Goal: Task Accomplishment & Management: Manage account settings

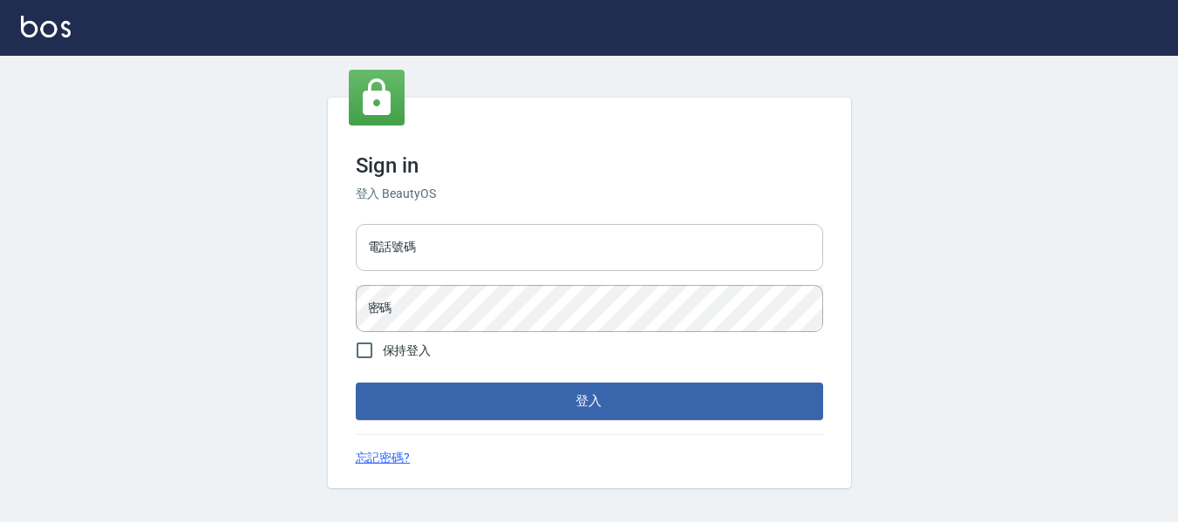
click at [487, 242] on input "電話號碼" at bounding box center [589, 247] width 467 height 47
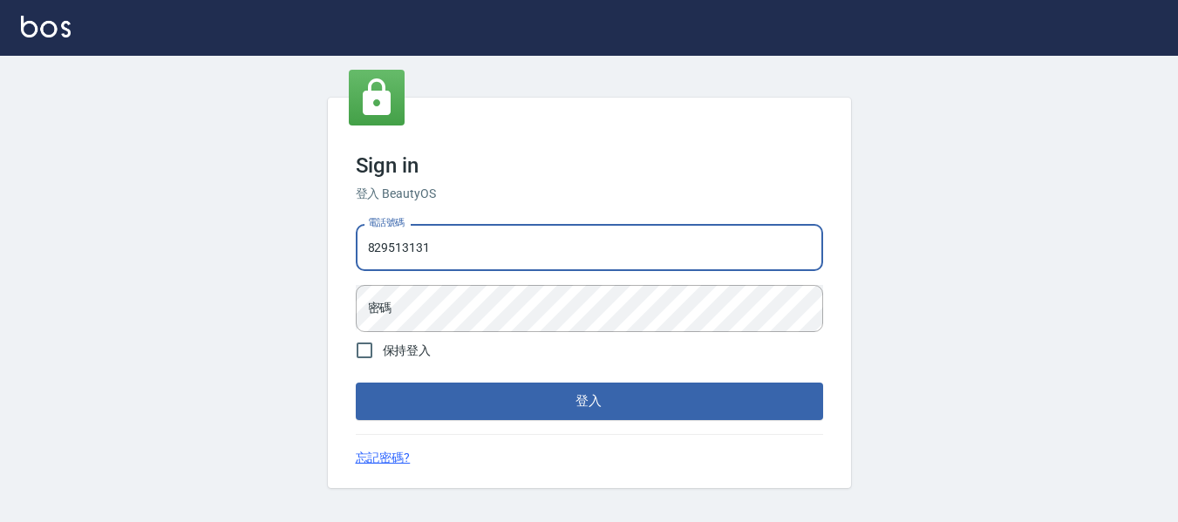
type input "82951313"
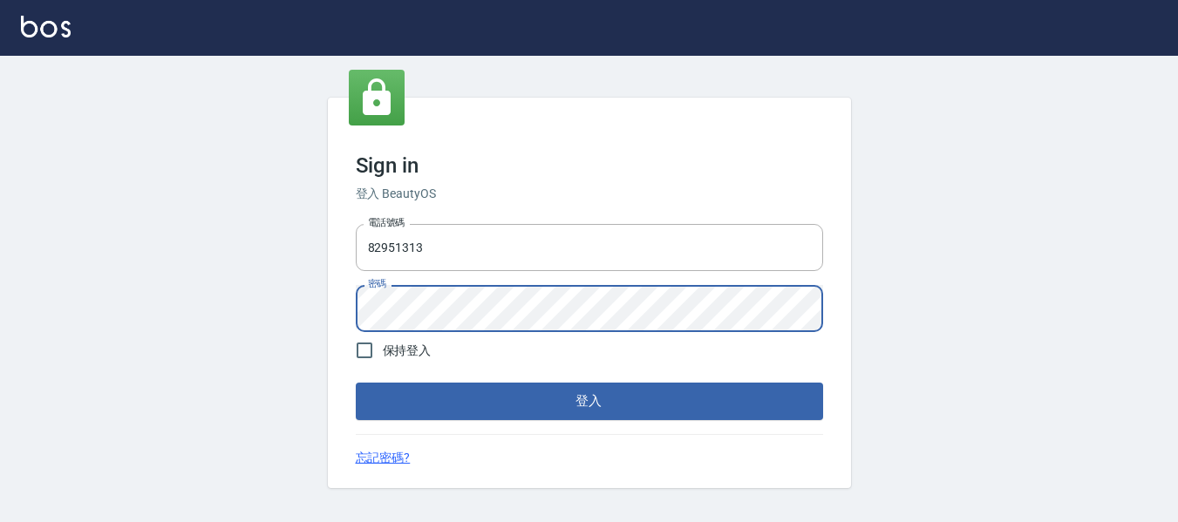
click at [356, 383] on button "登入" at bounding box center [589, 401] width 467 height 37
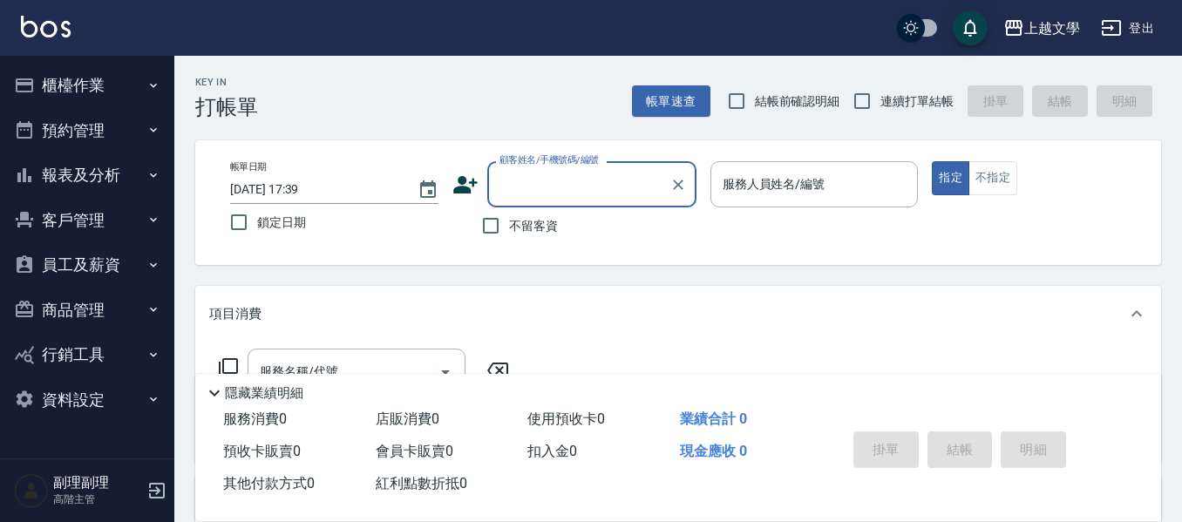
click at [58, 88] on button "櫃檯作業" at bounding box center [87, 85] width 160 height 45
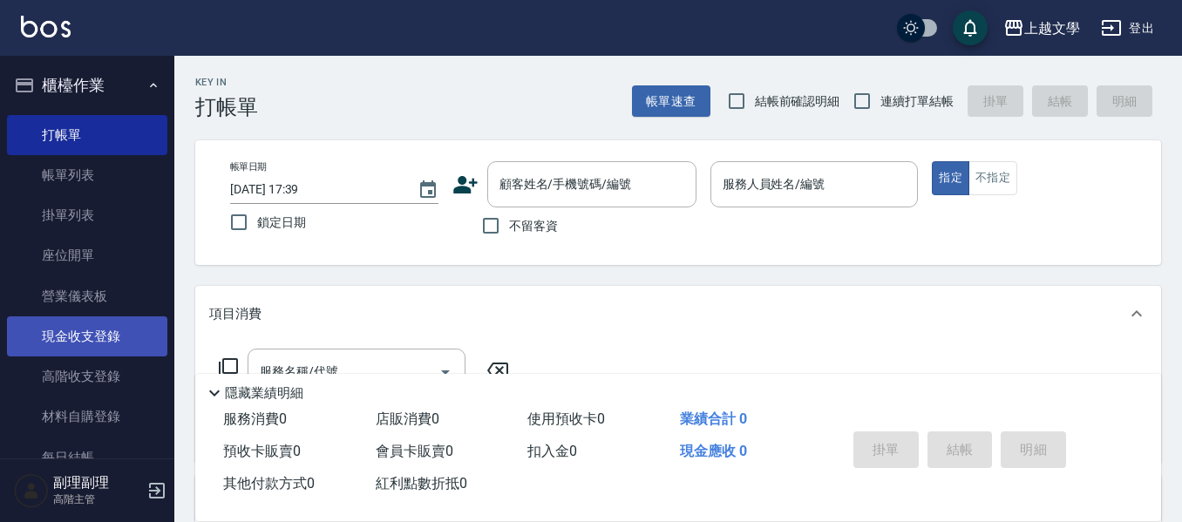
click at [102, 350] on link "現金收支登錄" at bounding box center [87, 337] width 160 height 40
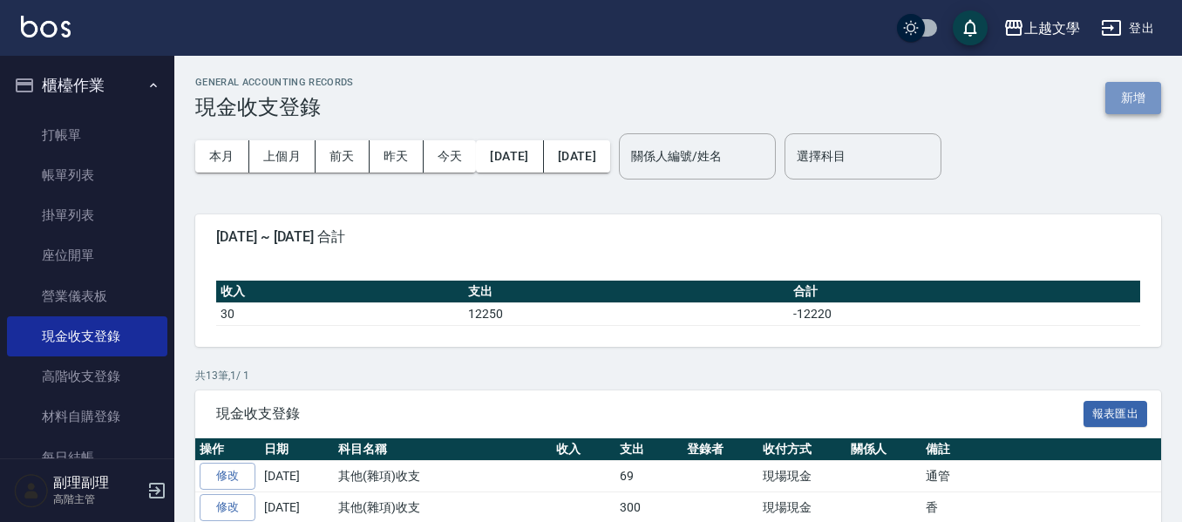
click at [1120, 110] on button "新增" at bounding box center [1134, 98] width 56 height 32
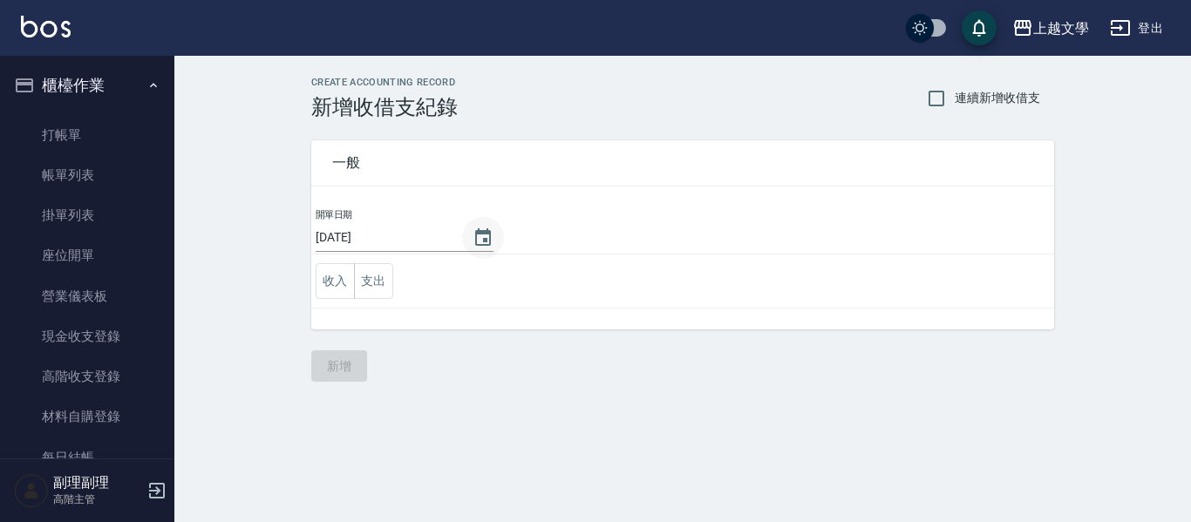
click at [475, 242] on icon "Choose date, selected date is 2025-08-23" at bounding box center [483, 238] width 21 height 21
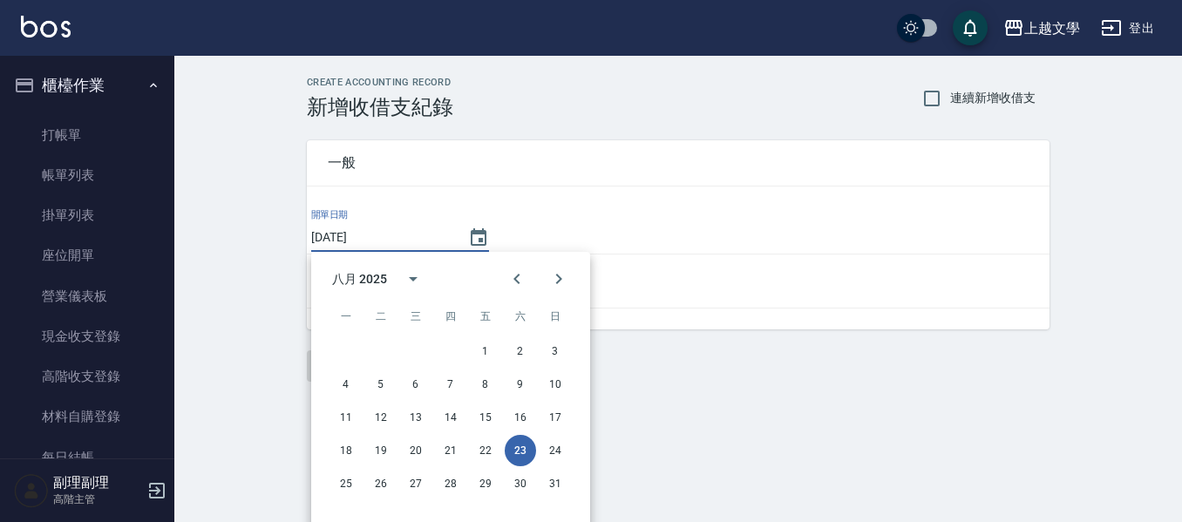
click at [546, 228] on td "開單日期 [DATE]" at bounding box center [678, 231] width 743 height 47
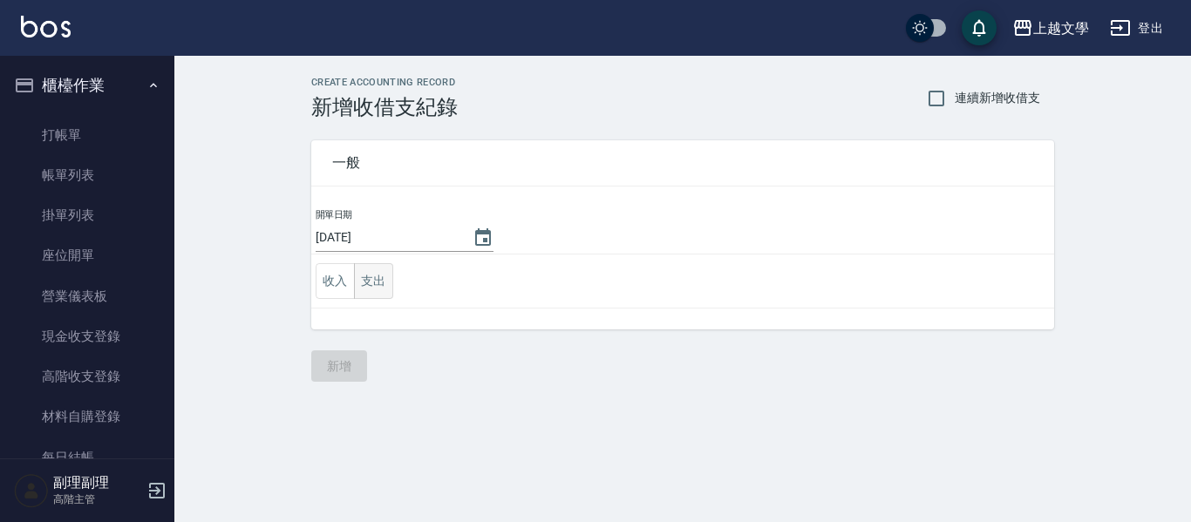
click at [372, 290] on button "支出" at bounding box center [373, 281] width 39 height 36
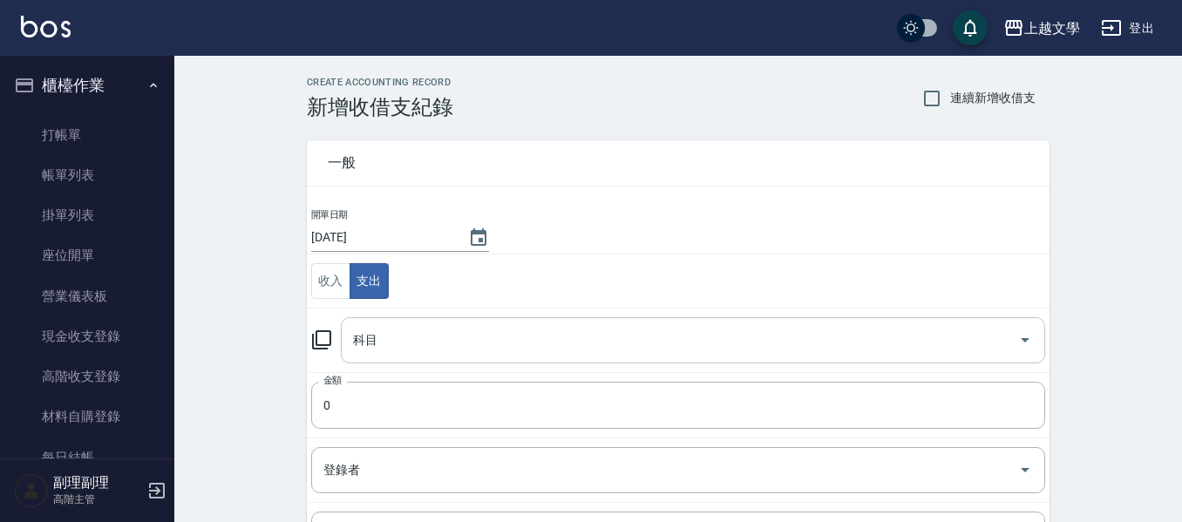
click at [387, 345] on input "科目" at bounding box center [680, 340] width 663 height 31
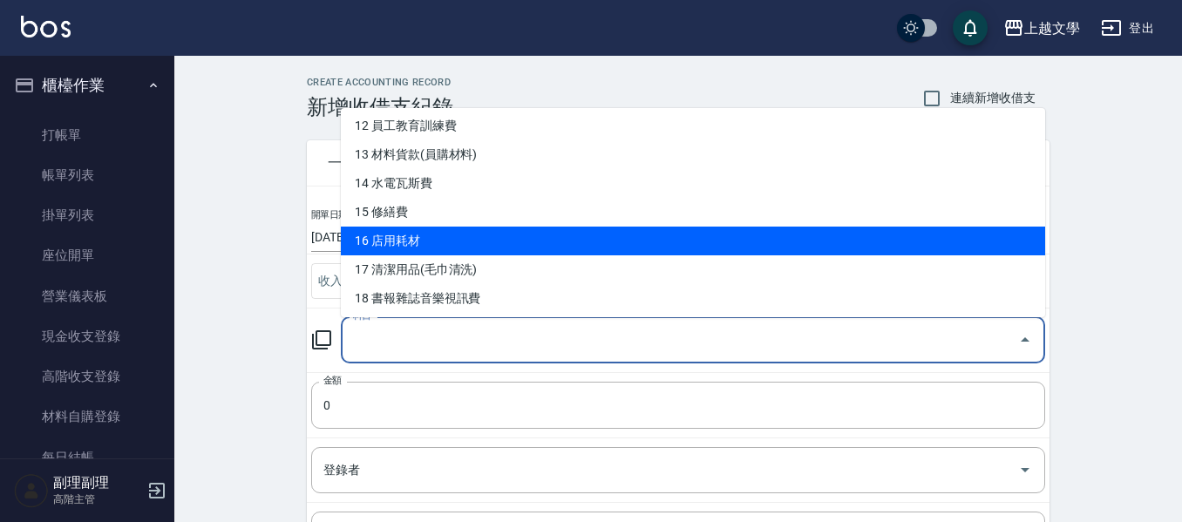
scroll to position [436, 0]
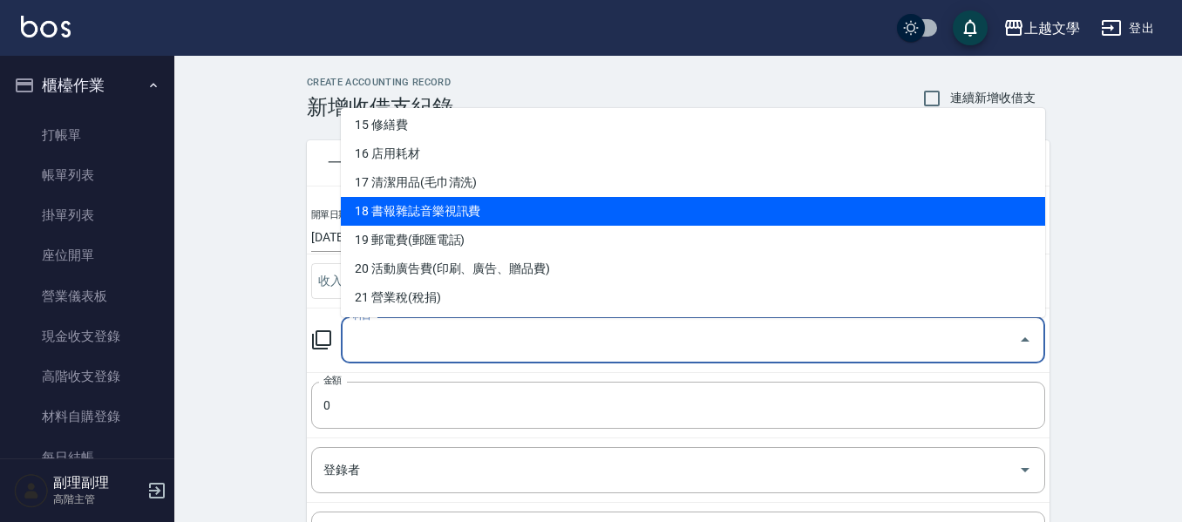
click at [464, 218] on li "18 書報雜誌音樂視訊費" at bounding box center [693, 211] width 705 height 29
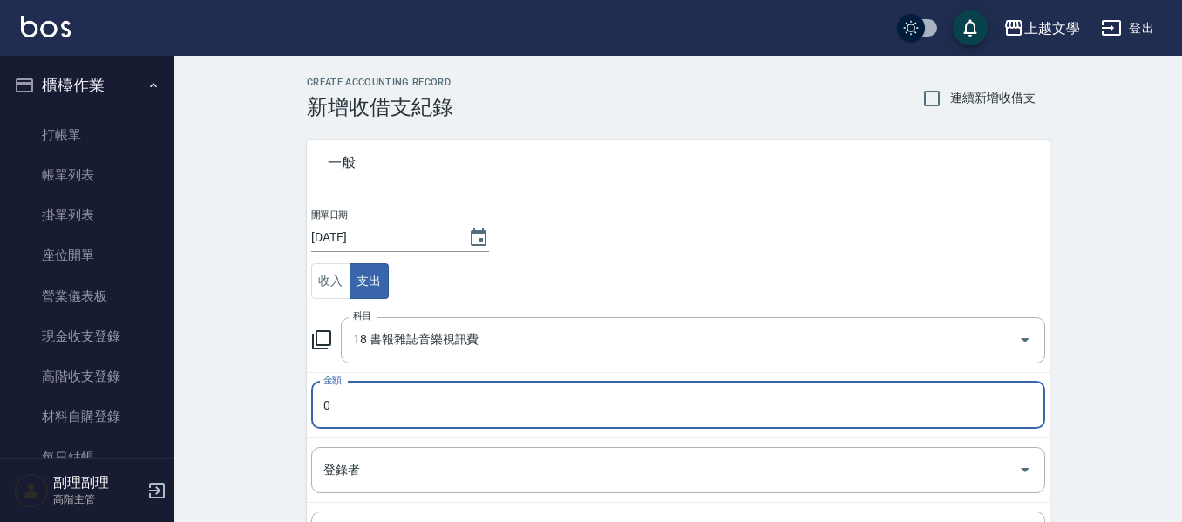
type input "18 書報雜誌音樂視訊費"
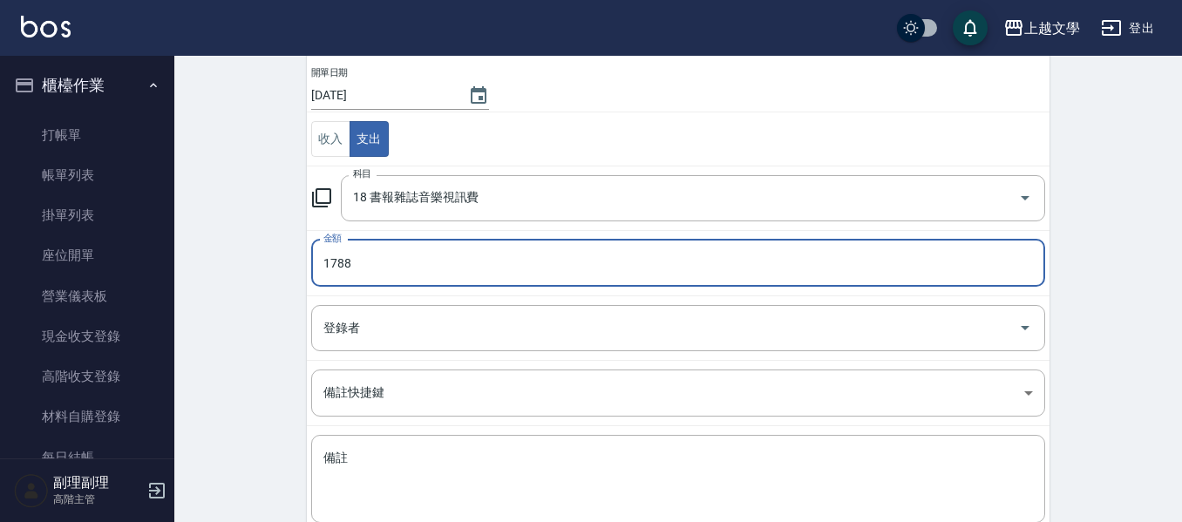
scroll to position [174, 0]
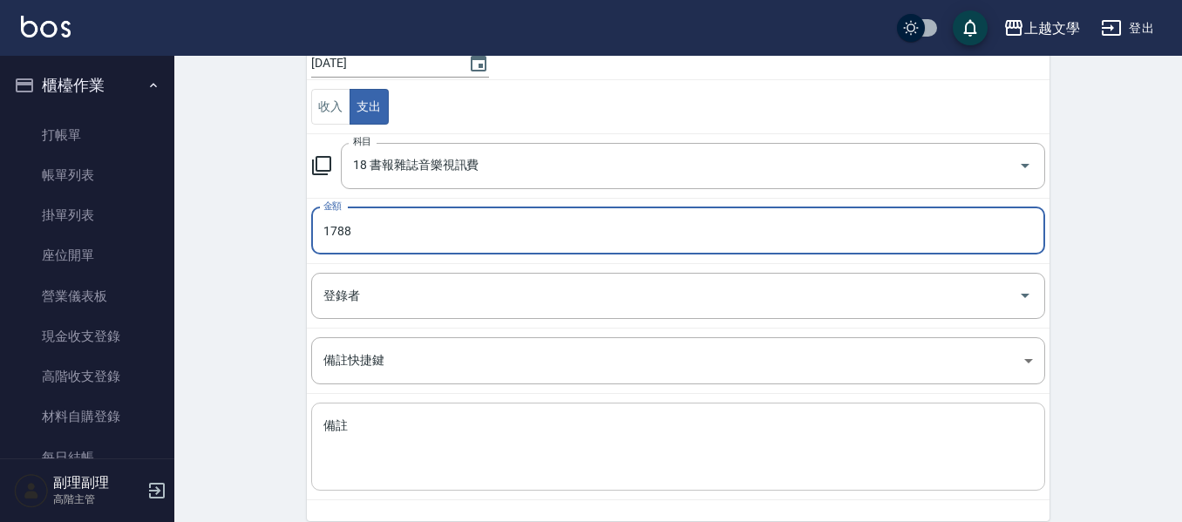
type input "1788"
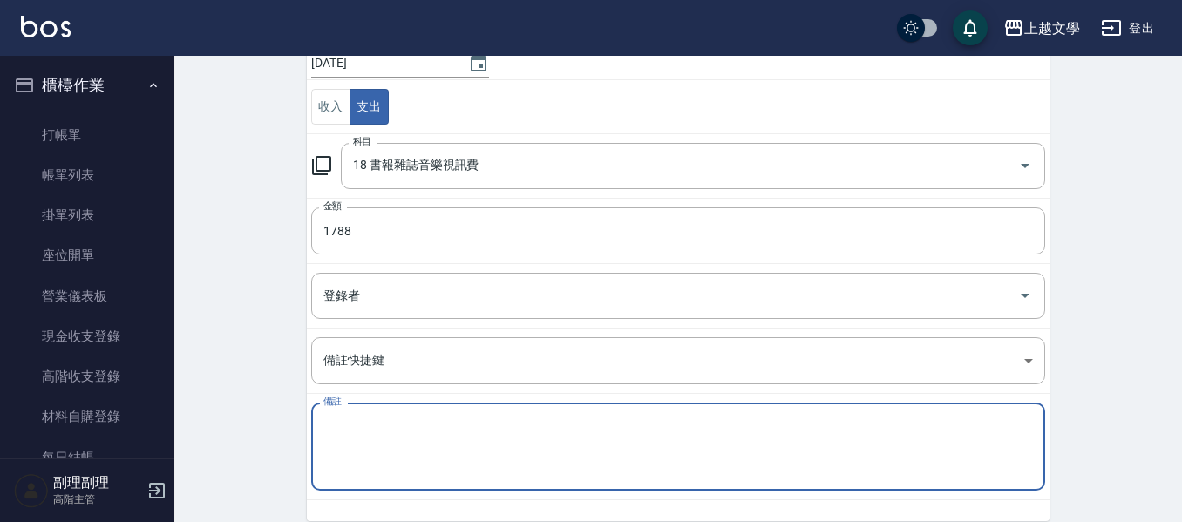
click at [373, 445] on textarea "備註" at bounding box center [678, 447] width 710 height 59
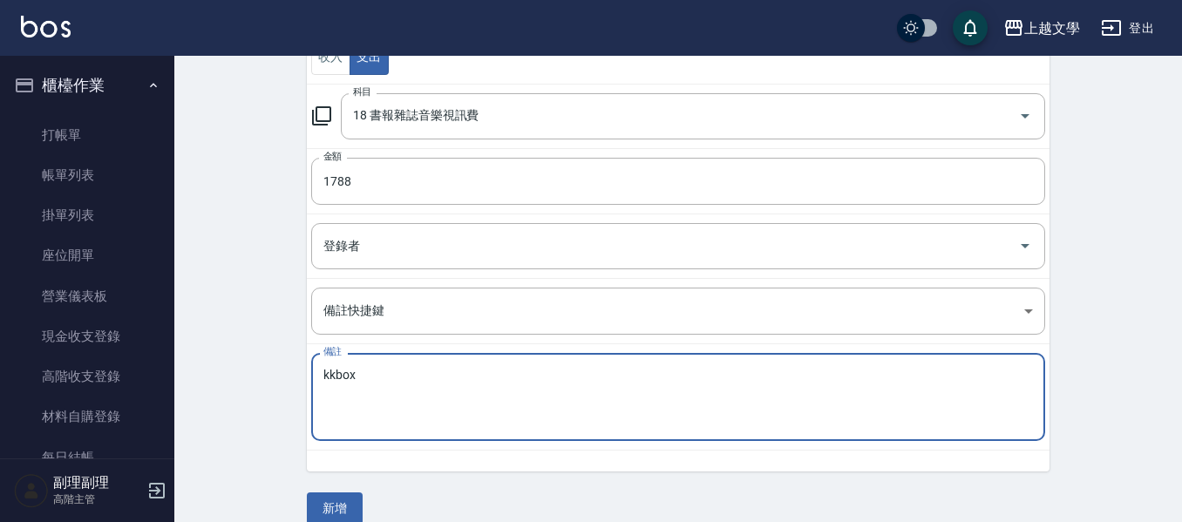
scroll to position [248, 0]
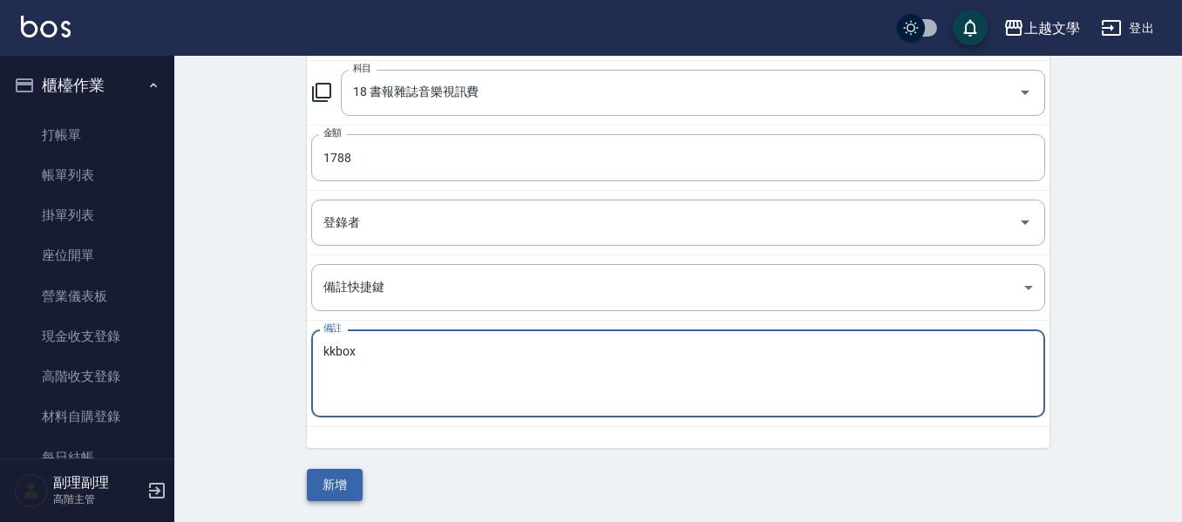
type textarea "kkbox"
click at [358, 481] on button "新增" at bounding box center [335, 485] width 56 height 32
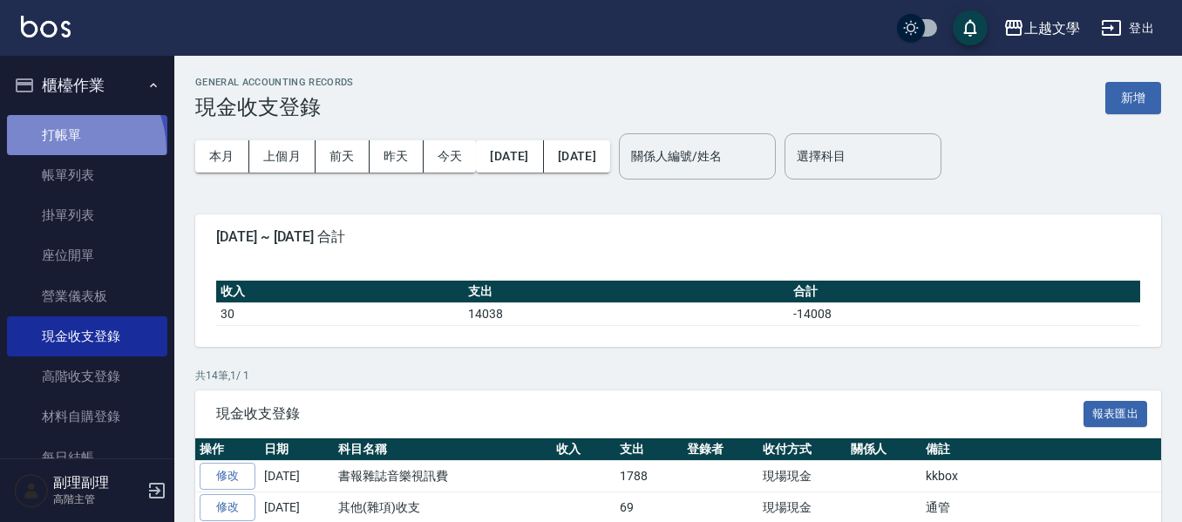
click at [61, 150] on link "打帳單" at bounding box center [87, 135] width 160 height 40
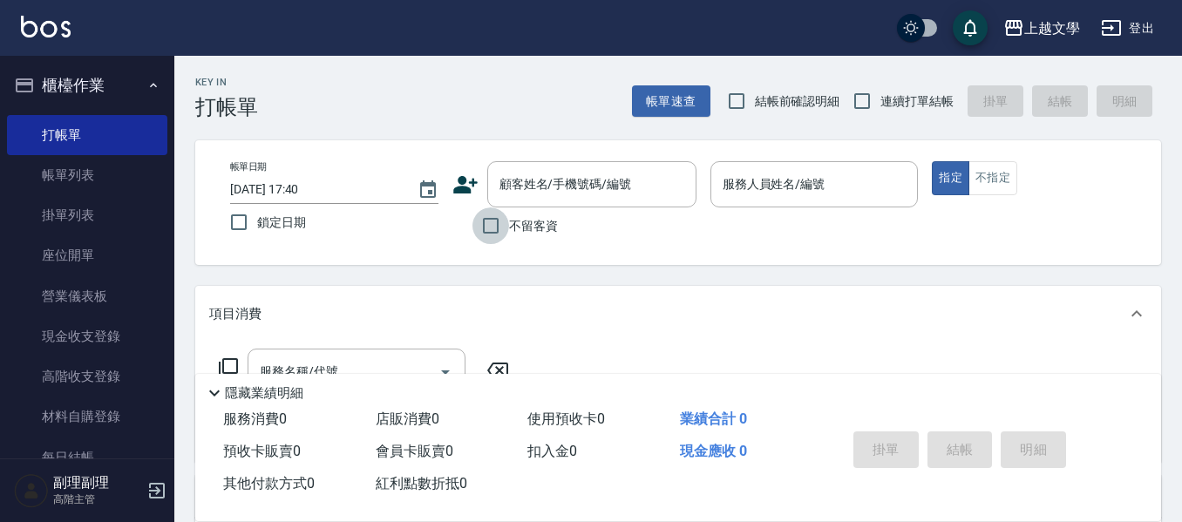
drag, startPoint x: 489, startPoint y: 228, endPoint x: 642, endPoint y: 233, distance: 152.7
click at [498, 228] on input "不留客資" at bounding box center [491, 226] width 37 height 37
checkbox input "true"
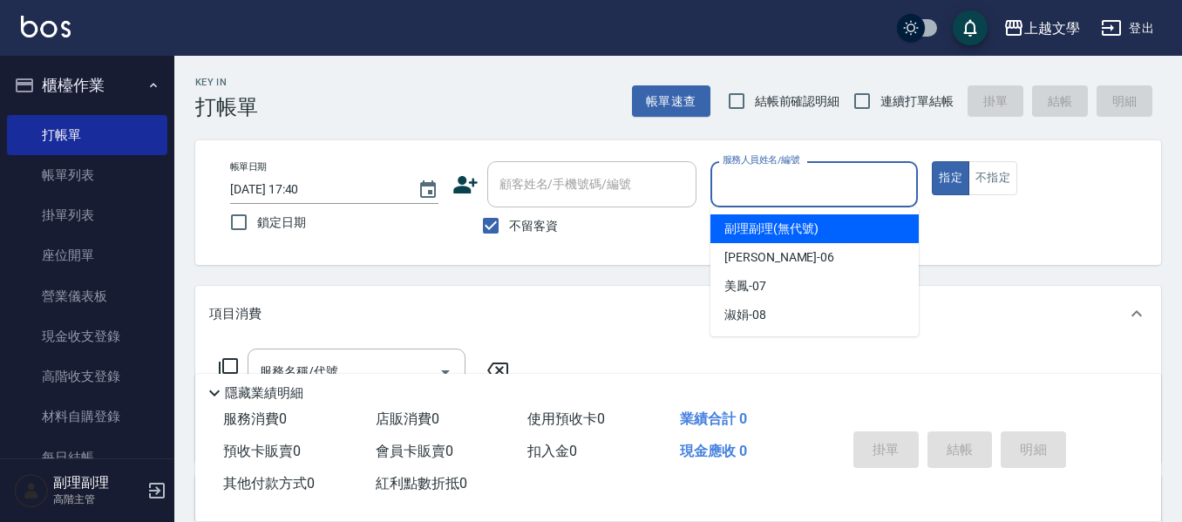
click at [759, 171] on input "服務人員姓名/編號" at bounding box center [814, 184] width 193 height 31
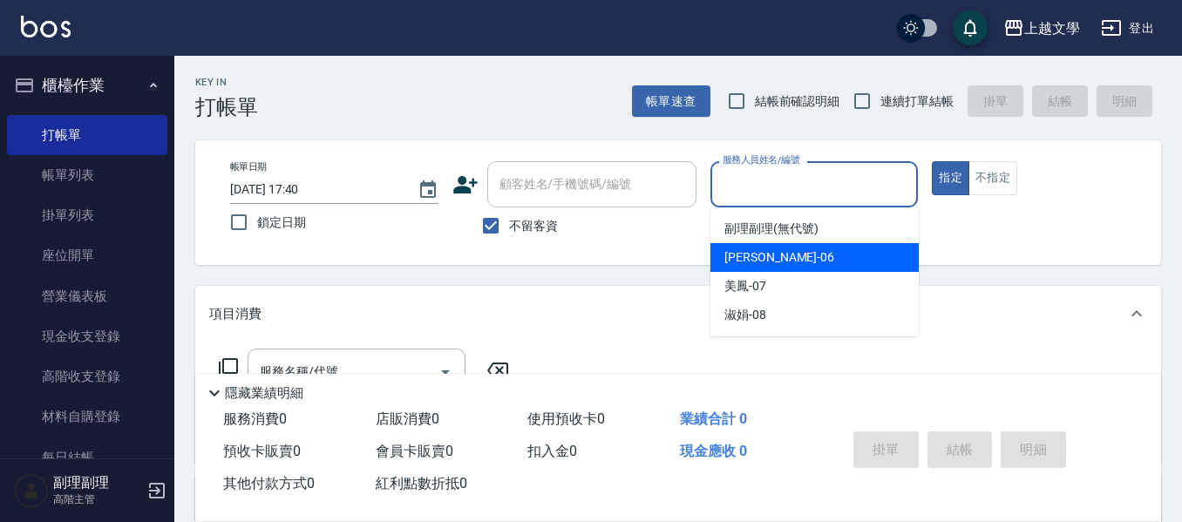
click at [772, 255] on div "佳珍 -06" at bounding box center [815, 257] width 208 height 29
type input "佳珍-06"
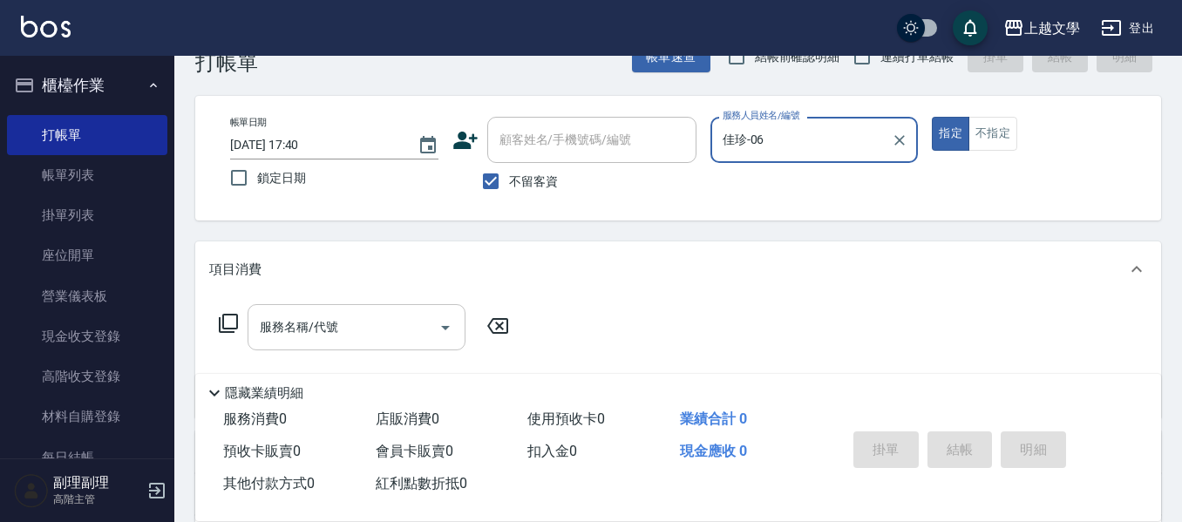
scroll to position [87, 0]
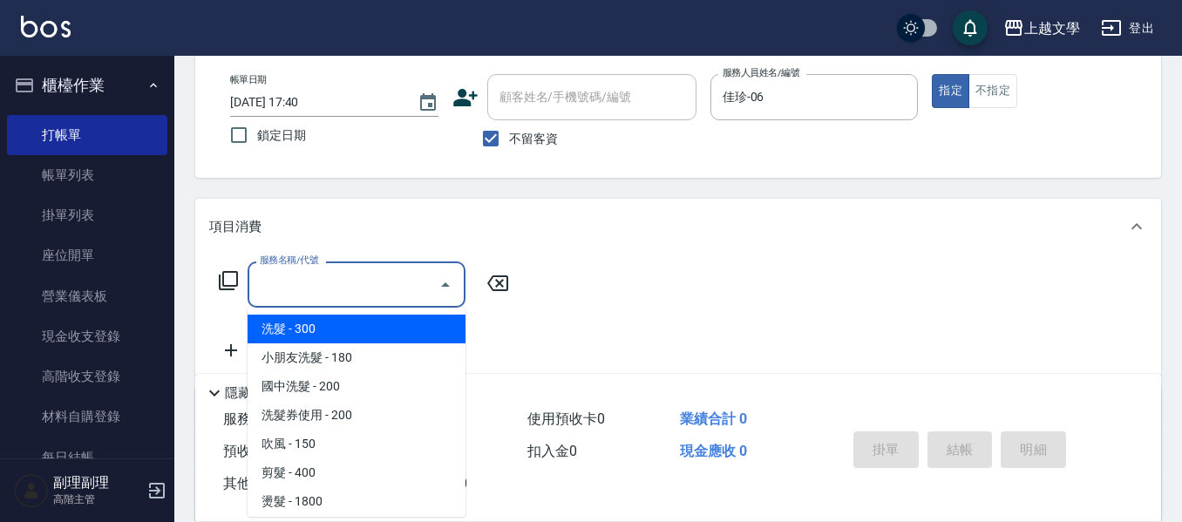
click at [361, 289] on input "服務名稱/代號" at bounding box center [343, 284] width 176 height 31
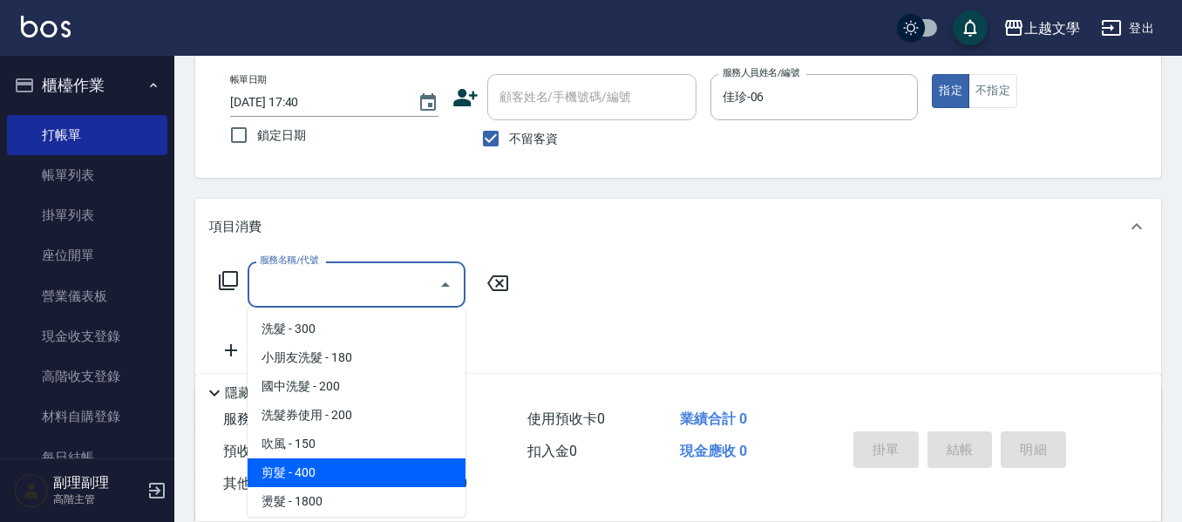
drag, startPoint x: 312, startPoint y: 473, endPoint x: 417, endPoint y: 481, distance: 105.0
click at [315, 473] on span "剪髮 - 400" at bounding box center [357, 473] width 218 height 29
type input "剪髮(200)"
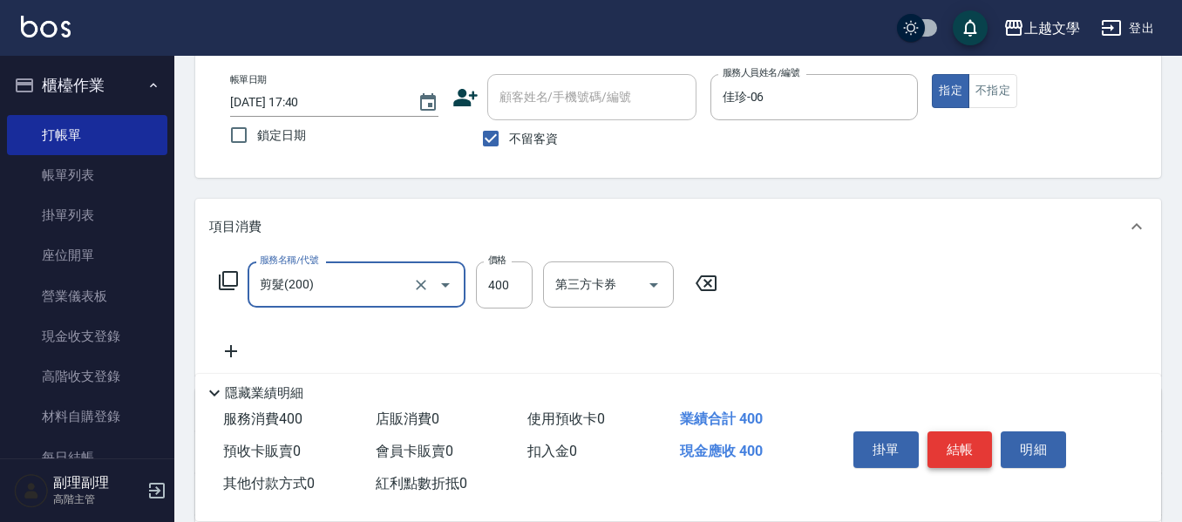
click at [950, 447] on button "結帳" at bounding box center [960, 450] width 65 height 37
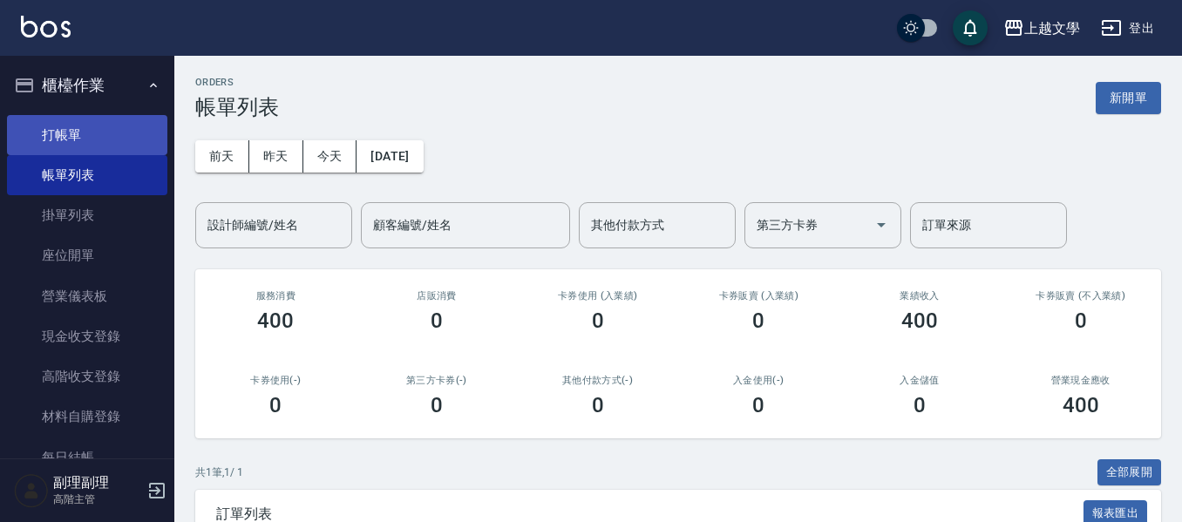
click at [42, 141] on link "打帳單" at bounding box center [87, 135] width 160 height 40
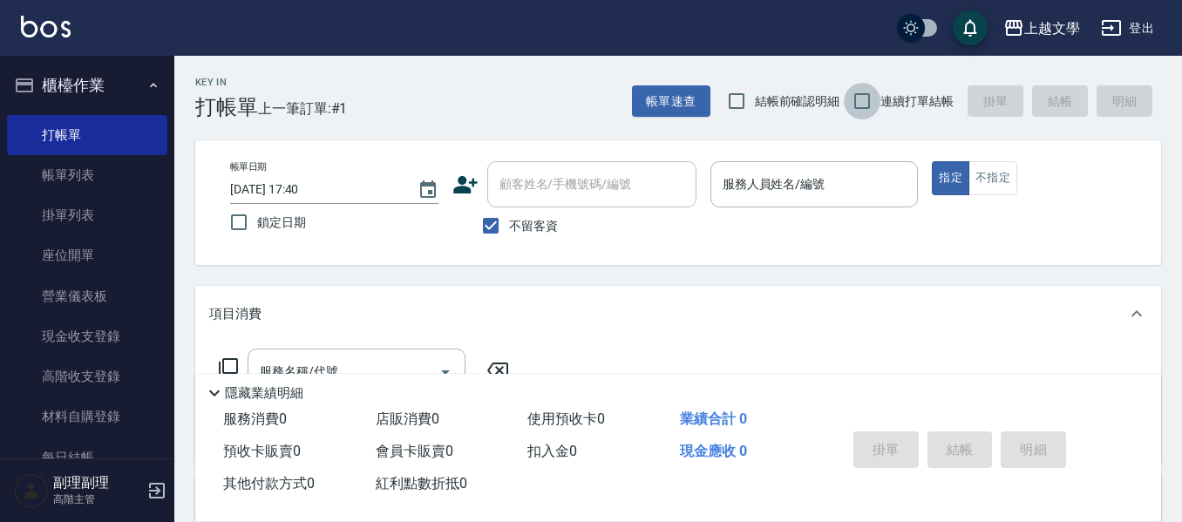
click at [870, 102] on input "連續打單結帳" at bounding box center [862, 101] width 37 height 37
checkbox input "true"
click at [828, 174] on input "服務人員姓名/編號" at bounding box center [814, 184] width 193 height 31
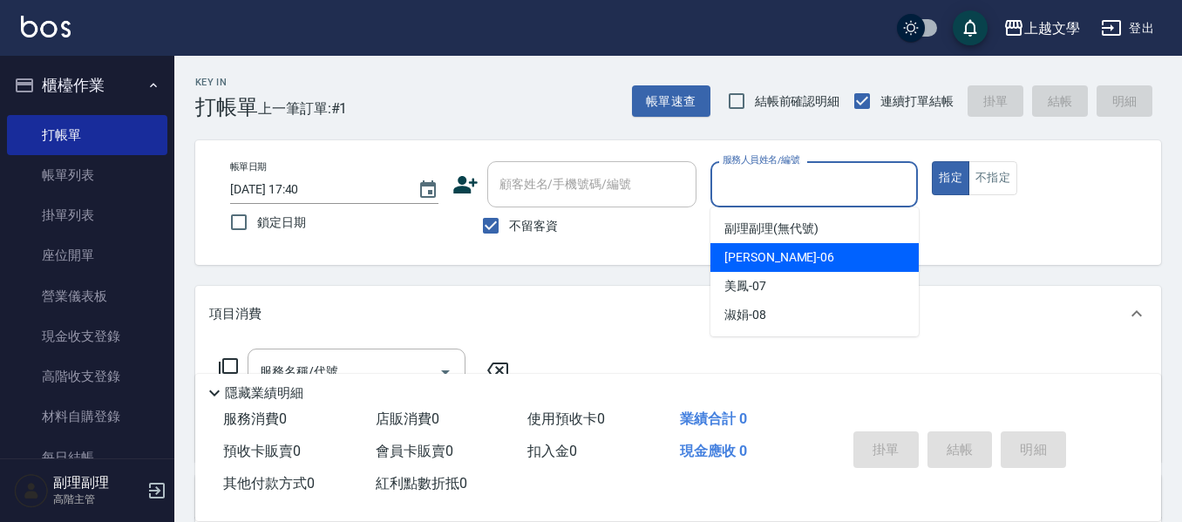
drag, startPoint x: 807, startPoint y: 267, endPoint x: 594, endPoint y: 280, distance: 214.0
click at [805, 267] on div "佳珍 -06" at bounding box center [815, 257] width 208 height 29
type input "佳珍-06"
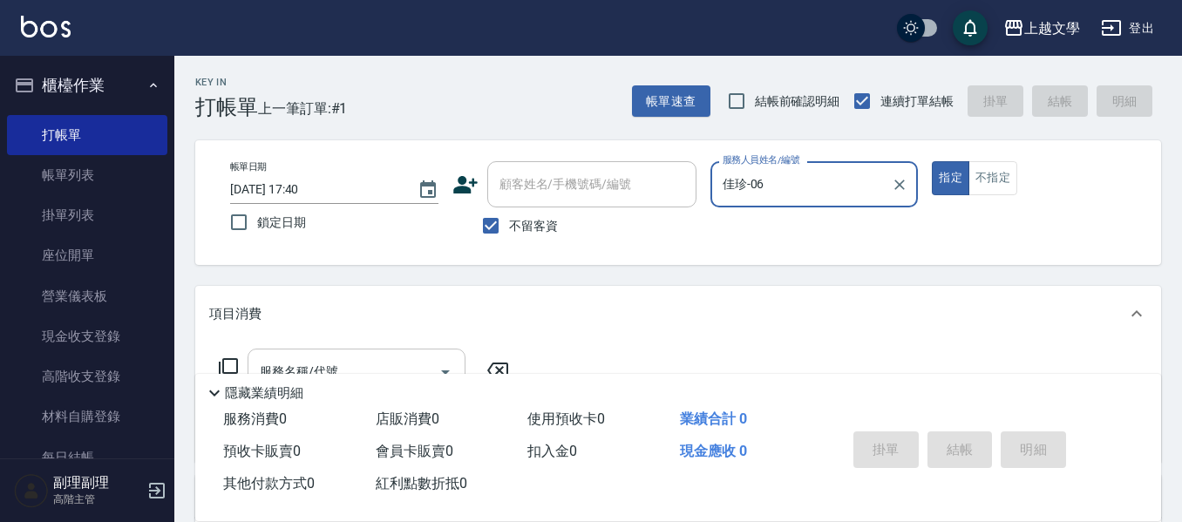
click at [419, 350] on div "服務名稱/代號" at bounding box center [357, 372] width 218 height 46
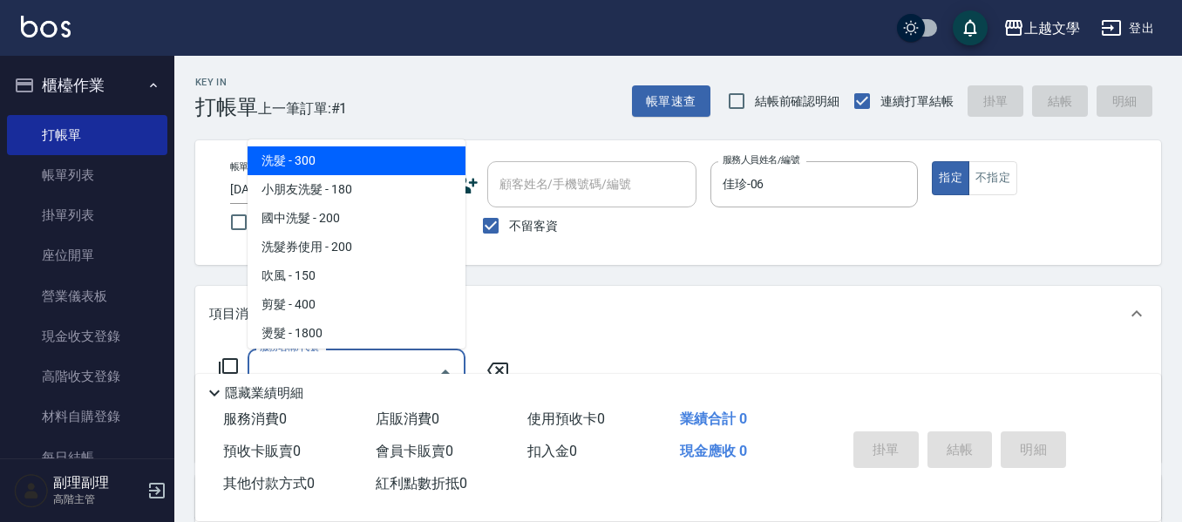
click at [441, 166] on span "洗髮 - 300" at bounding box center [357, 160] width 218 height 29
type input "洗髮(100)"
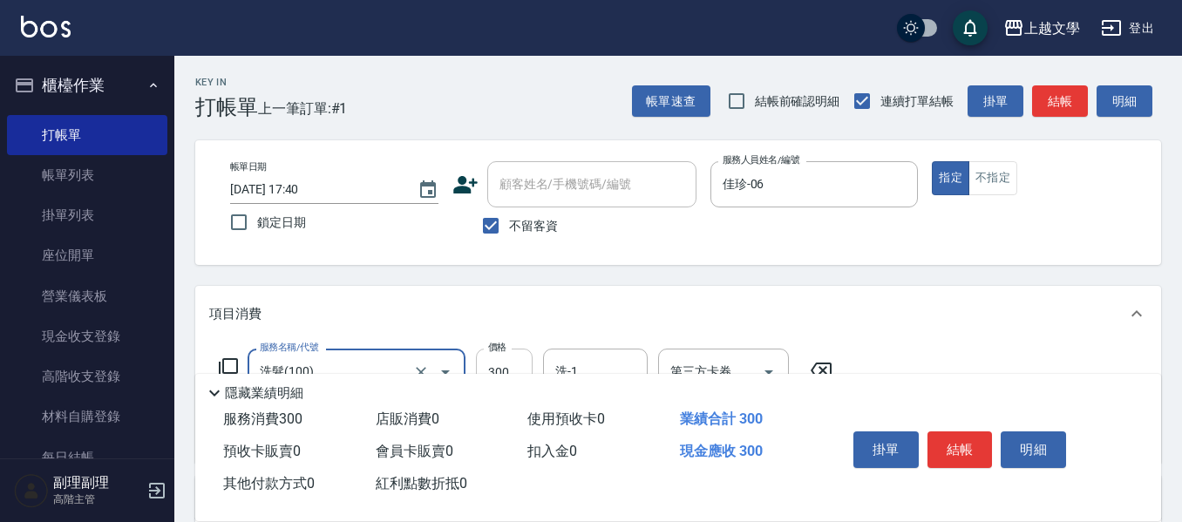
click at [508, 358] on input "300" at bounding box center [504, 372] width 57 height 47
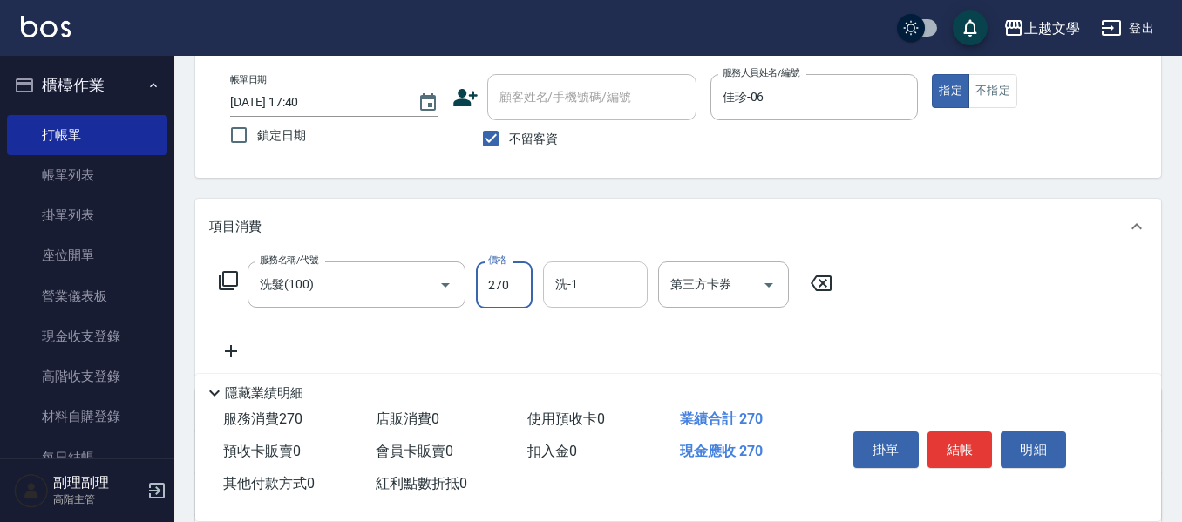
type input "270"
click at [596, 283] on input "洗-1" at bounding box center [595, 284] width 89 height 31
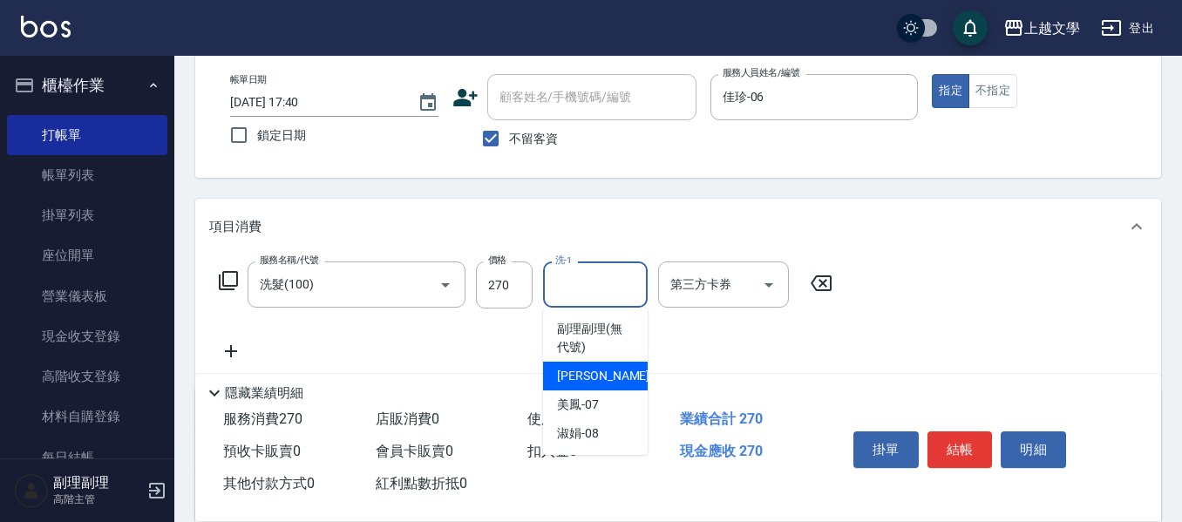
click at [589, 384] on span "佳珍 -06" at bounding box center [612, 376] width 110 height 18
type input "佳珍-06"
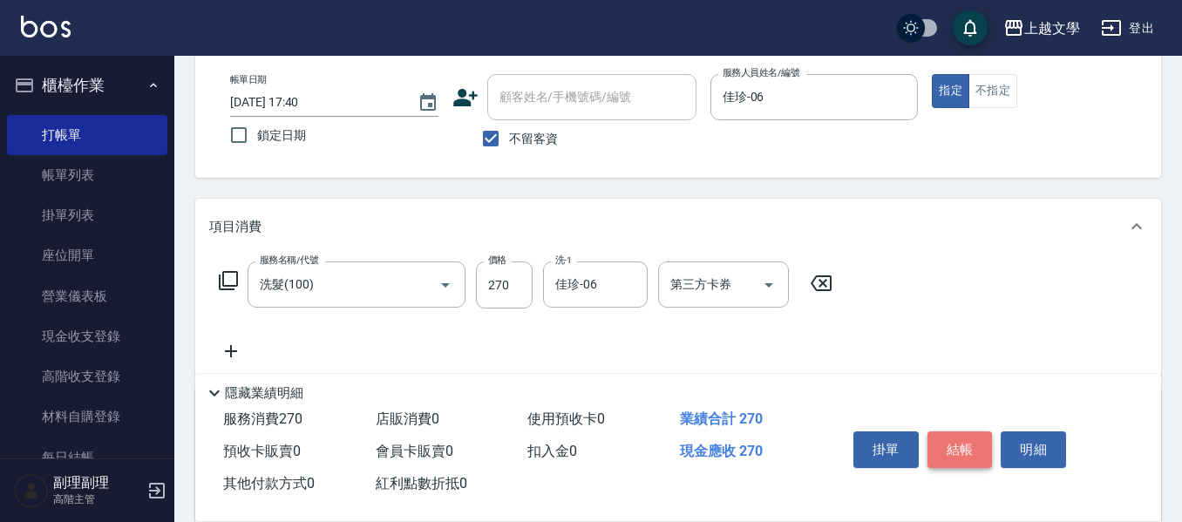
click at [957, 452] on button "結帳" at bounding box center [960, 450] width 65 height 37
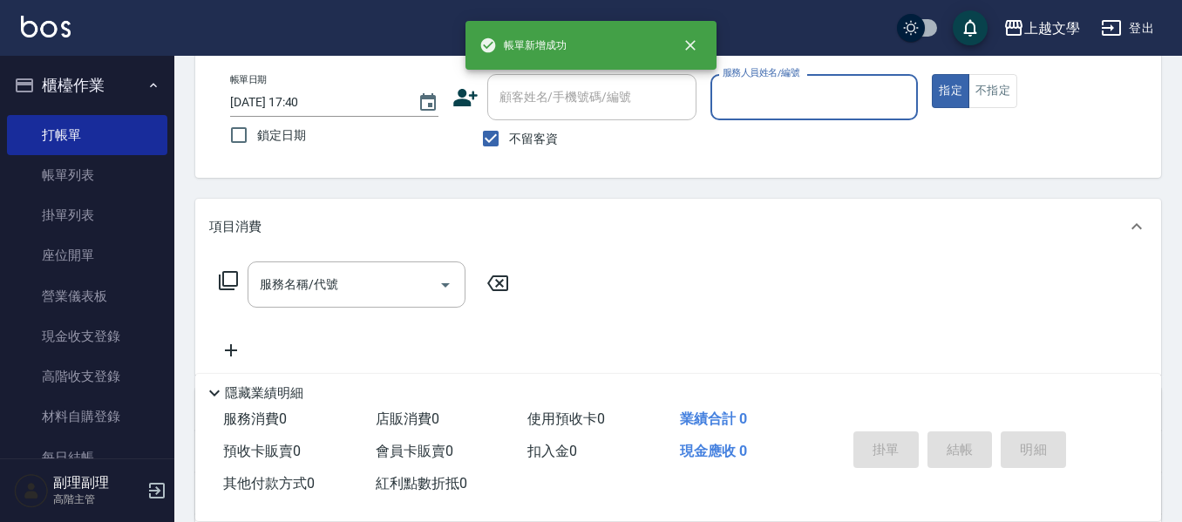
click at [848, 109] on input "服務人員姓名/編號" at bounding box center [814, 97] width 193 height 31
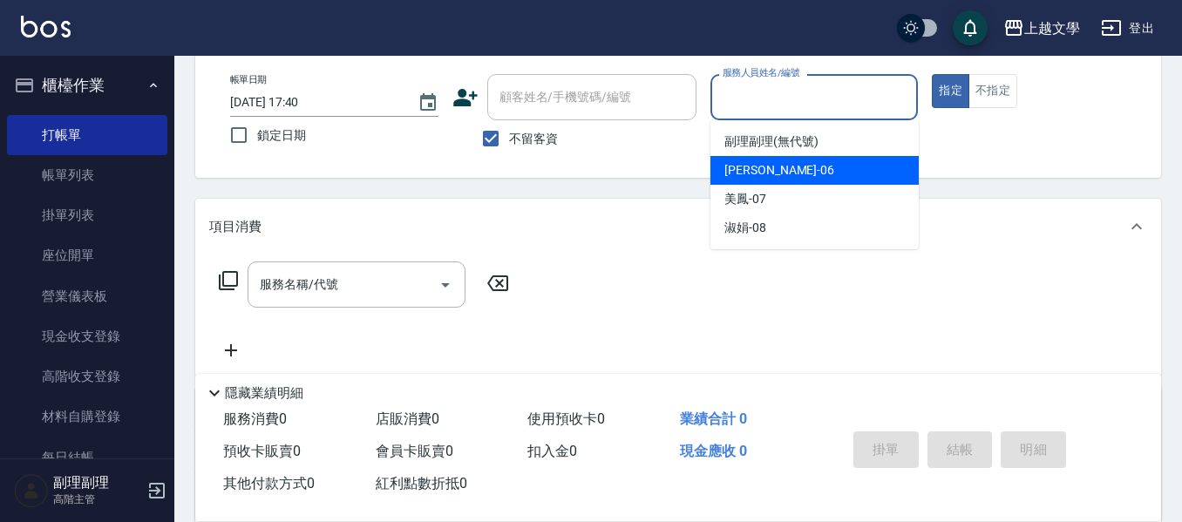
drag, startPoint x: 827, startPoint y: 172, endPoint x: 605, endPoint y: 225, distance: 228.6
click at [827, 172] on div "佳珍 -06" at bounding box center [815, 170] width 208 height 29
type input "佳珍-06"
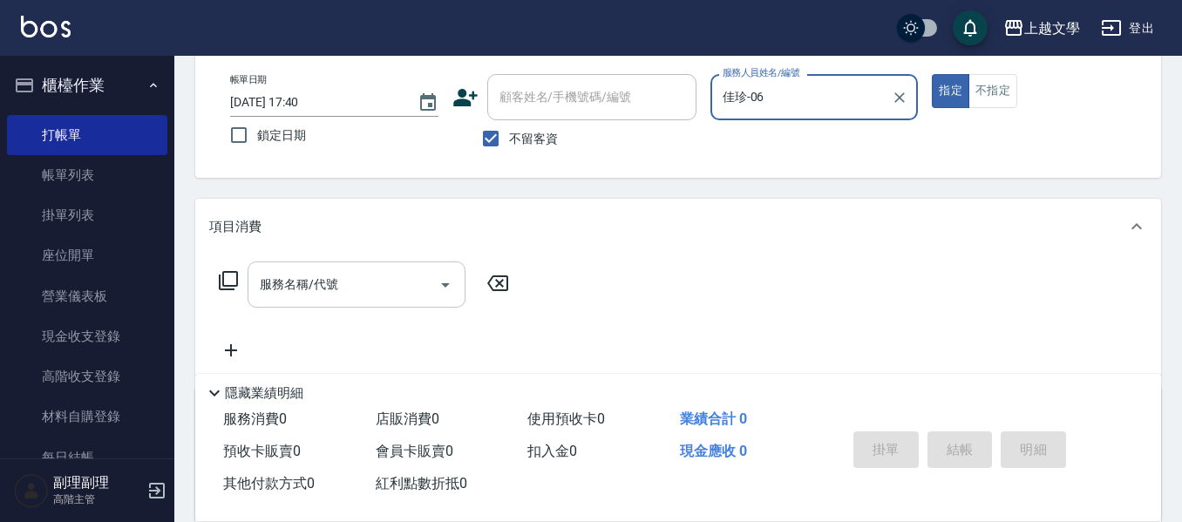
click at [361, 297] on input "服務名稱/代號" at bounding box center [343, 284] width 176 height 31
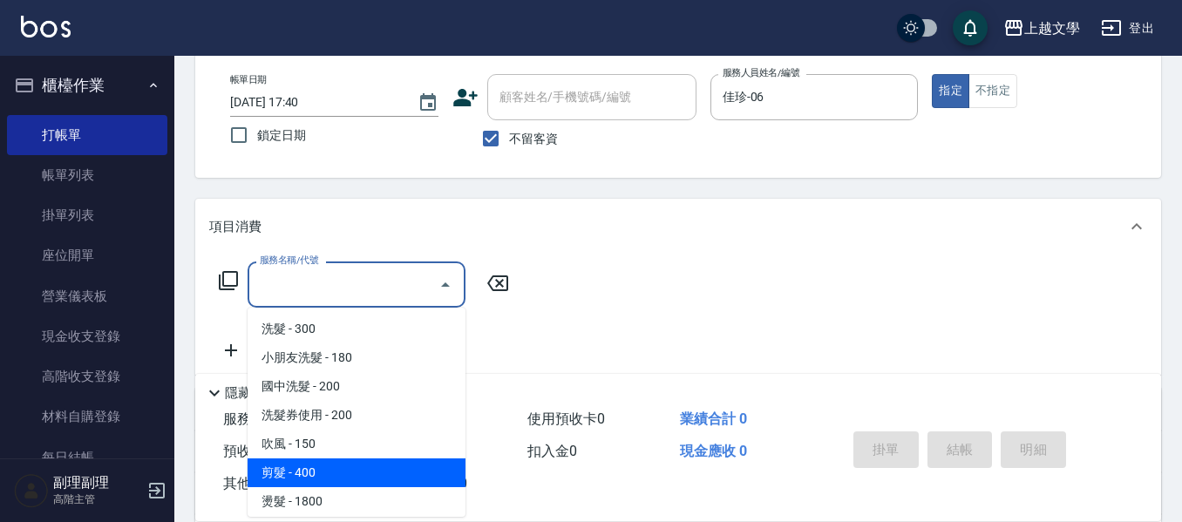
drag, startPoint x: 327, startPoint y: 475, endPoint x: 347, endPoint y: 466, distance: 22.2
click at [329, 475] on span "剪髮 - 400" at bounding box center [357, 473] width 218 height 29
type input "剪髮(200)"
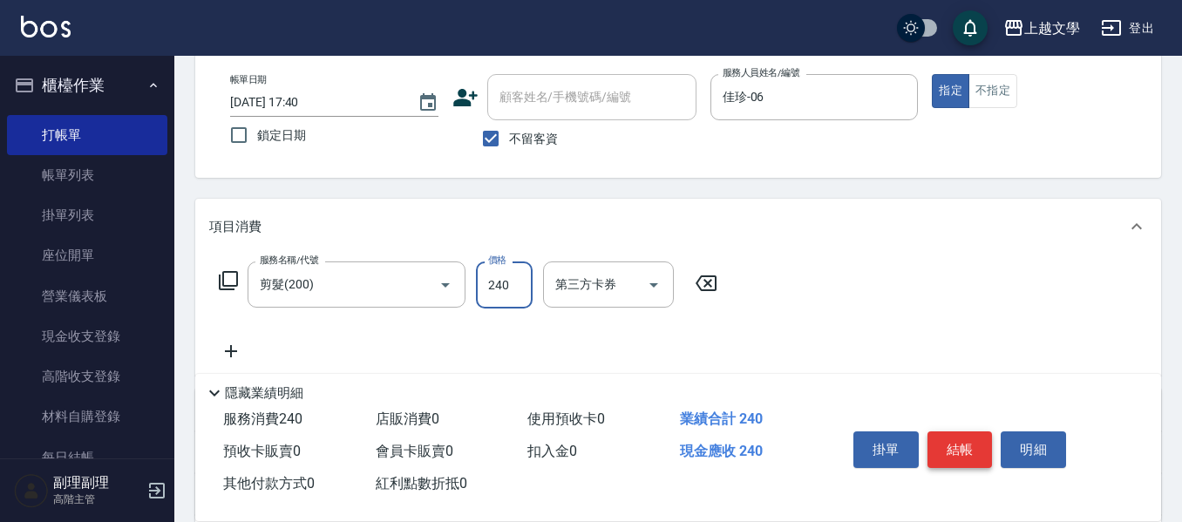
type input "240"
click at [942, 440] on button "結帳" at bounding box center [960, 450] width 65 height 37
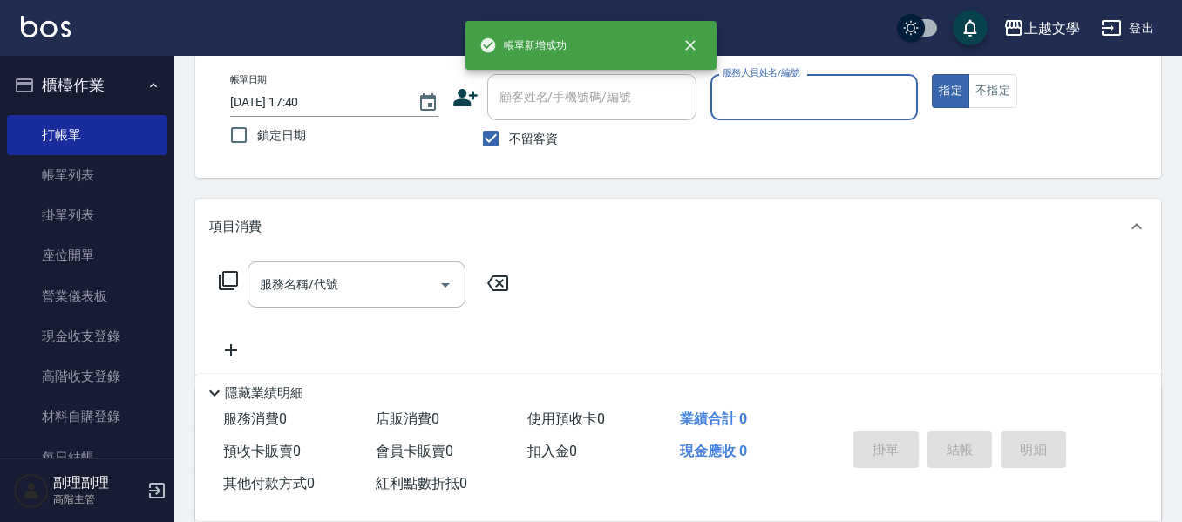
click at [826, 88] on input "服務人員姓名/編號" at bounding box center [814, 97] width 193 height 31
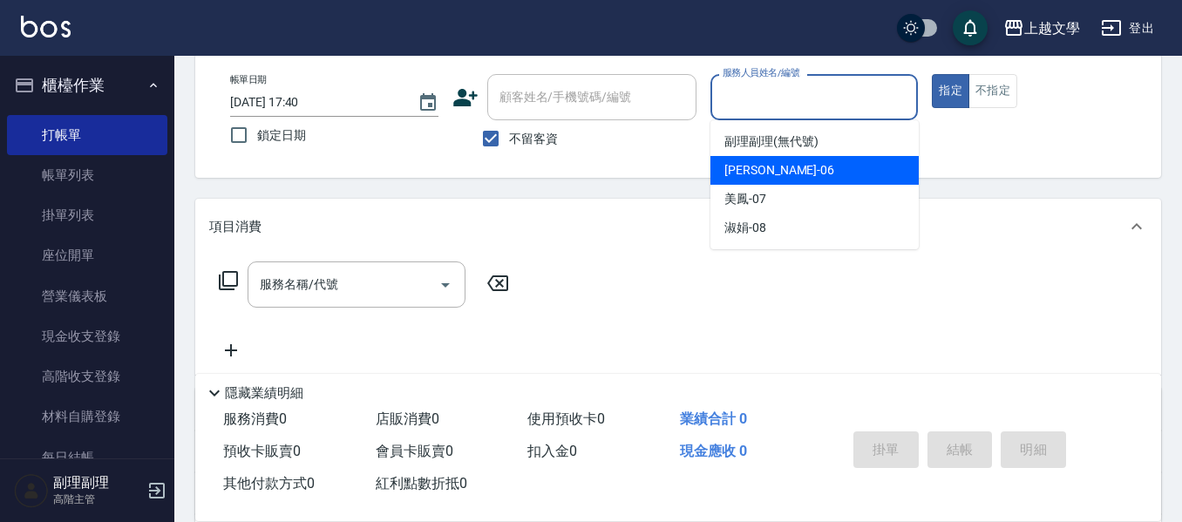
drag, startPoint x: 834, startPoint y: 174, endPoint x: 802, endPoint y: 179, distance: 32.7
click at [832, 175] on div "佳珍 -06" at bounding box center [815, 170] width 208 height 29
type input "佳珍-06"
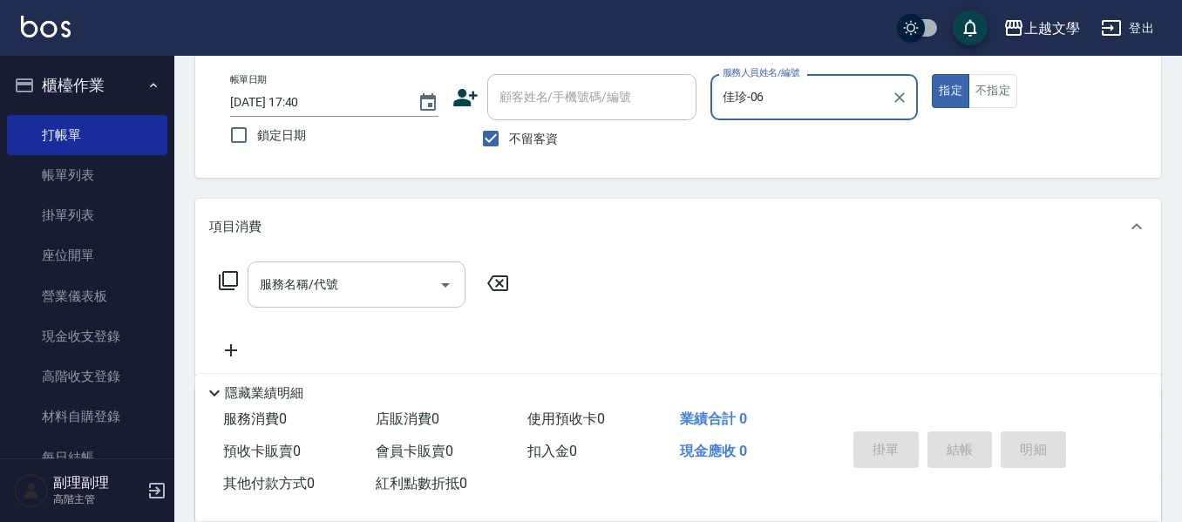
click at [351, 299] on input "服務名稱/代號" at bounding box center [343, 284] width 176 height 31
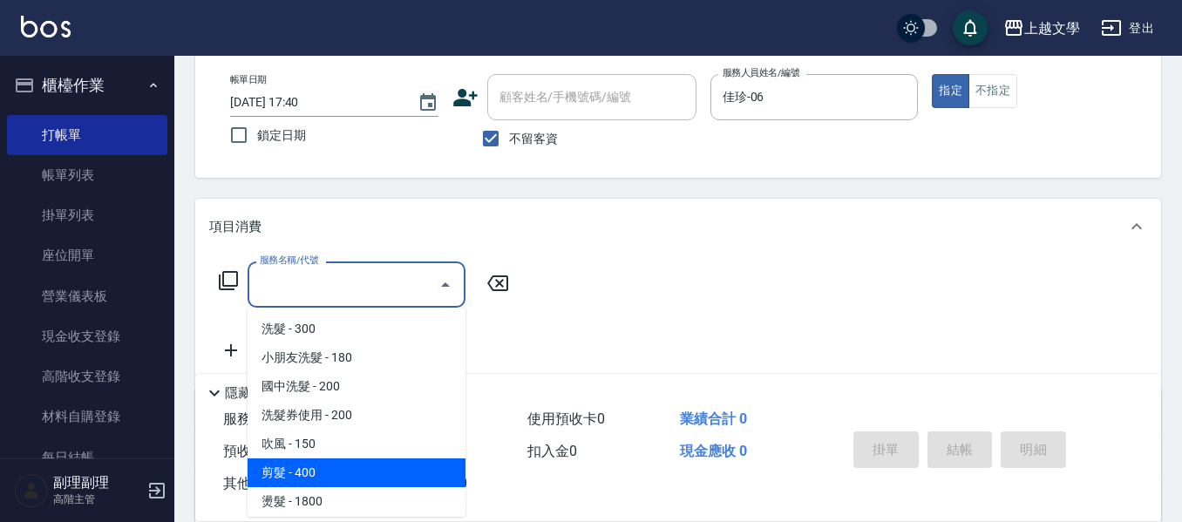
click at [306, 470] on span "剪髮 - 400" at bounding box center [357, 473] width 218 height 29
type input "剪髮(200)"
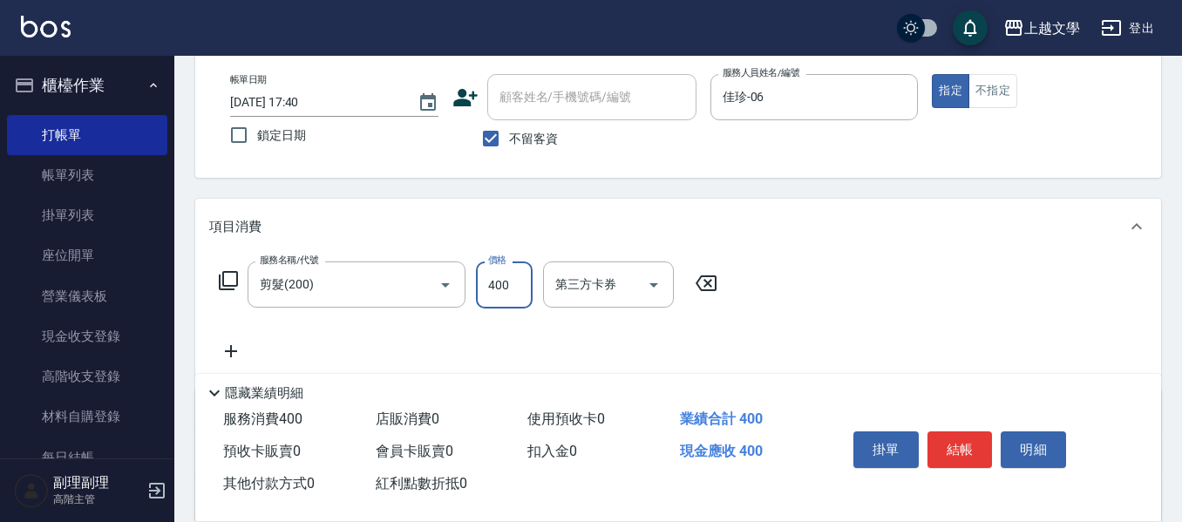
click at [500, 294] on input "400" at bounding box center [504, 285] width 57 height 47
type input "100"
click at [928, 439] on button "結帳" at bounding box center [960, 450] width 65 height 37
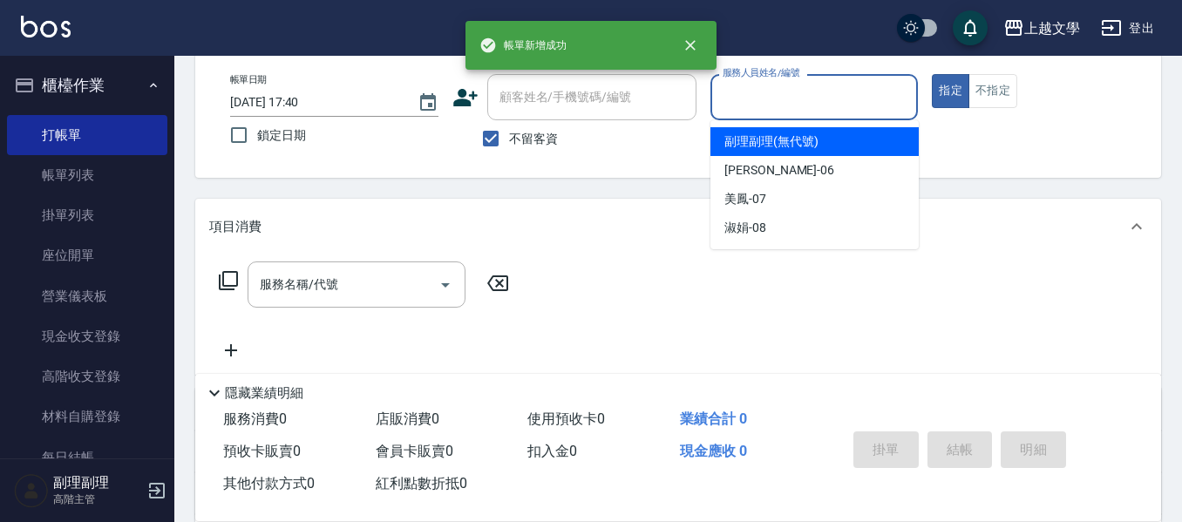
click at [827, 106] on input "服務人員姓名/編號" at bounding box center [814, 97] width 193 height 31
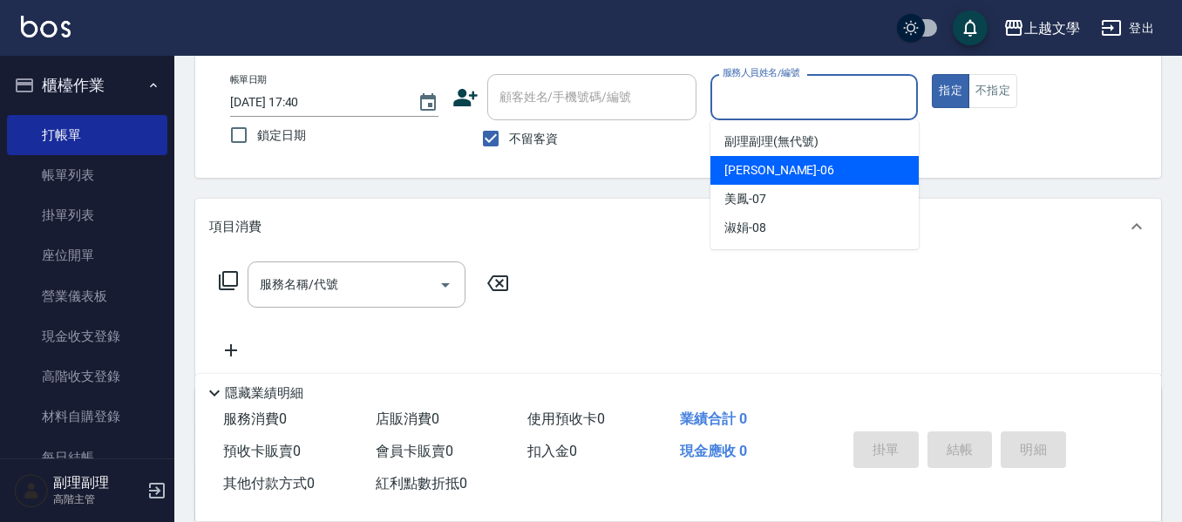
click at [817, 167] on div "佳珍 -06" at bounding box center [815, 170] width 208 height 29
type input "佳珍-06"
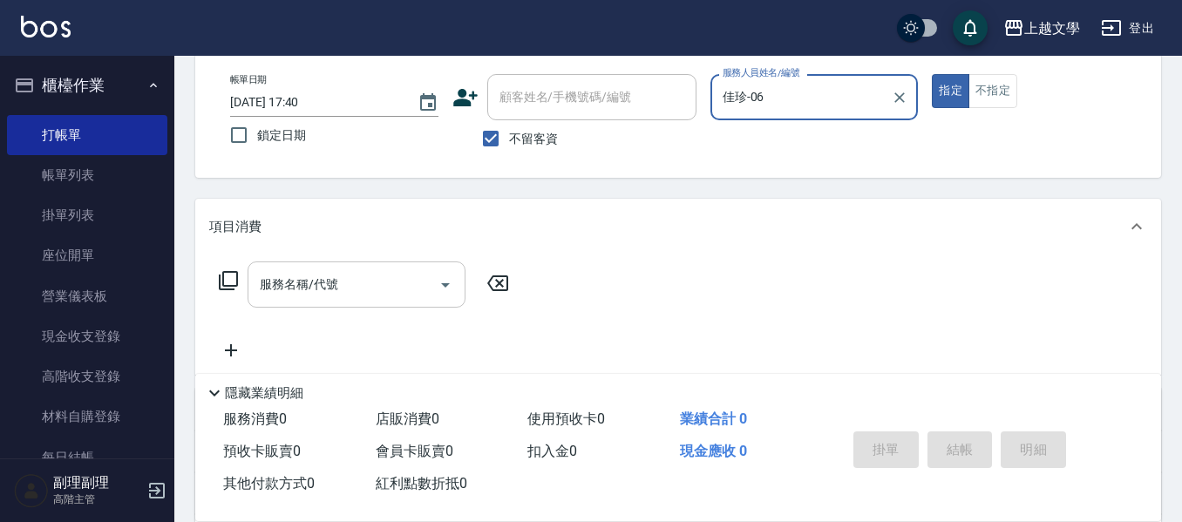
click at [392, 290] on input "服務名稱/代號" at bounding box center [343, 284] width 176 height 31
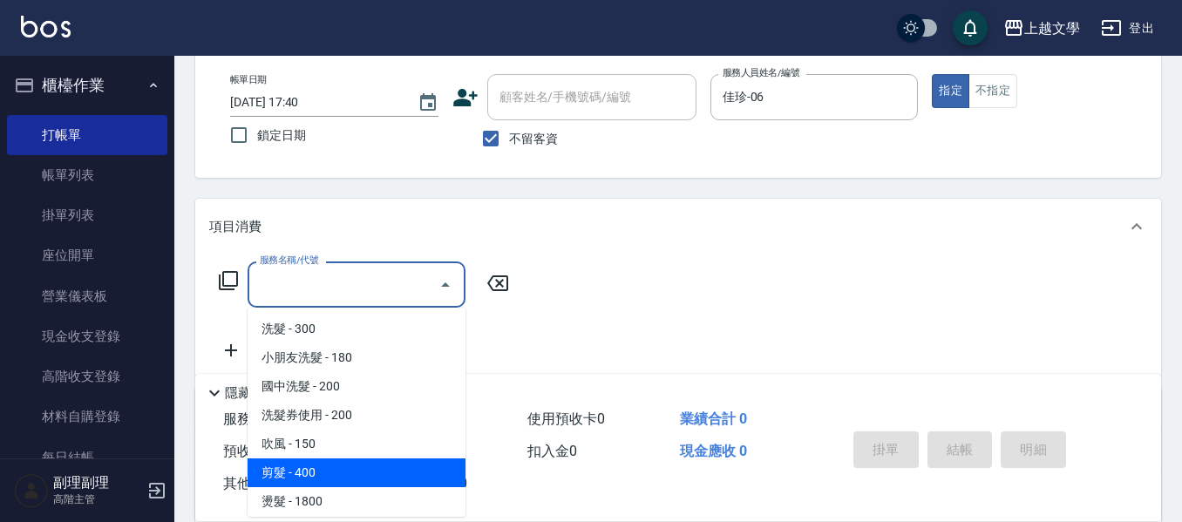
click at [338, 477] on span "剪髮 - 400" at bounding box center [357, 473] width 218 height 29
type input "剪髮(200)"
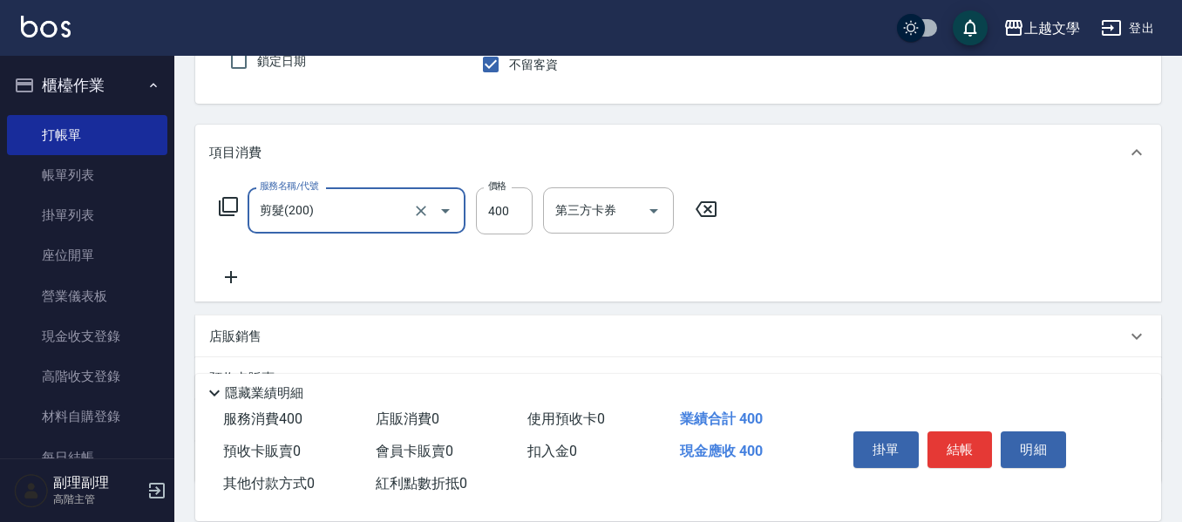
scroll to position [262, 0]
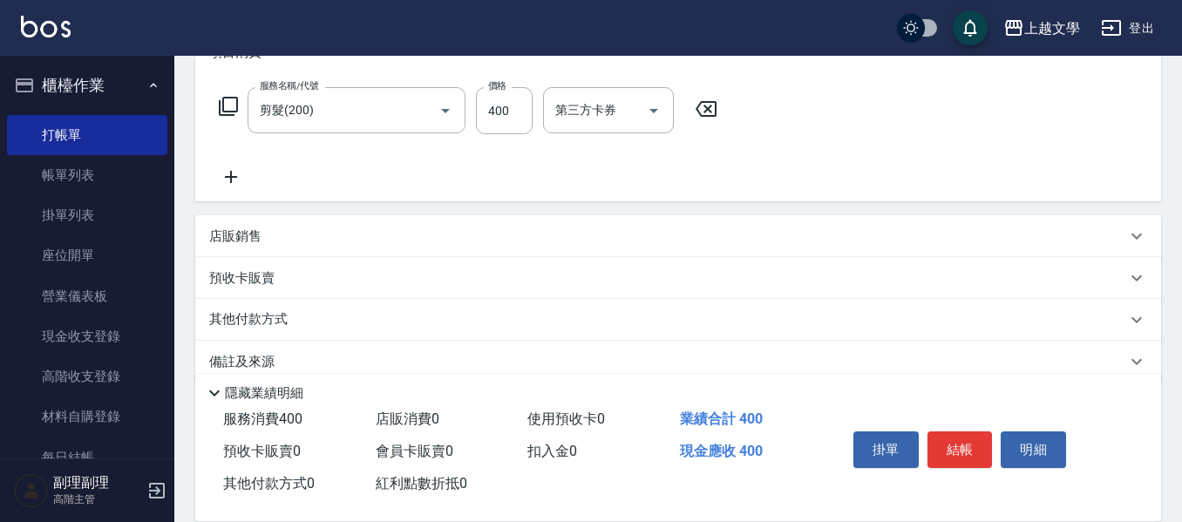
click at [237, 184] on icon at bounding box center [231, 177] width 44 height 21
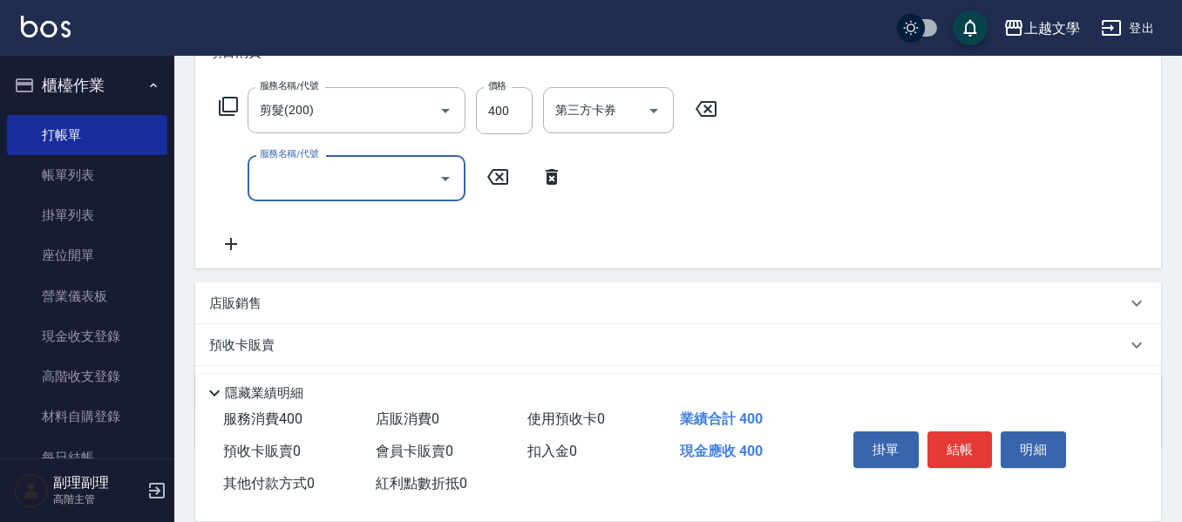
click at [274, 189] on input "服務名稱/代號" at bounding box center [343, 178] width 176 height 31
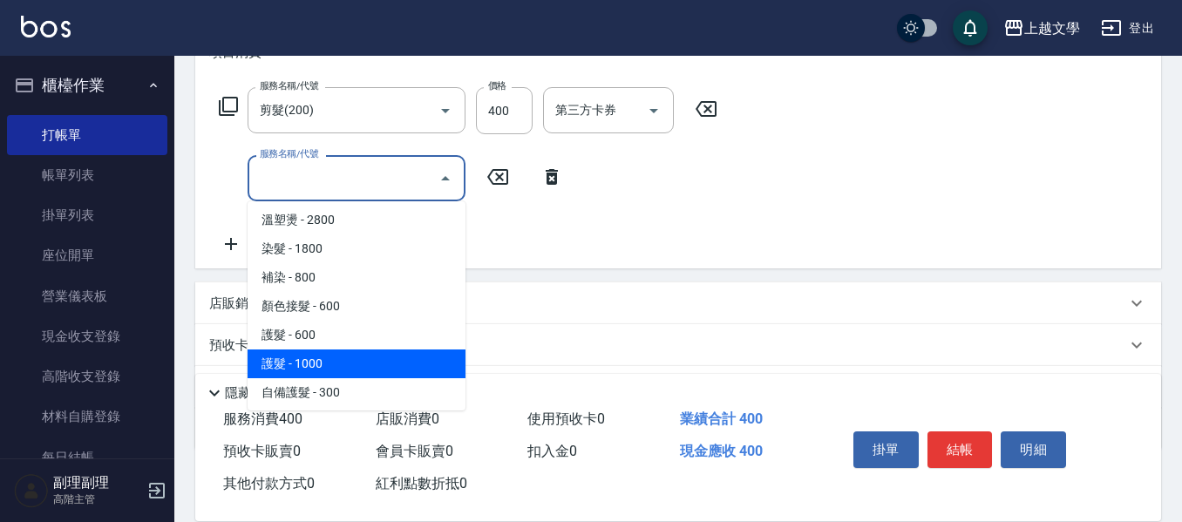
click at [326, 349] on ul "洗髮 - 300 小朋友洗髮 - 180 國中洗髮 - 200 洗髮券使用 - 200 吹風 - 150 剪髮 - 400 燙髮 - 1800 離子燙 - 2…" at bounding box center [357, 305] width 218 height 209
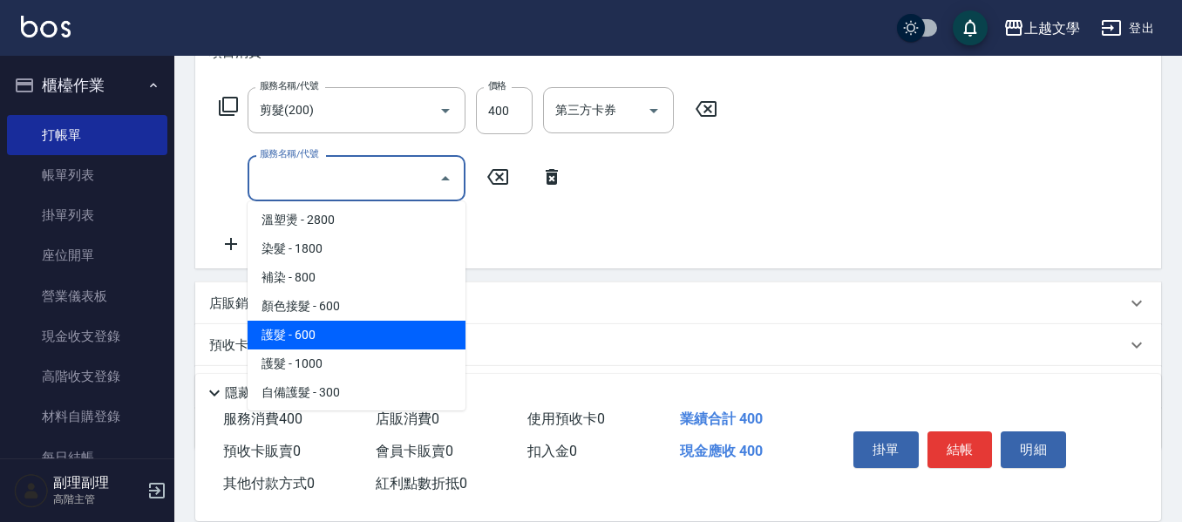
click at [323, 344] on span "護髮 - 600" at bounding box center [357, 335] width 218 height 29
type input "護髮(500)"
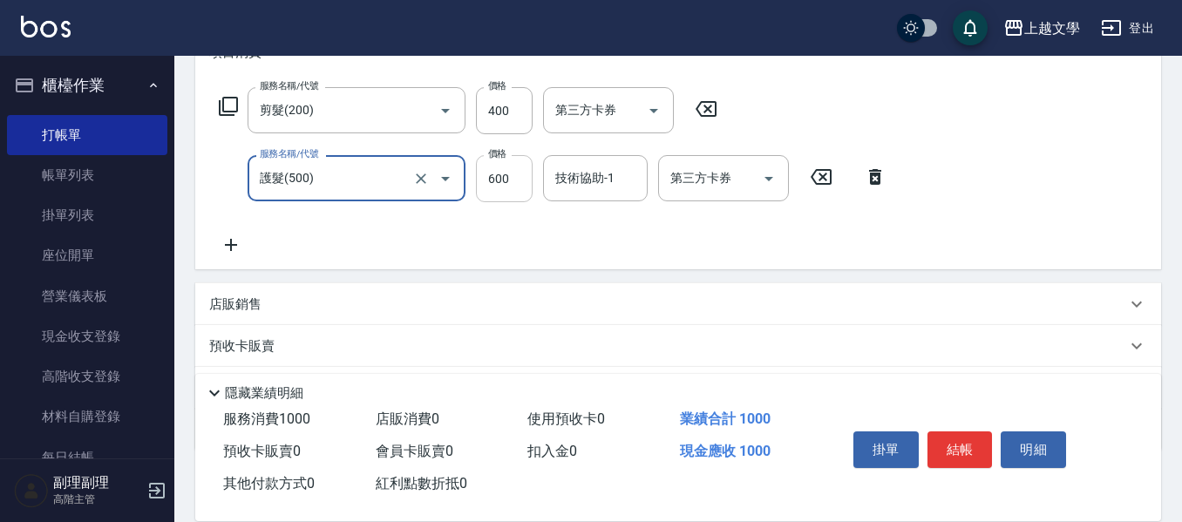
click at [509, 181] on input "600" at bounding box center [504, 178] width 57 height 47
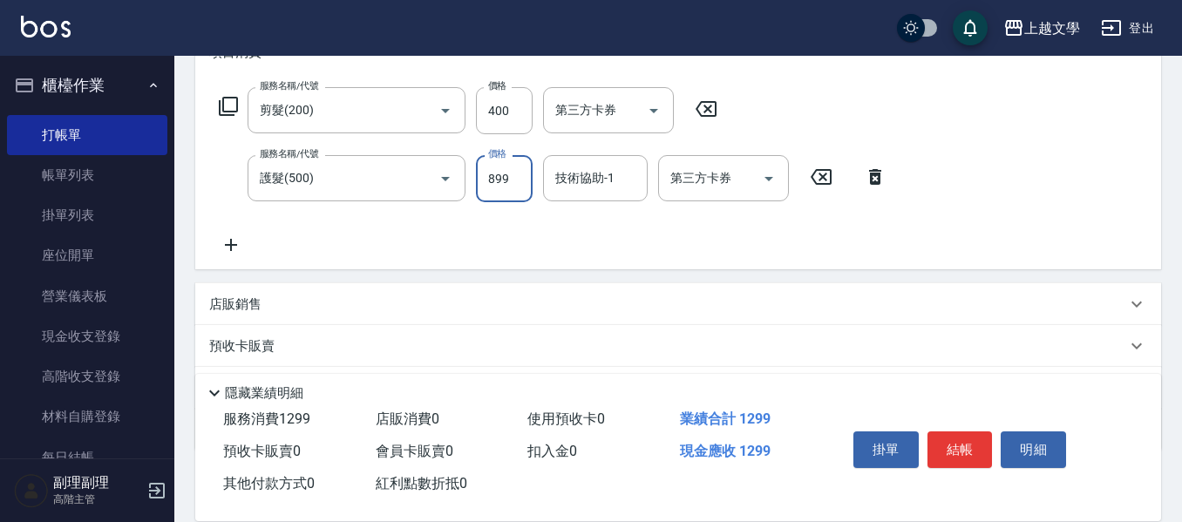
type input "899"
click at [648, 177] on form "技術協助-1 技術協助-1" at bounding box center [600, 178] width 115 height 46
click at [605, 185] on input "技術協助-1" at bounding box center [595, 178] width 89 height 31
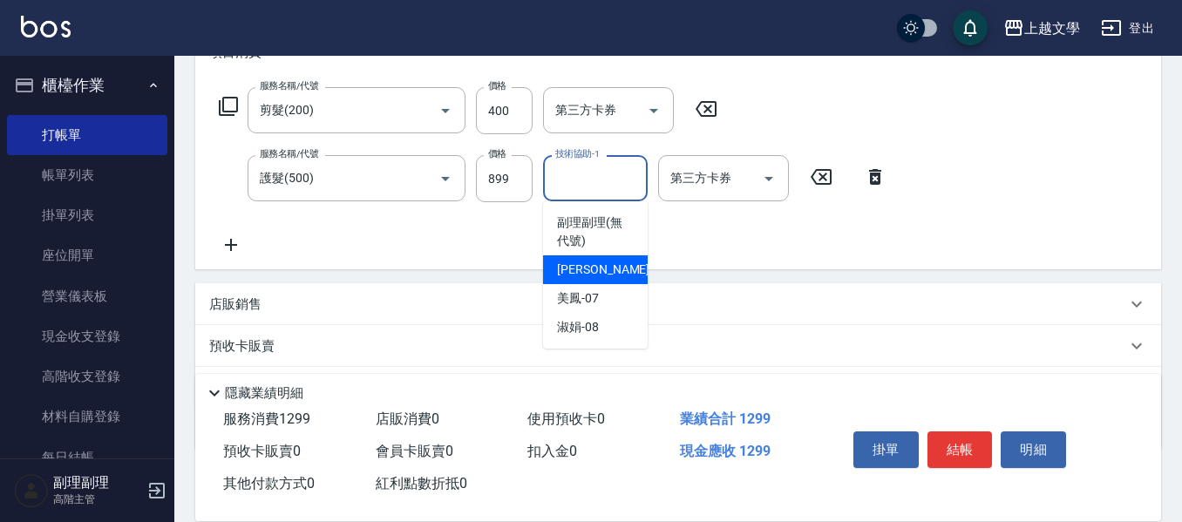
click at [598, 273] on span "佳珍 -06" at bounding box center [612, 270] width 110 height 18
type input "佳珍-06"
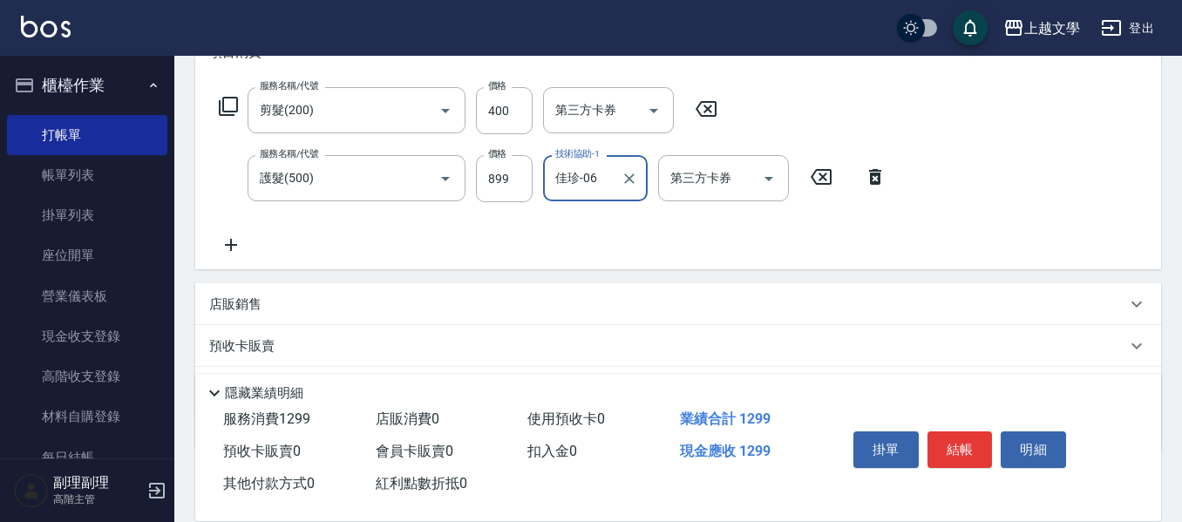
click at [229, 237] on icon at bounding box center [231, 245] width 44 height 21
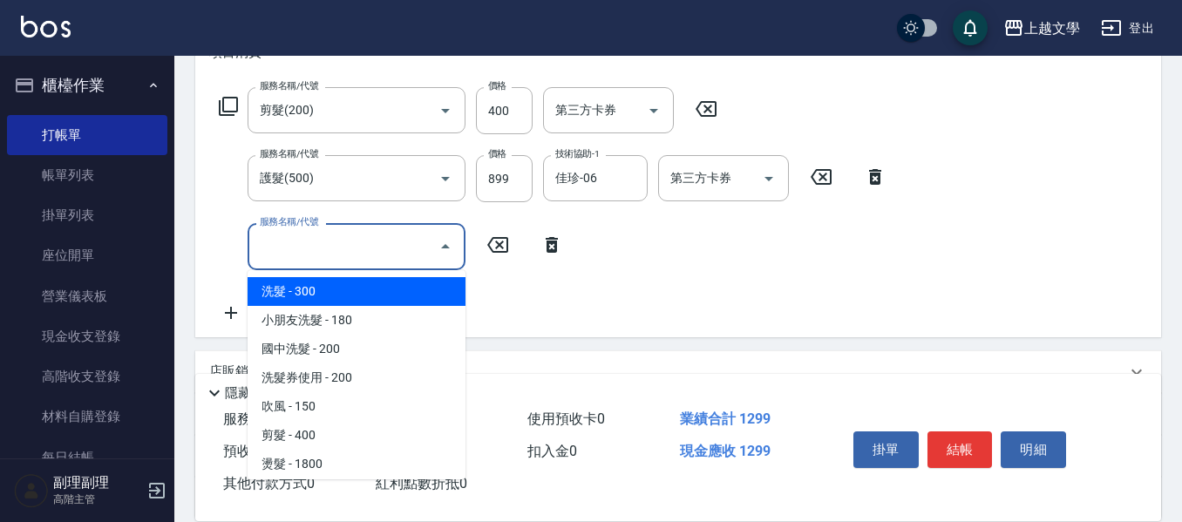
click at [300, 241] on input "服務名稱/代號" at bounding box center [343, 246] width 176 height 31
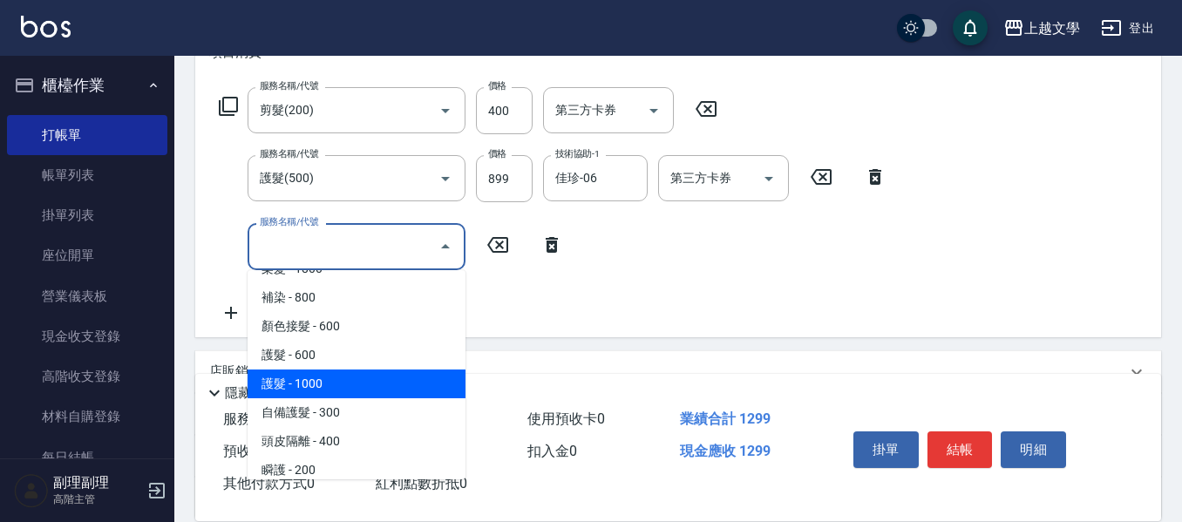
scroll to position [349, 0]
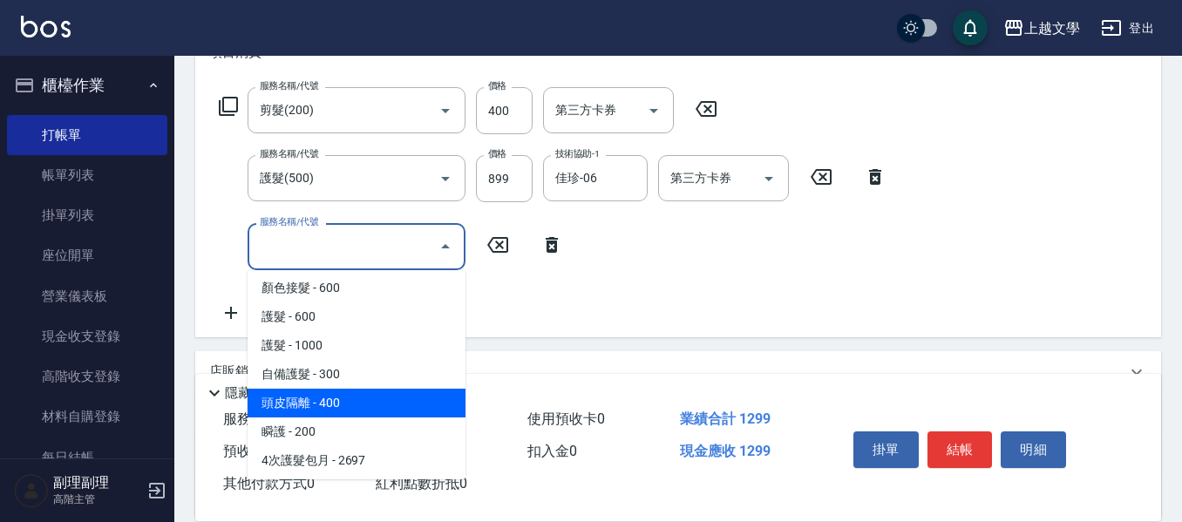
click at [356, 407] on span "頭皮隔離 - 400" at bounding box center [357, 403] width 218 height 29
type input "頭皮隔離(503)"
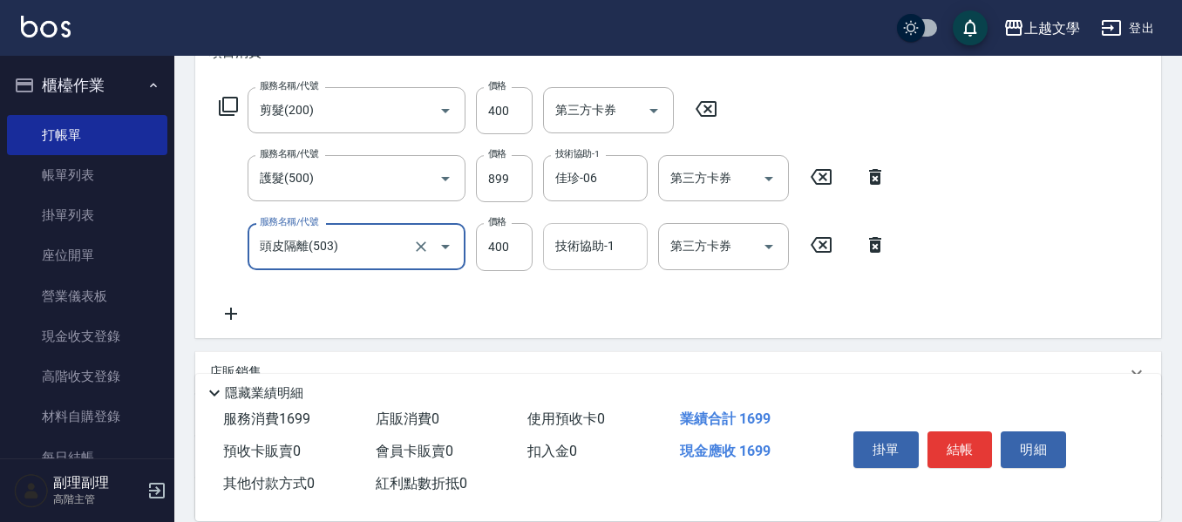
click at [592, 257] on input "技術協助-1" at bounding box center [595, 246] width 89 height 31
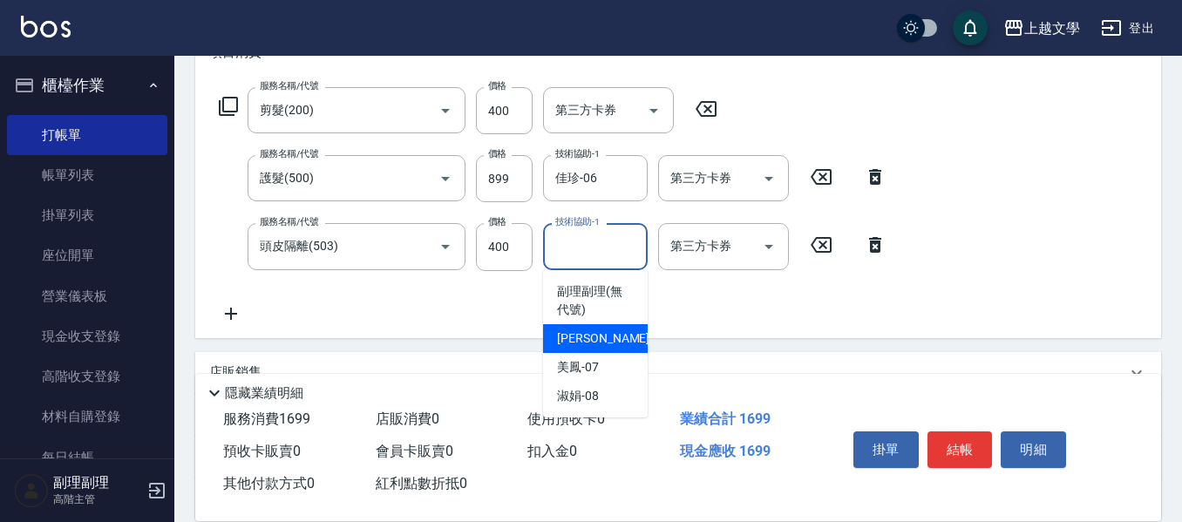
drag, startPoint x: 605, startPoint y: 335, endPoint x: 496, endPoint y: 339, distance: 109.1
click at [602, 336] on div "佳珍 -06" at bounding box center [595, 338] width 105 height 29
type input "佳珍-06"
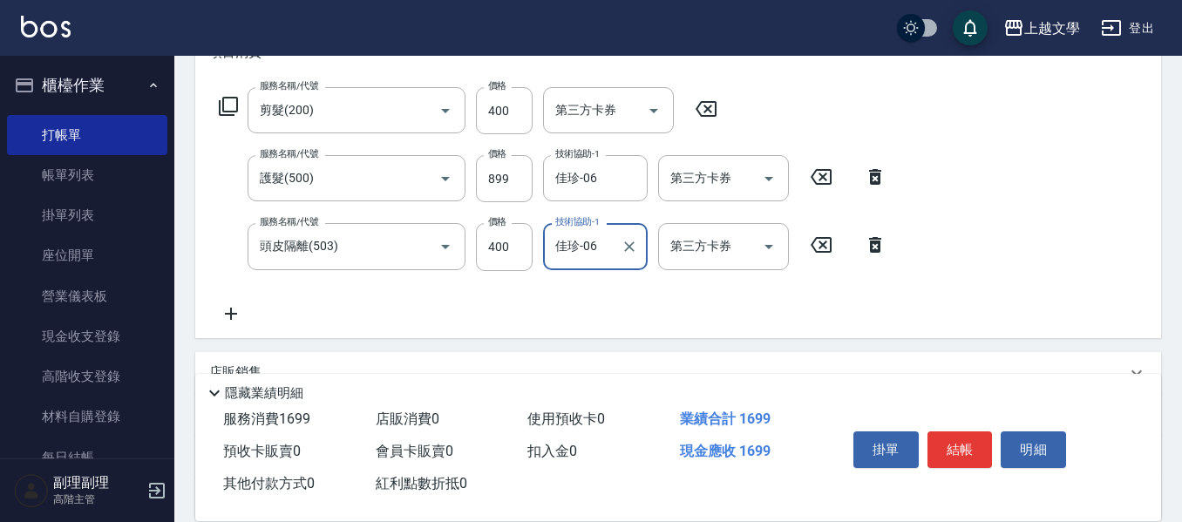
click at [230, 320] on icon at bounding box center [231, 313] width 44 height 21
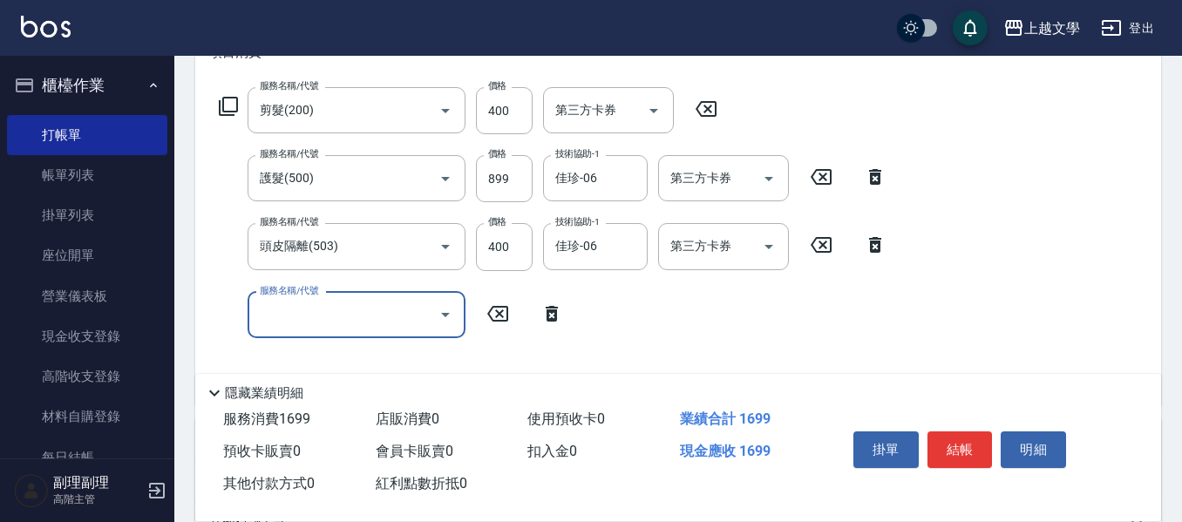
click at [305, 312] on input "服務名稱/代號" at bounding box center [343, 315] width 176 height 31
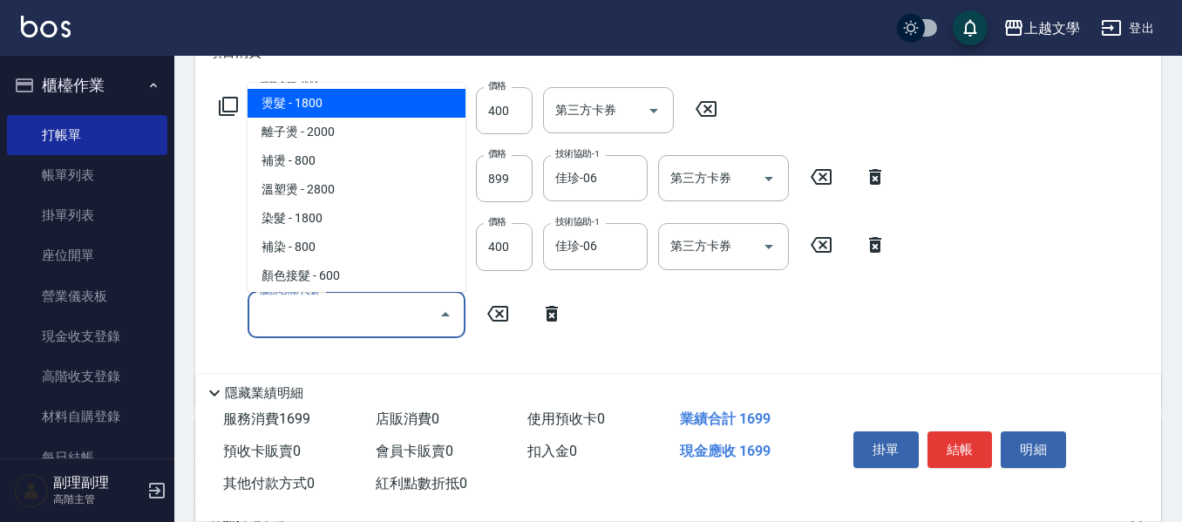
scroll to position [174, 0]
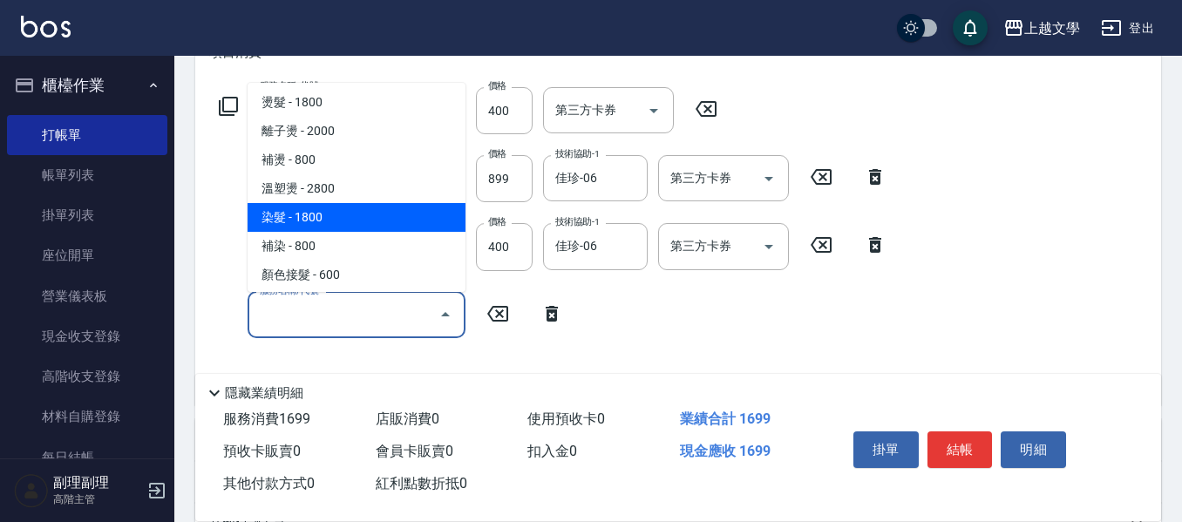
click at [329, 223] on span "染髮 - 1800" at bounding box center [357, 217] width 218 height 29
type input "染髮(400)"
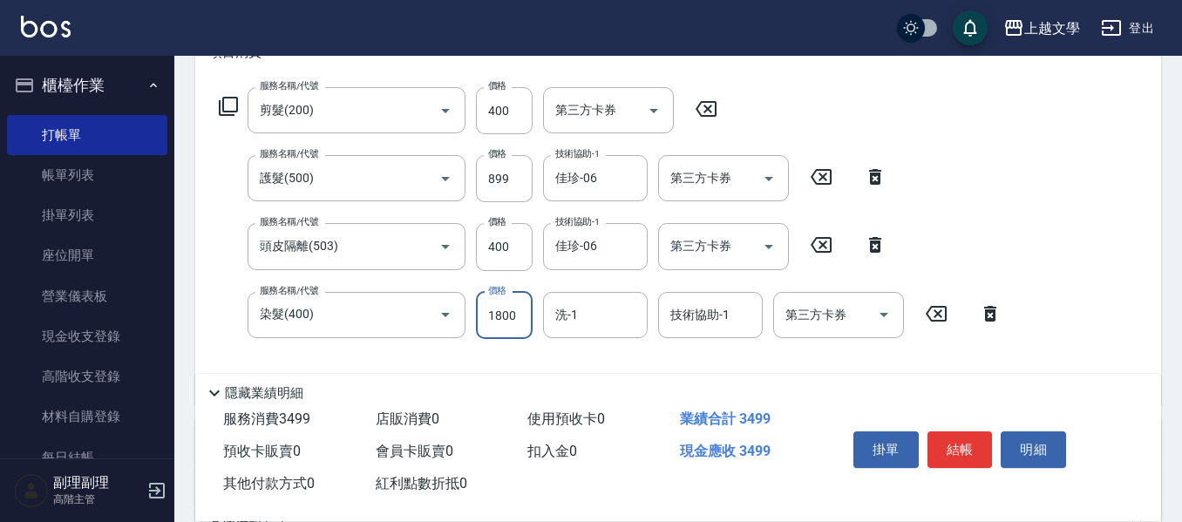
click at [484, 309] on input "1800" at bounding box center [504, 315] width 57 height 47
type input "2000"
type input "036"
click at [598, 313] on input "洗-1" at bounding box center [595, 315] width 89 height 31
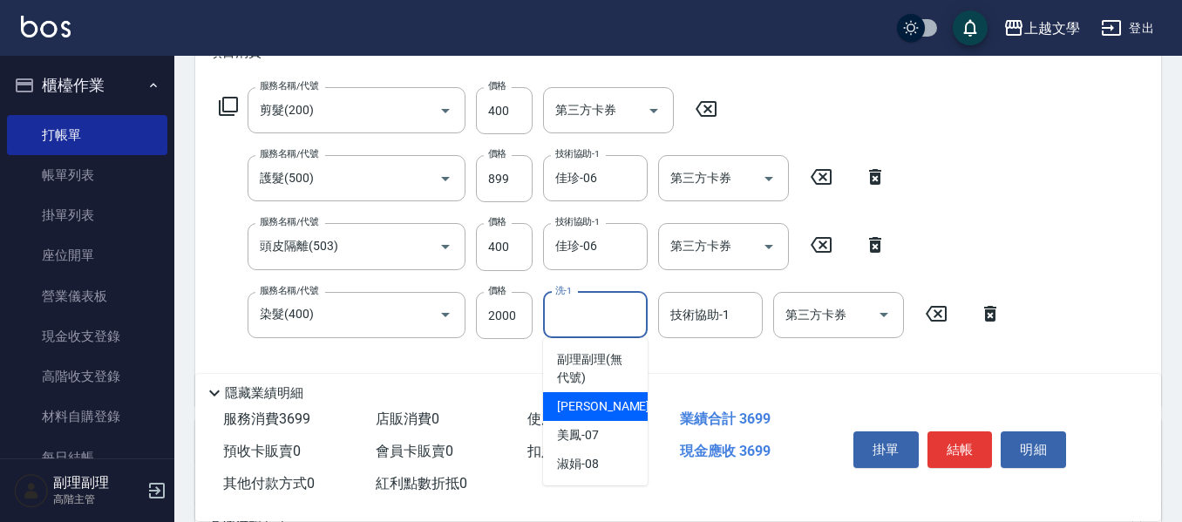
drag, startPoint x: 603, startPoint y: 406, endPoint x: 639, endPoint y: 396, distance: 37.2
click at [606, 406] on div "佳珍 -06" at bounding box center [595, 406] width 105 height 29
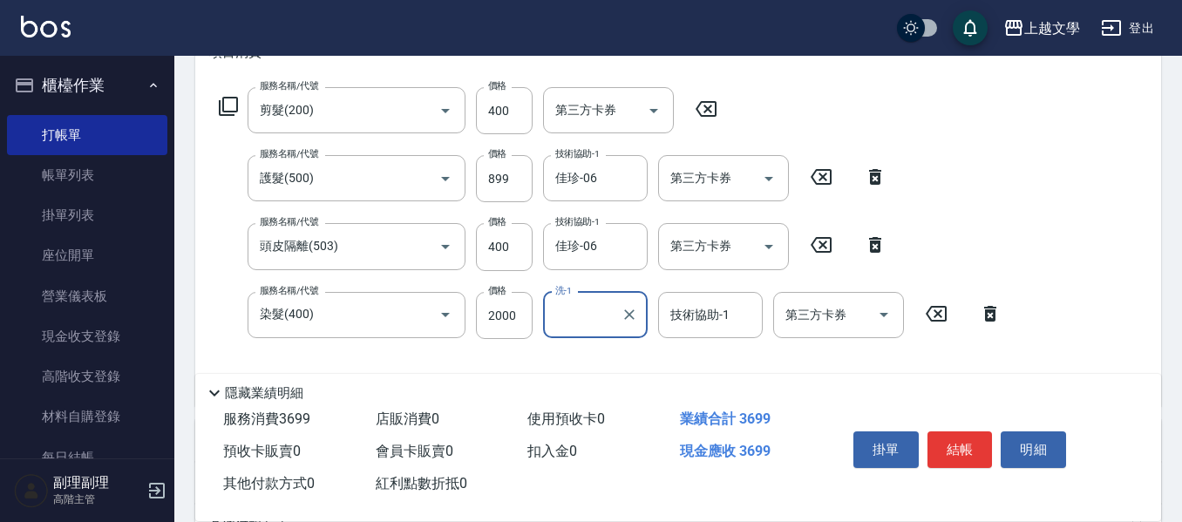
type input "佳珍-06"
click at [700, 322] on input "技術協助-1" at bounding box center [710, 315] width 89 height 31
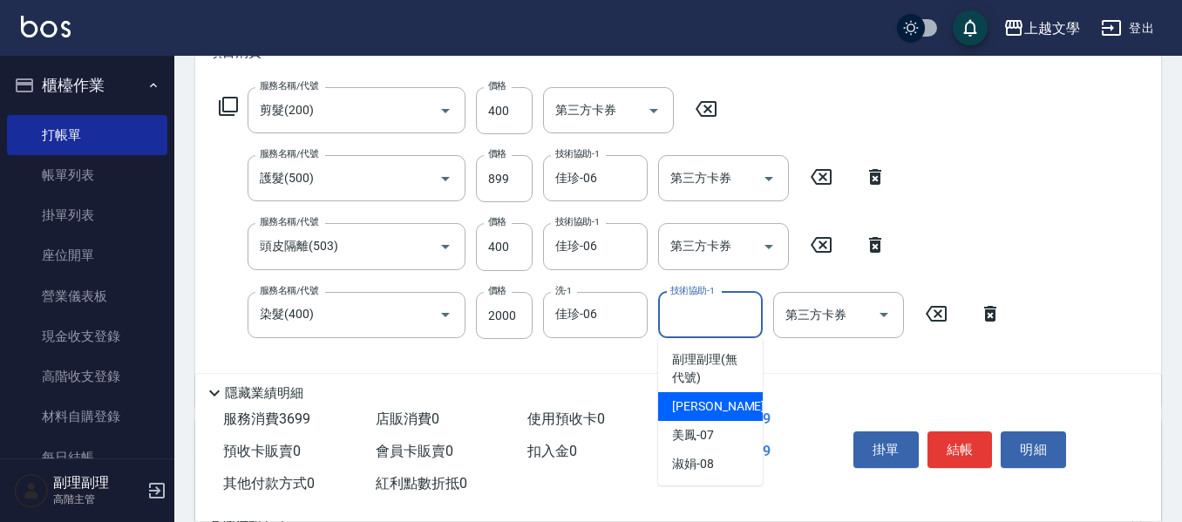
drag, startPoint x: 699, startPoint y: 396, endPoint x: 815, endPoint y: 411, distance: 116.9
click at [699, 397] on div "佳珍 -06" at bounding box center [710, 406] width 105 height 29
type input "佳珍-06"
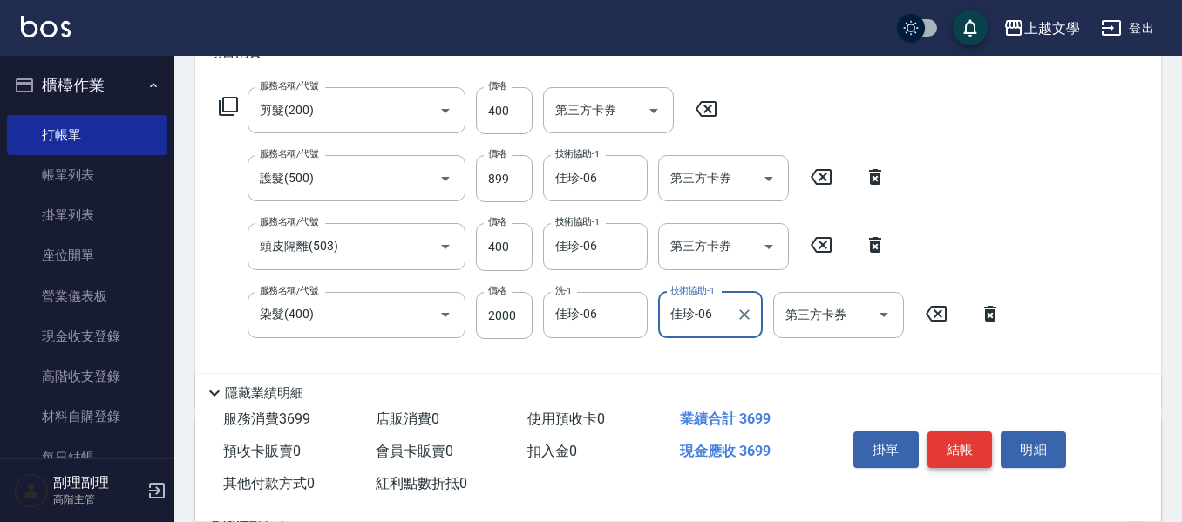
click at [954, 446] on button "結帳" at bounding box center [960, 450] width 65 height 37
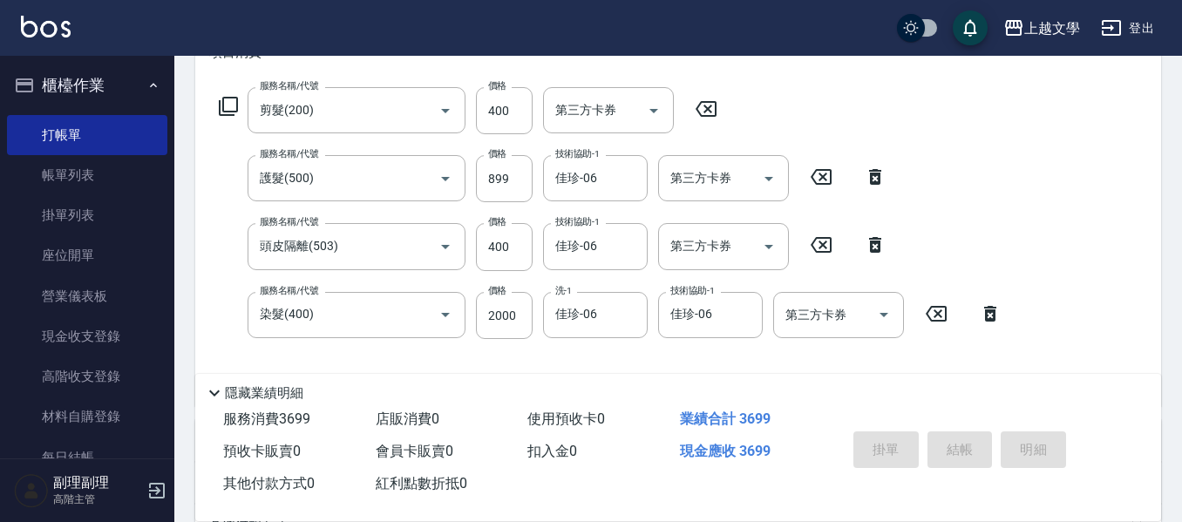
type input "[DATE] 17:41"
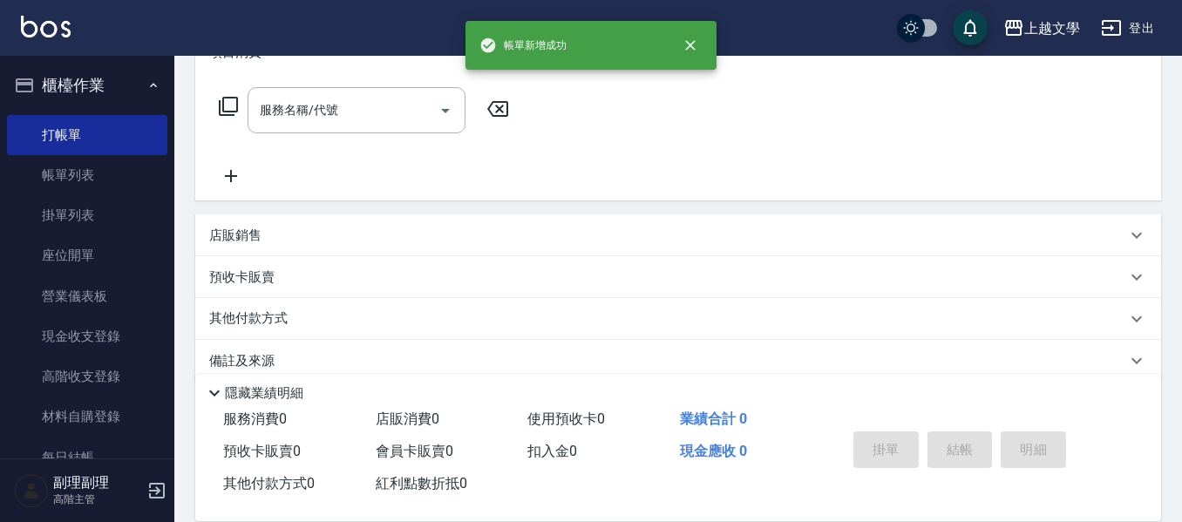
scroll to position [0, 0]
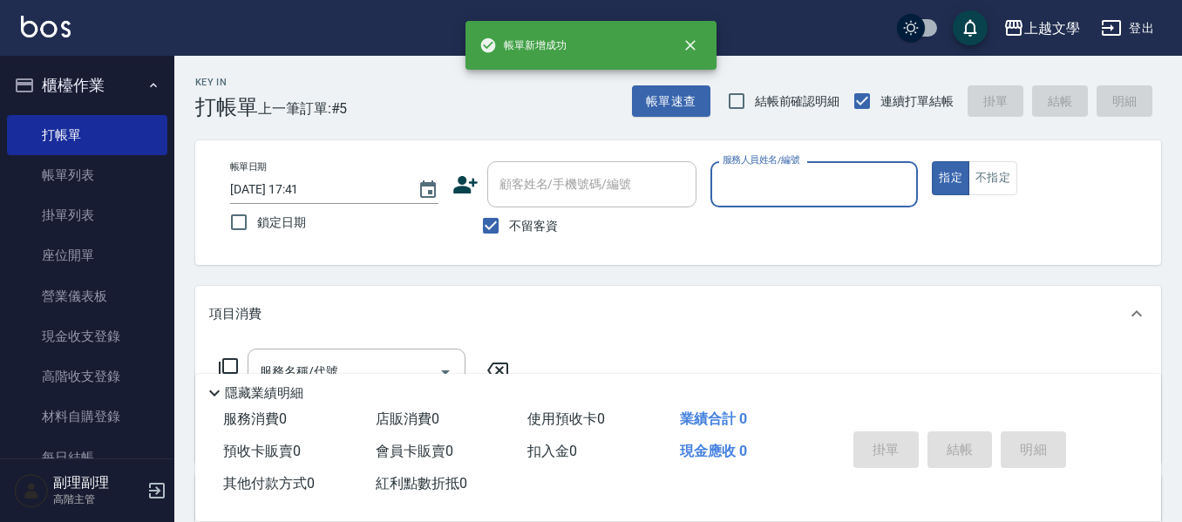
click at [789, 183] on input "服務人員姓名/編號" at bounding box center [814, 184] width 193 height 31
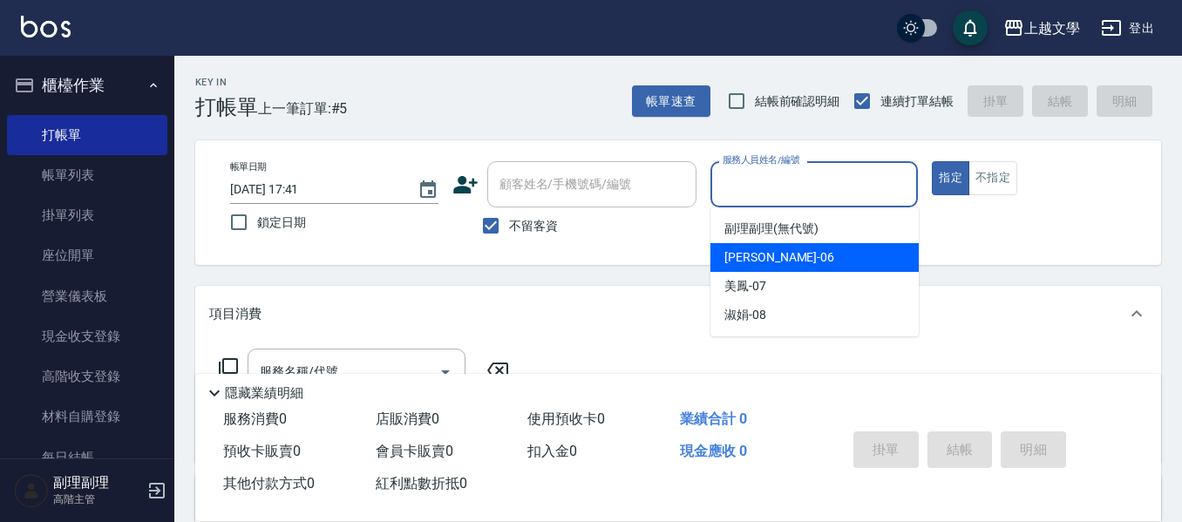
drag, startPoint x: 770, startPoint y: 258, endPoint x: 502, endPoint y: 317, distance: 274.0
click at [768, 259] on div "佳珍 -06" at bounding box center [815, 257] width 208 height 29
type input "佳珍-06"
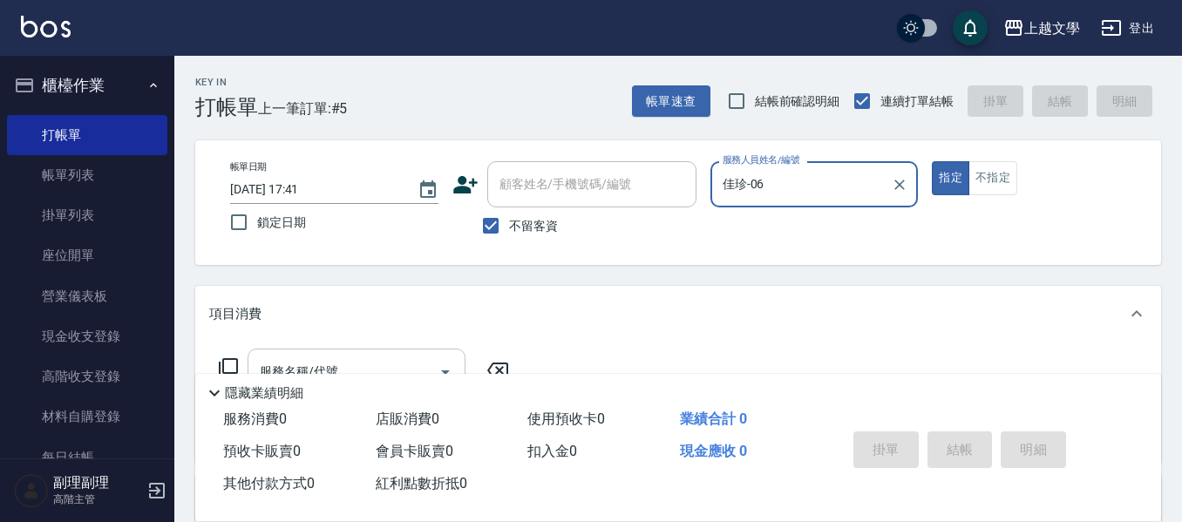
scroll to position [87, 0]
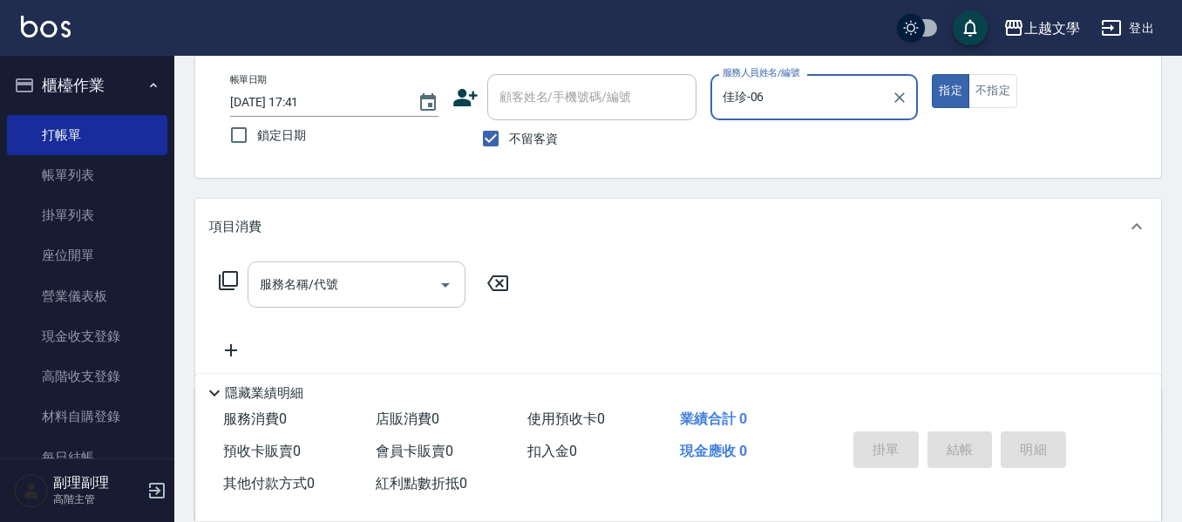
click at [381, 293] on input "服務名稱/代號" at bounding box center [343, 284] width 176 height 31
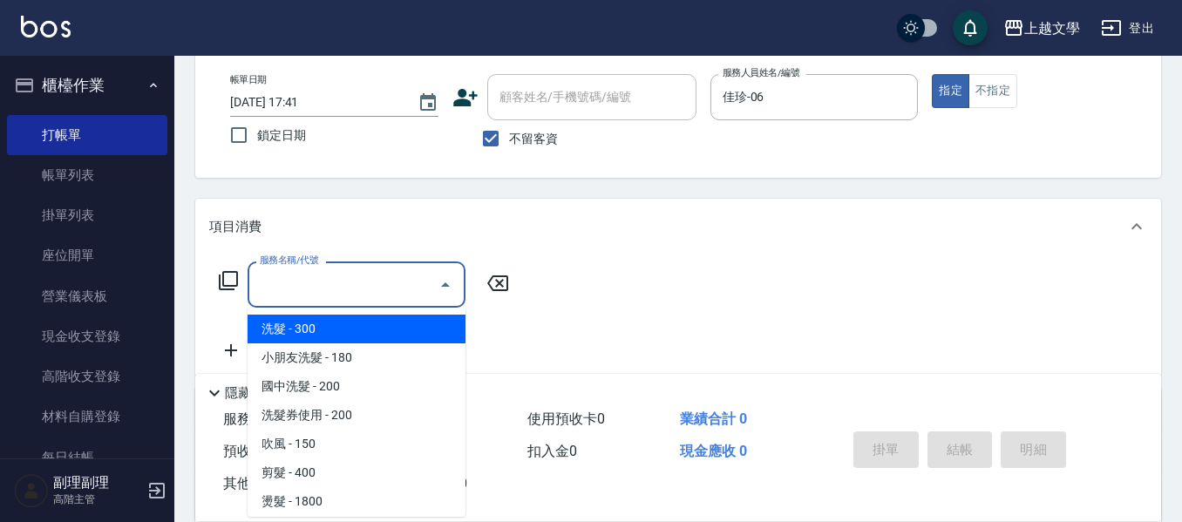
drag, startPoint x: 355, startPoint y: 332, endPoint x: 443, endPoint y: 311, distance: 90.5
click at [357, 330] on span "洗髮 - 300" at bounding box center [357, 329] width 218 height 29
type input "洗髮(100)"
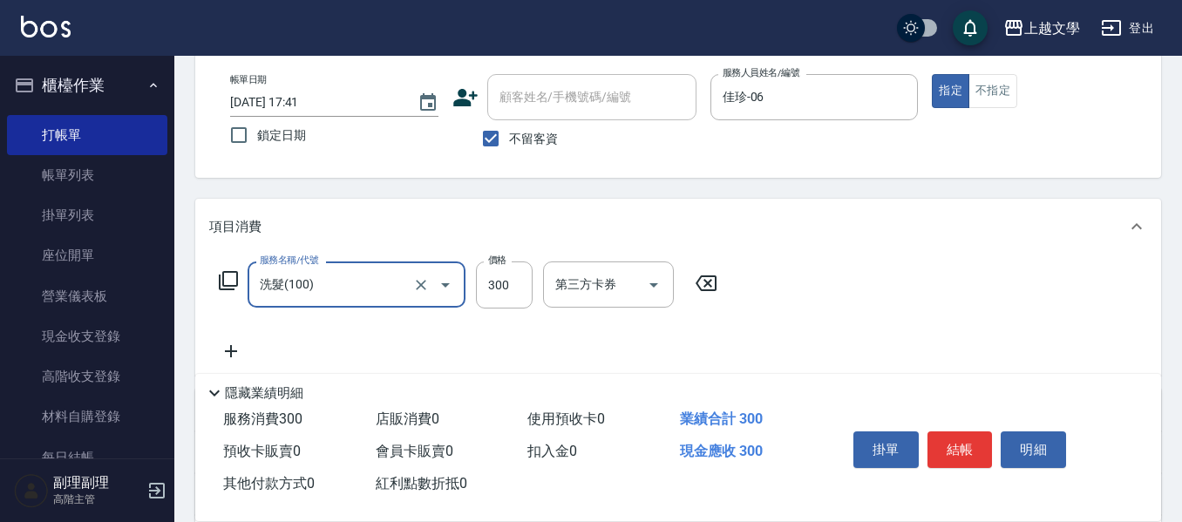
drag, startPoint x: 501, startPoint y: 291, endPoint x: 450, endPoint y: 286, distance: 51.7
click at [501, 291] on input "300" at bounding box center [504, 285] width 57 height 47
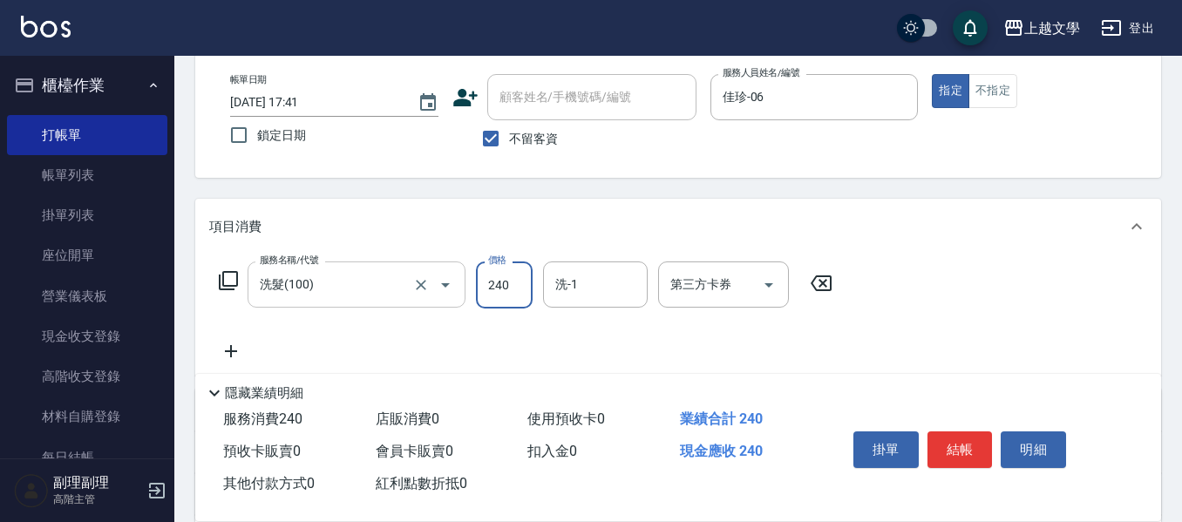
type input "240"
type input "063"
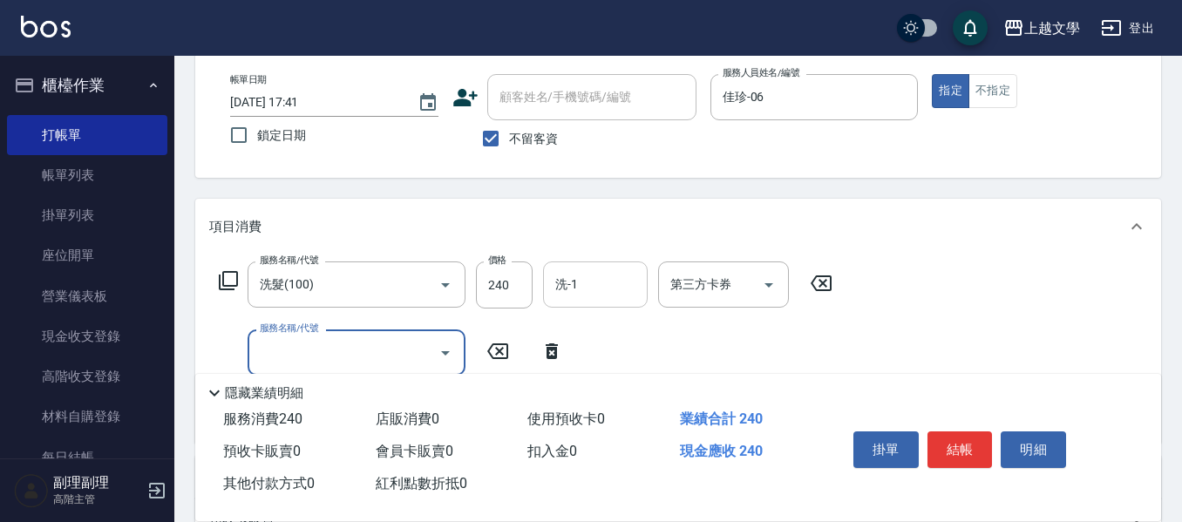
click at [567, 297] on input "洗-1" at bounding box center [595, 284] width 89 height 31
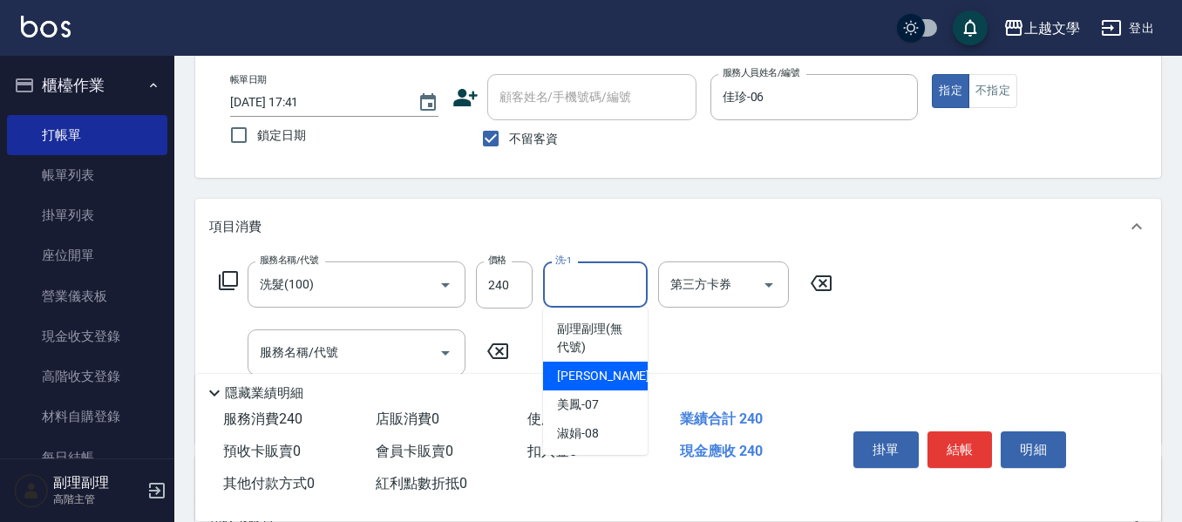
drag, startPoint x: 575, startPoint y: 371, endPoint x: 541, endPoint y: 373, distance: 34.1
click at [570, 372] on span "佳珍 -06" at bounding box center [612, 376] width 110 height 18
type input "佳珍-06"
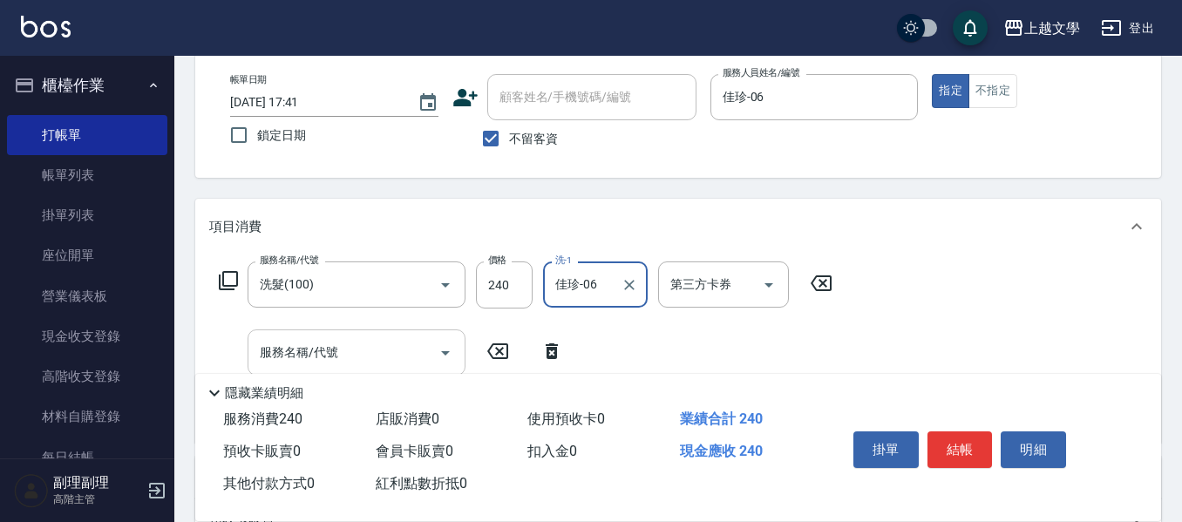
click at [374, 354] on input "服務名稱/代號" at bounding box center [343, 352] width 176 height 31
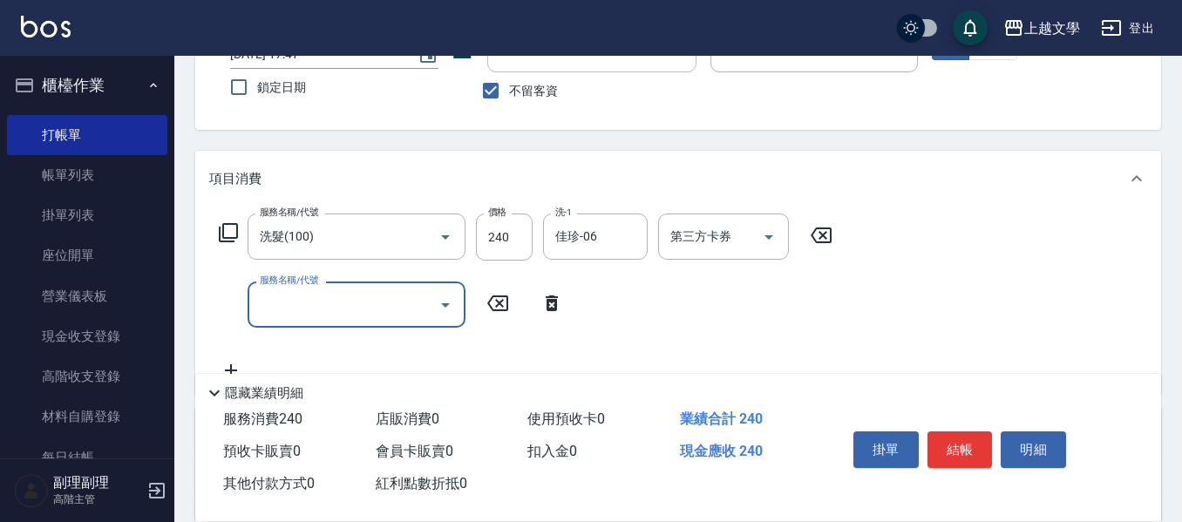
scroll to position [174, 0]
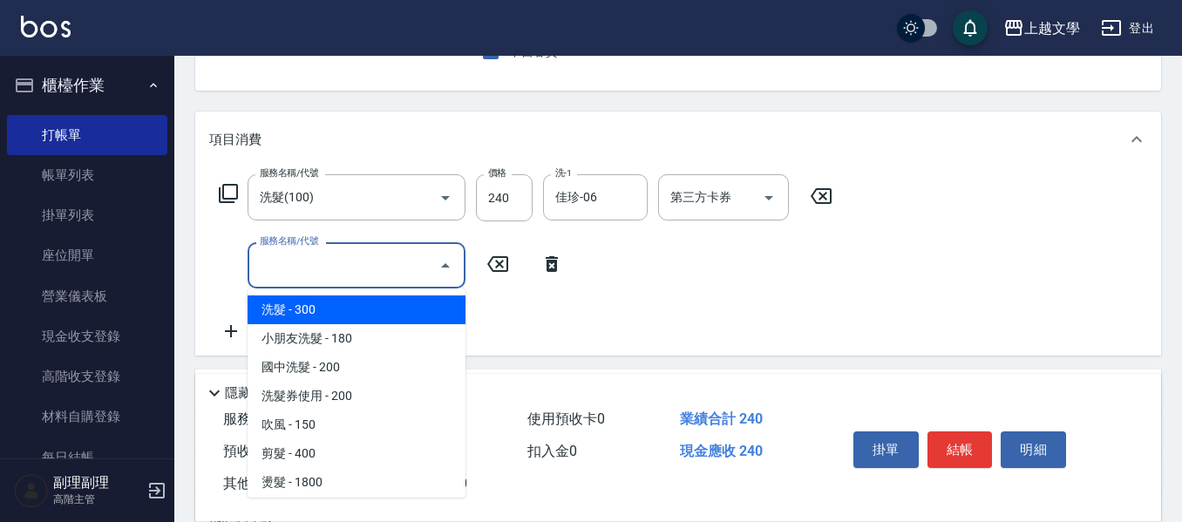
click at [322, 275] on input "服務名稱/代號" at bounding box center [343, 265] width 176 height 31
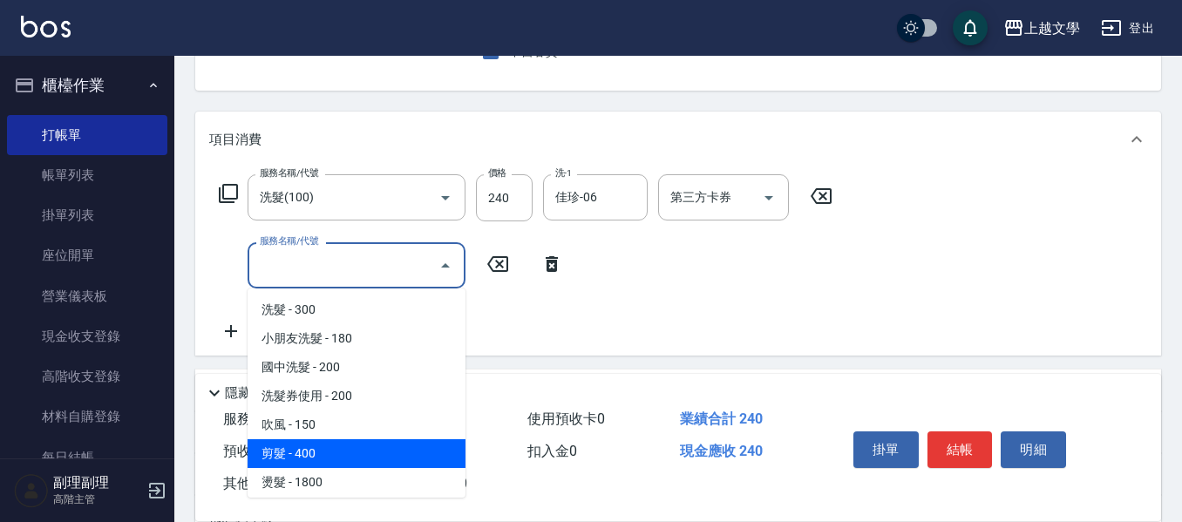
click at [314, 453] on span "剪髮 - 400" at bounding box center [357, 453] width 218 height 29
type input "剪髮(200)"
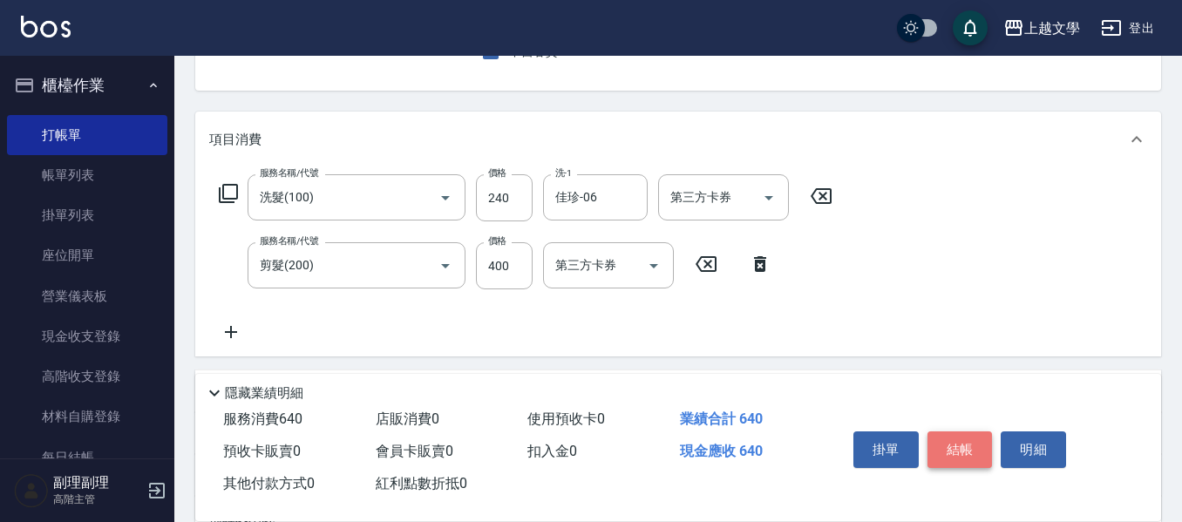
click at [950, 445] on button "結帳" at bounding box center [960, 450] width 65 height 37
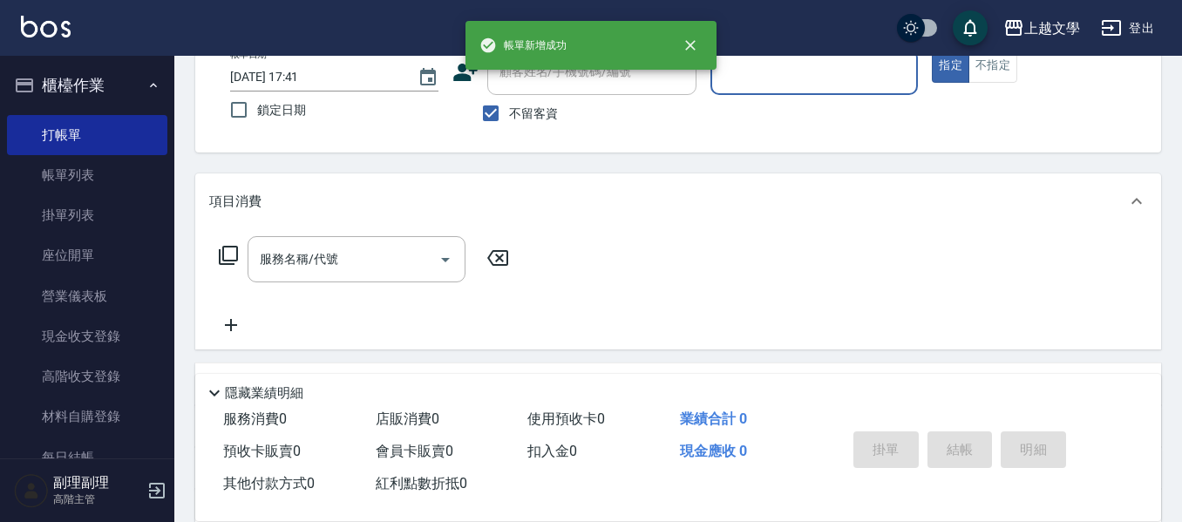
scroll to position [82, 0]
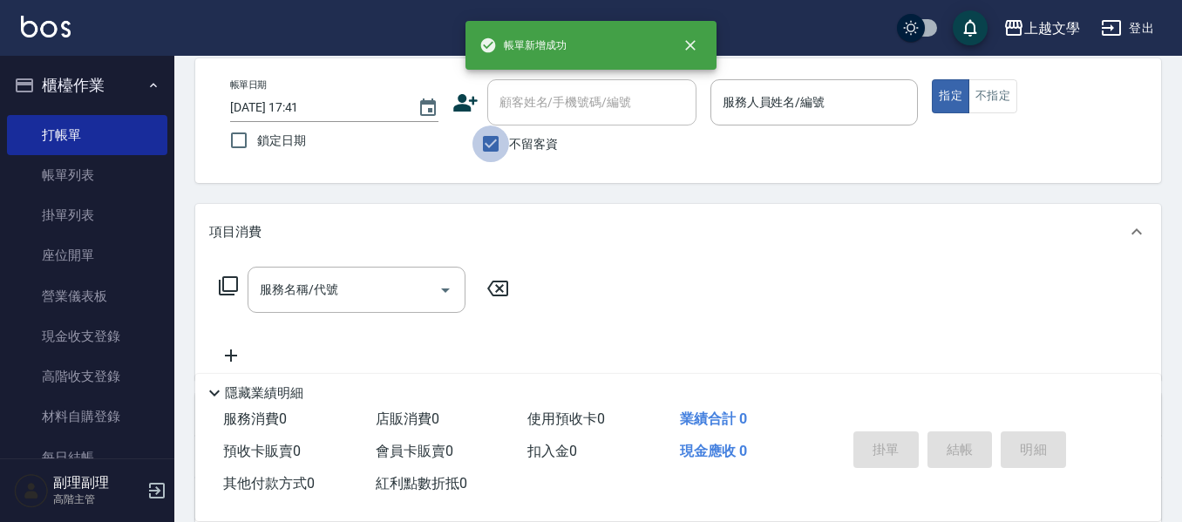
click at [496, 141] on input "不留客資" at bounding box center [491, 144] width 37 height 37
checkbox input "false"
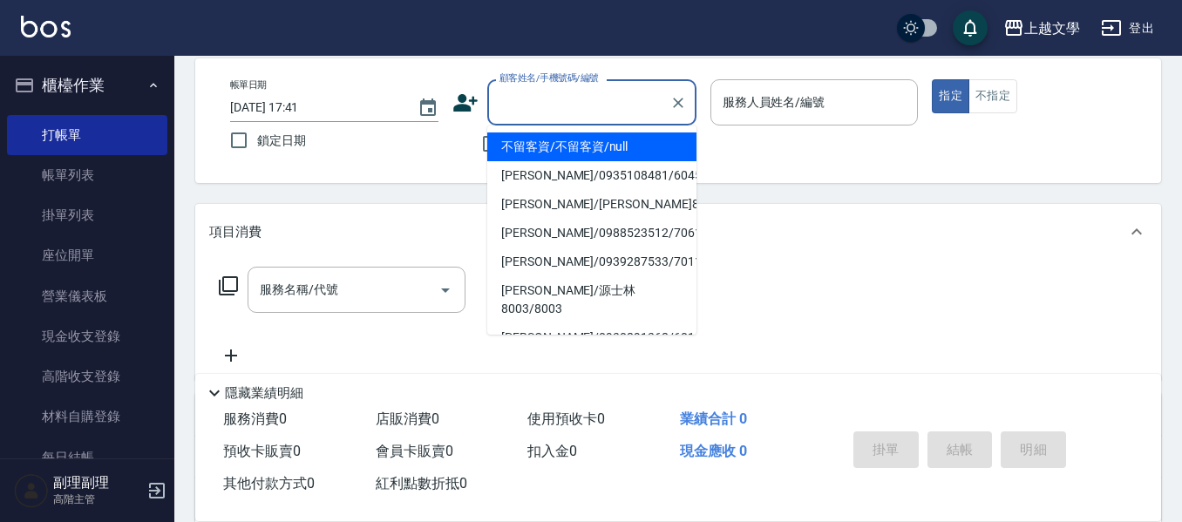
click at [531, 112] on input "顧客姓名/手機號碼/編號" at bounding box center [578, 102] width 167 height 31
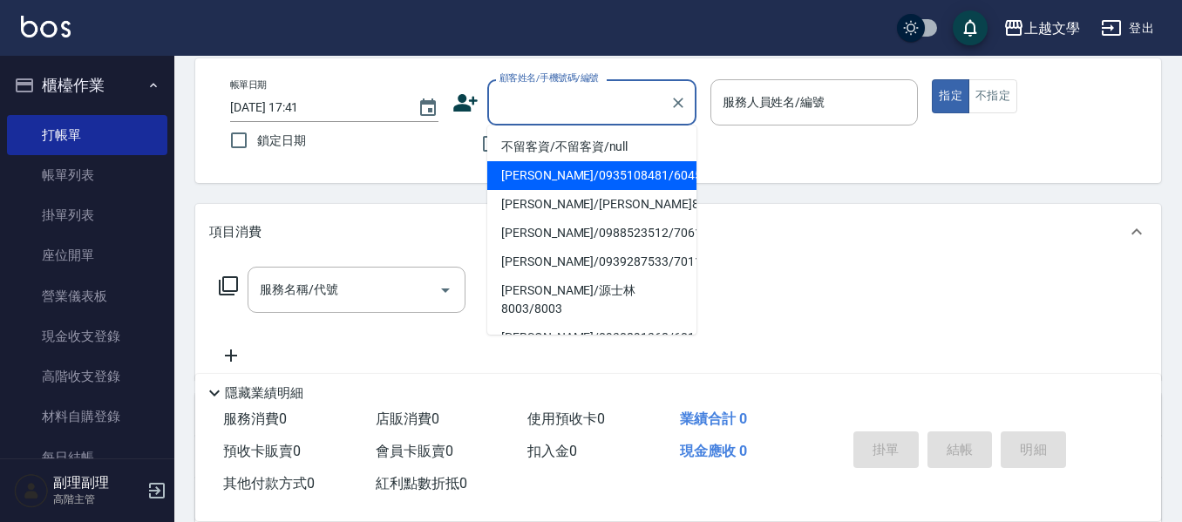
click at [612, 177] on li "[PERSON_NAME]/0935108481/6045" at bounding box center [591, 175] width 209 height 29
type input "[PERSON_NAME]/0935108481/6045"
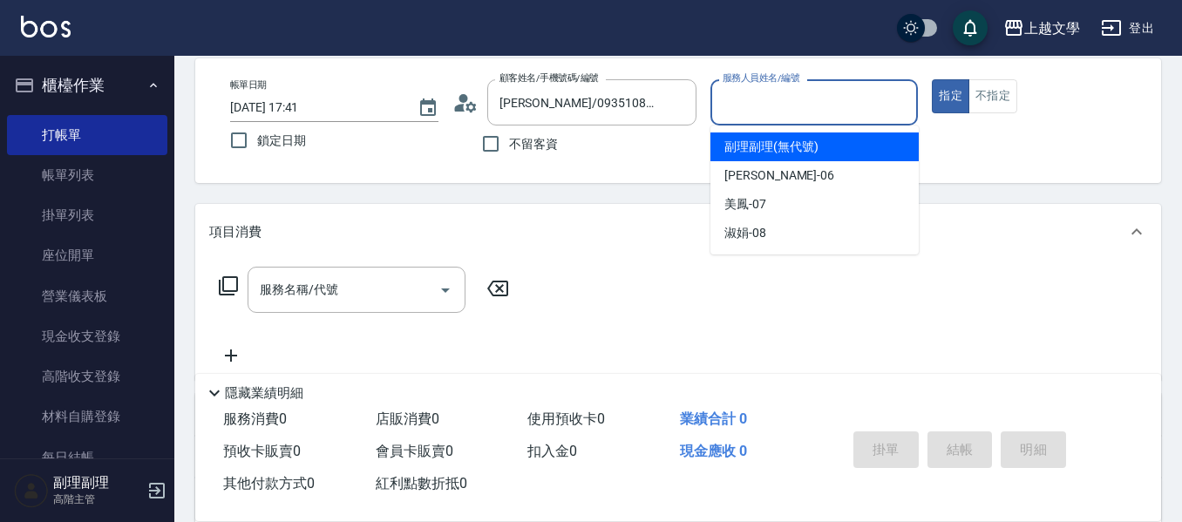
click at [764, 111] on input "服務人員姓名/編號" at bounding box center [814, 102] width 193 height 31
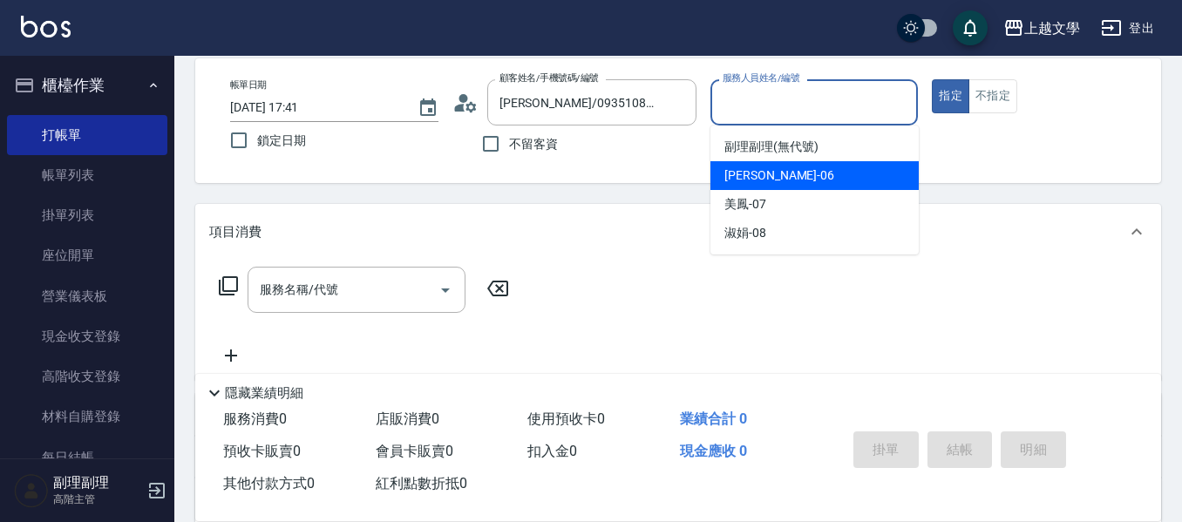
click at [777, 182] on div "佳珍 -06" at bounding box center [815, 175] width 208 height 29
type input "佳珍-06"
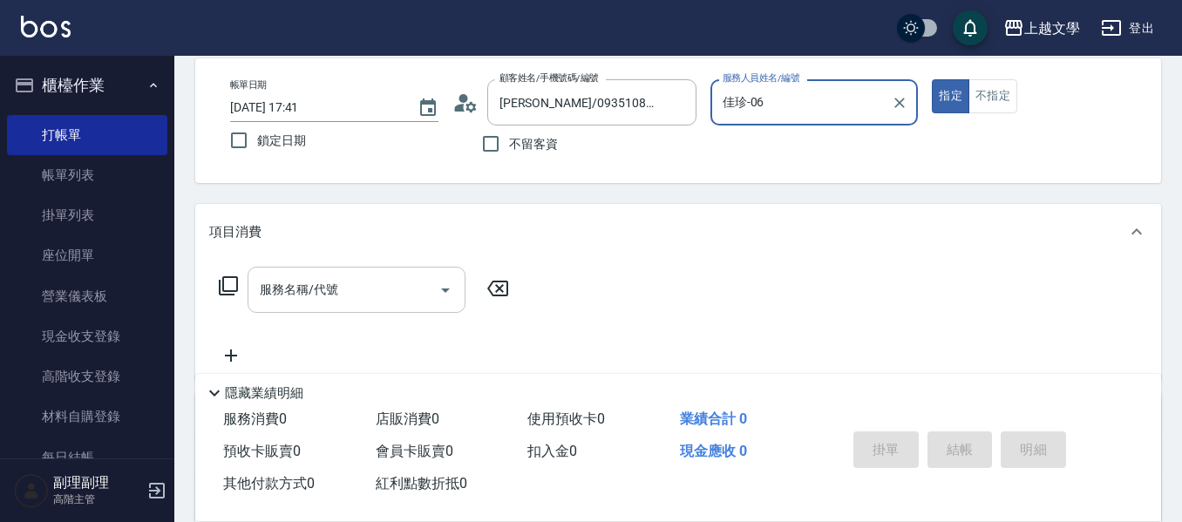
click at [384, 296] on input "服務名稱/代號" at bounding box center [343, 290] width 176 height 31
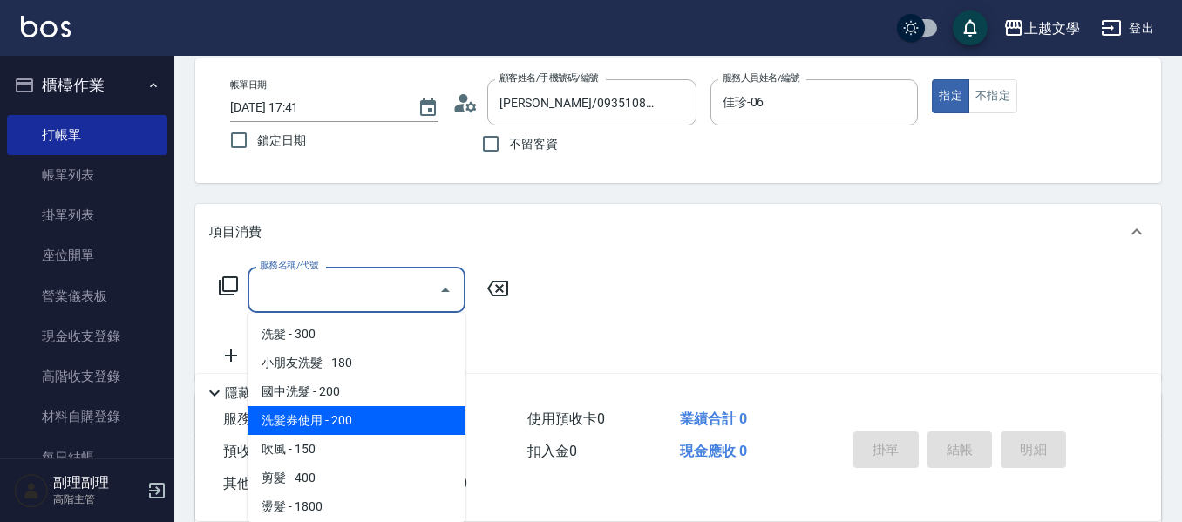
click at [360, 418] on span "洗髮券使用 - 200" at bounding box center [357, 420] width 218 height 29
type input "洗髮券使用(105)"
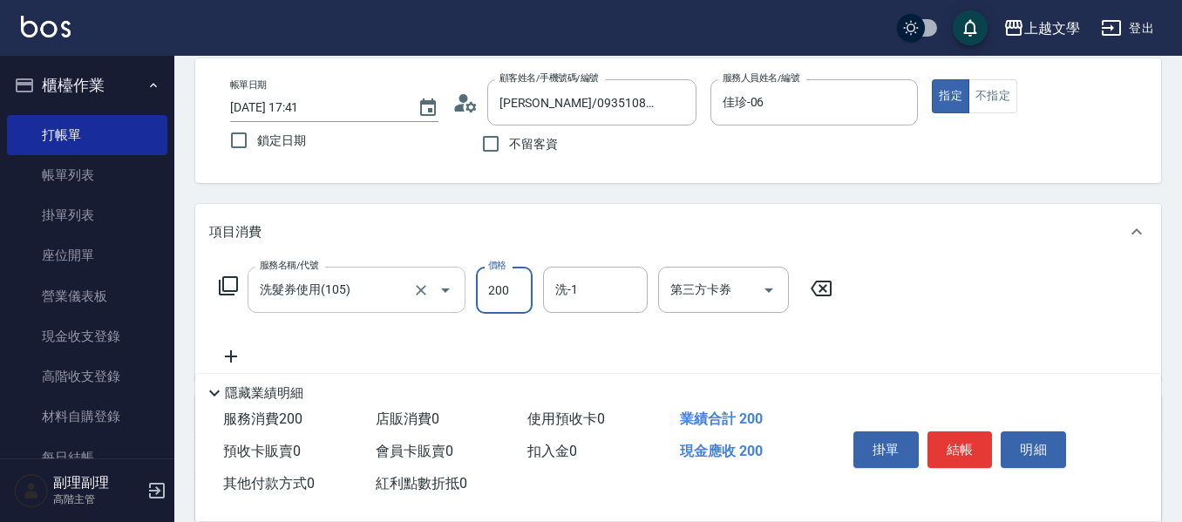
drag, startPoint x: 510, startPoint y: 303, endPoint x: 450, endPoint y: 295, distance: 60.8
click at [510, 303] on input "200" at bounding box center [504, 290] width 57 height 47
type input "2520"
type input "0"
click at [479, 293] on input "2520" at bounding box center [504, 290] width 57 height 47
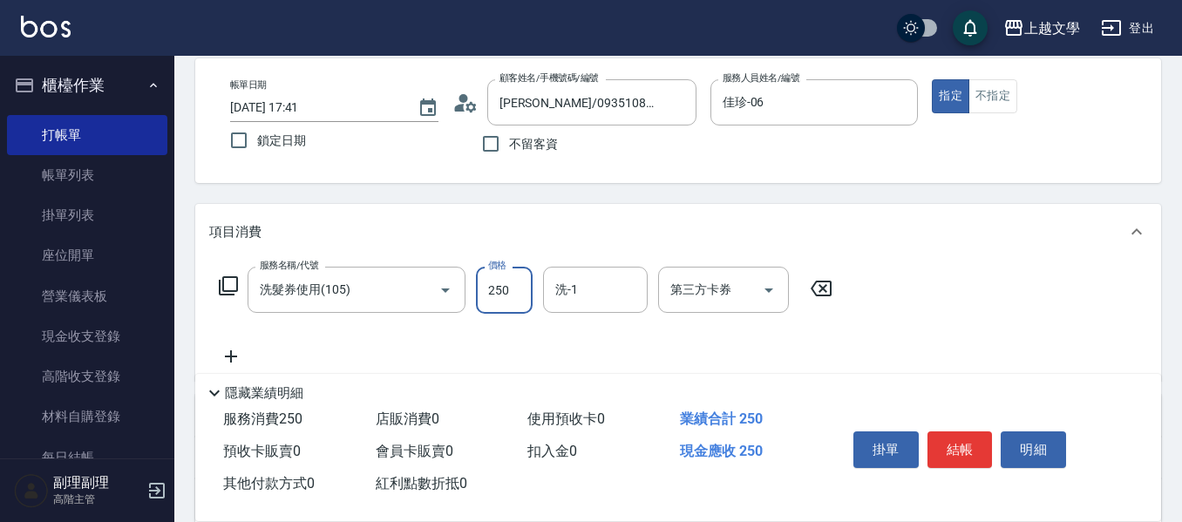
type input "250"
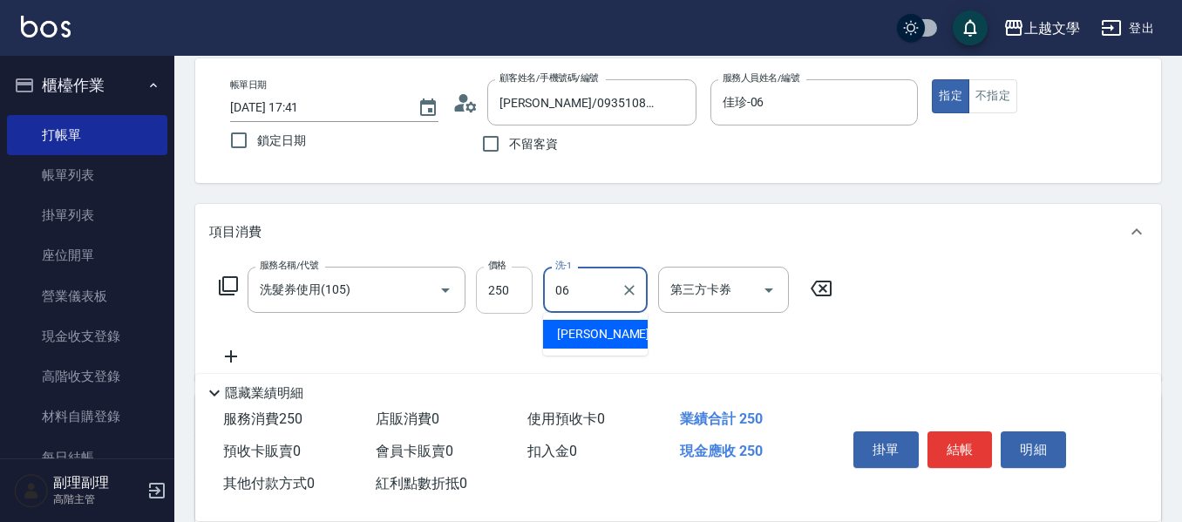
type input "佳珍-06"
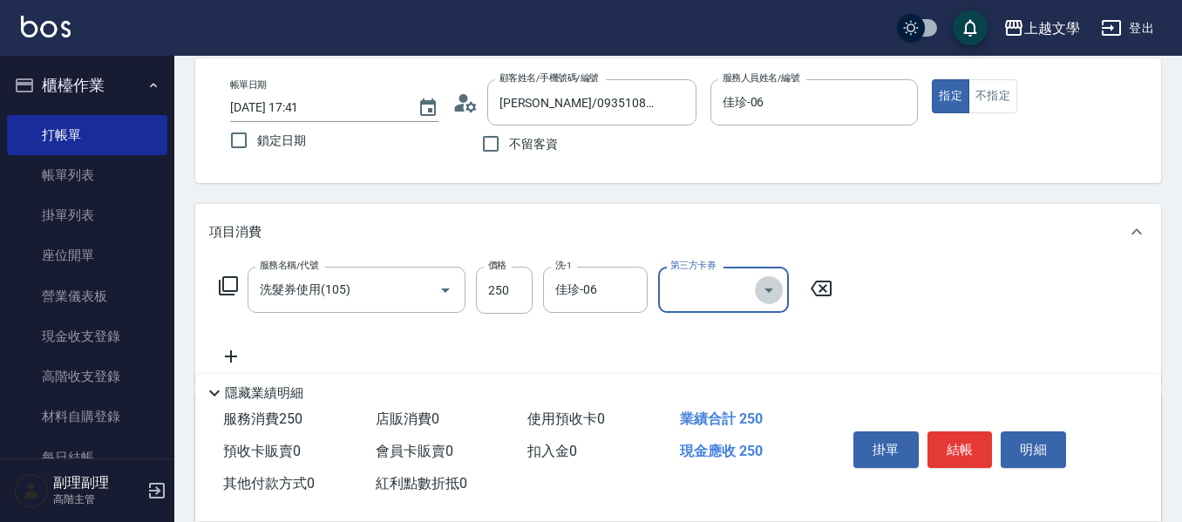
click at [761, 287] on icon "Open" at bounding box center [769, 290] width 21 height 21
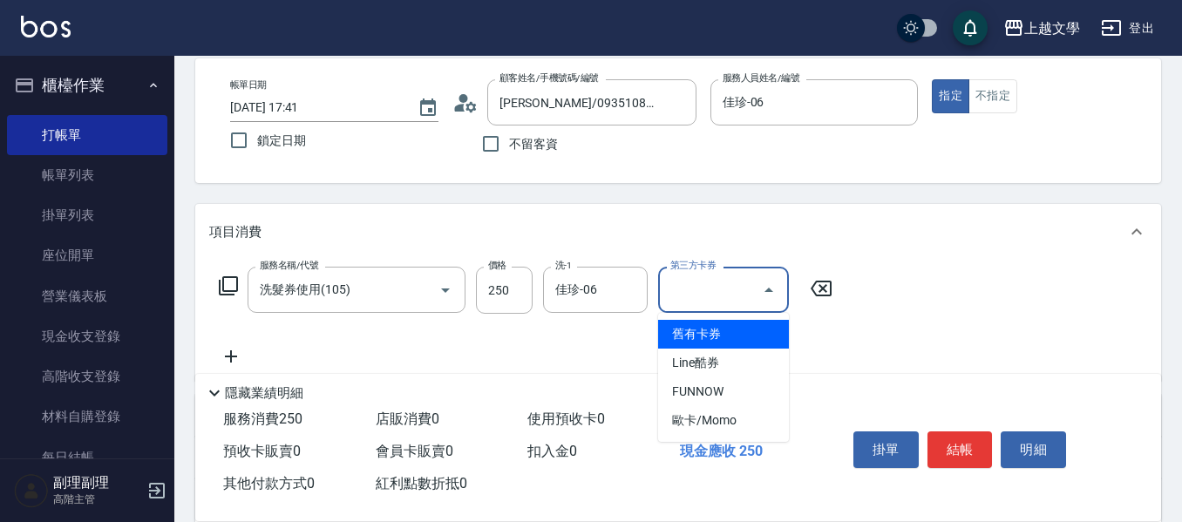
click at [747, 325] on span "舊有卡券" at bounding box center [723, 334] width 131 height 29
type input "舊有卡券"
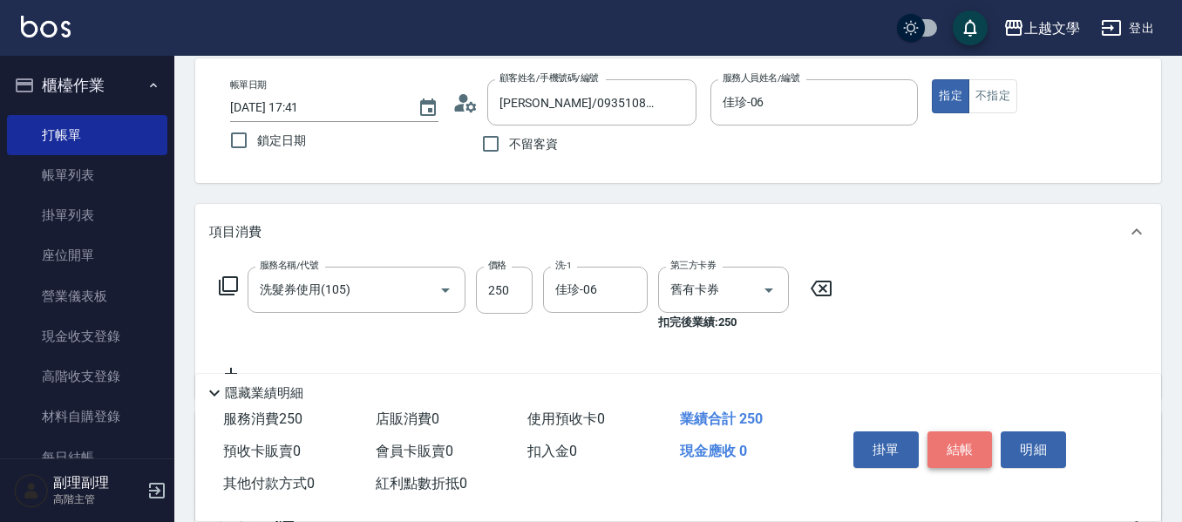
click at [945, 432] on button "結帳" at bounding box center [960, 450] width 65 height 37
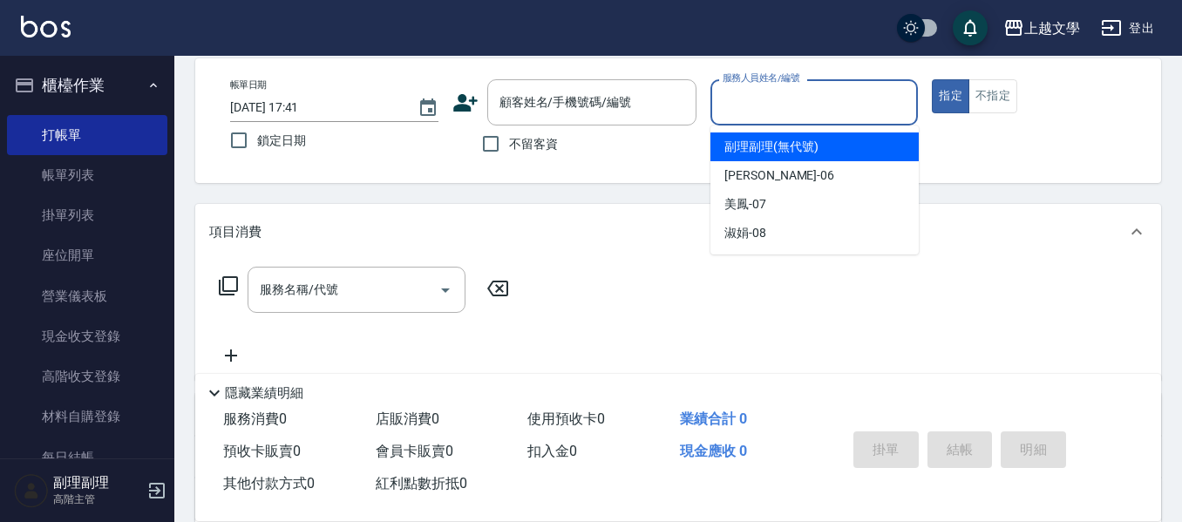
drag, startPoint x: 803, startPoint y: 108, endPoint x: 801, endPoint y: 120, distance: 12.3
click at [803, 110] on input "服務人員姓名/編號" at bounding box center [814, 102] width 193 height 31
click at [495, 140] on input "不留客資" at bounding box center [491, 144] width 37 height 37
checkbox input "true"
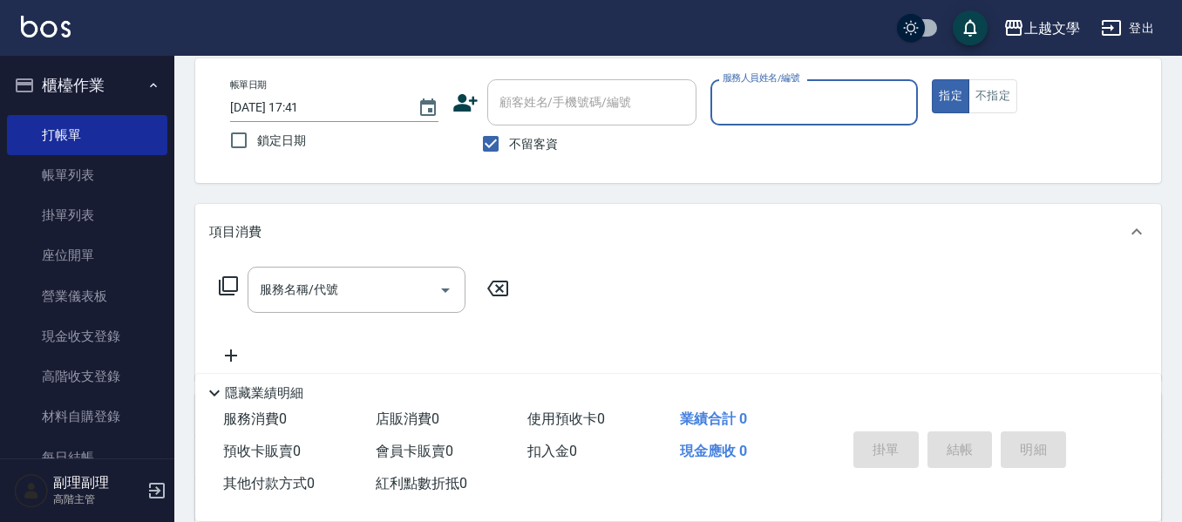
drag, startPoint x: 742, startPoint y: 94, endPoint x: 746, endPoint y: 106, distance: 11.9
click at [743, 95] on input "服務人員姓名/編號" at bounding box center [814, 102] width 193 height 31
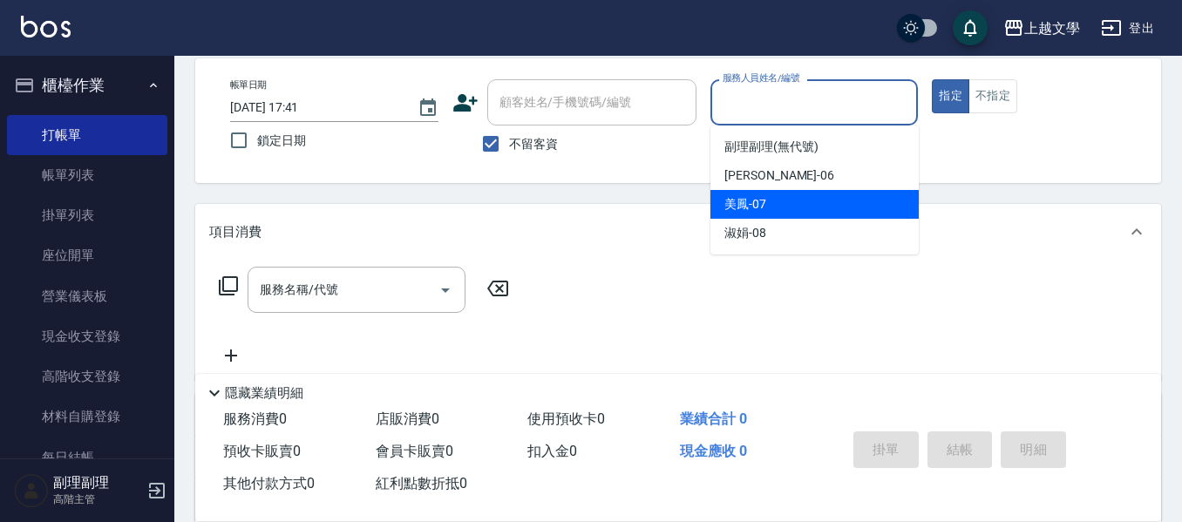
drag, startPoint x: 752, startPoint y: 202, endPoint x: 657, endPoint y: 226, distance: 98.8
click at [752, 204] on span "美鳳 -07" at bounding box center [746, 204] width 42 height 18
type input "美鳳-07"
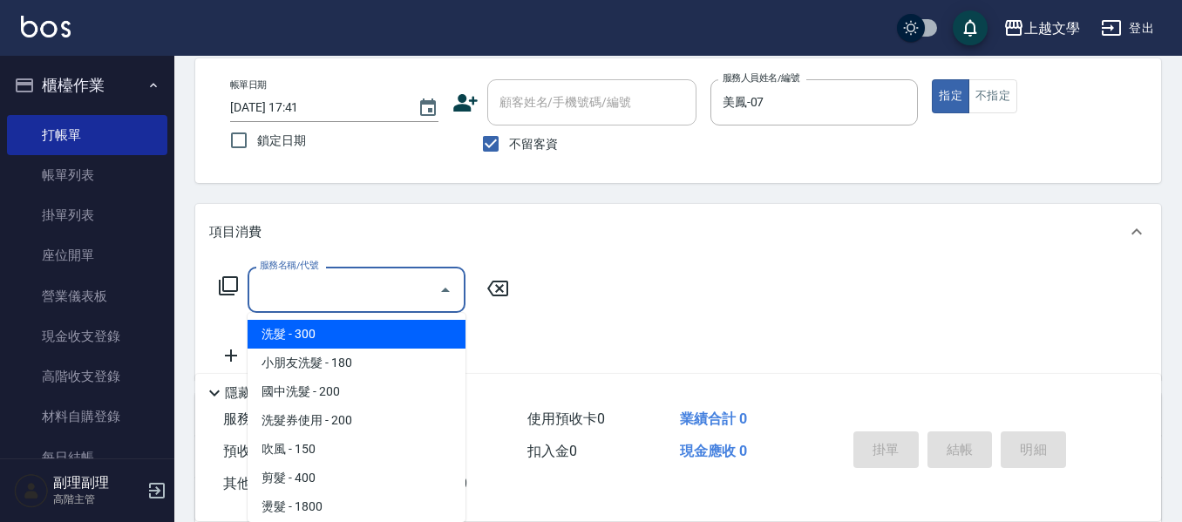
click at [415, 290] on input "服務名稱/代號" at bounding box center [343, 290] width 176 height 31
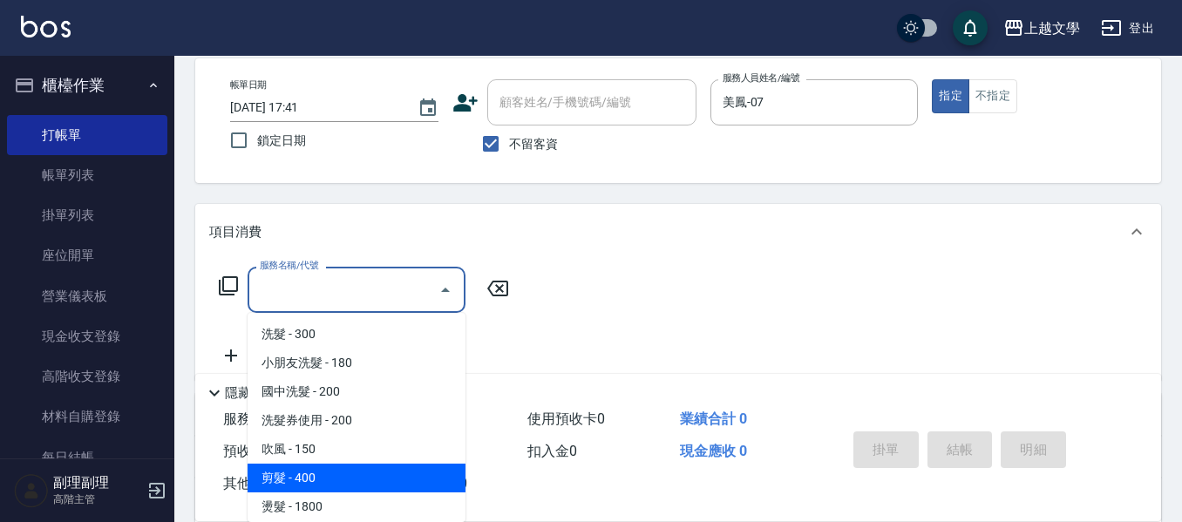
click at [327, 477] on span "剪髮 - 400" at bounding box center [357, 478] width 218 height 29
type input "剪髮(200)"
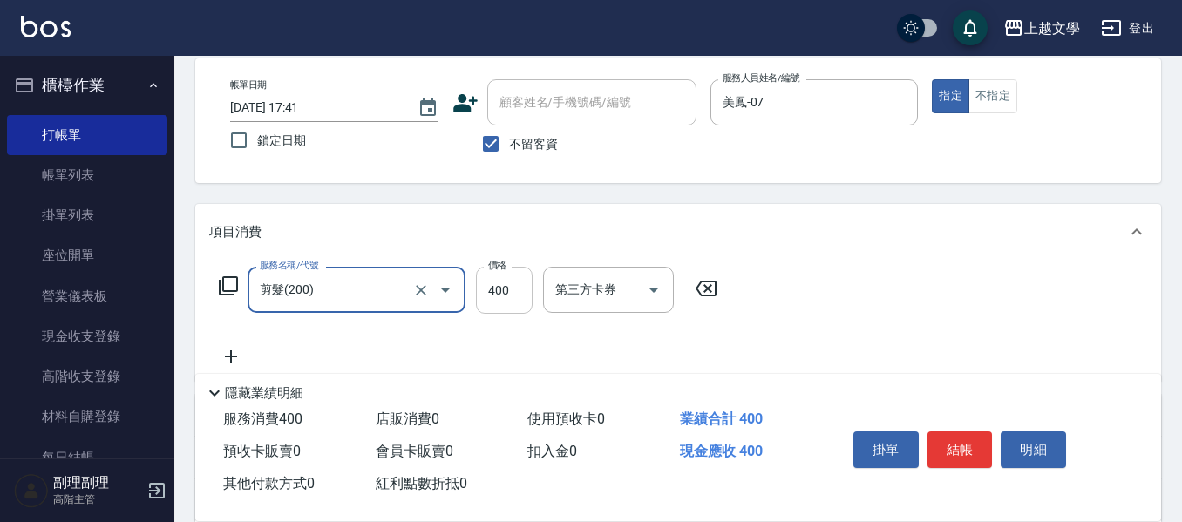
click at [511, 308] on input "400" at bounding box center [504, 290] width 57 height 47
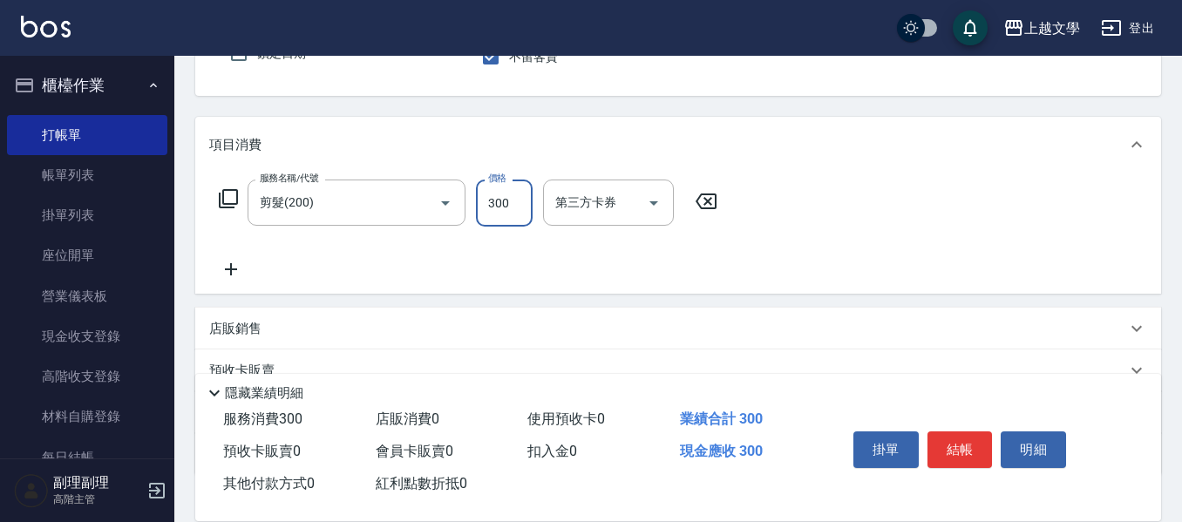
type input "300"
click at [228, 265] on icon at bounding box center [231, 269] width 44 height 21
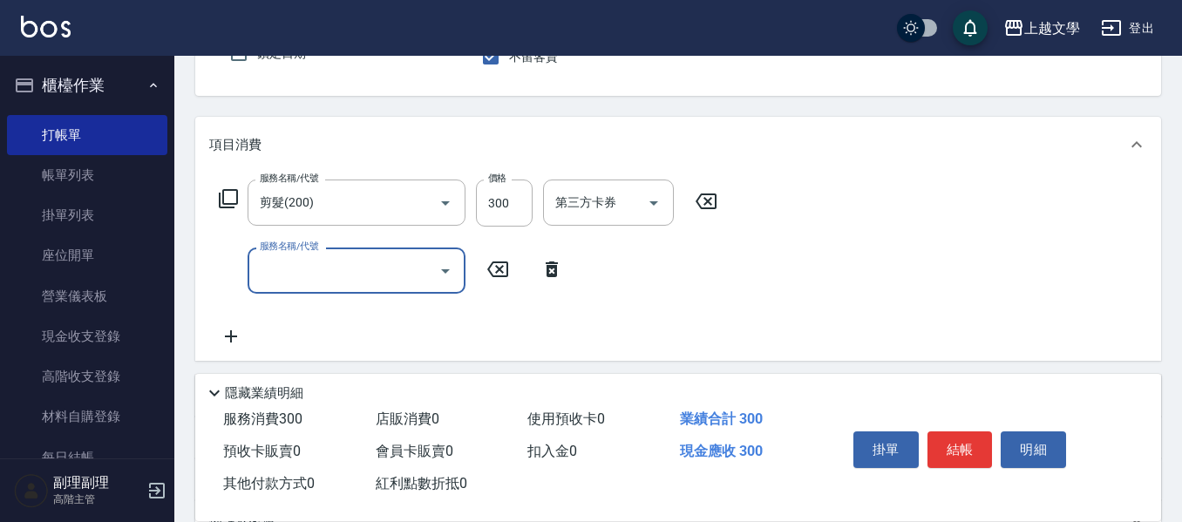
click at [279, 265] on input "服務名稱/代號" at bounding box center [343, 270] width 176 height 31
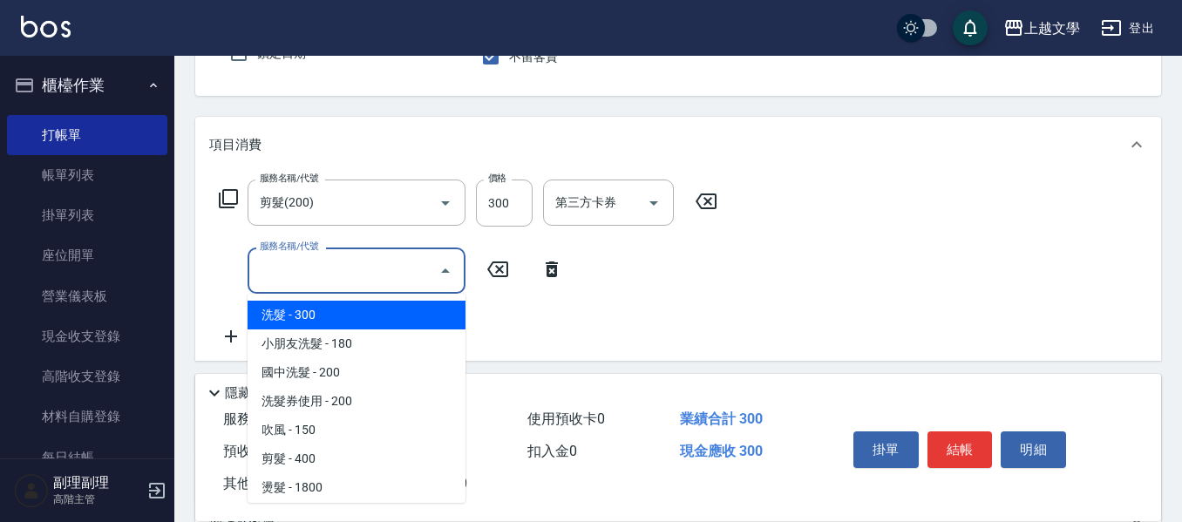
click at [300, 311] on span "洗髮 - 300" at bounding box center [357, 315] width 218 height 29
click at [322, 279] on input "洗髮(100)" at bounding box center [331, 270] width 153 height 31
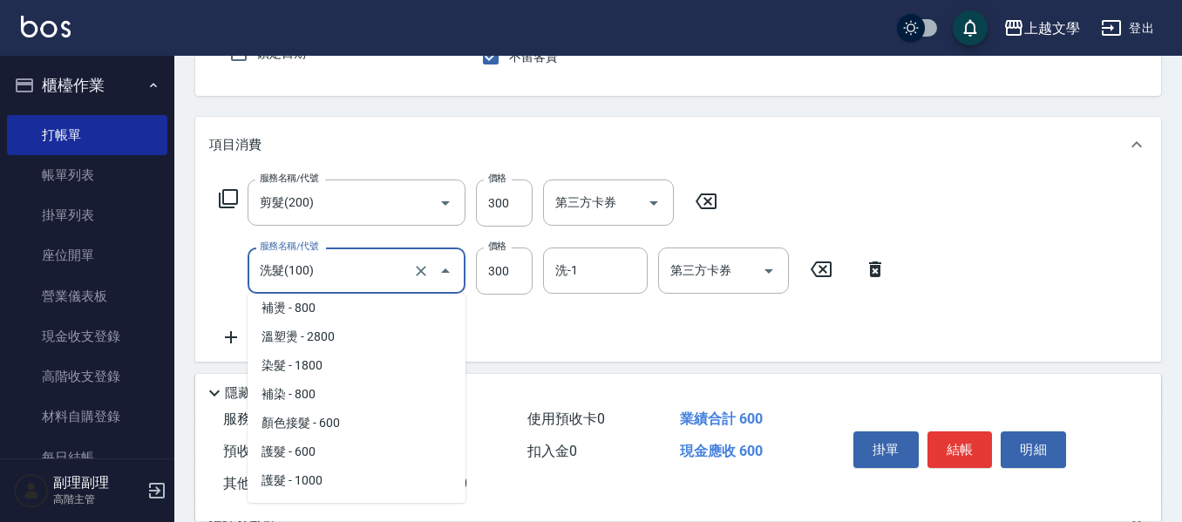
scroll to position [524, 0]
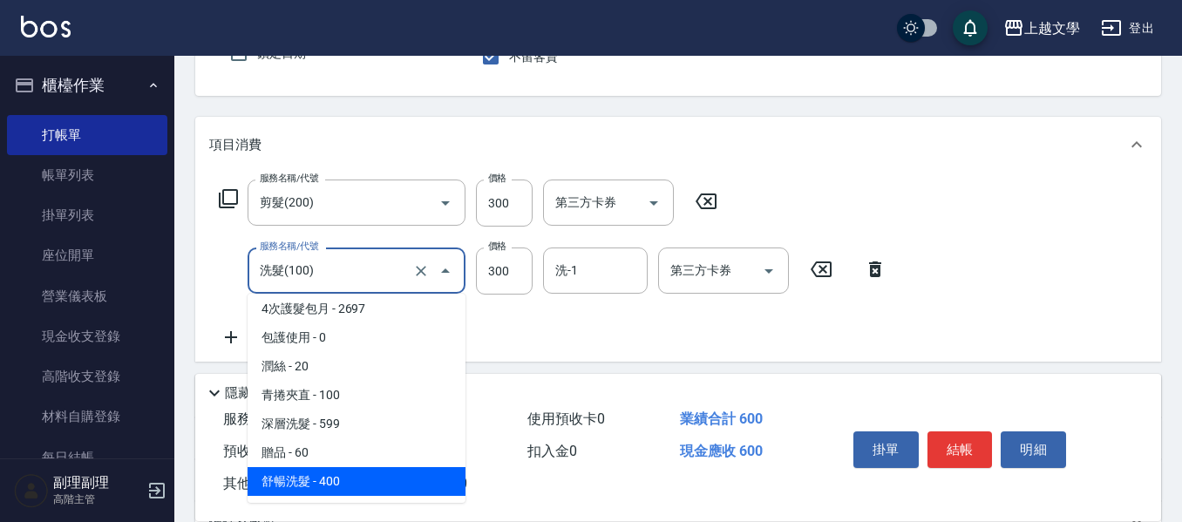
click at [385, 481] on span "舒暢洗髮 - 400" at bounding box center [357, 481] width 218 height 29
type input "舒暢洗髮(10333)"
type input "400"
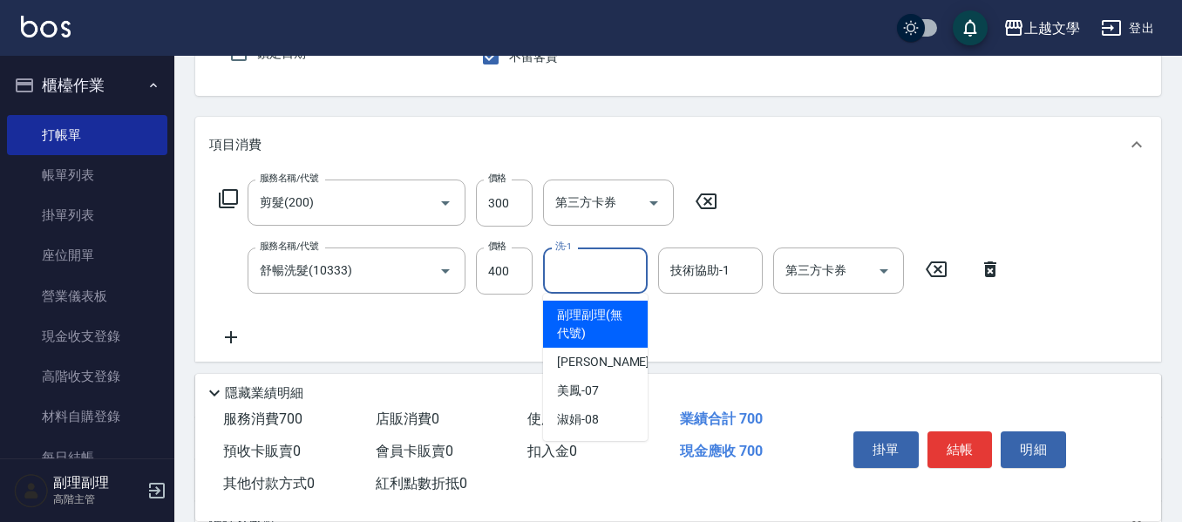
click at [558, 285] on input "洗-1" at bounding box center [595, 270] width 89 height 31
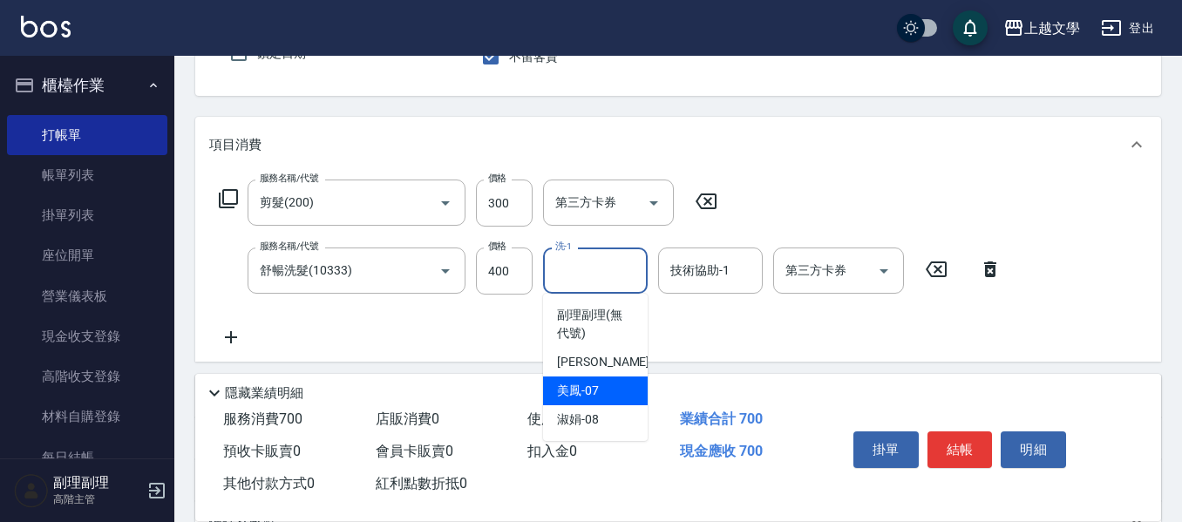
click at [601, 392] on div "美鳳 -07" at bounding box center [595, 391] width 105 height 29
type input "美鳳-07"
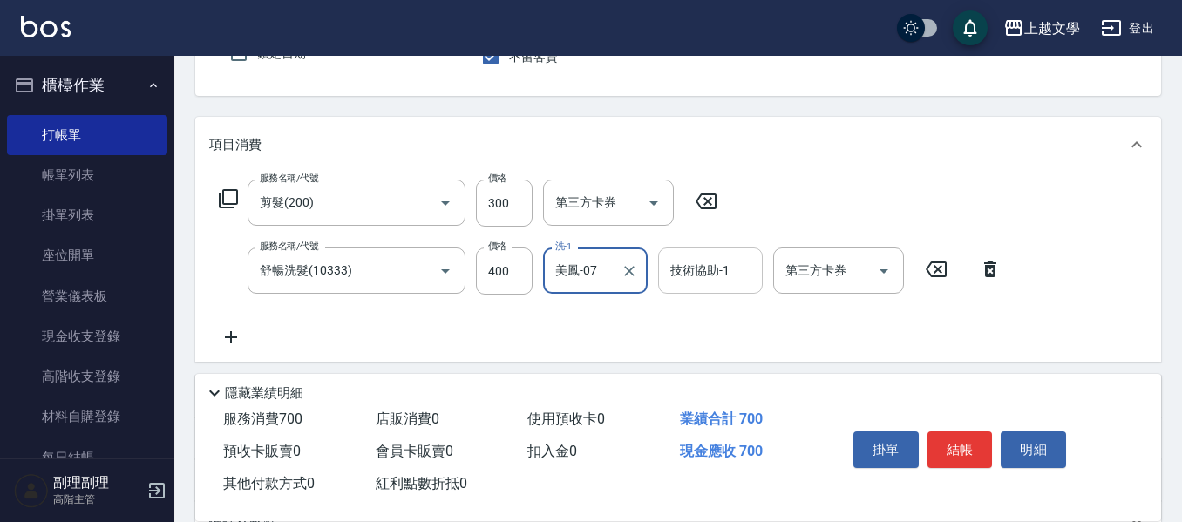
click at [686, 284] on input "技術協助-1" at bounding box center [710, 270] width 89 height 31
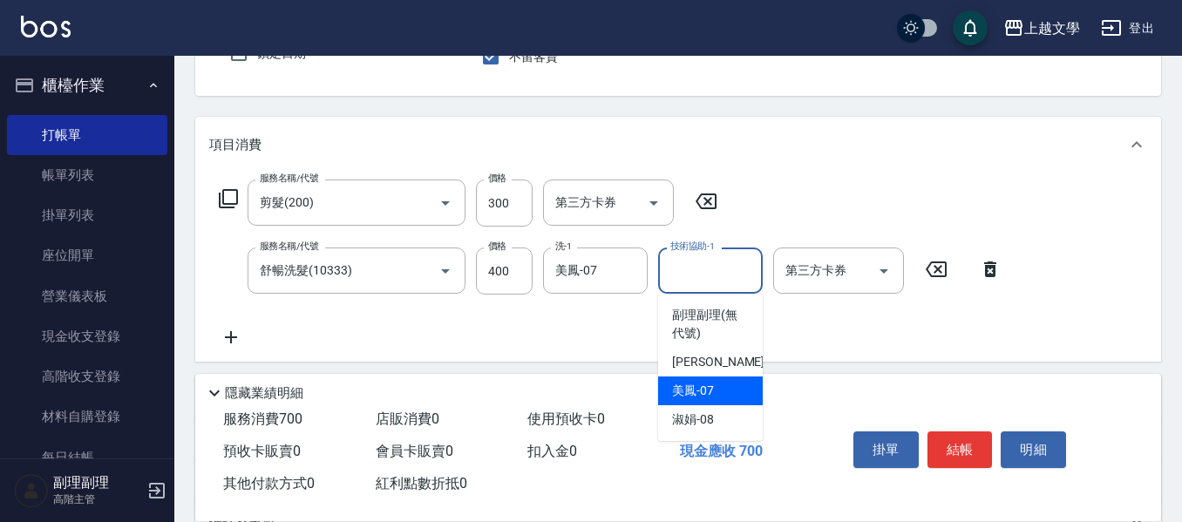
click at [701, 387] on span "美鳳 -07" at bounding box center [693, 391] width 42 height 18
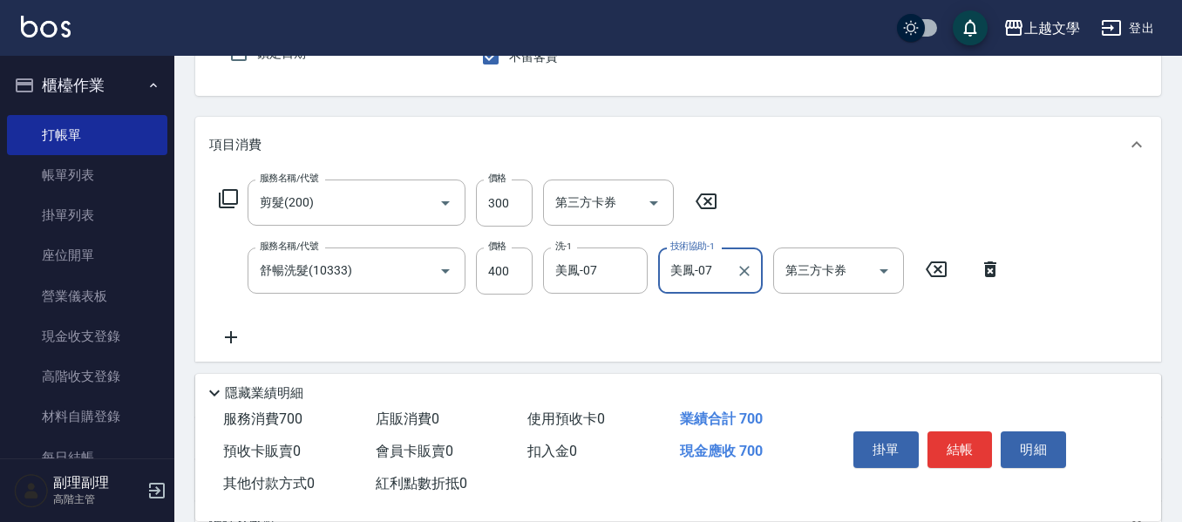
type input "美鳳-07"
click at [232, 337] on icon at bounding box center [231, 337] width 12 height 12
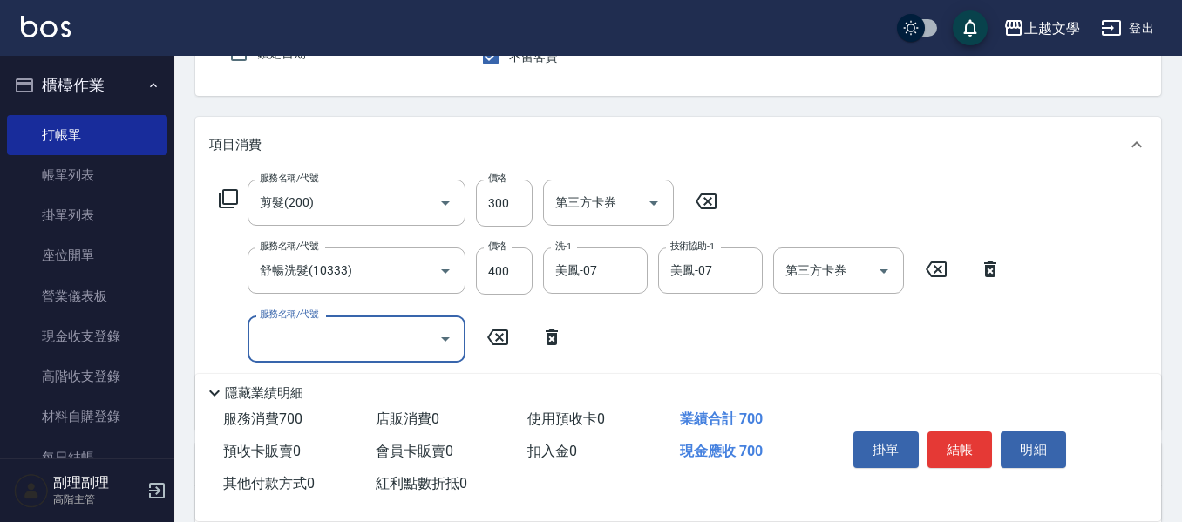
click at [326, 336] on input "服務名稱/代號" at bounding box center [343, 338] width 176 height 31
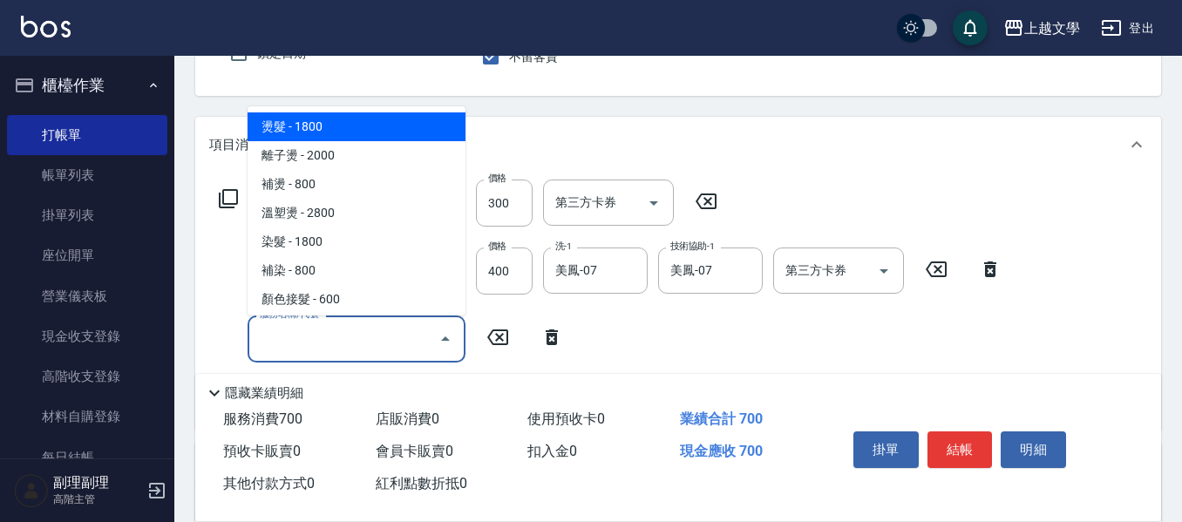
scroll to position [174, 0]
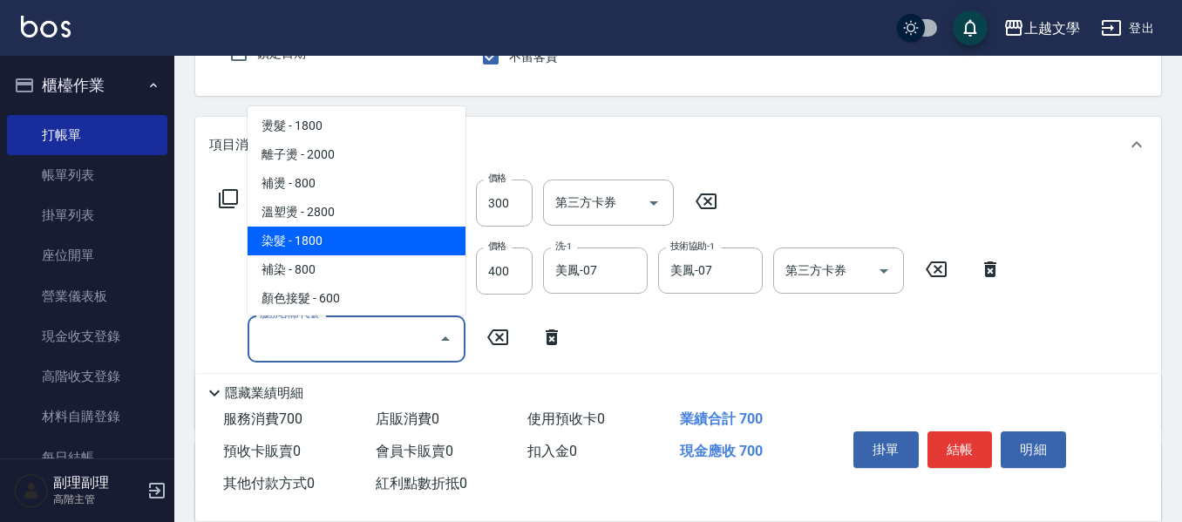
click at [354, 245] on span "染髮 - 1800" at bounding box center [357, 241] width 218 height 29
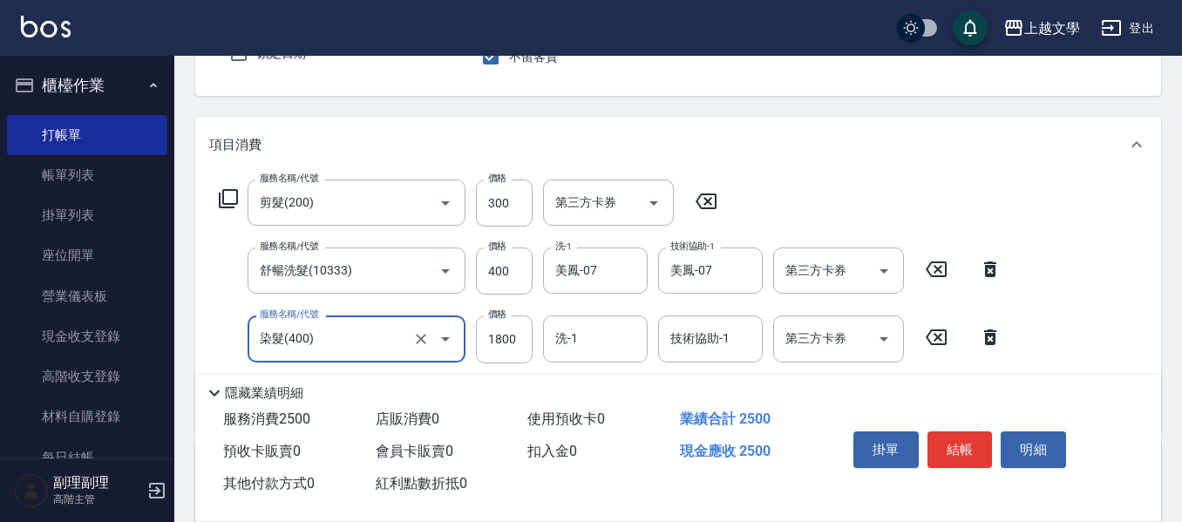
click at [341, 341] on input "染髮(400)" at bounding box center [331, 338] width 153 height 31
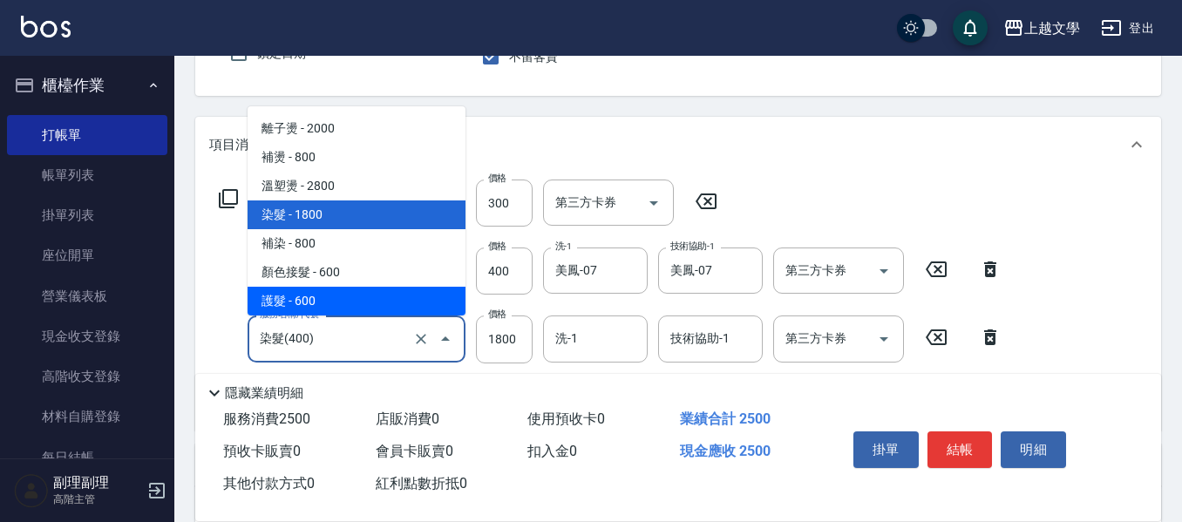
scroll to position [201, 0]
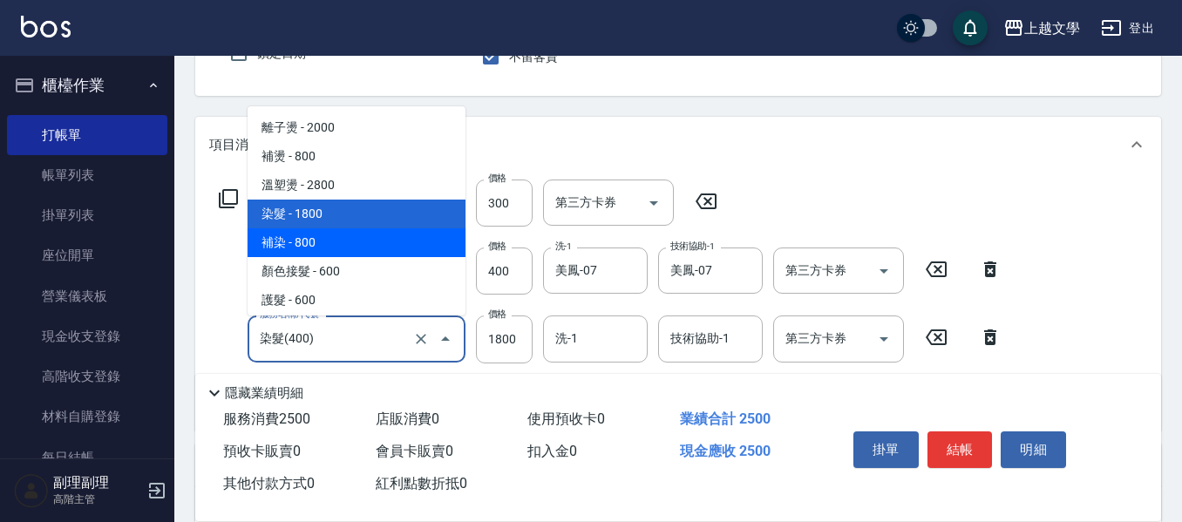
click at [342, 246] on span "補染 - 800" at bounding box center [357, 242] width 218 height 29
type input "補染(401)"
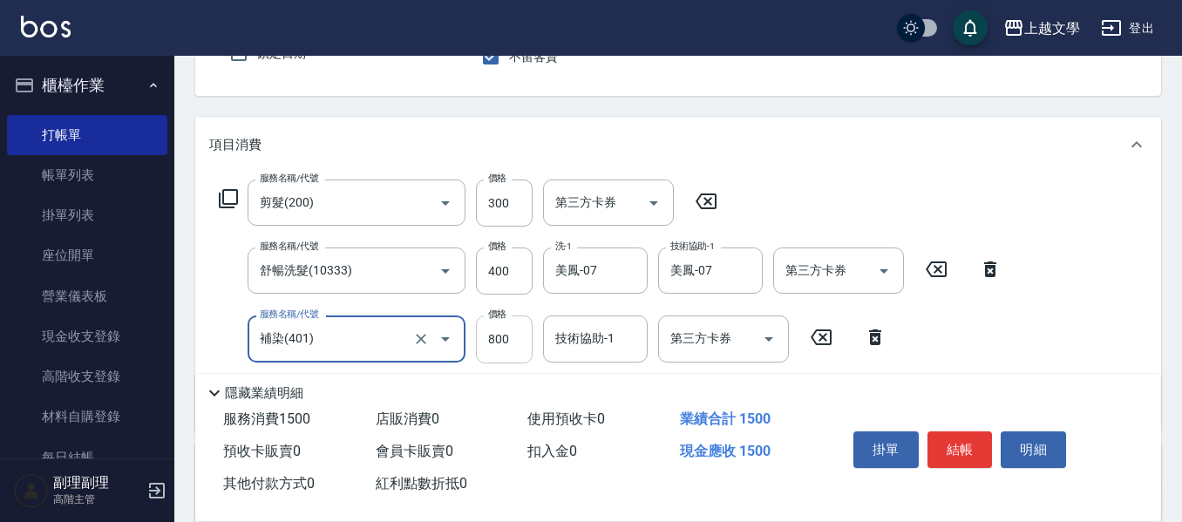
click at [502, 343] on input "800" at bounding box center [504, 339] width 57 height 47
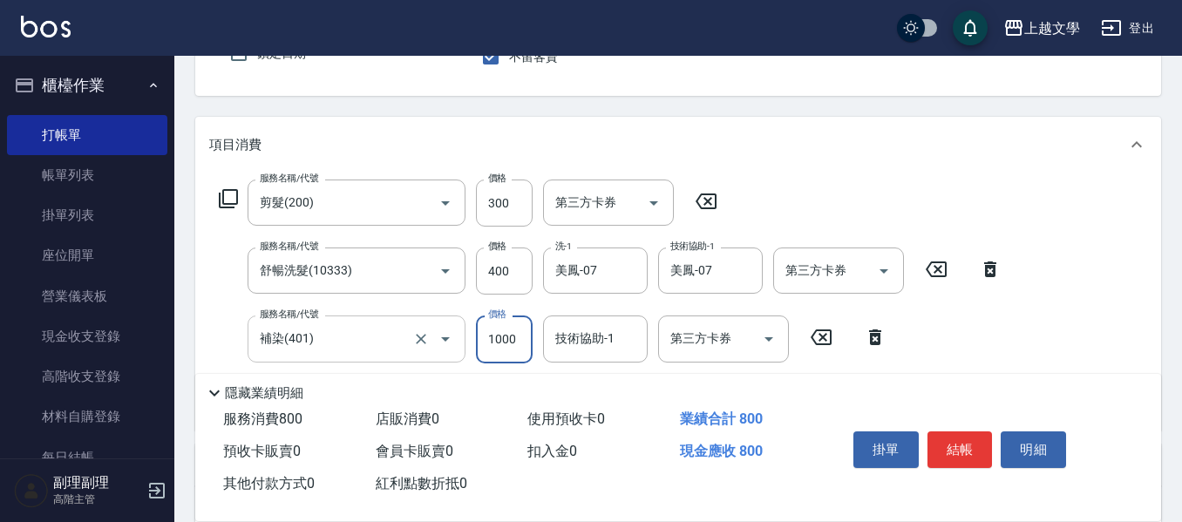
type input "1000"
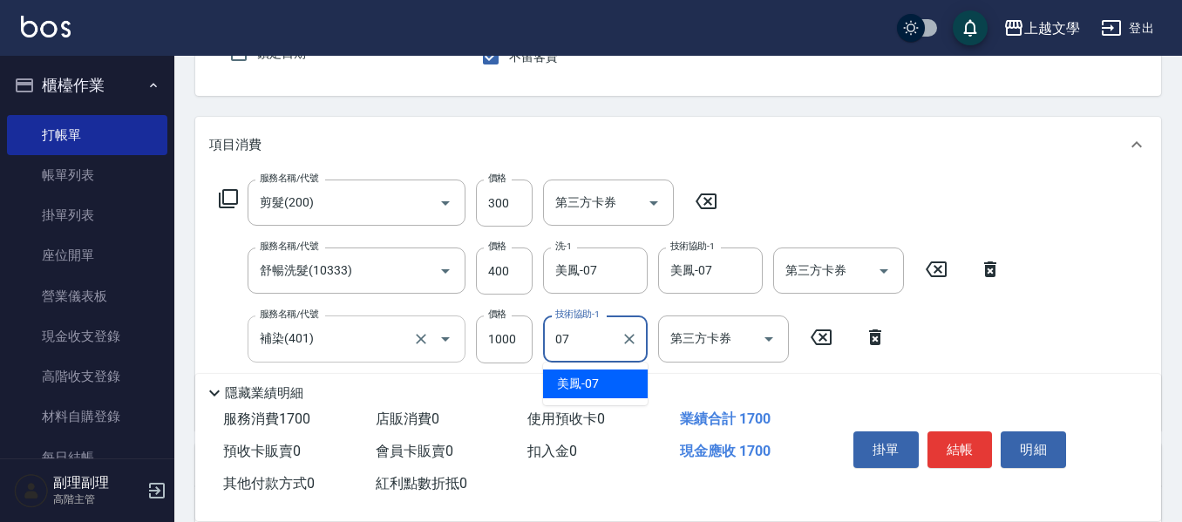
type input "美鳳-07"
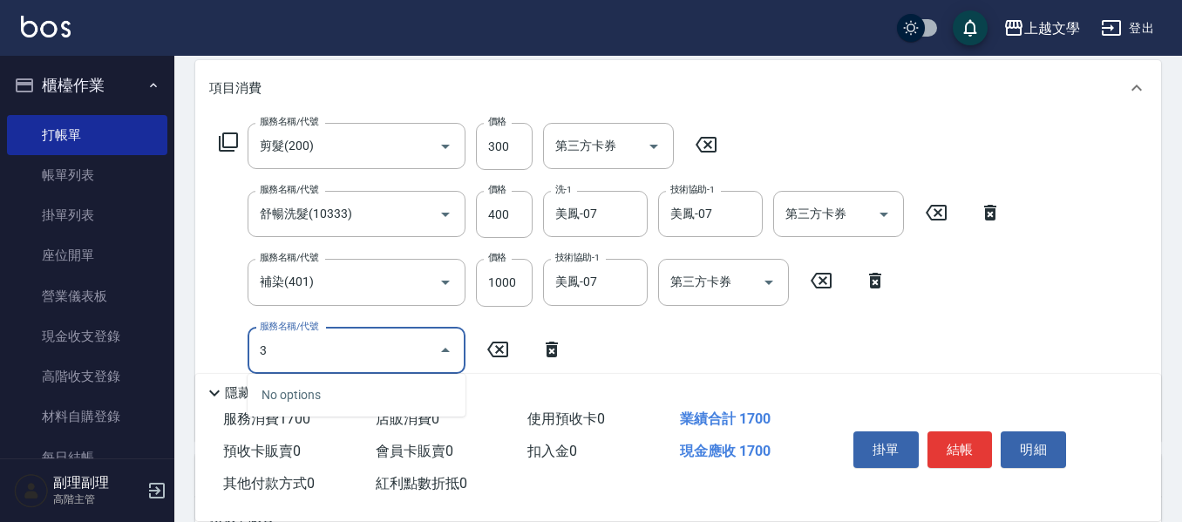
scroll to position [256, 0]
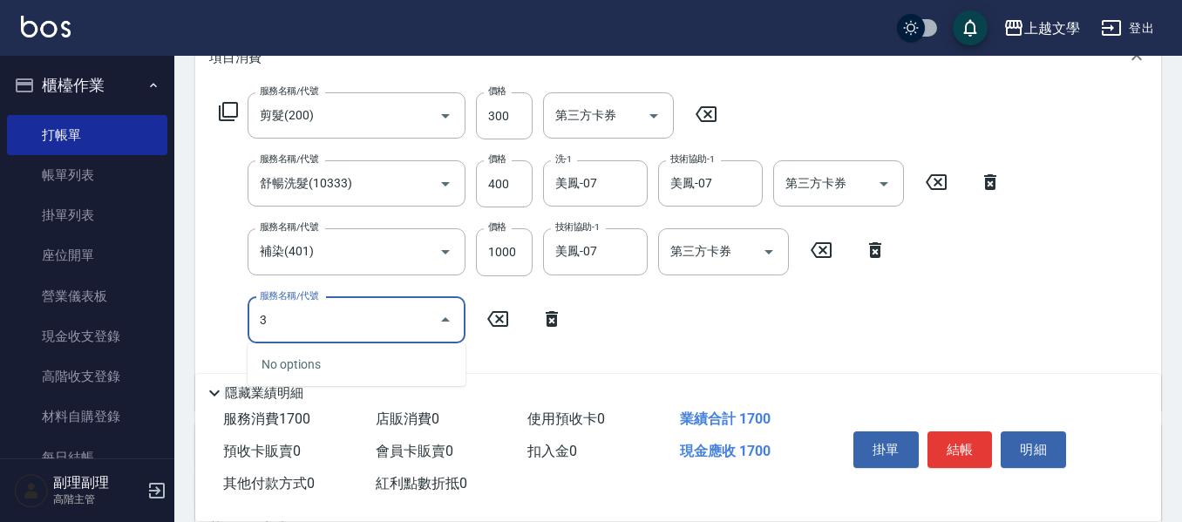
click at [357, 325] on input "3" at bounding box center [343, 320] width 176 height 31
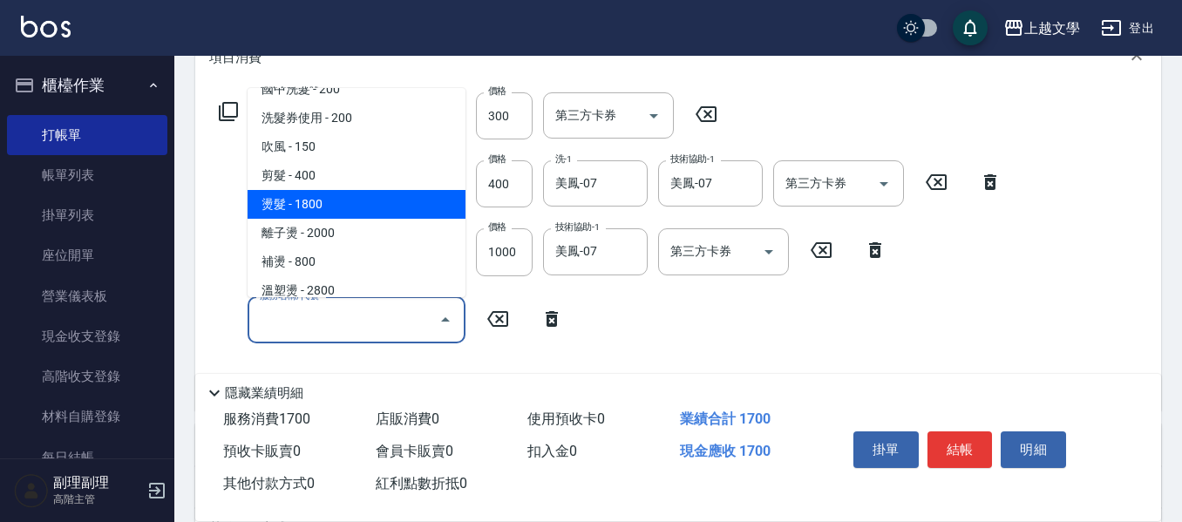
scroll to position [349, 0]
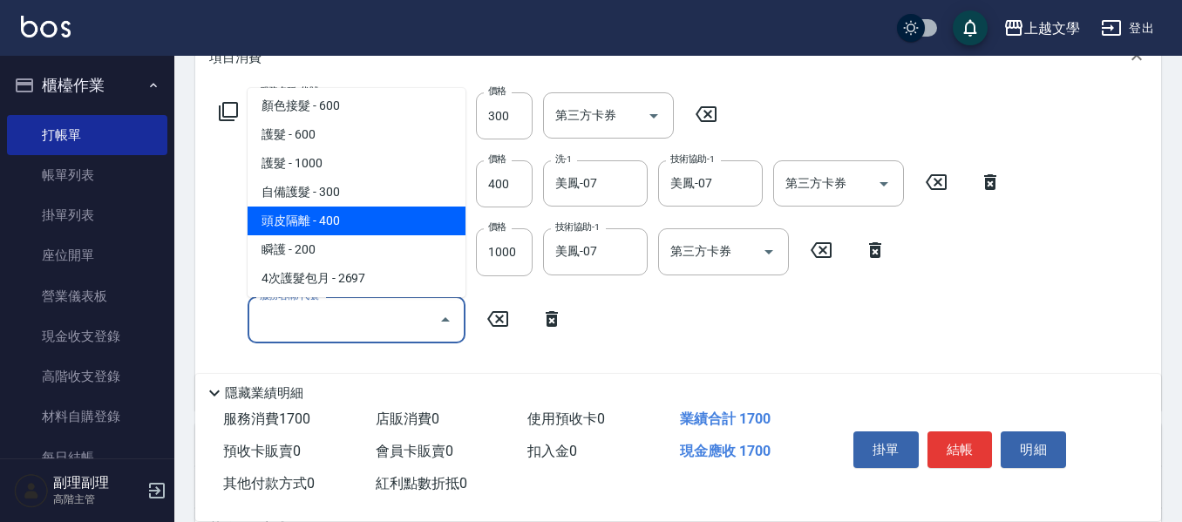
drag, startPoint x: 371, startPoint y: 228, endPoint x: 422, endPoint y: 243, distance: 53.8
click at [371, 227] on span "頭皮隔離 - 400" at bounding box center [357, 221] width 218 height 29
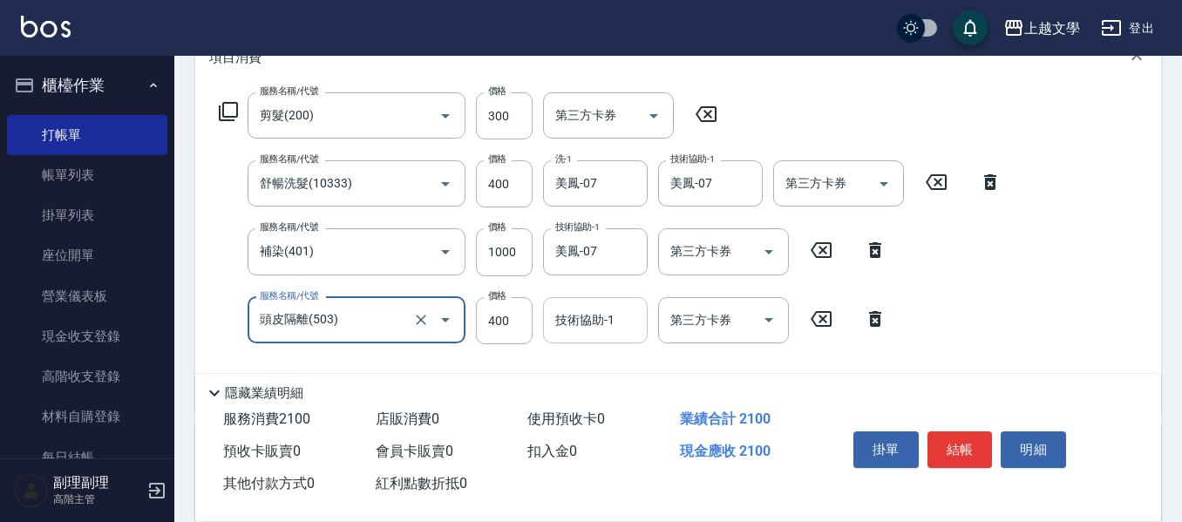
type input "頭皮隔離(503)"
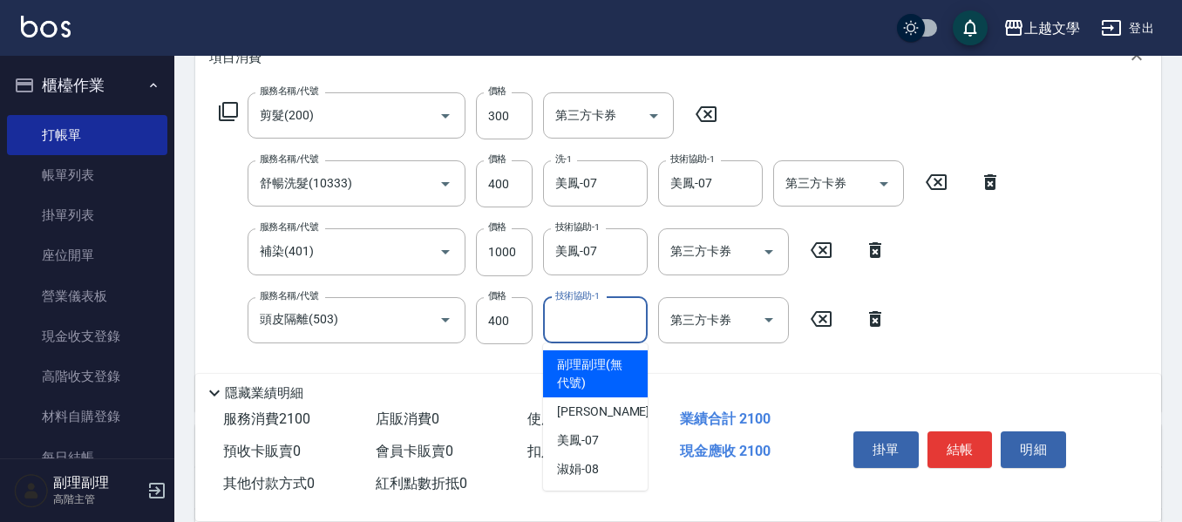
click at [585, 320] on input "技術協助-1" at bounding box center [595, 320] width 89 height 31
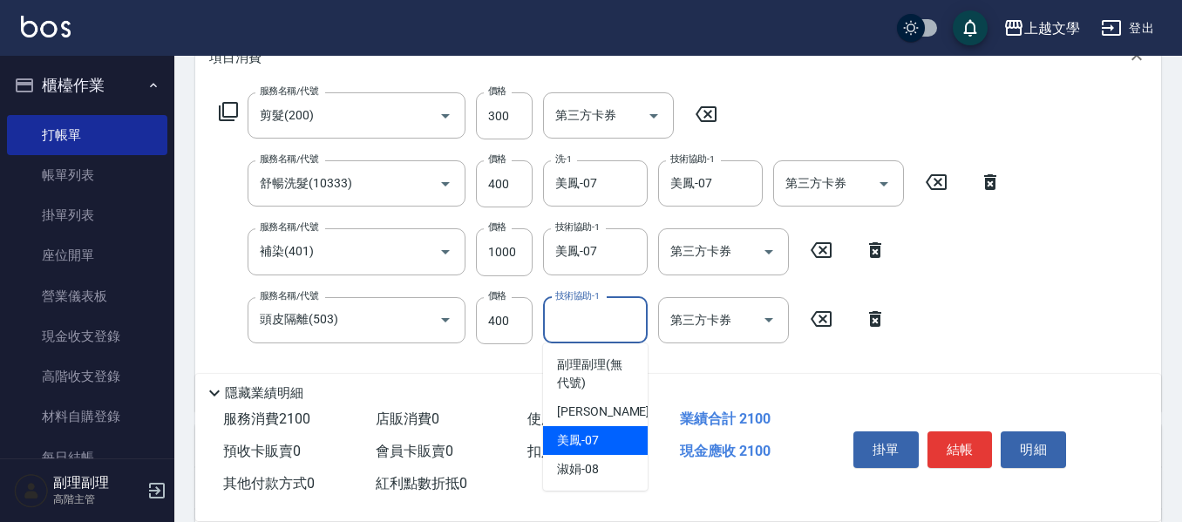
click at [604, 439] on div "美鳳 -07" at bounding box center [595, 440] width 105 height 29
type input "美鳳-07"
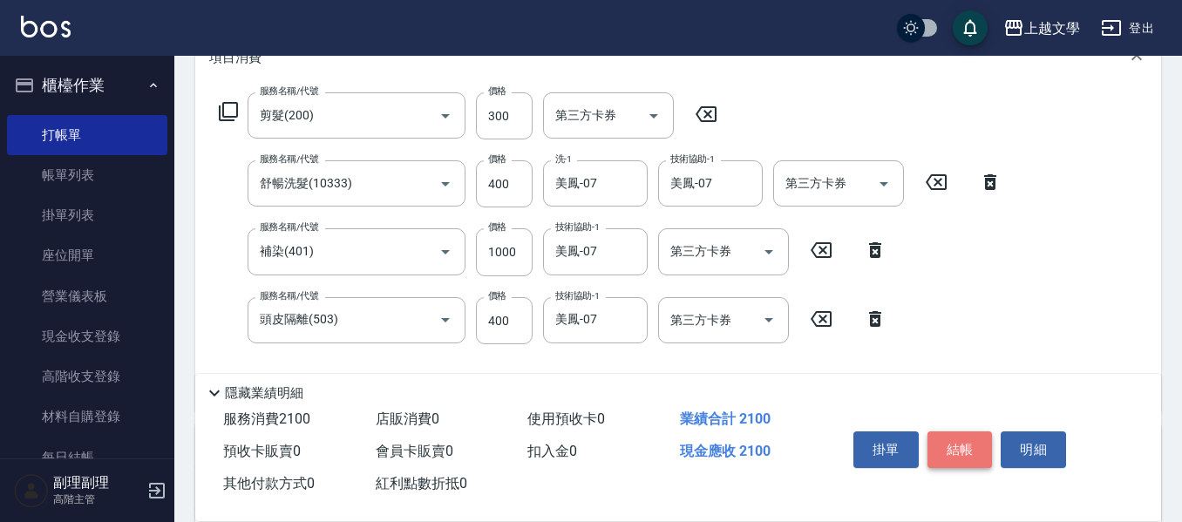
click at [977, 446] on button "結帳" at bounding box center [960, 450] width 65 height 37
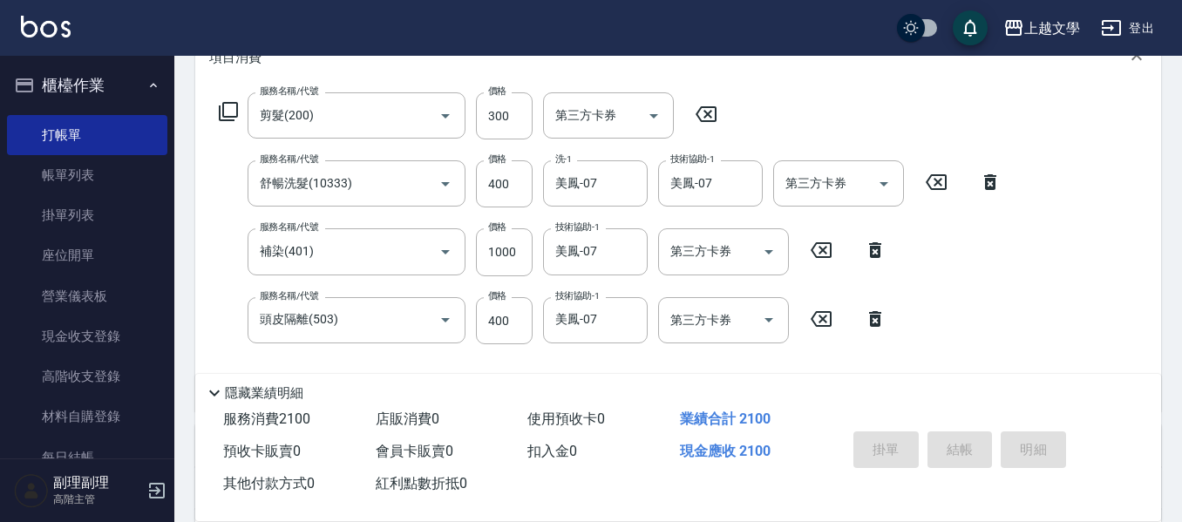
type input "[DATE] 17:42"
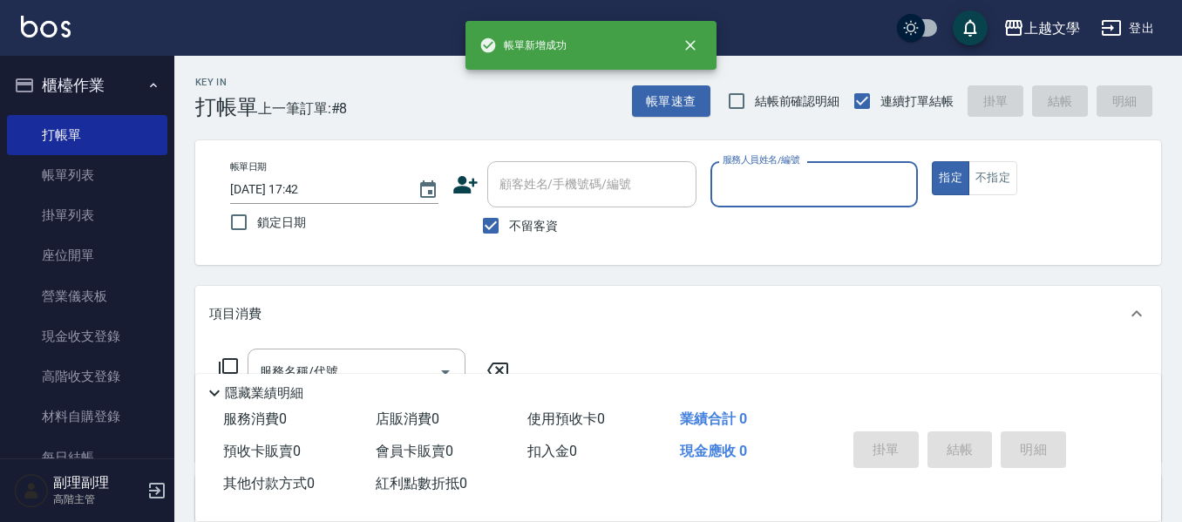
click at [794, 195] on input "服務人員姓名/編號" at bounding box center [814, 184] width 193 height 31
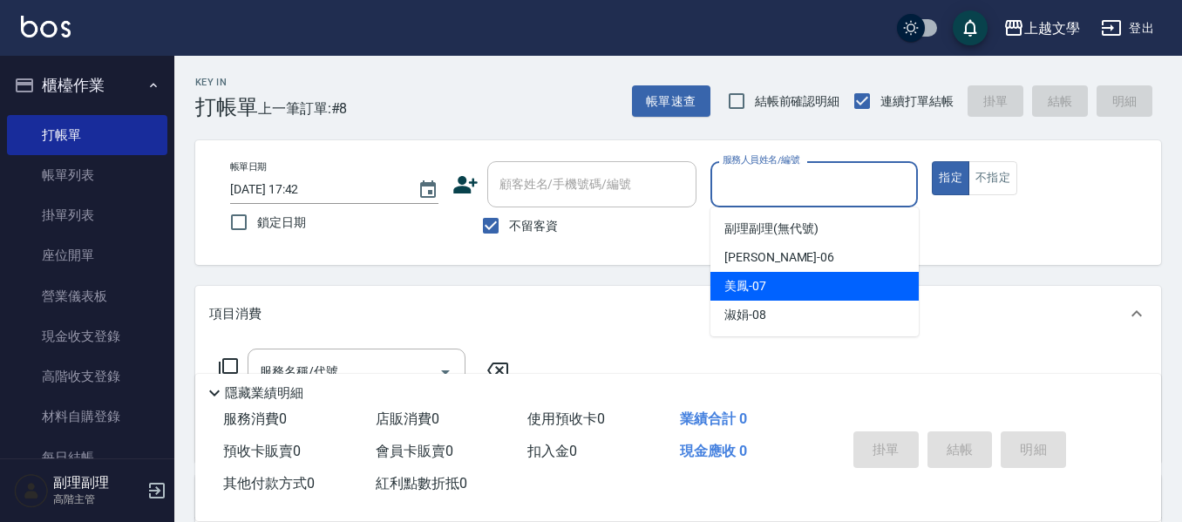
click at [767, 278] on div "美鳳 -07" at bounding box center [815, 286] width 208 height 29
type input "美鳳-07"
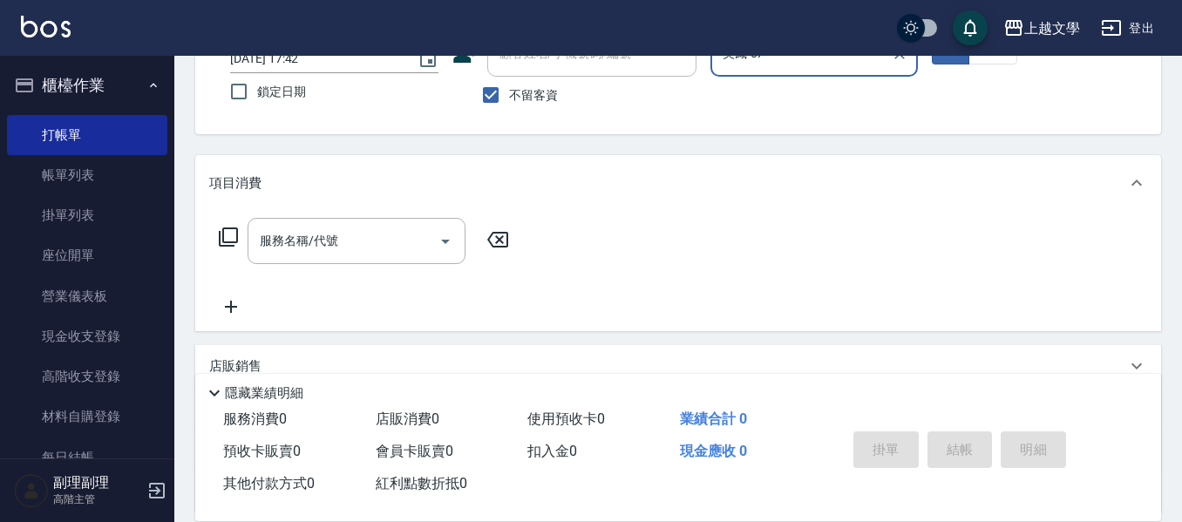
scroll to position [174, 0]
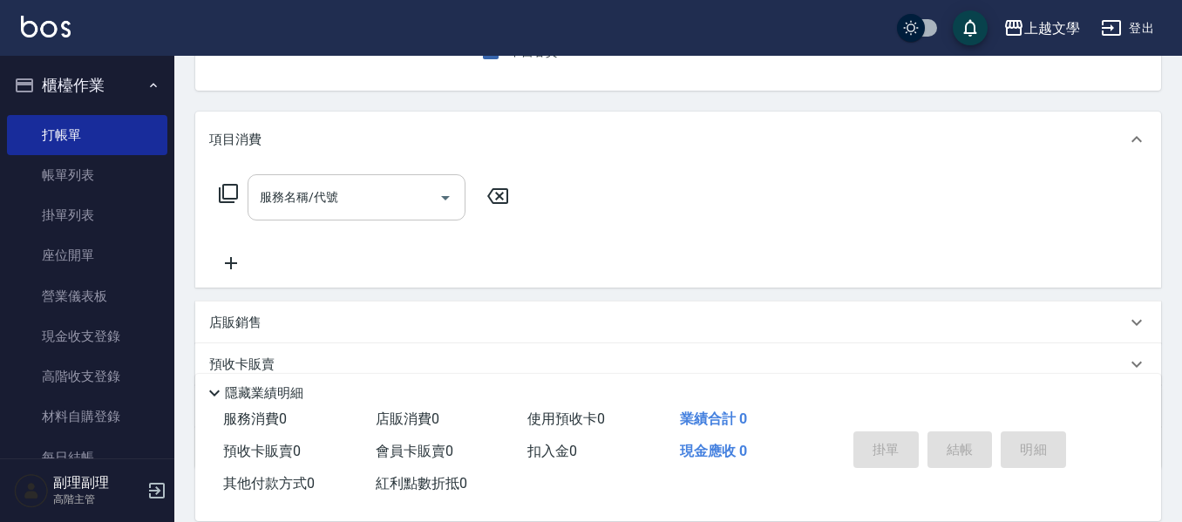
click at [317, 199] on input "服務名稱/代號" at bounding box center [343, 197] width 176 height 31
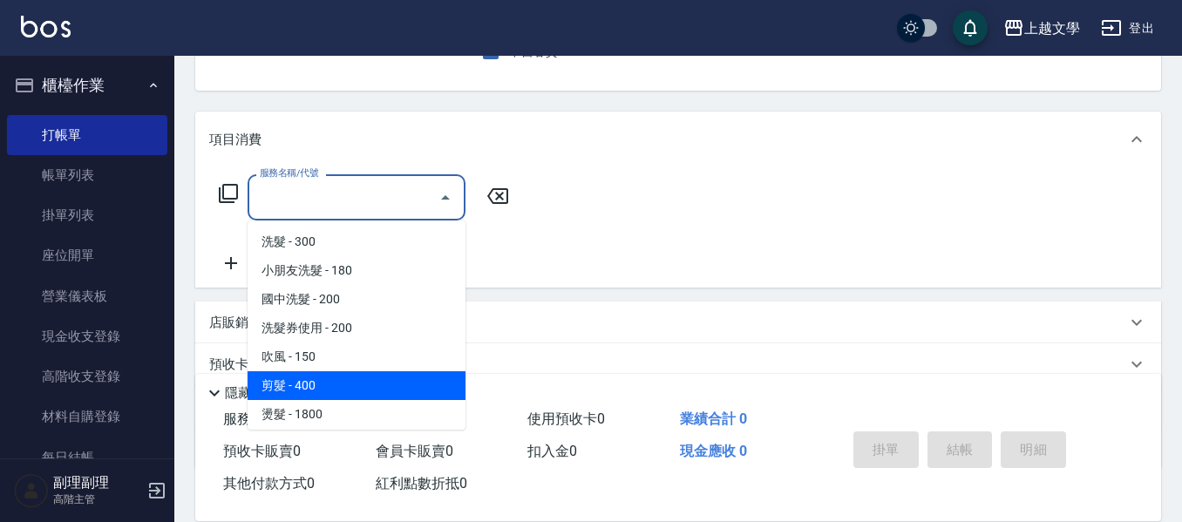
click at [308, 385] on span "剪髮 - 400" at bounding box center [357, 385] width 218 height 29
type input "剪髮(200)"
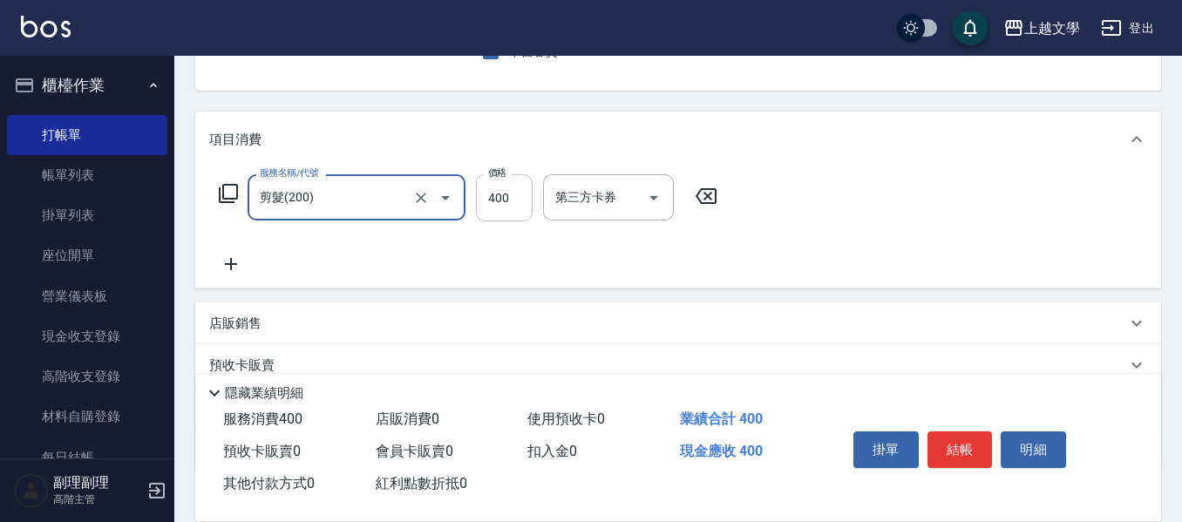
click at [495, 214] on input "400" at bounding box center [504, 197] width 57 height 47
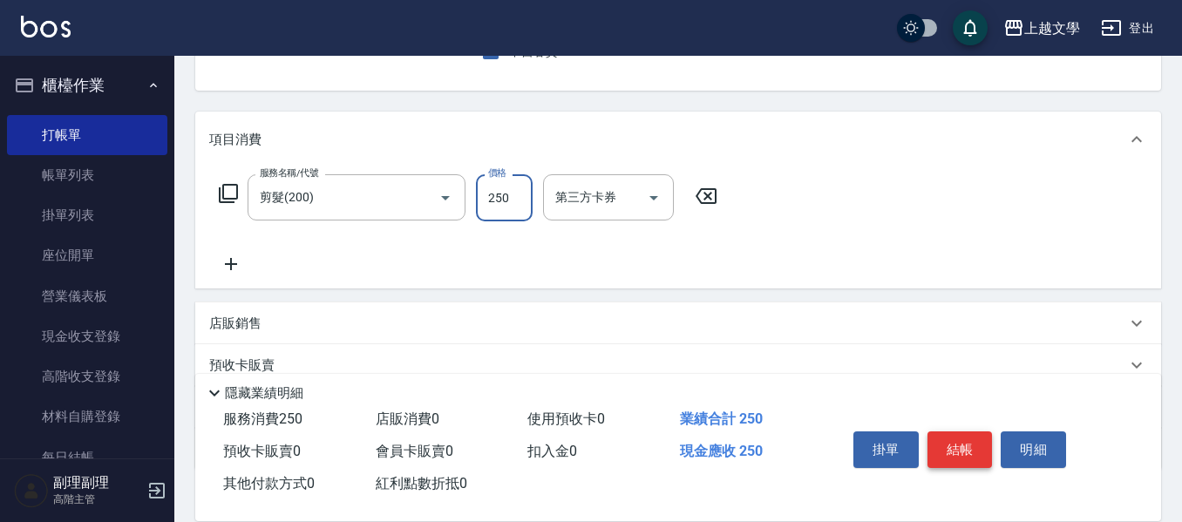
type input "250"
click at [962, 448] on button "結帳" at bounding box center [960, 450] width 65 height 37
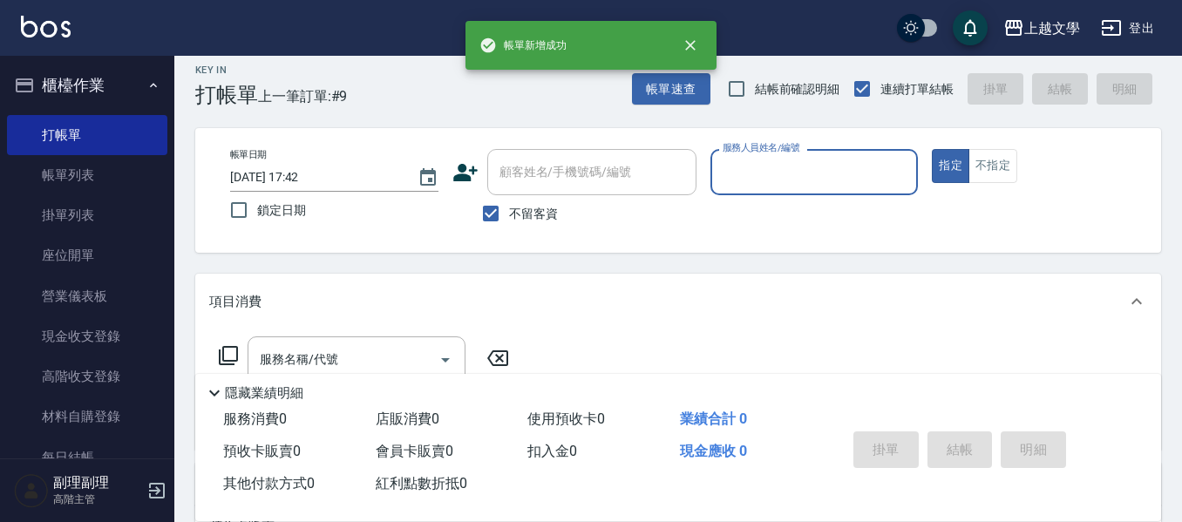
scroll to position [0, 0]
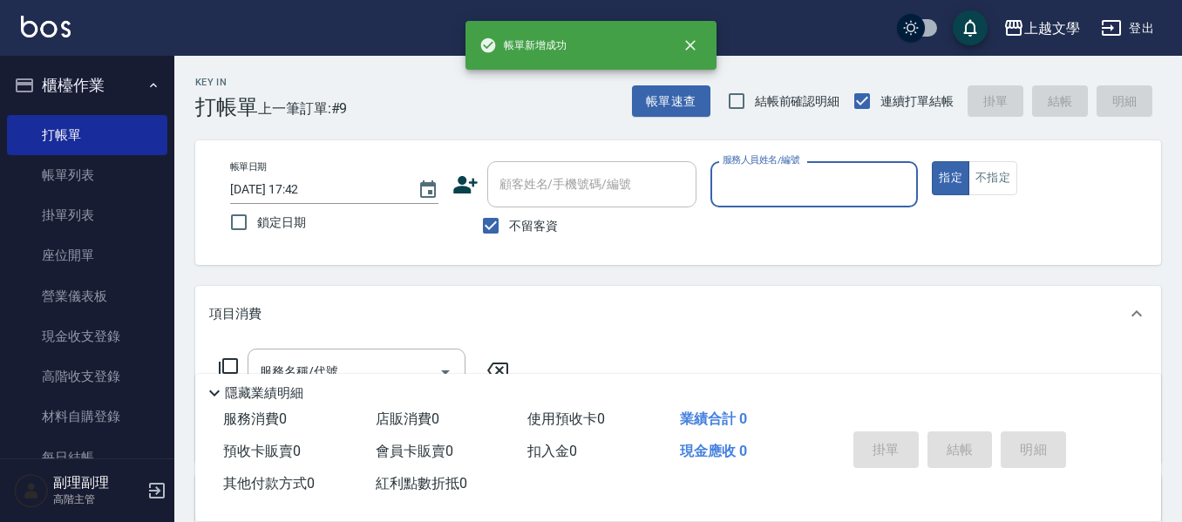
click at [767, 193] on input "服務人員姓名/編號" at bounding box center [814, 184] width 193 height 31
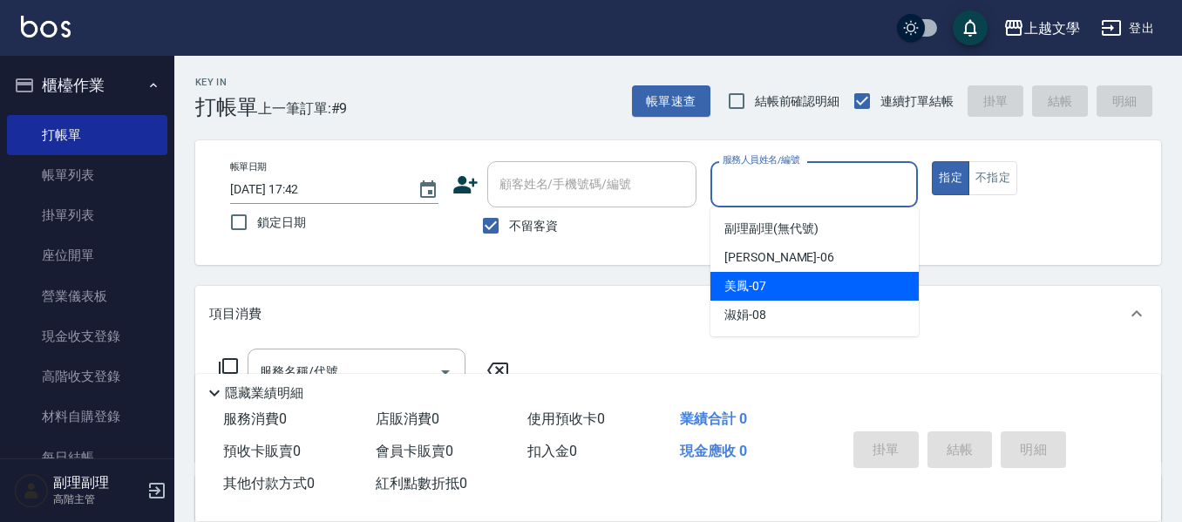
click at [757, 293] on span "美鳳 -07" at bounding box center [746, 286] width 42 height 18
type input "美鳳-07"
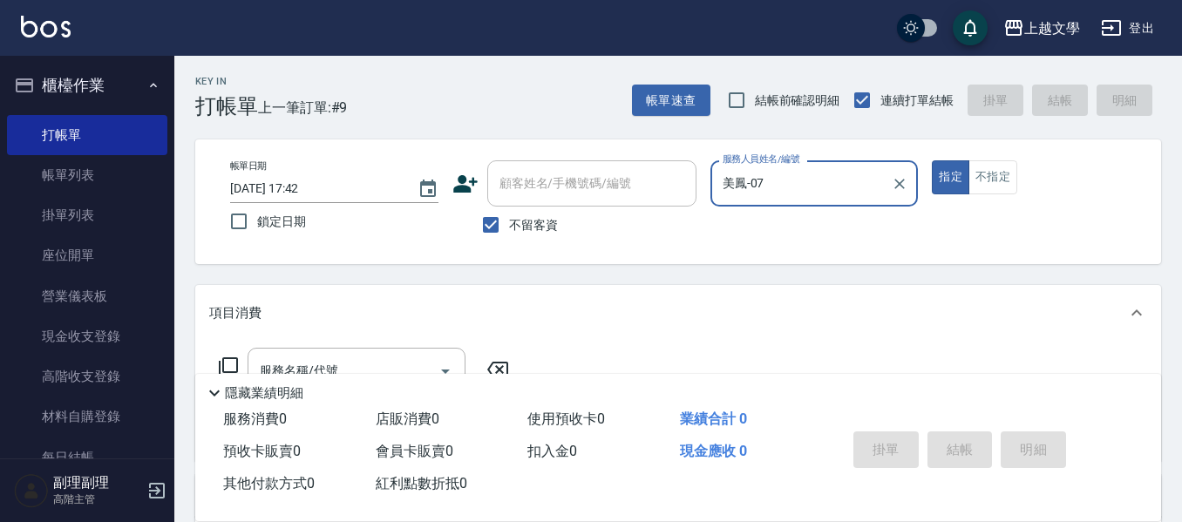
scroll to position [174, 0]
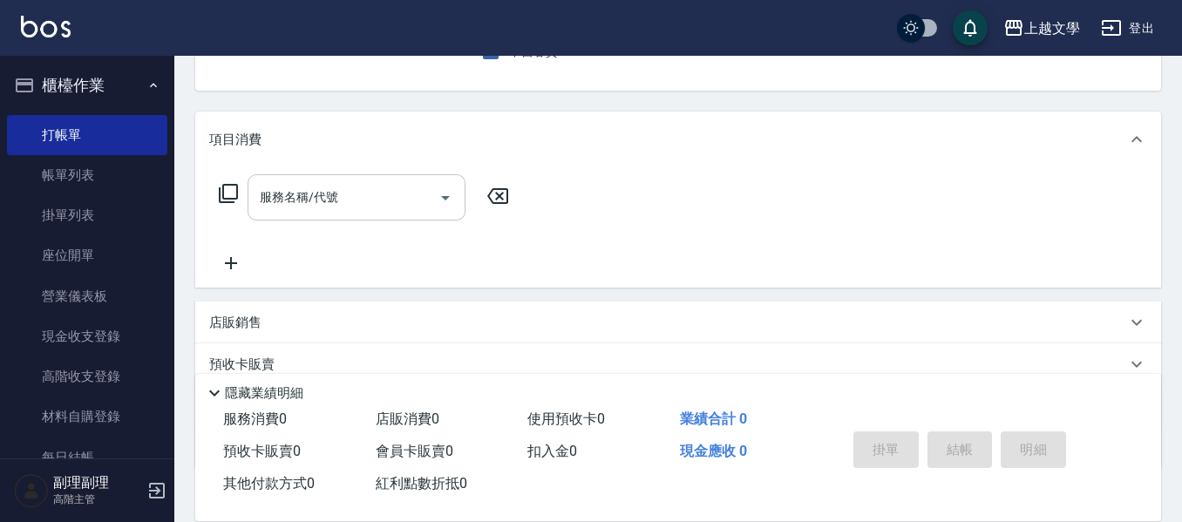
click at [339, 216] on div "服務名稱/代號" at bounding box center [357, 197] width 218 height 46
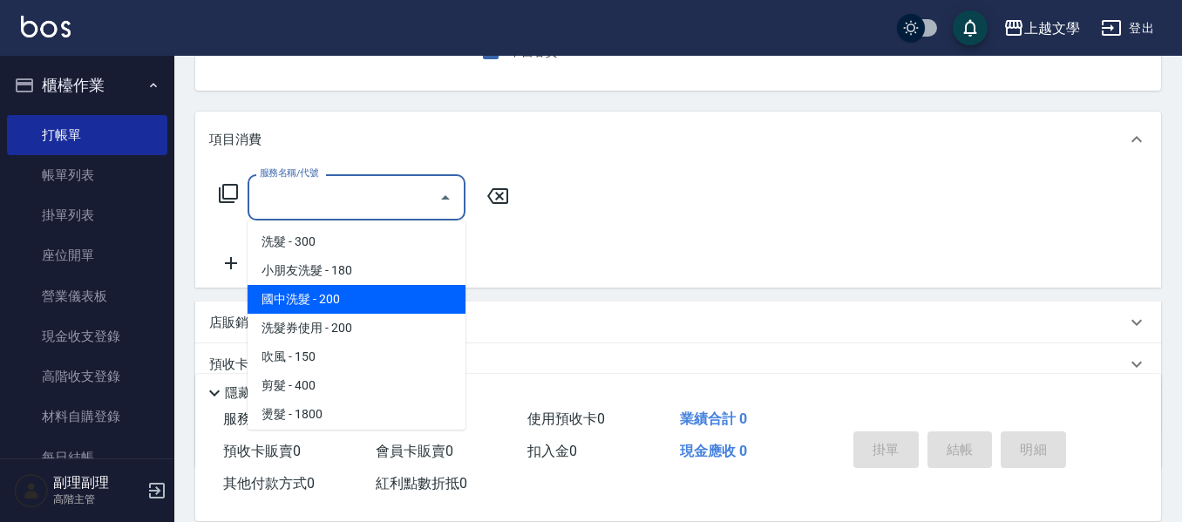
scroll to position [524, 0]
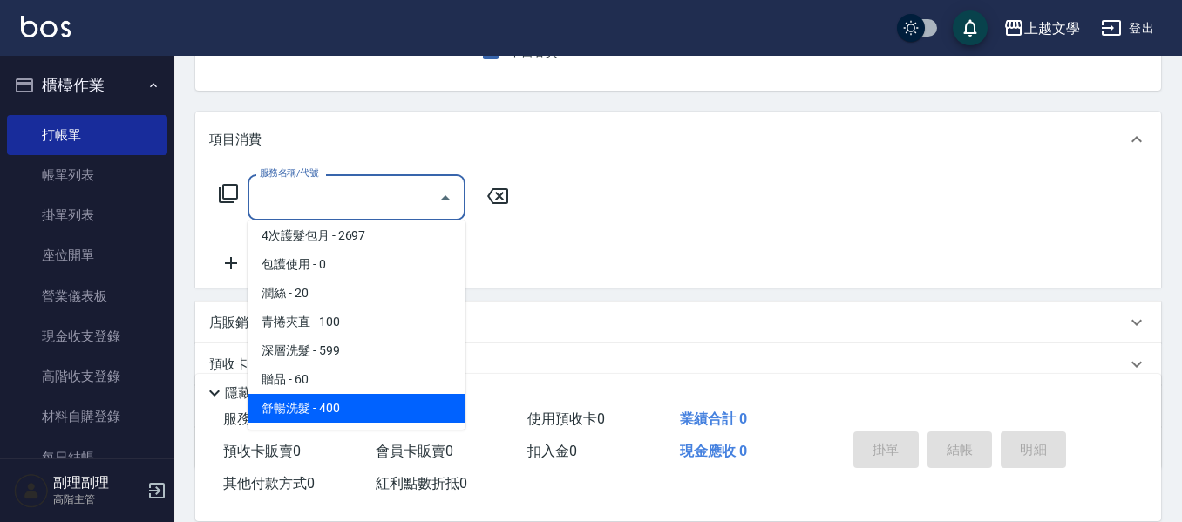
click at [350, 405] on span "舒暢洗髮 - 400" at bounding box center [357, 408] width 218 height 29
type input "舒暢洗髮(10333)"
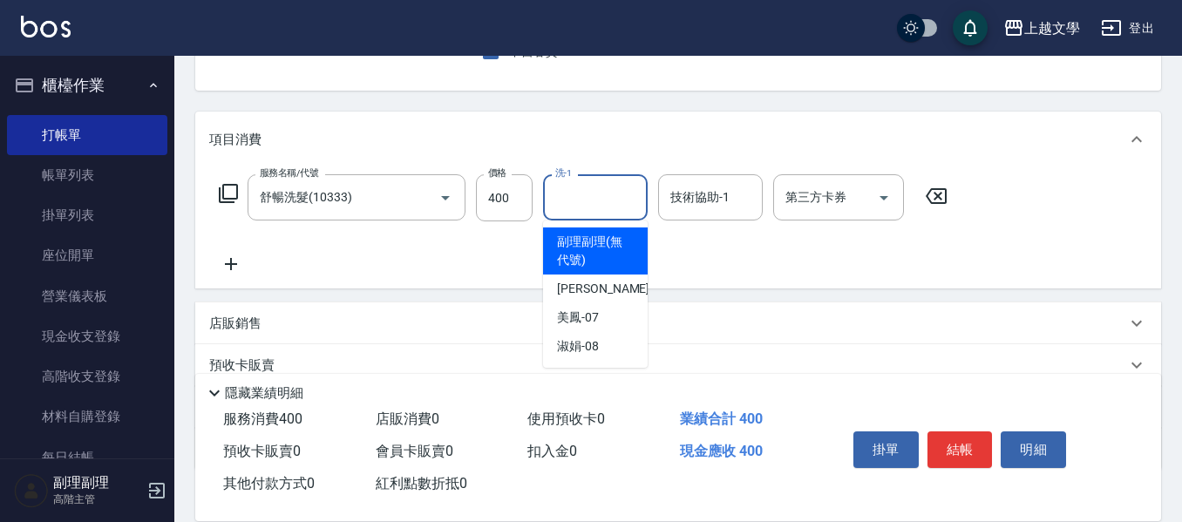
click at [575, 208] on input "洗-1" at bounding box center [595, 197] width 89 height 31
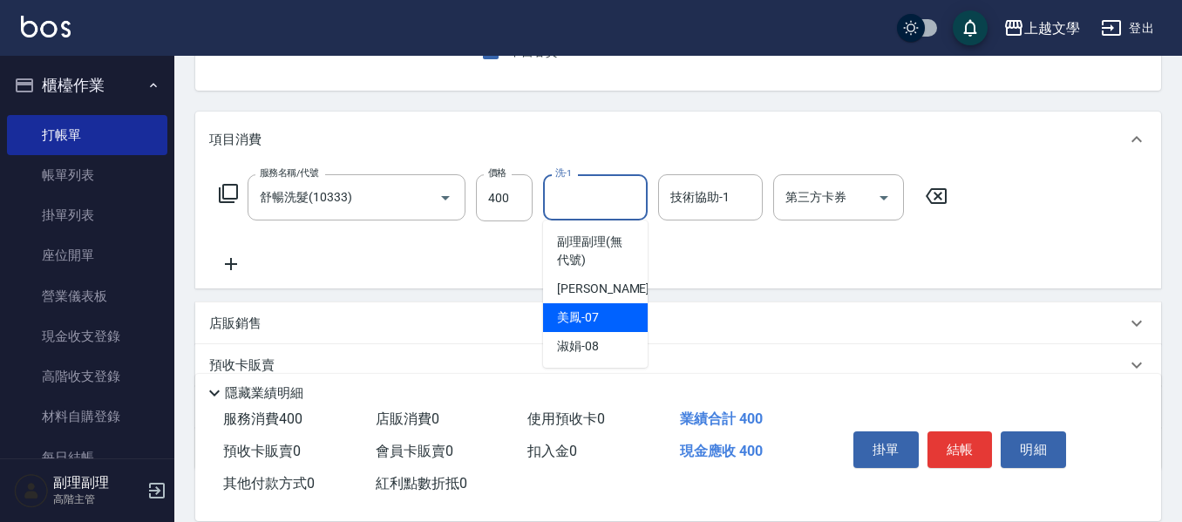
drag, startPoint x: 601, startPoint y: 323, endPoint x: 612, endPoint y: 308, distance: 18.7
click at [602, 322] on div "美鳳 -07" at bounding box center [595, 317] width 105 height 29
type input "美鳳-07"
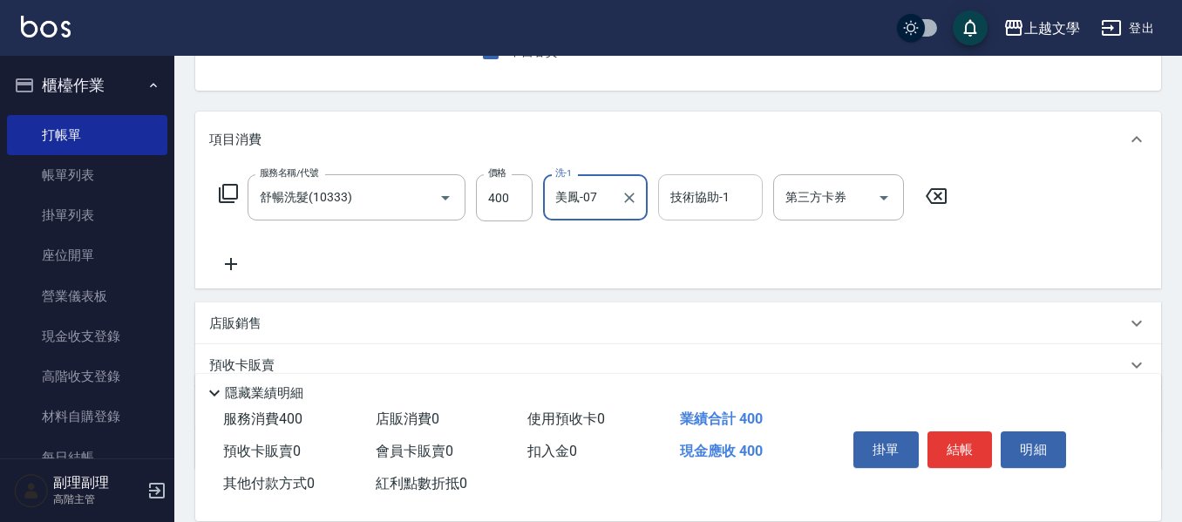
click at [725, 194] on input "技術協助-1" at bounding box center [710, 197] width 89 height 31
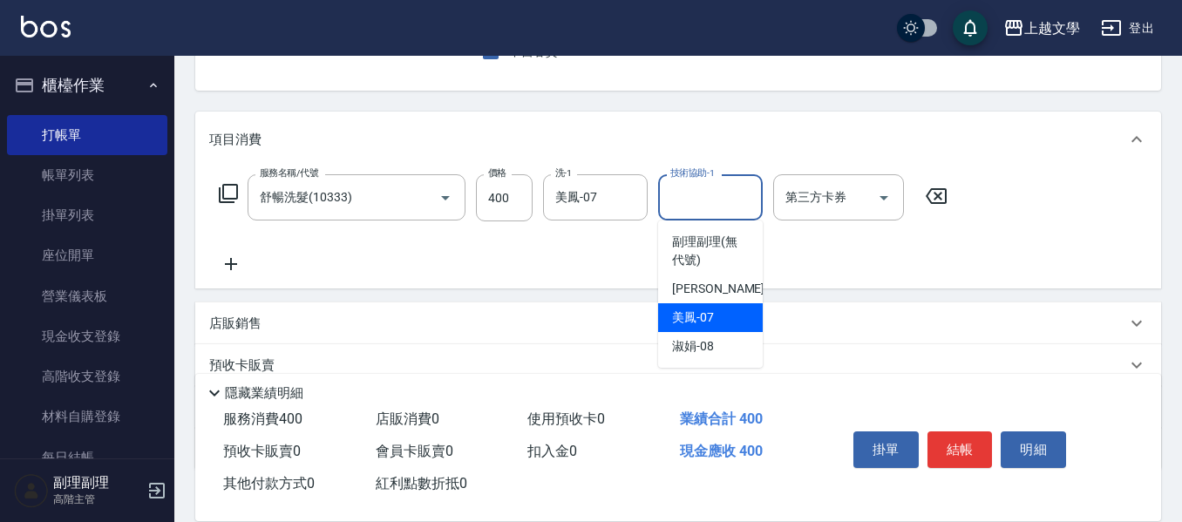
click at [694, 316] on span "美鳳 -07" at bounding box center [693, 318] width 42 height 18
type input "美鳳-07"
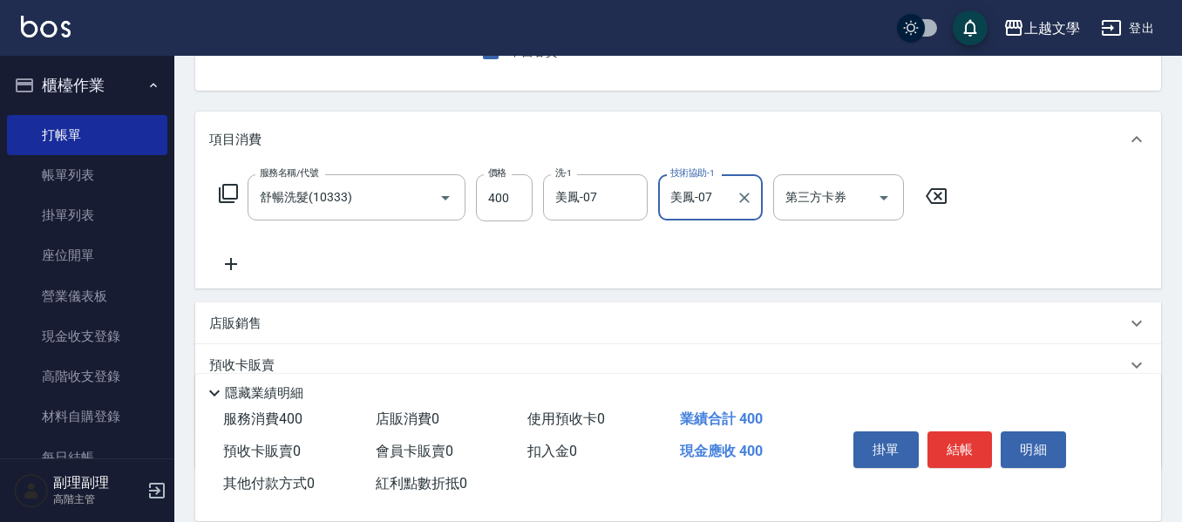
click at [236, 275] on icon at bounding box center [231, 264] width 44 height 21
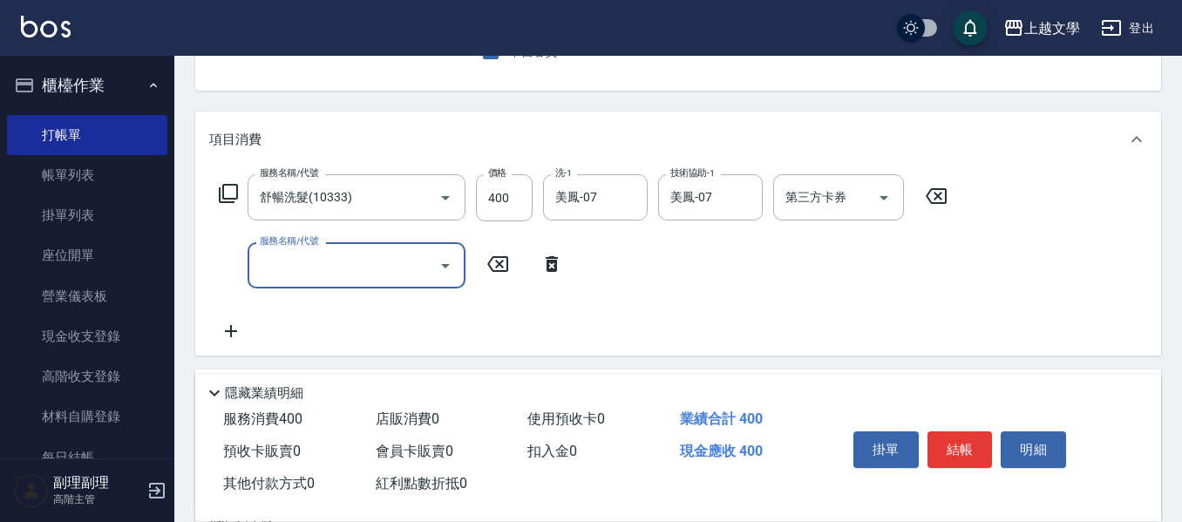
click at [270, 267] on input "服務名稱/代號" at bounding box center [343, 265] width 176 height 31
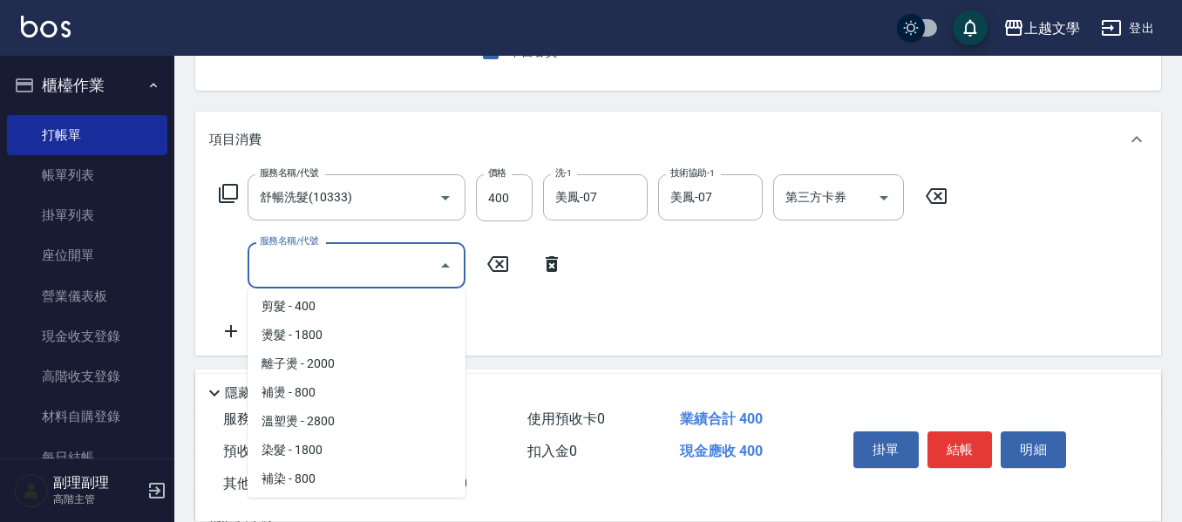
scroll to position [174, 0]
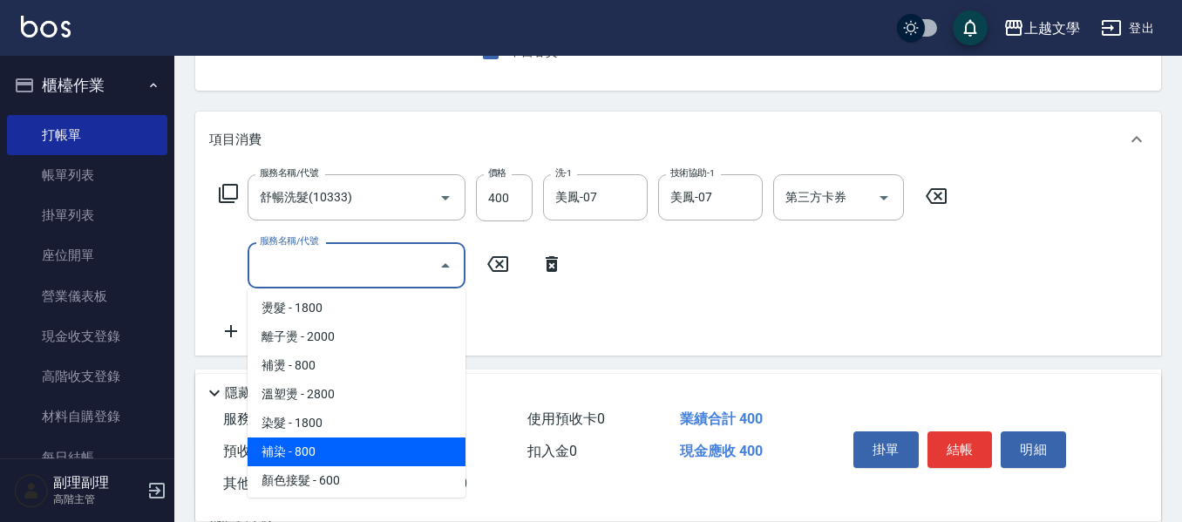
click at [328, 450] on span "補染 - 800" at bounding box center [357, 452] width 218 height 29
type input "補染(401)"
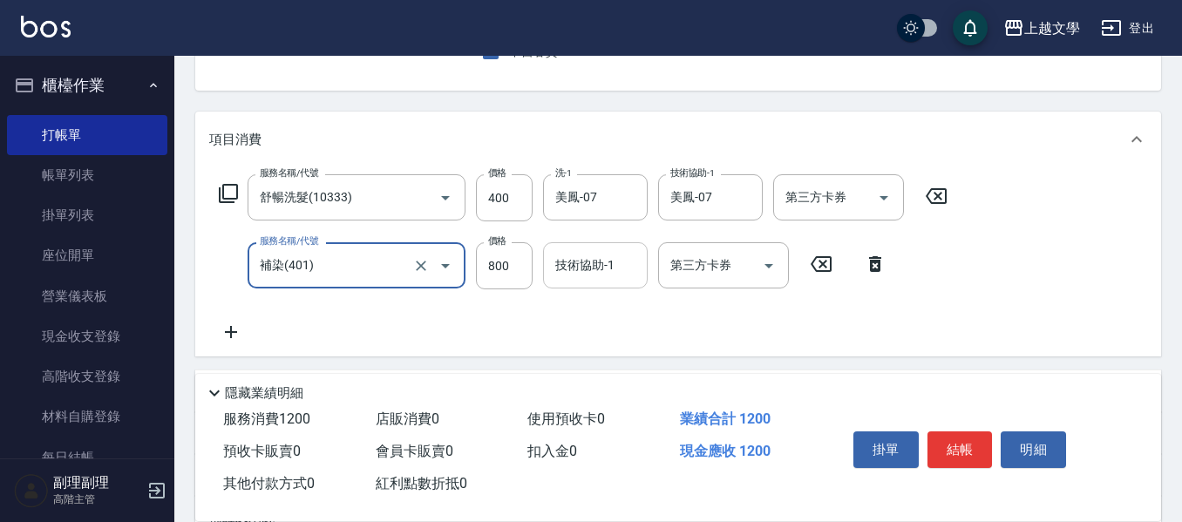
click at [599, 273] on input "技術協助-1" at bounding box center [595, 265] width 89 height 31
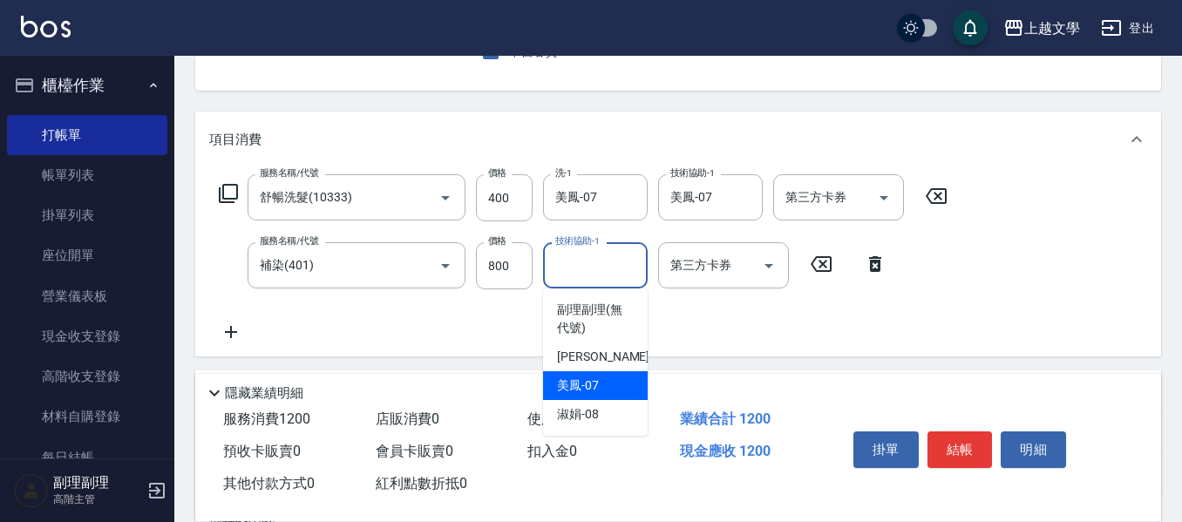
click at [603, 388] on div "美鳳 -07" at bounding box center [595, 385] width 105 height 29
type input "美鳳-07"
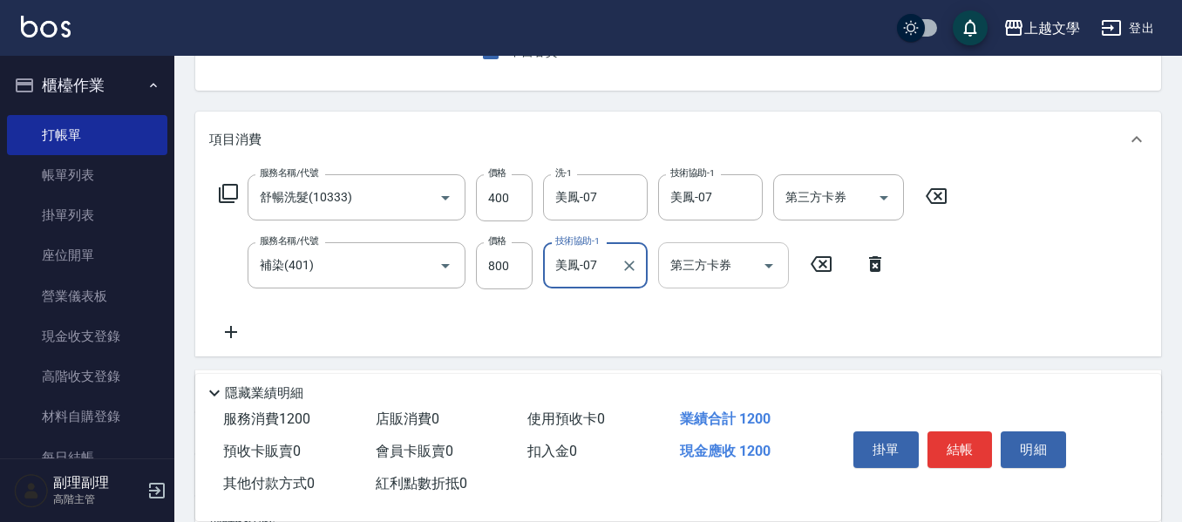
click at [732, 250] on div "第三方卡券" at bounding box center [723, 265] width 131 height 46
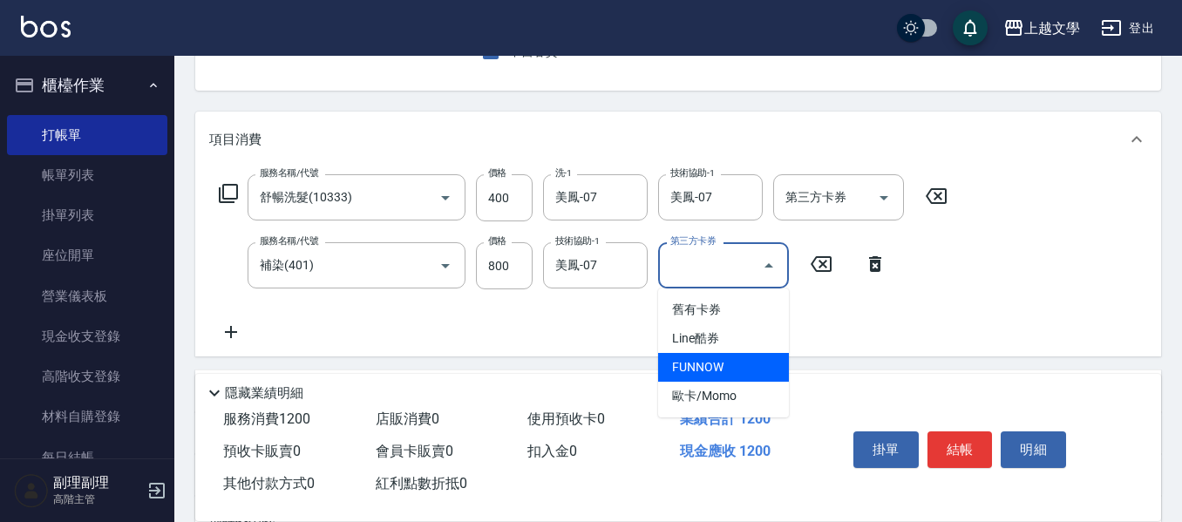
click at [243, 321] on div "服務名稱/代號 舒暢洗髮(10333) 服務名稱/代號 價格 400 價格 洗-1 美鳳-07 洗-1 技術協助-1 美鳳-07 技術協助-1 第三方卡券 第…" at bounding box center [583, 258] width 749 height 168
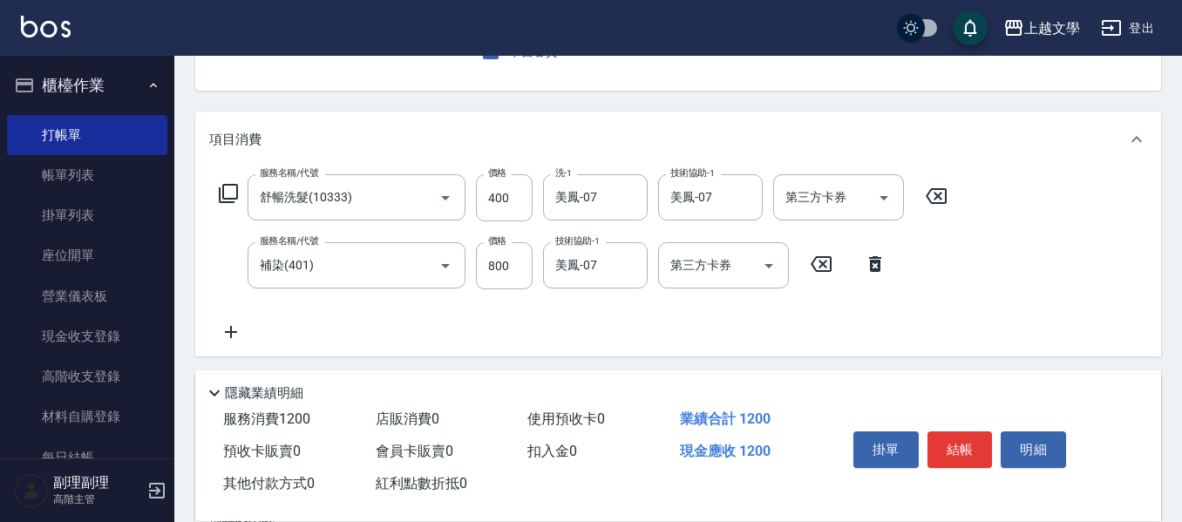
click at [243, 332] on icon at bounding box center [231, 332] width 44 height 21
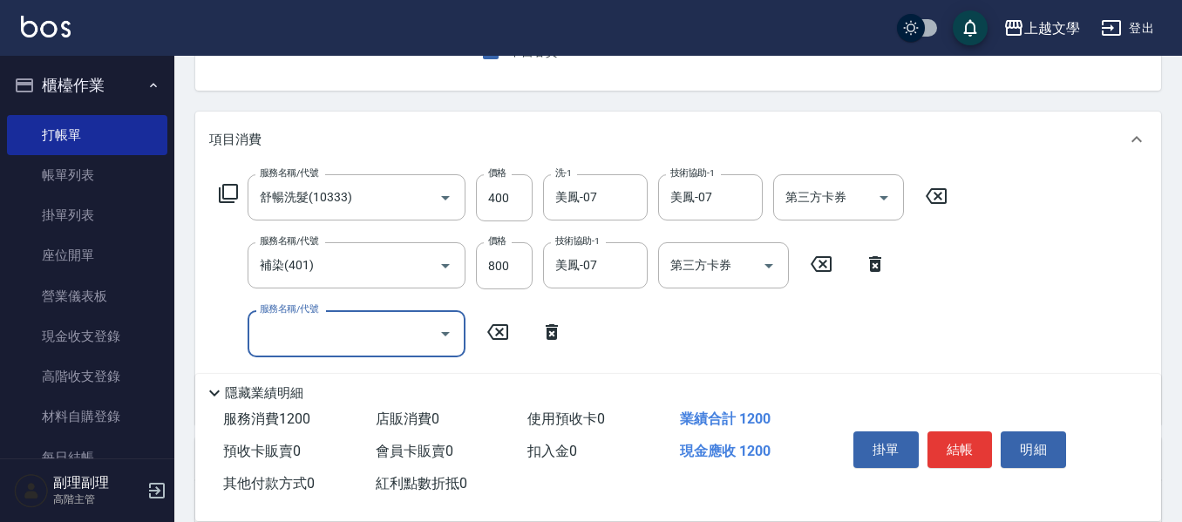
click at [321, 333] on input "服務名稱/代號" at bounding box center [343, 333] width 176 height 31
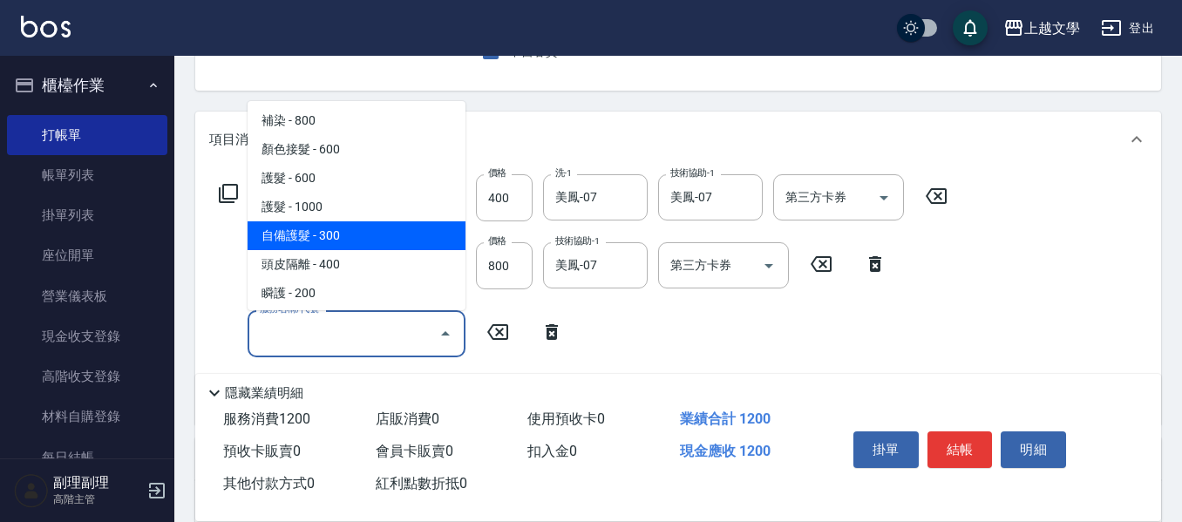
scroll to position [349, 0]
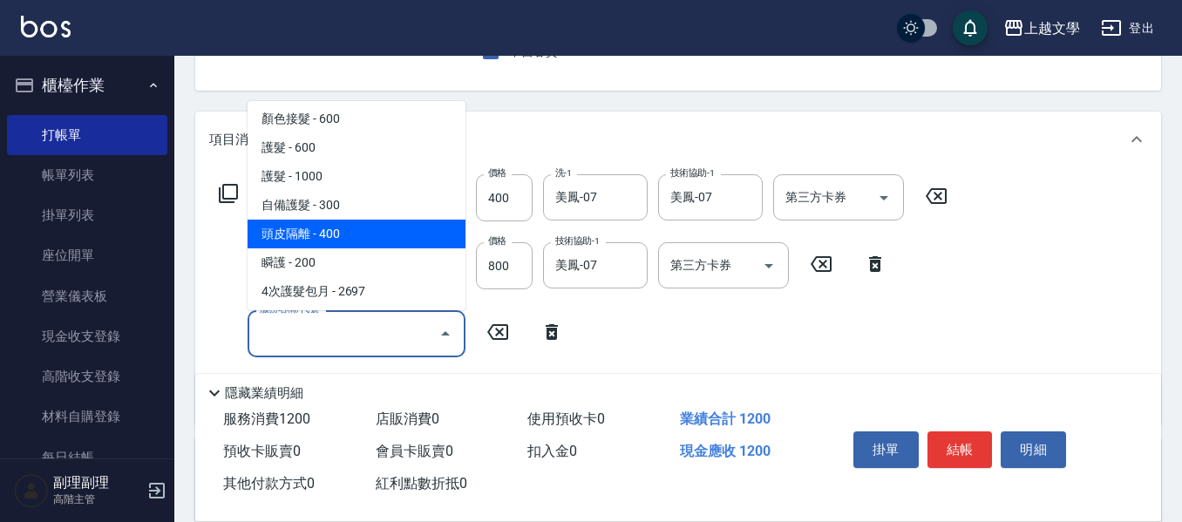
click at [342, 246] on span "頭皮隔離 - 400" at bounding box center [357, 234] width 218 height 29
type input "頭皮隔離(503)"
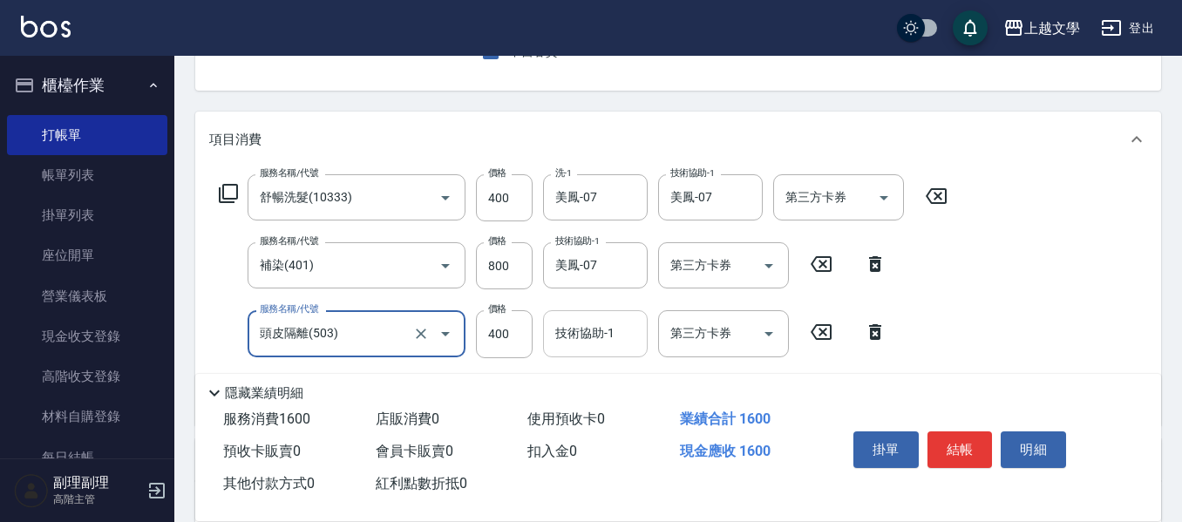
click at [571, 331] on input "技術協助-1" at bounding box center [595, 333] width 89 height 31
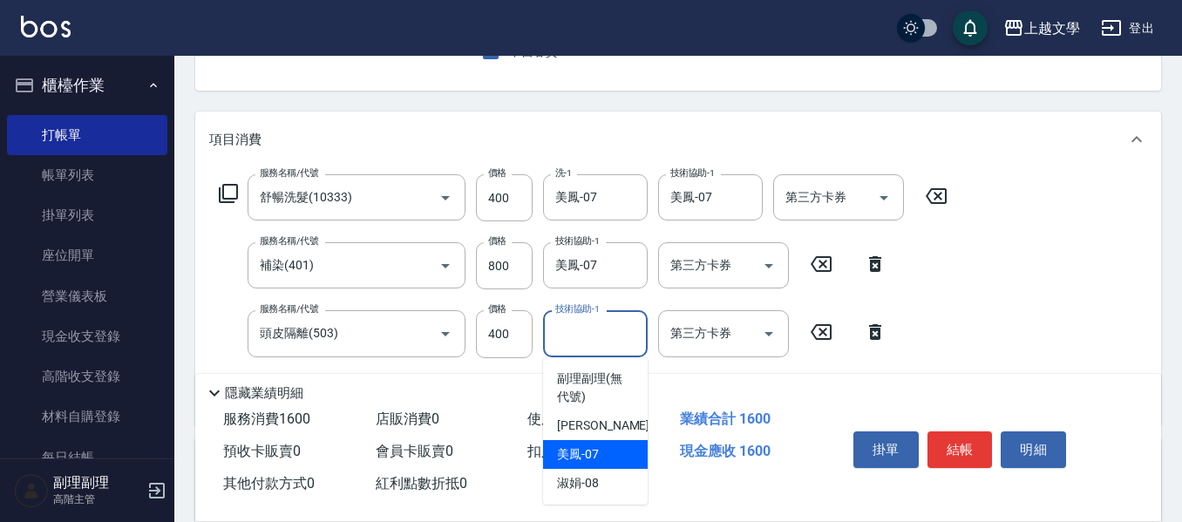
click at [594, 460] on span "美鳳 -07" at bounding box center [578, 455] width 42 height 18
type input "美鳳-07"
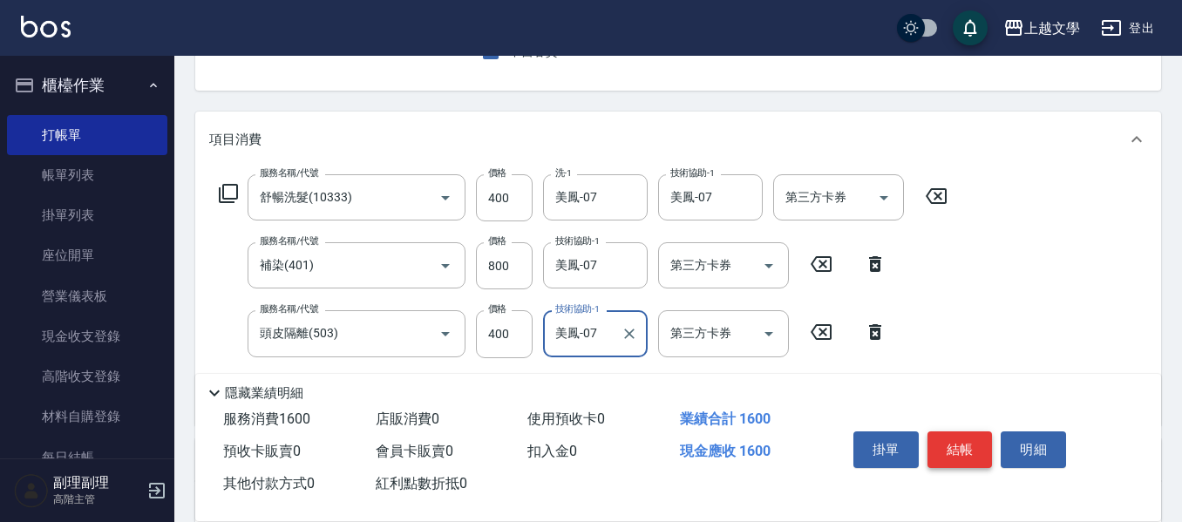
click at [964, 439] on button "結帳" at bounding box center [960, 450] width 65 height 37
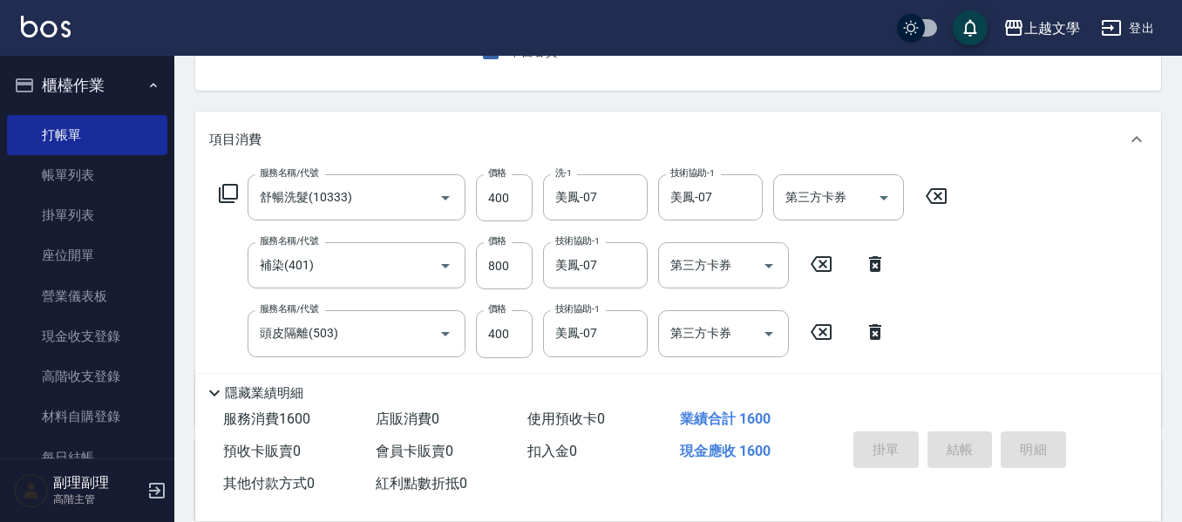
type input "[DATE] 17:43"
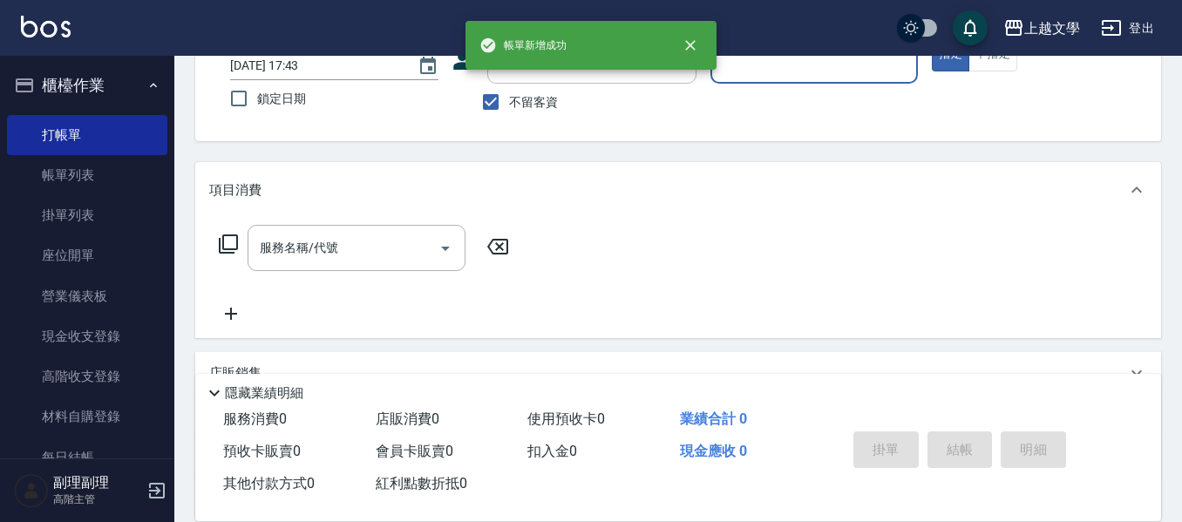
scroll to position [82, 0]
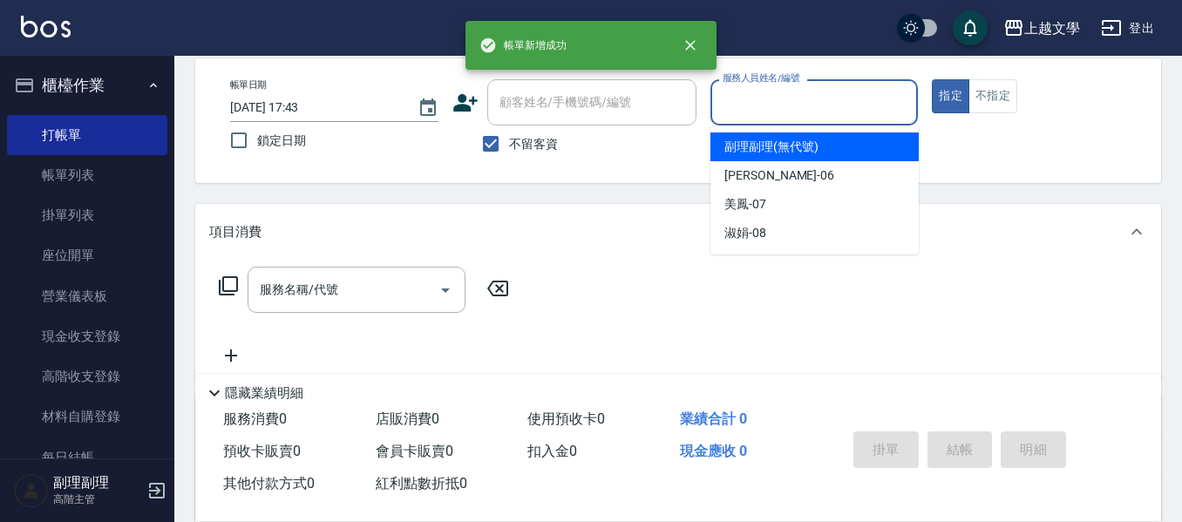
click at [766, 106] on input "服務人員姓名/編號" at bounding box center [814, 102] width 193 height 31
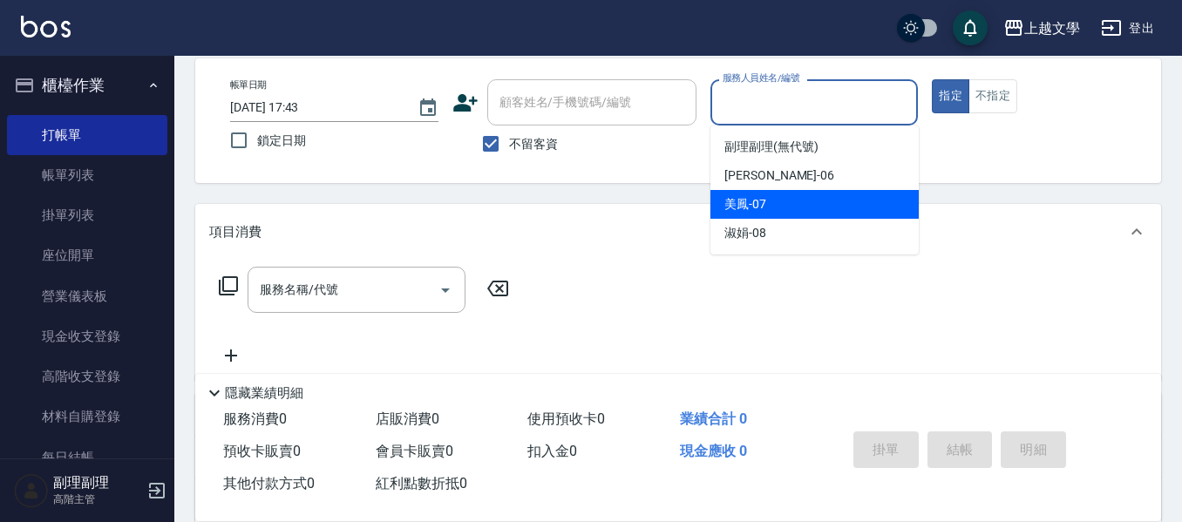
click at [758, 213] on span "美鳳 -07" at bounding box center [746, 204] width 42 height 18
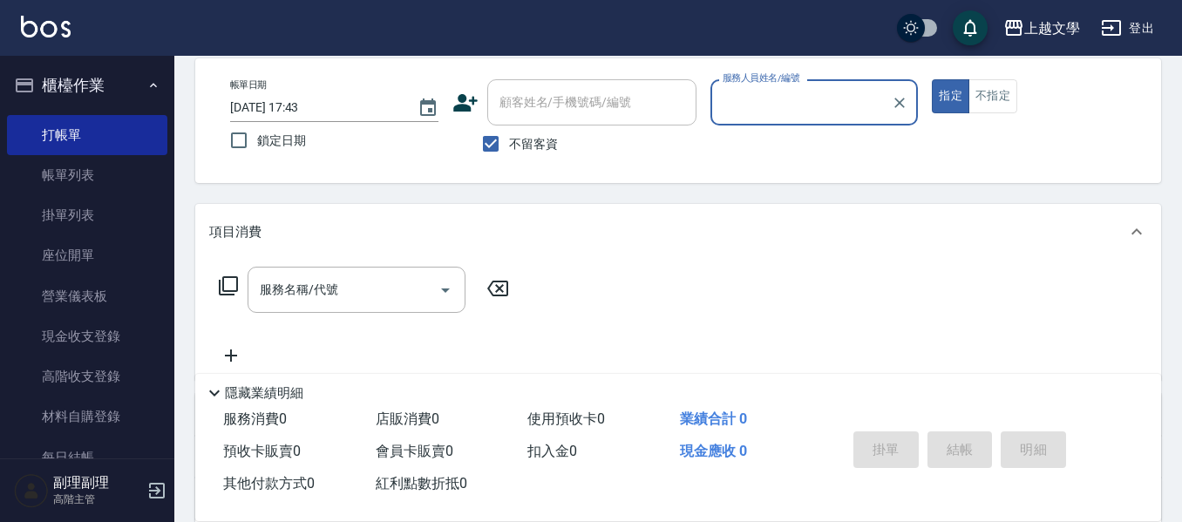
type input "美鳳-07"
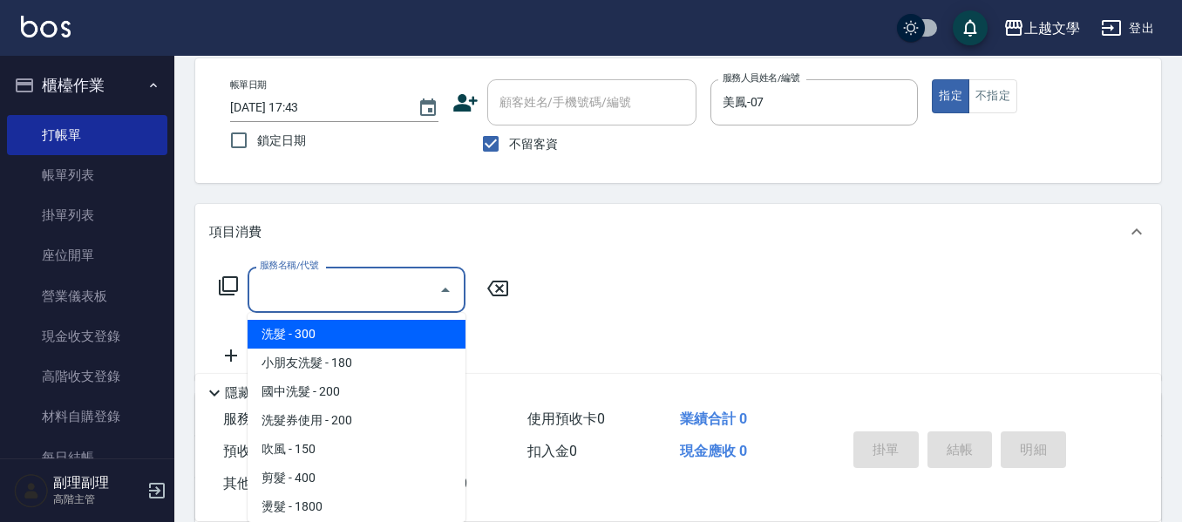
click at [356, 298] on input "服務名稱/代號" at bounding box center [343, 290] width 176 height 31
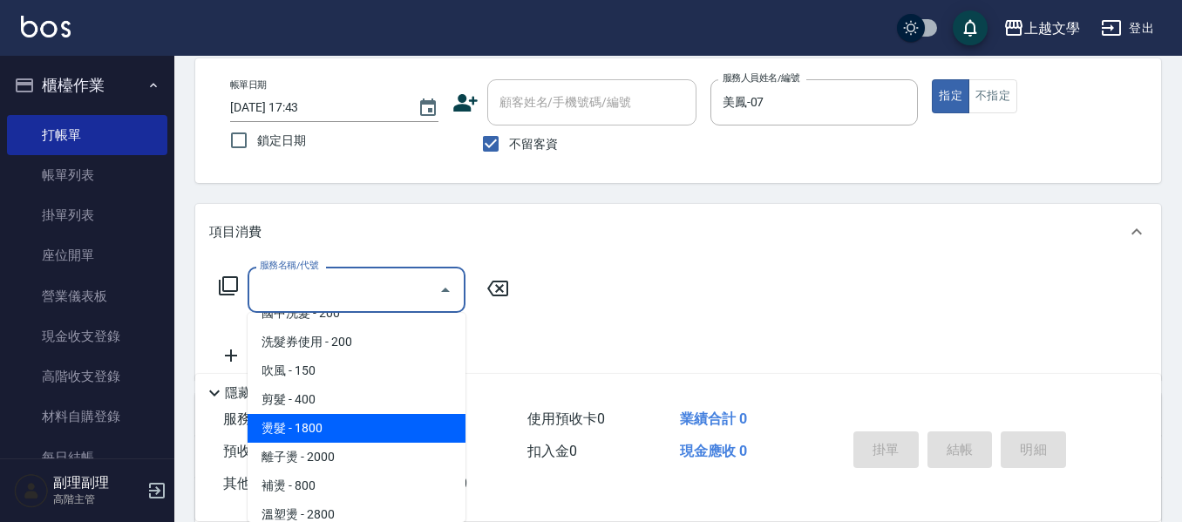
scroll to position [174, 0]
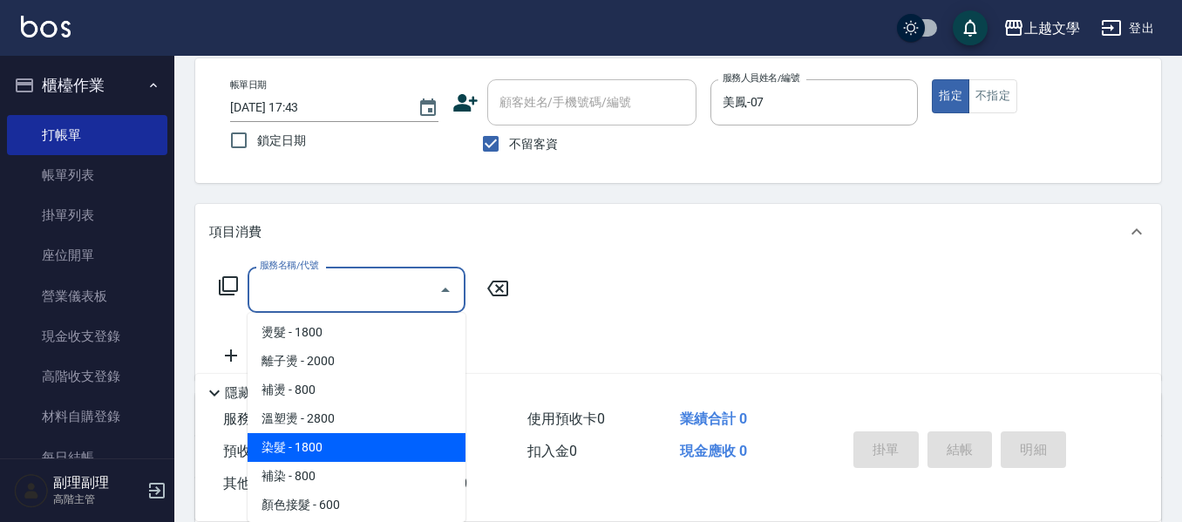
click at [378, 454] on span "染髮 - 1800" at bounding box center [357, 447] width 218 height 29
type input "染髮(400)"
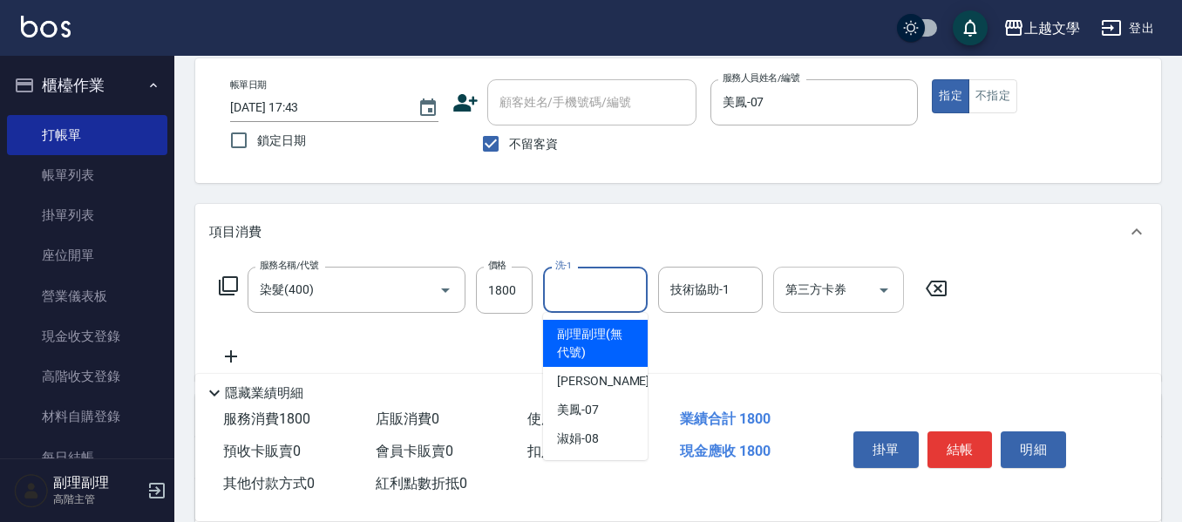
click at [575, 285] on input "洗-1" at bounding box center [595, 290] width 89 height 31
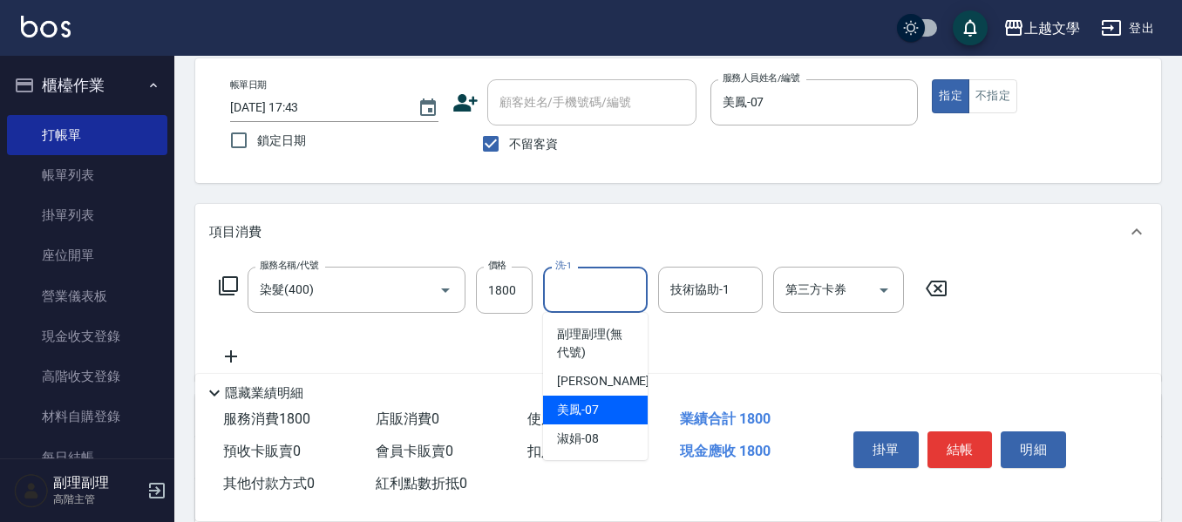
click at [607, 417] on div "美鳳 -07" at bounding box center [595, 410] width 105 height 29
type input "美鳳-07"
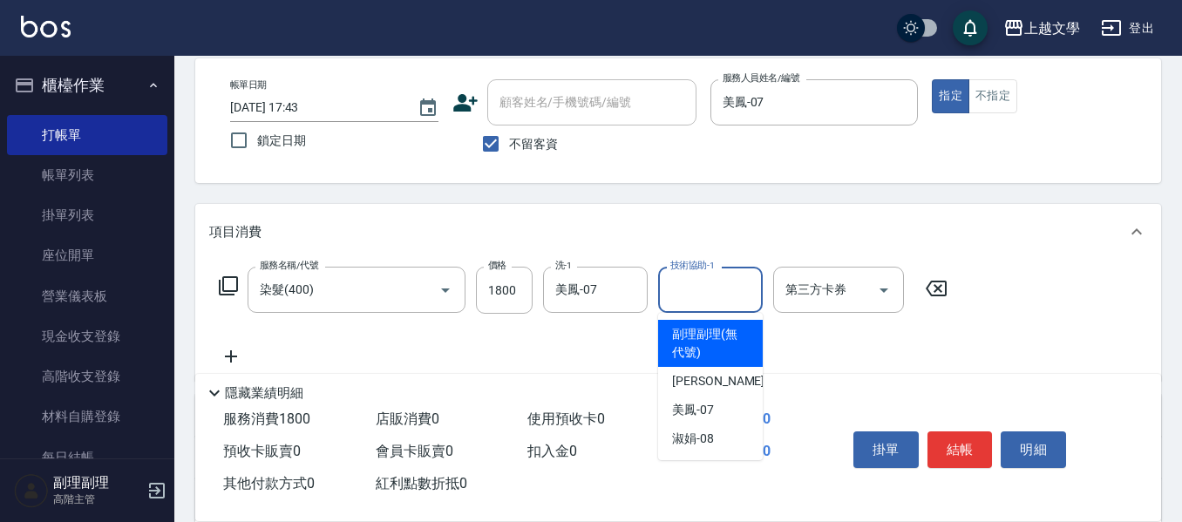
click at [695, 286] on input "技術協助-1" at bounding box center [710, 290] width 89 height 31
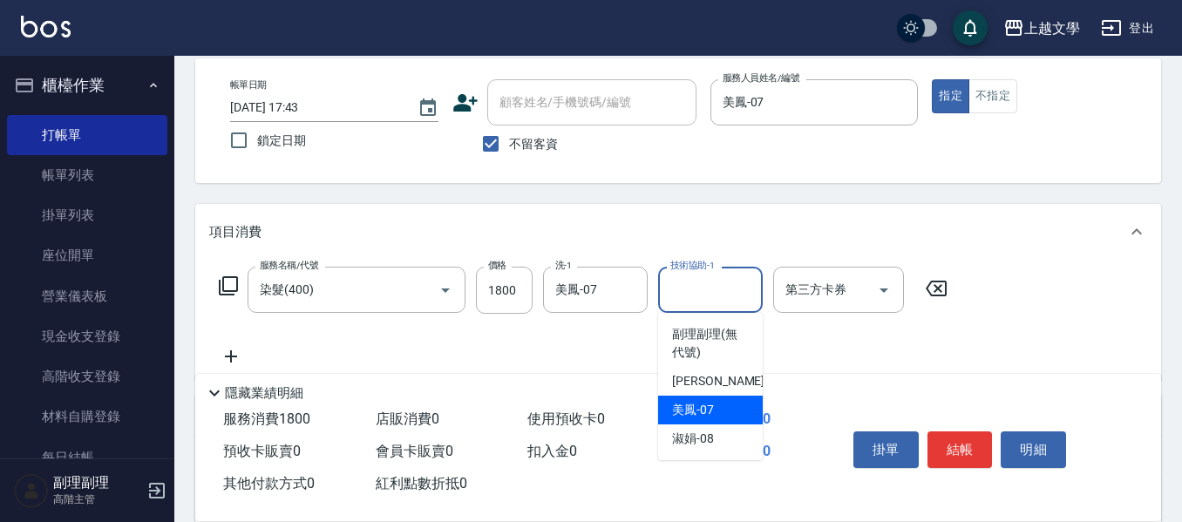
click at [694, 405] on span "美鳳 -07" at bounding box center [693, 410] width 42 height 18
type input "美鳳-07"
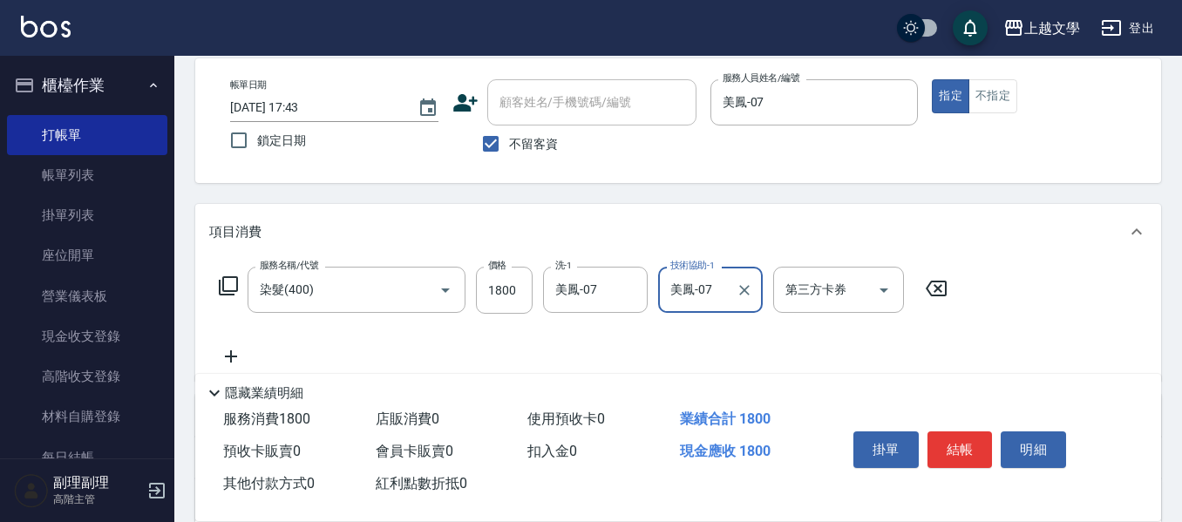
click at [236, 353] on icon at bounding box center [231, 356] width 44 height 21
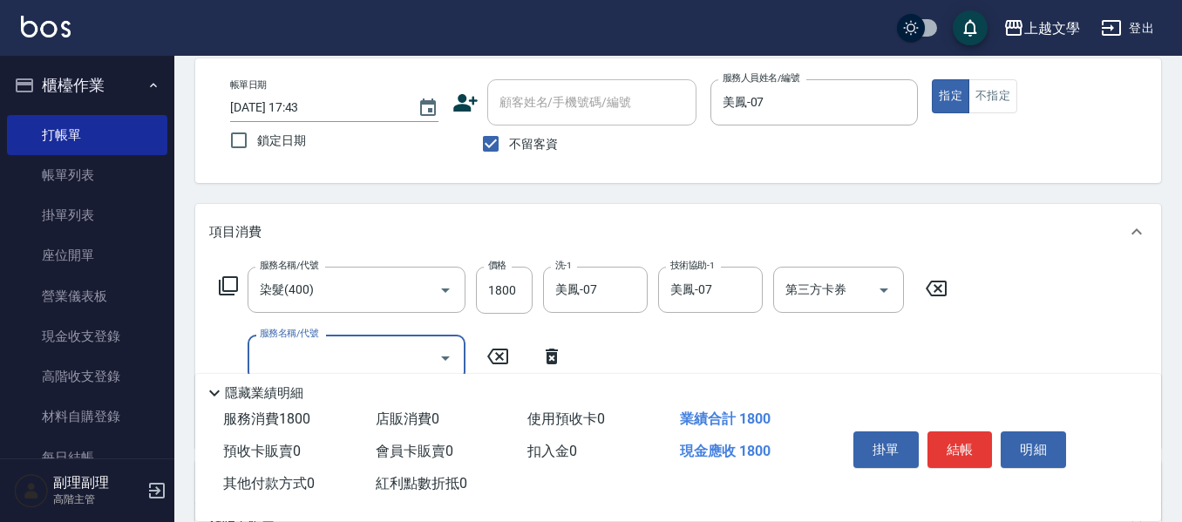
click at [289, 358] on input "服務名稱/代號" at bounding box center [343, 358] width 176 height 31
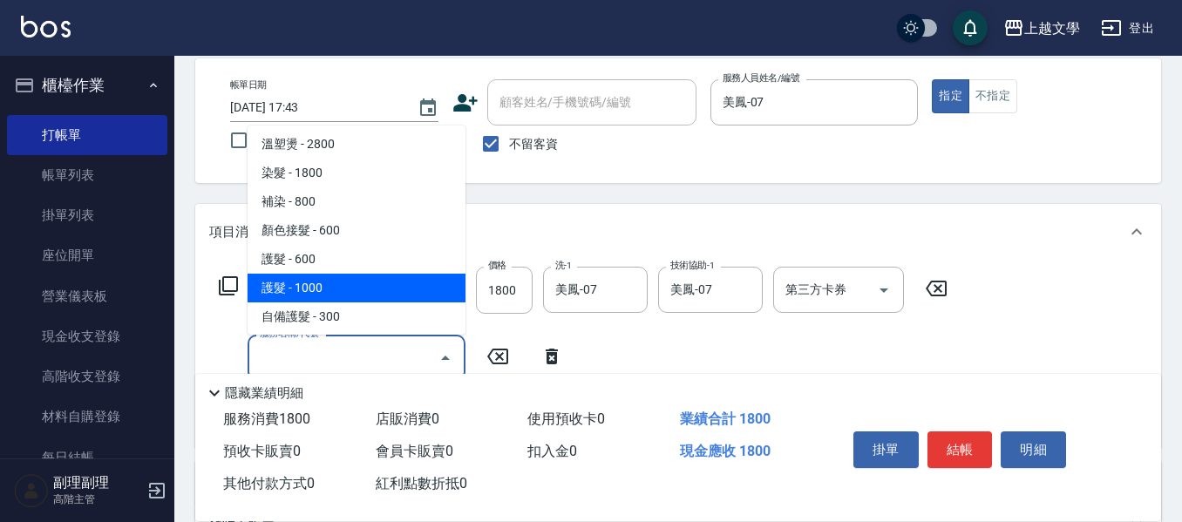
scroll to position [349, 0]
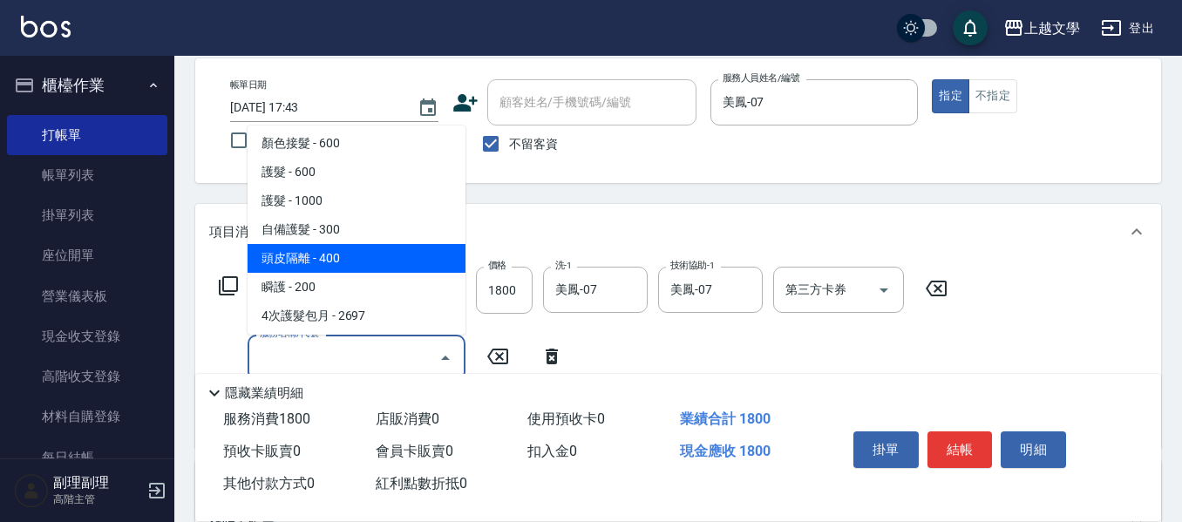
click at [329, 262] on span "頭皮隔離 - 400" at bounding box center [357, 258] width 218 height 29
type input "頭皮隔離(503)"
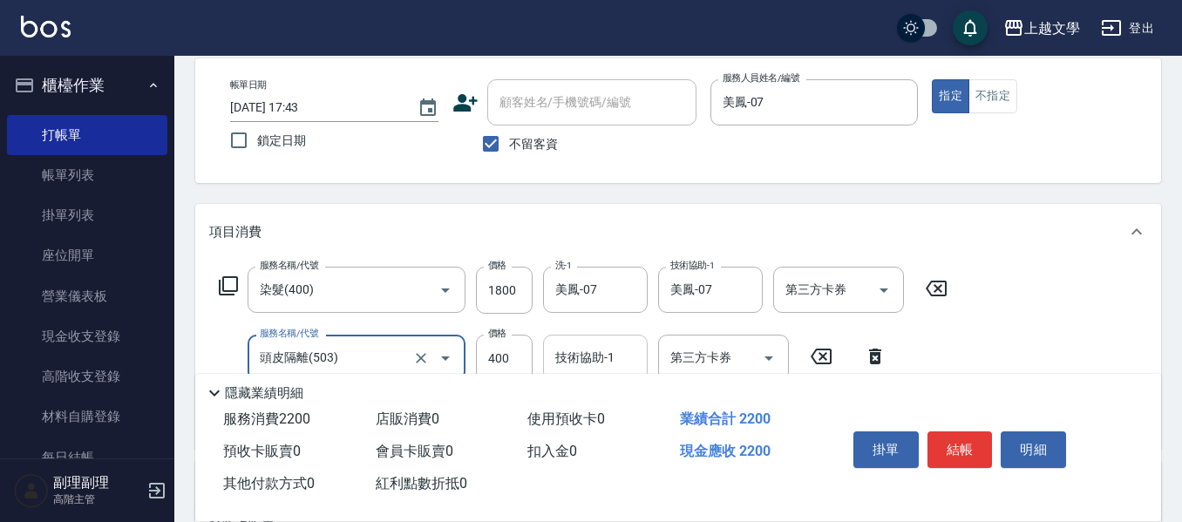
click at [579, 357] on input "技術協助-1" at bounding box center [595, 358] width 89 height 31
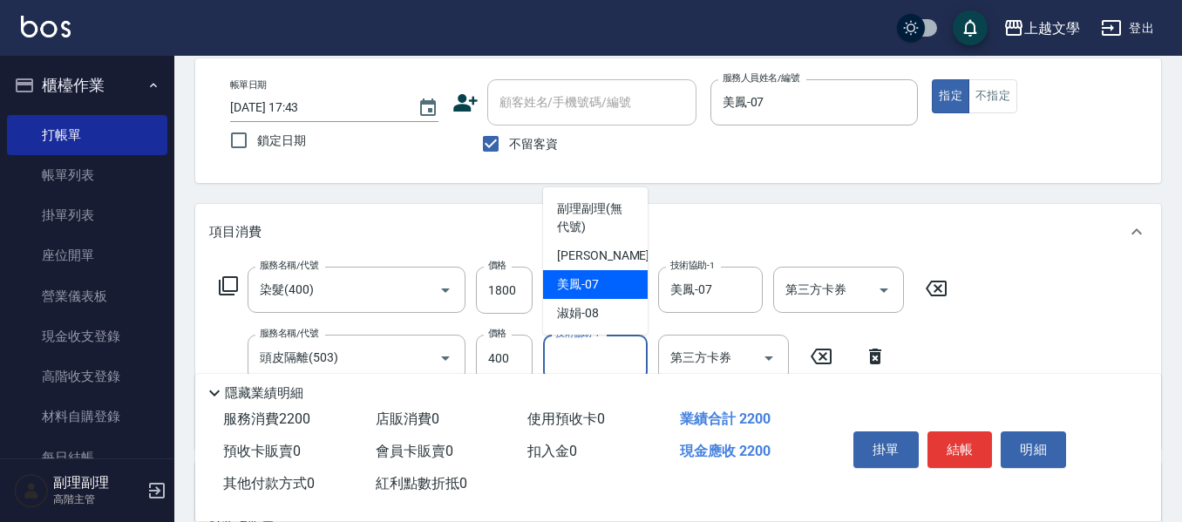
click at [603, 293] on div "美鳳 -07" at bounding box center [595, 284] width 105 height 29
type input "美鳳-07"
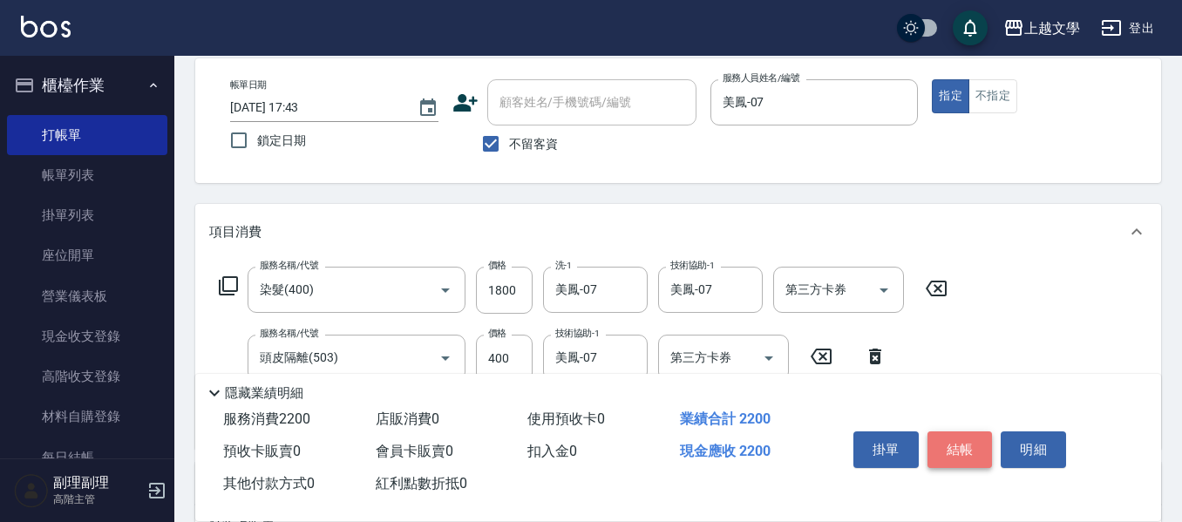
click at [946, 437] on button "結帳" at bounding box center [960, 450] width 65 height 37
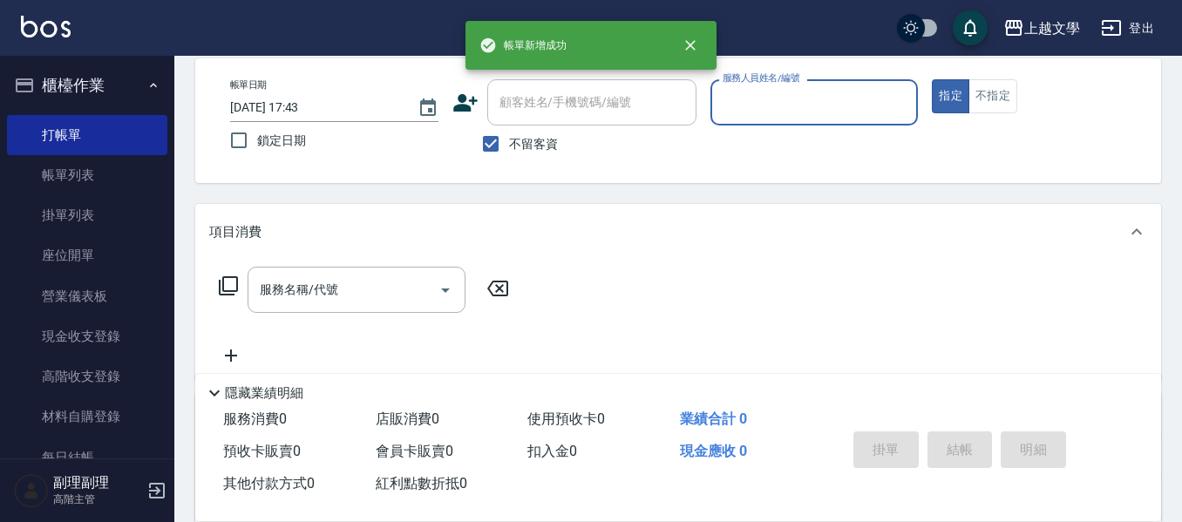
click at [830, 112] on input "服務人員姓名/編號" at bounding box center [814, 102] width 193 height 31
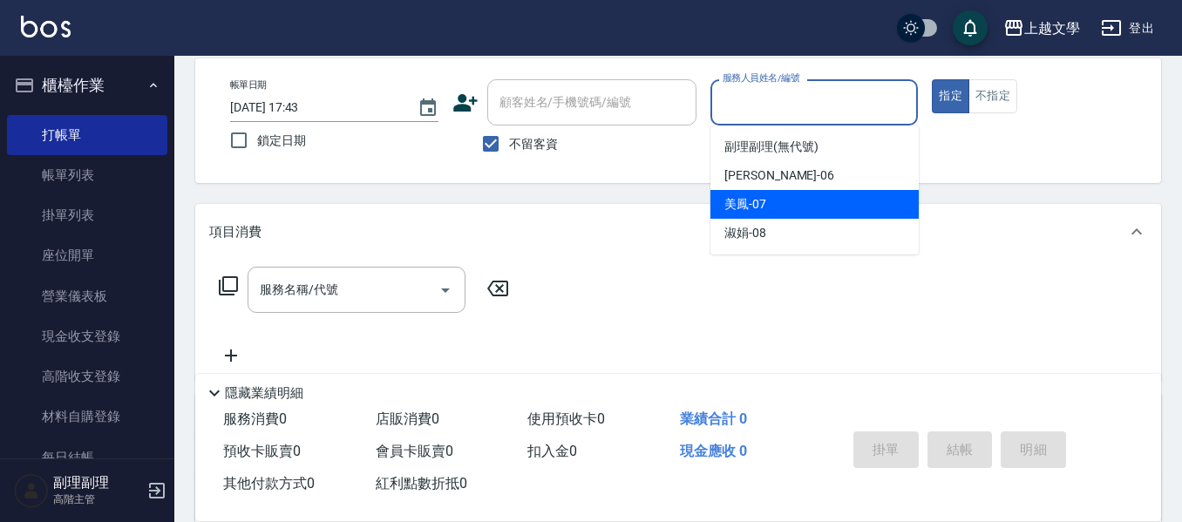
drag, startPoint x: 814, startPoint y: 205, endPoint x: 550, endPoint y: 262, distance: 270.2
click at [808, 205] on div "美鳳 -07" at bounding box center [815, 204] width 208 height 29
type input "美鳳-07"
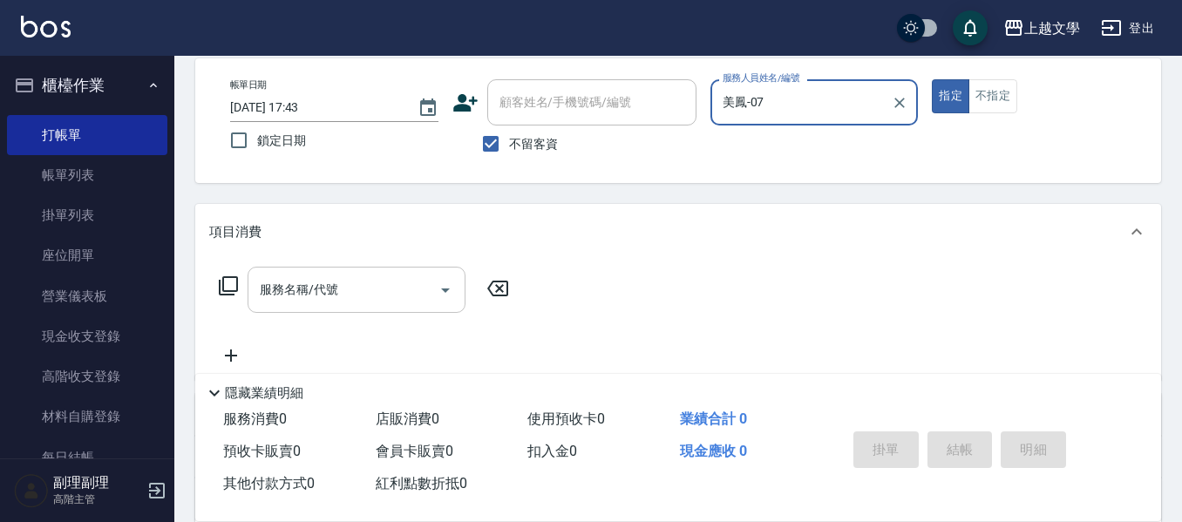
click at [394, 301] on input "服務名稱/代號" at bounding box center [343, 290] width 176 height 31
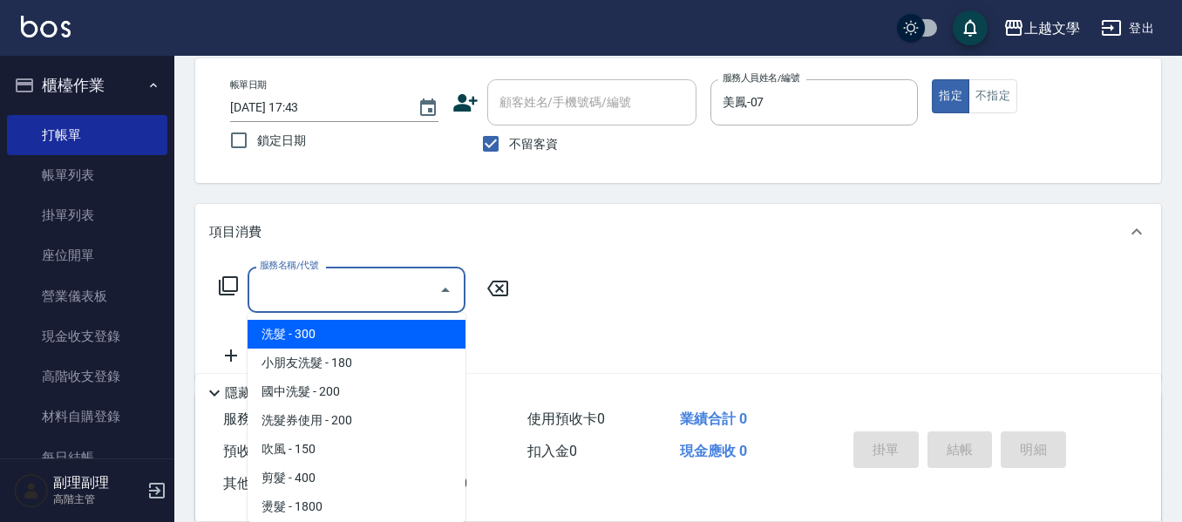
click at [403, 337] on span "洗髮 - 300" at bounding box center [357, 334] width 218 height 29
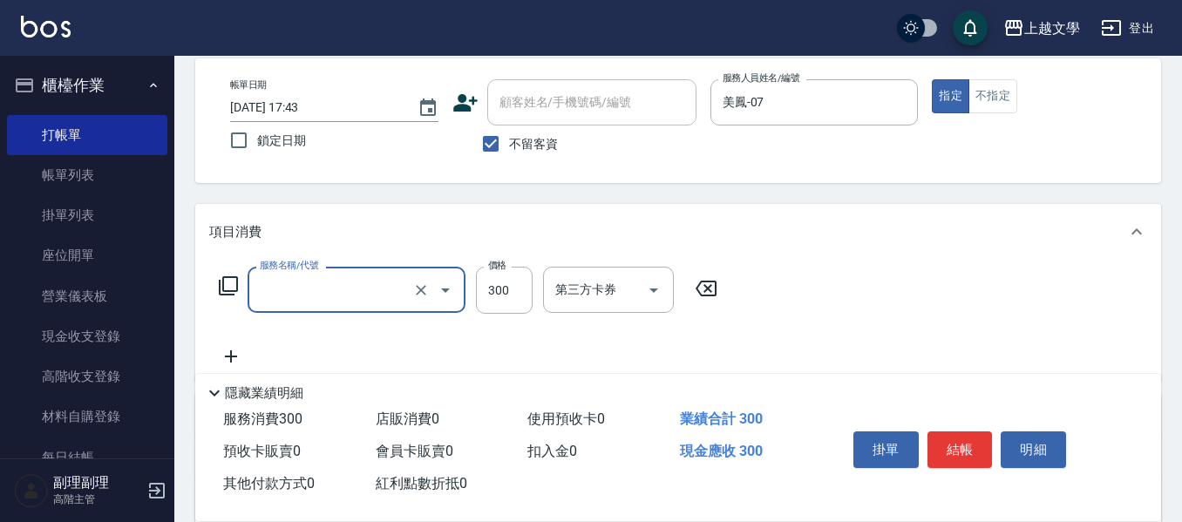
type input "洗髮(100)"
drag, startPoint x: 523, startPoint y: 297, endPoint x: 501, endPoint y: 295, distance: 22.0
click at [523, 297] on input "300" at bounding box center [504, 290] width 57 height 47
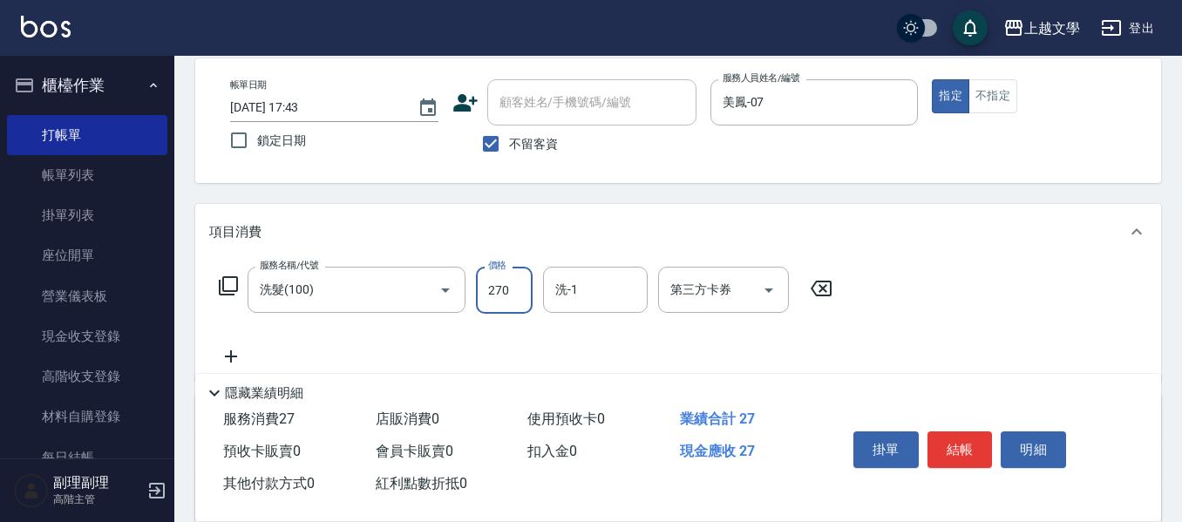
type input "270"
click at [582, 296] on input "洗-1" at bounding box center [595, 290] width 89 height 31
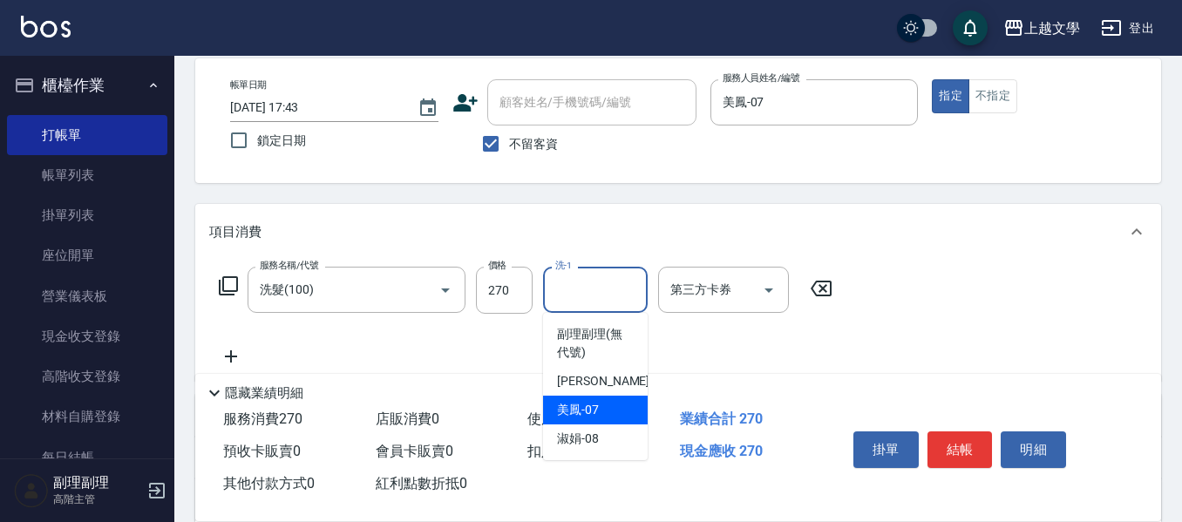
click at [580, 405] on span "美鳳 -07" at bounding box center [578, 410] width 42 height 18
type input "美鳳-07"
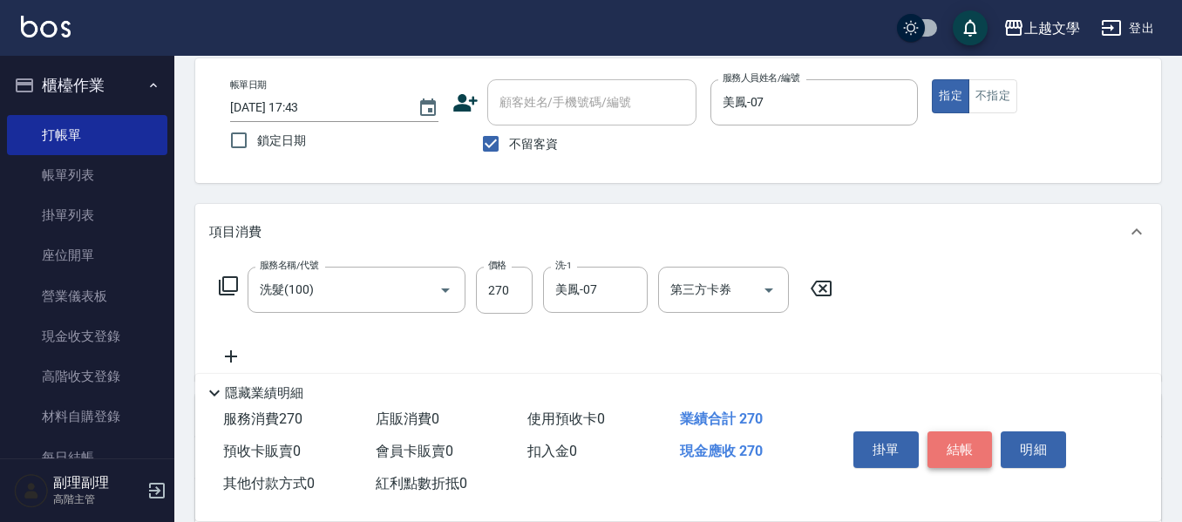
click at [971, 444] on button "結帳" at bounding box center [960, 450] width 65 height 37
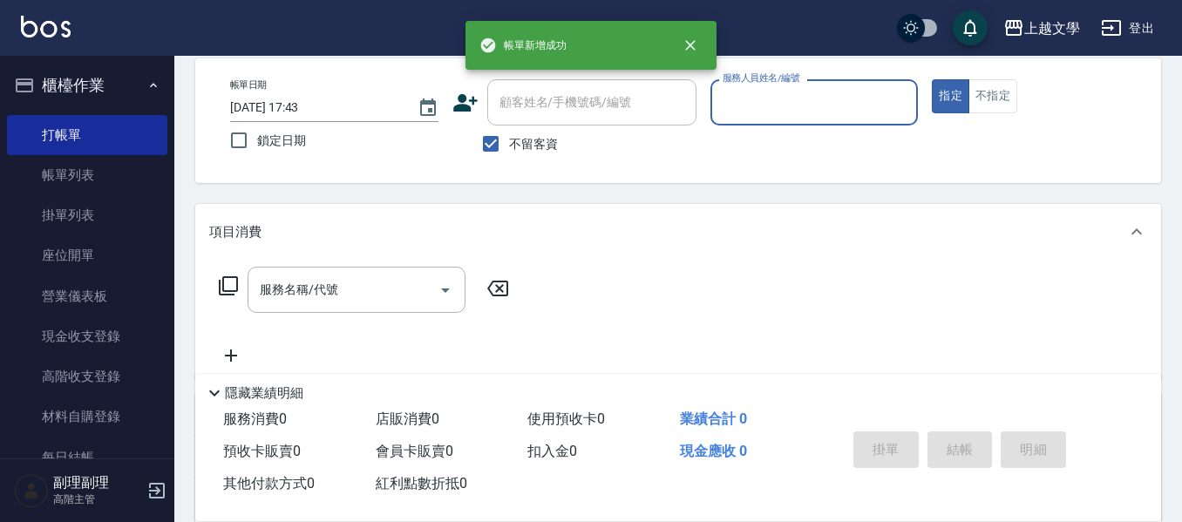
click at [758, 105] on input "服務人員姓名/編號" at bounding box center [814, 102] width 193 height 31
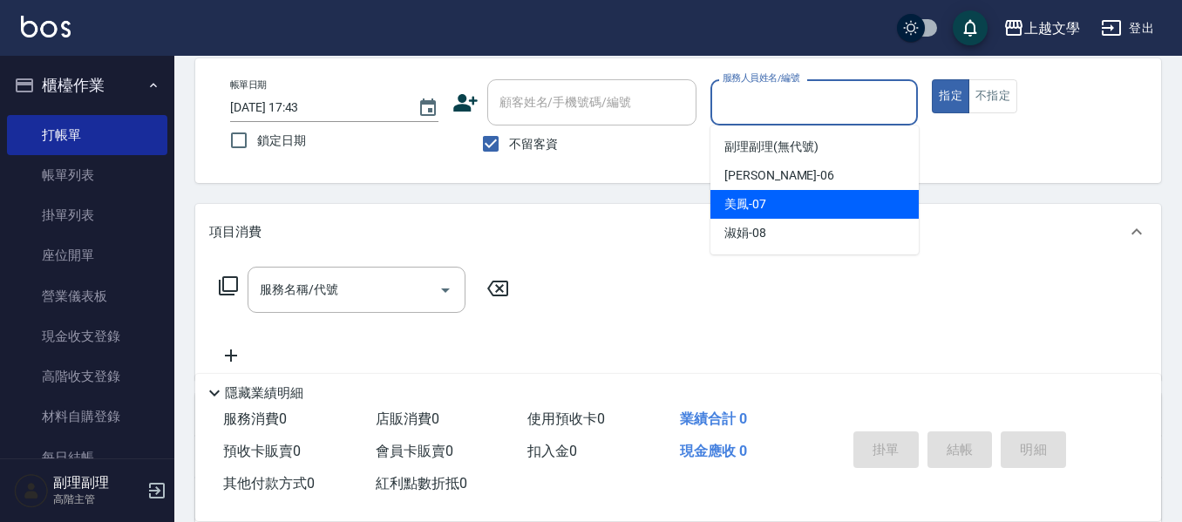
click at [765, 198] on span "美鳳 -07" at bounding box center [746, 204] width 42 height 18
type input "美鳳-07"
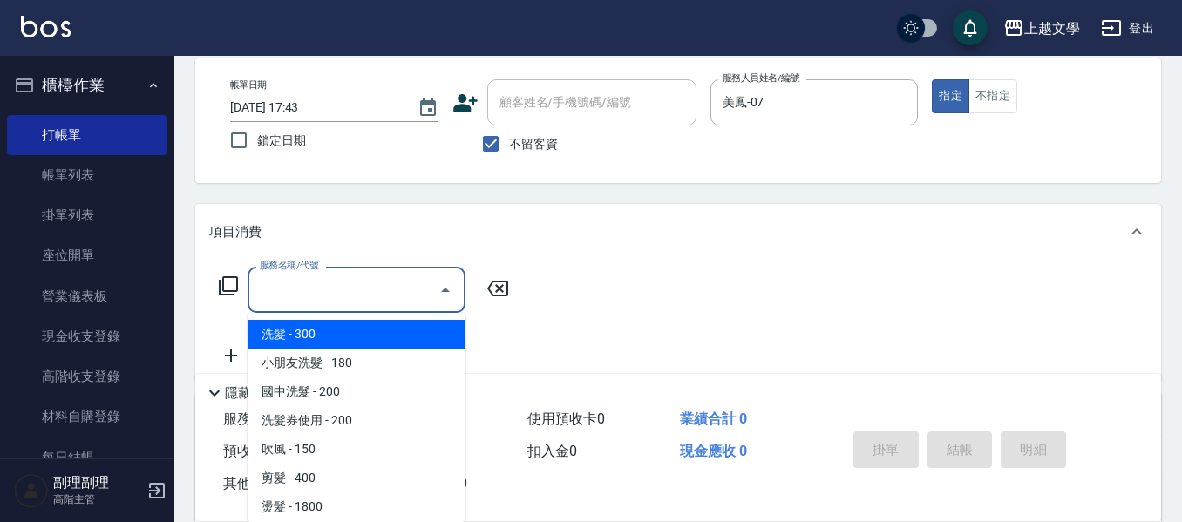
click at [406, 295] on input "服務名稱/代號" at bounding box center [343, 290] width 176 height 31
click at [344, 343] on span "洗髮 - 300" at bounding box center [357, 334] width 218 height 29
type input "洗髮(100)"
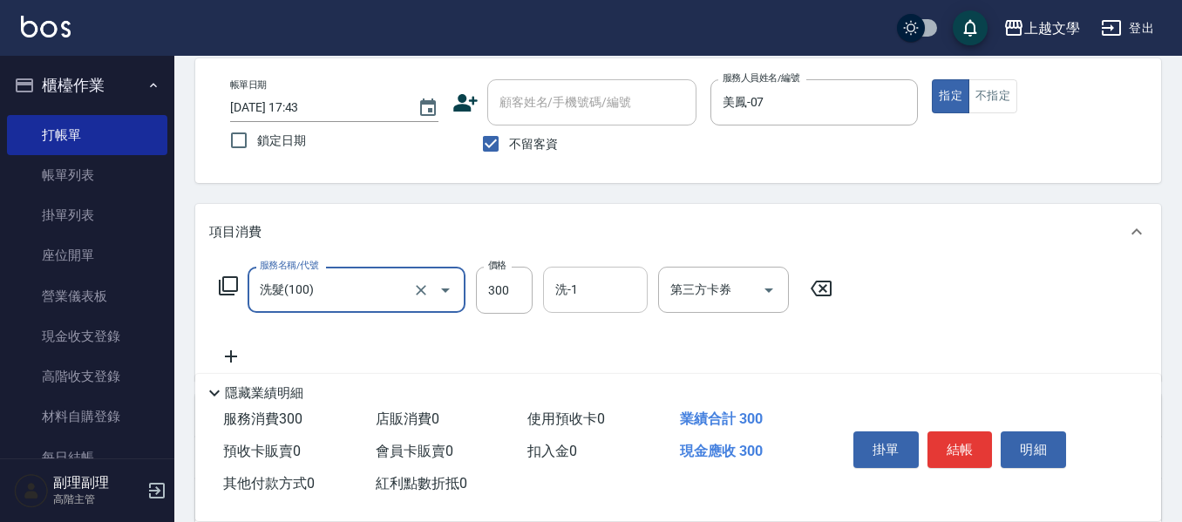
click at [597, 286] on input "洗-1" at bounding box center [595, 290] width 89 height 31
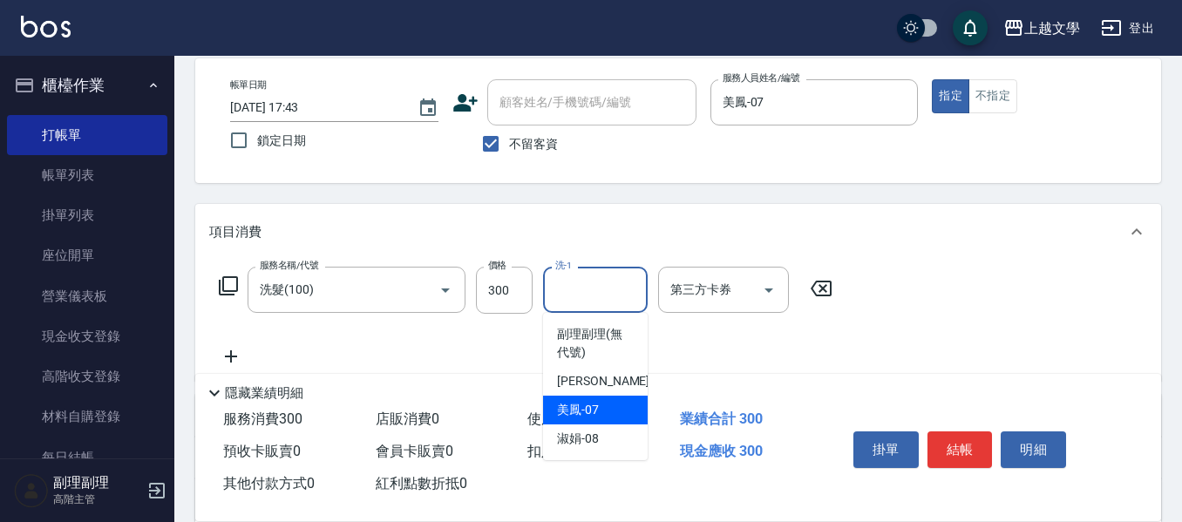
click at [599, 407] on div "美鳳 -07" at bounding box center [595, 410] width 105 height 29
type input "美鳳-07"
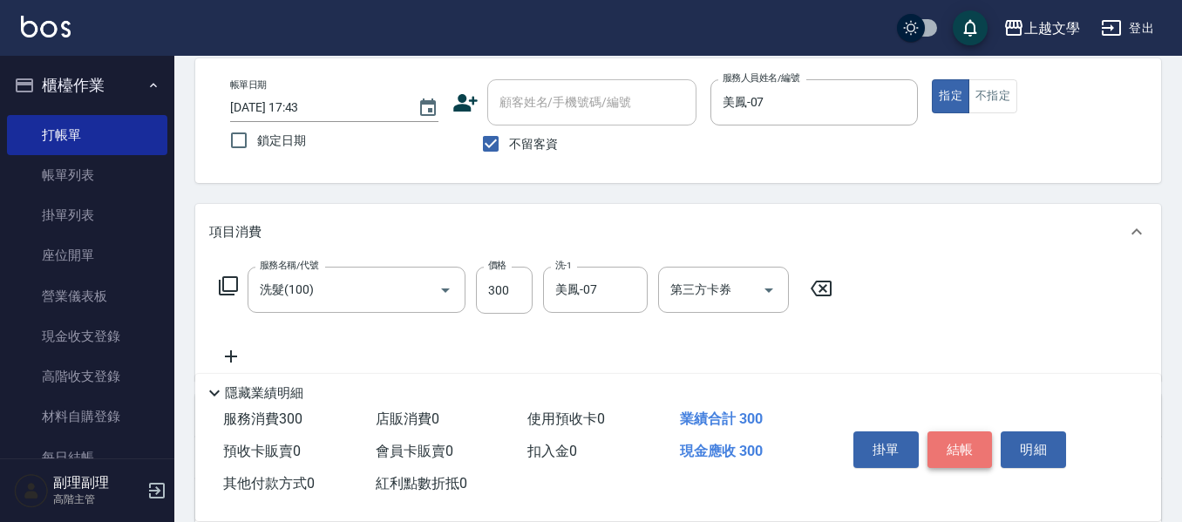
click at [943, 440] on button "結帳" at bounding box center [960, 450] width 65 height 37
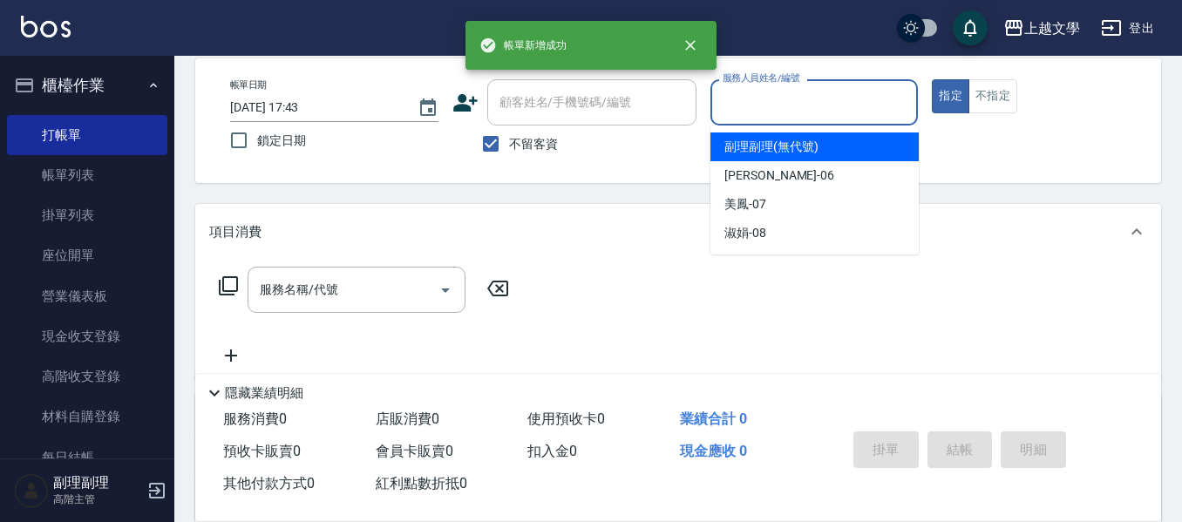
click at [749, 99] on input "服務人員姓名/編號" at bounding box center [814, 102] width 193 height 31
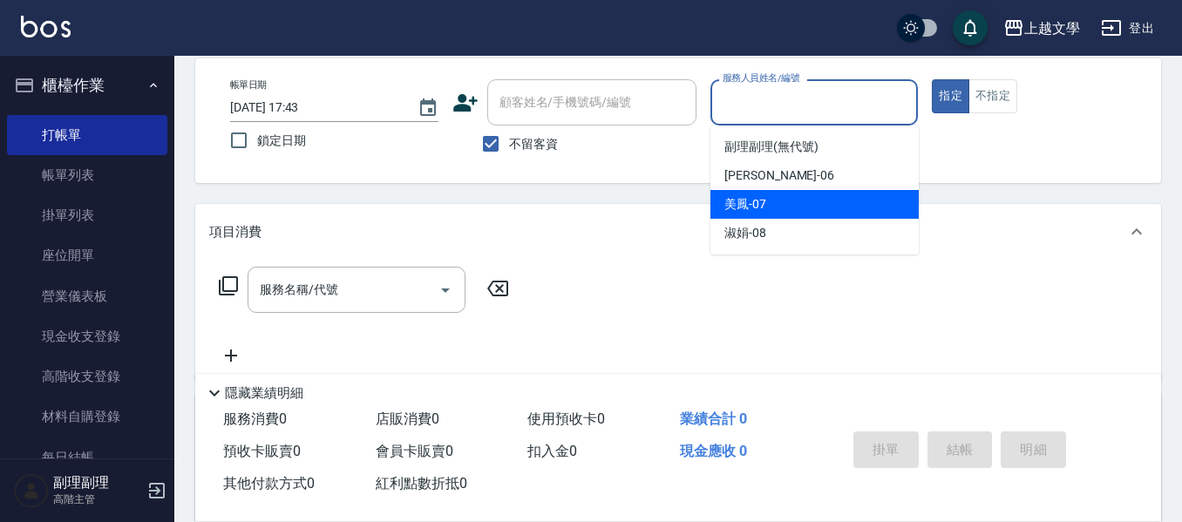
click at [755, 198] on span "美鳳 -07" at bounding box center [746, 204] width 42 height 18
type input "美鳳-07"
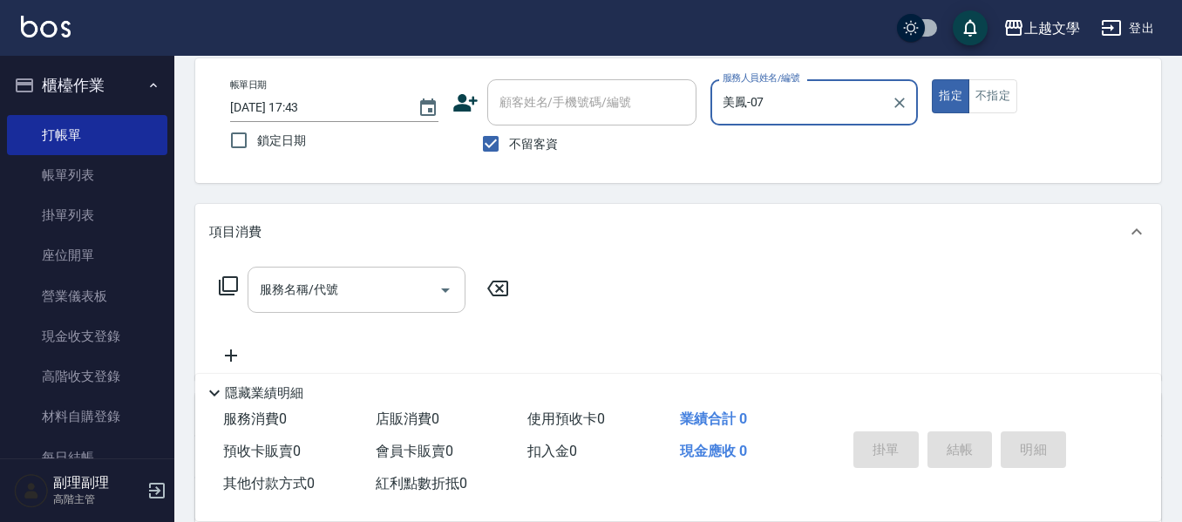
click at [348, 306] on div "服務名稱/代號" at bounding box center [357, 290] width 218 height 46
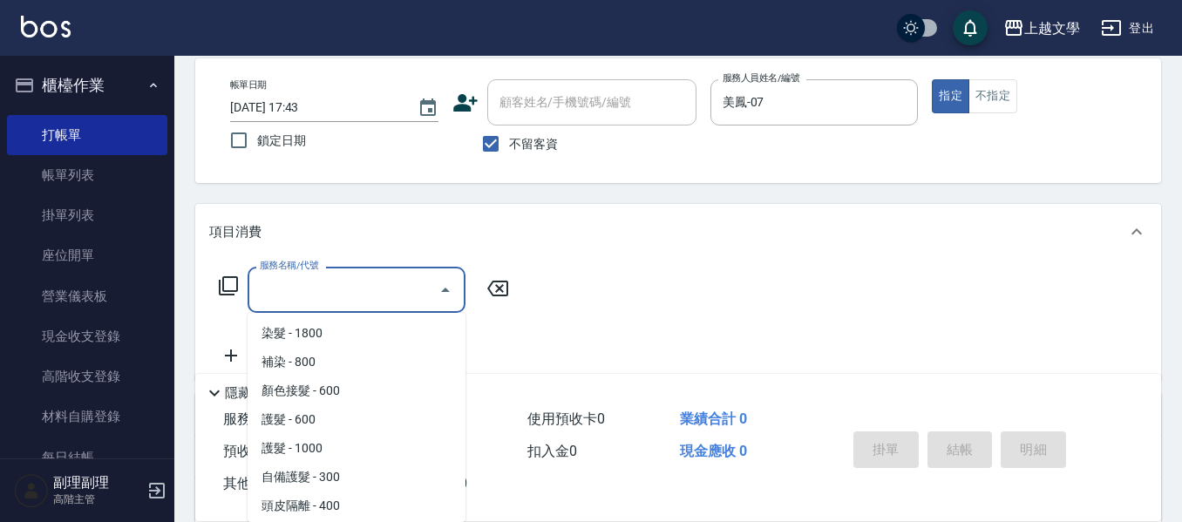
scroll to position [524, 0]
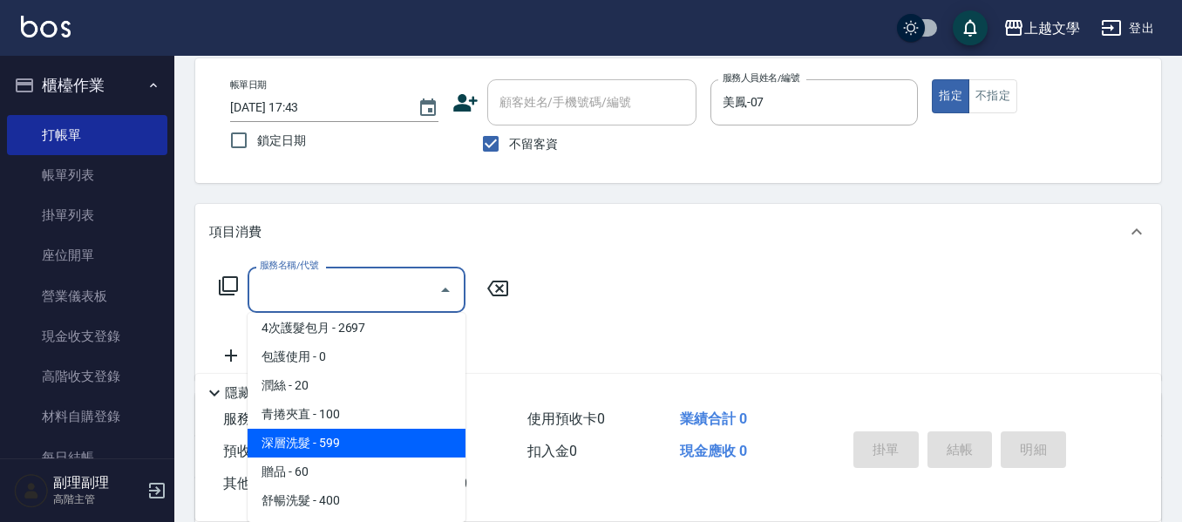
click at [386, 446] on span "深層洗髮 - 599" at bounding box center [357, 443] width 218 height 29
type input "深層洗髮(1033)"
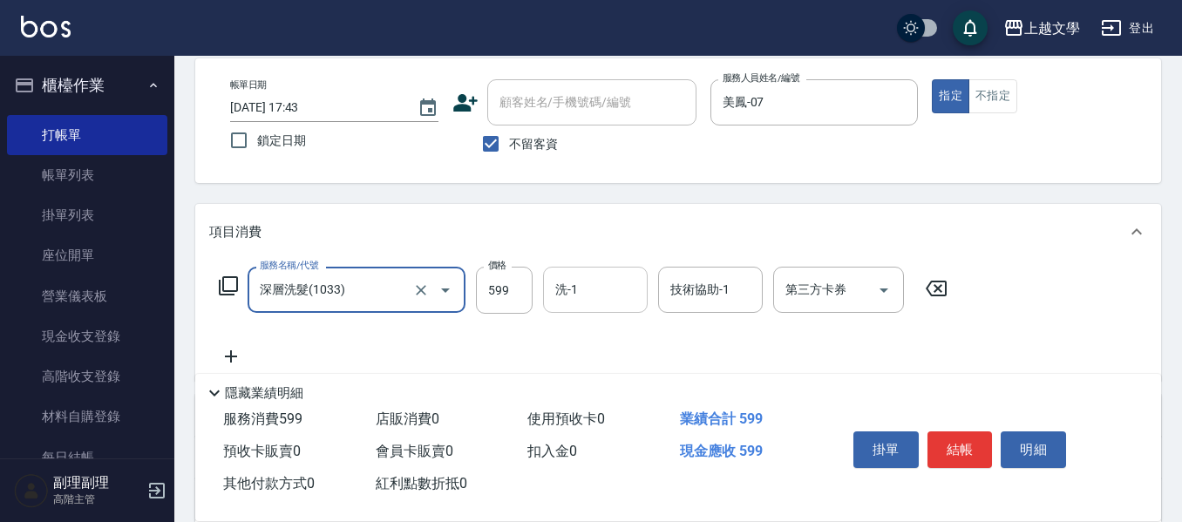
click at [581, 295] on input "洗-1" at bounding box center [595, 290] width 89 height 31
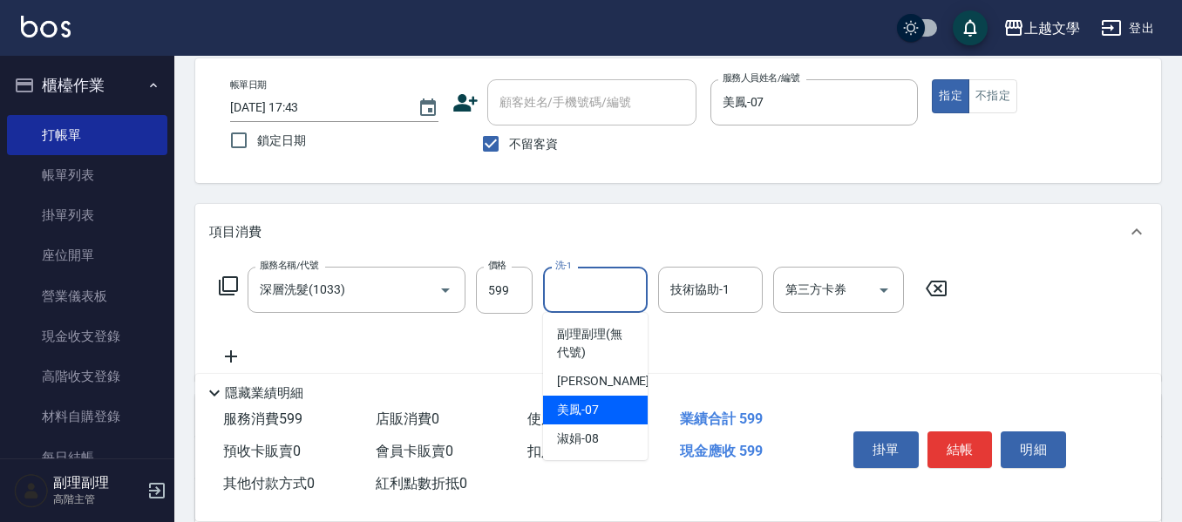
drag, startPoint x: 580, startPoint y: 413, endPoint x: 615, endPoint y: 397, distance: 38.6
click at [581, 413] on span "美鳳 -07" at bounding box center [578, 410] width 42 height 18
type input "美鳳-07"
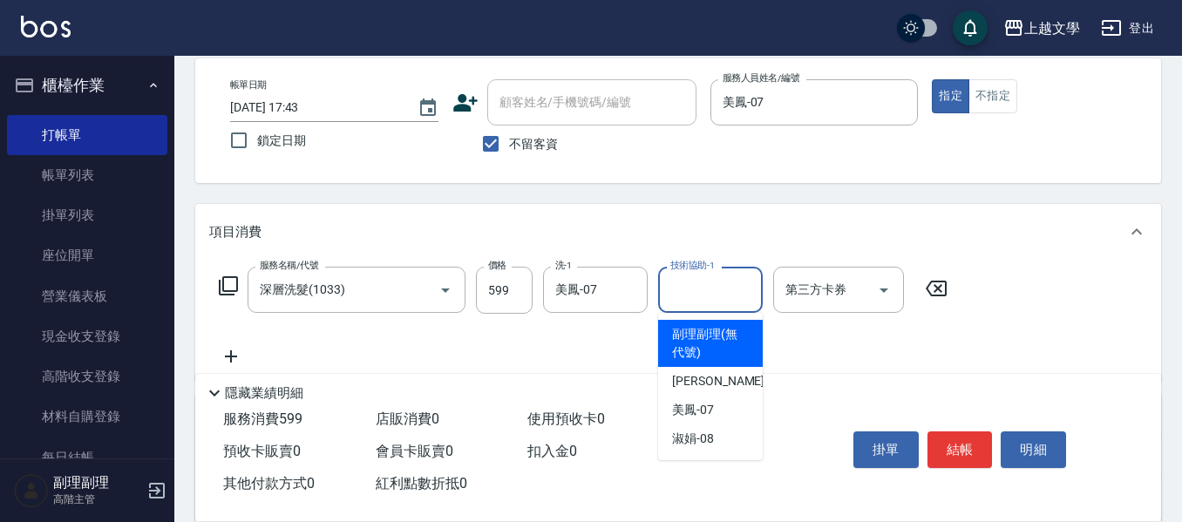
click at [697, 291] on input "技術協助-1" at bounding box center [710, 290] width 89 height 31
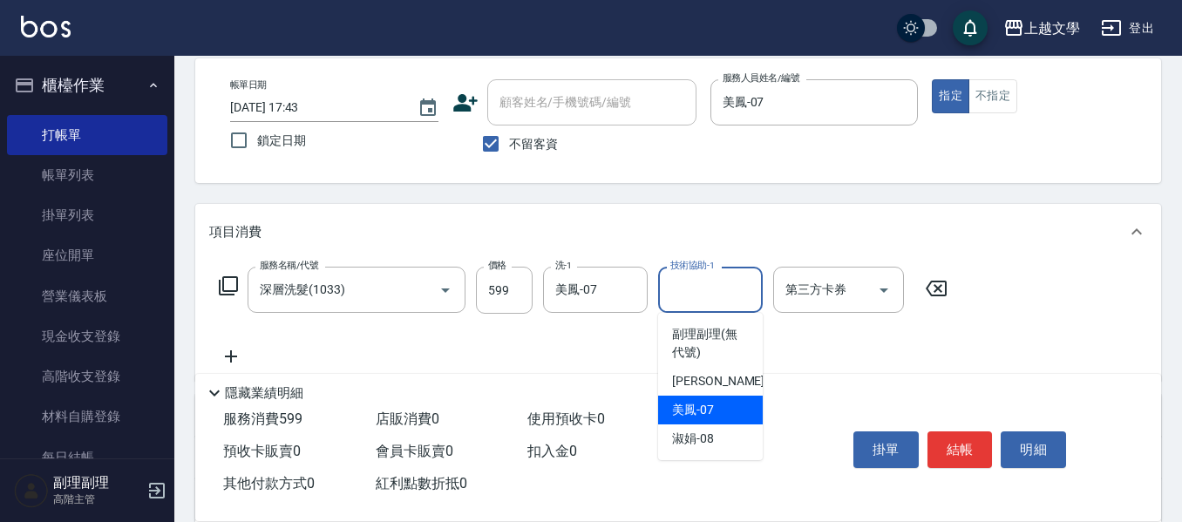
click at [713, 413] on span "美鳳 -07" at bounding box center [693, 410] width 42 height 18
type input "美鳳-07"
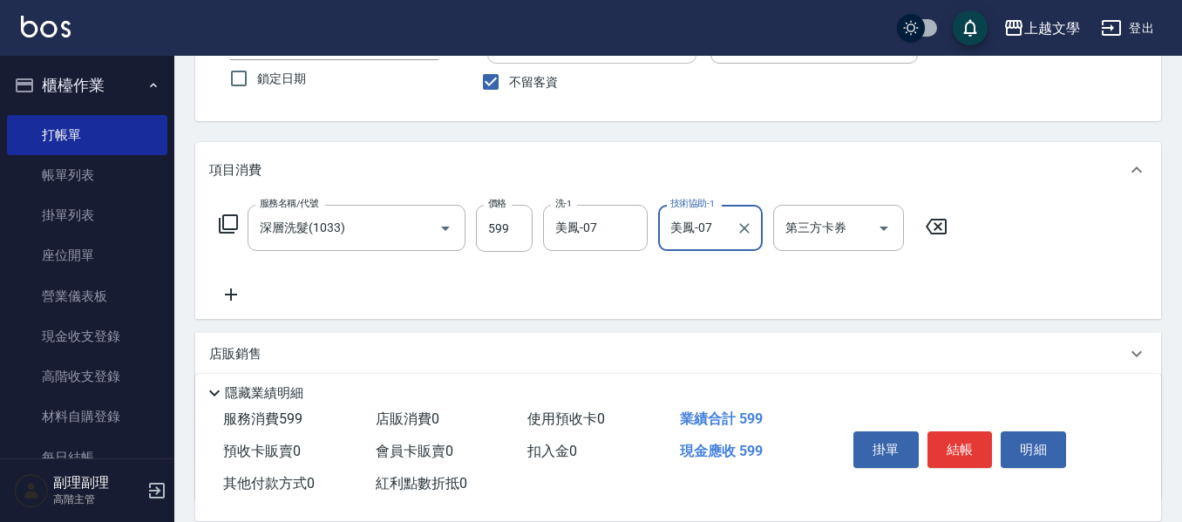
scroll to position [256, 0]
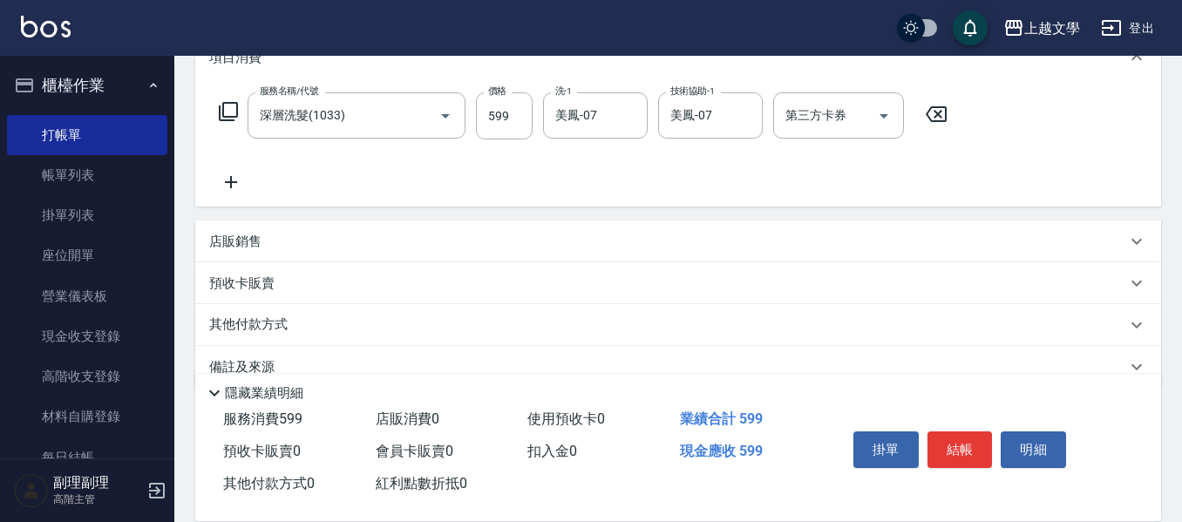
click at [260, 319] on p "其他付款方式" at bounding box center [252, 325] width 87 height 19
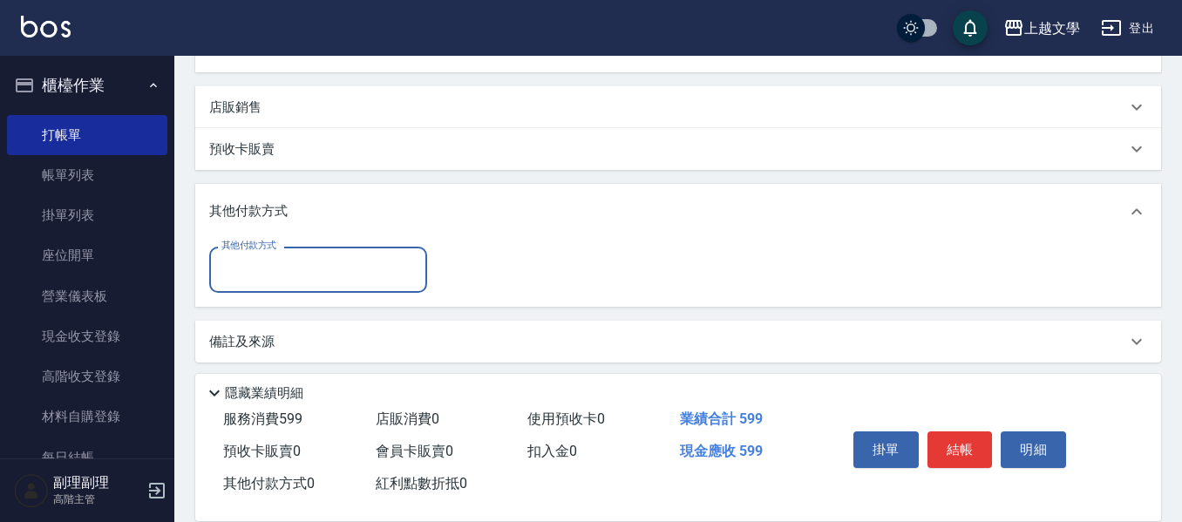
scroll to position [398, 0]
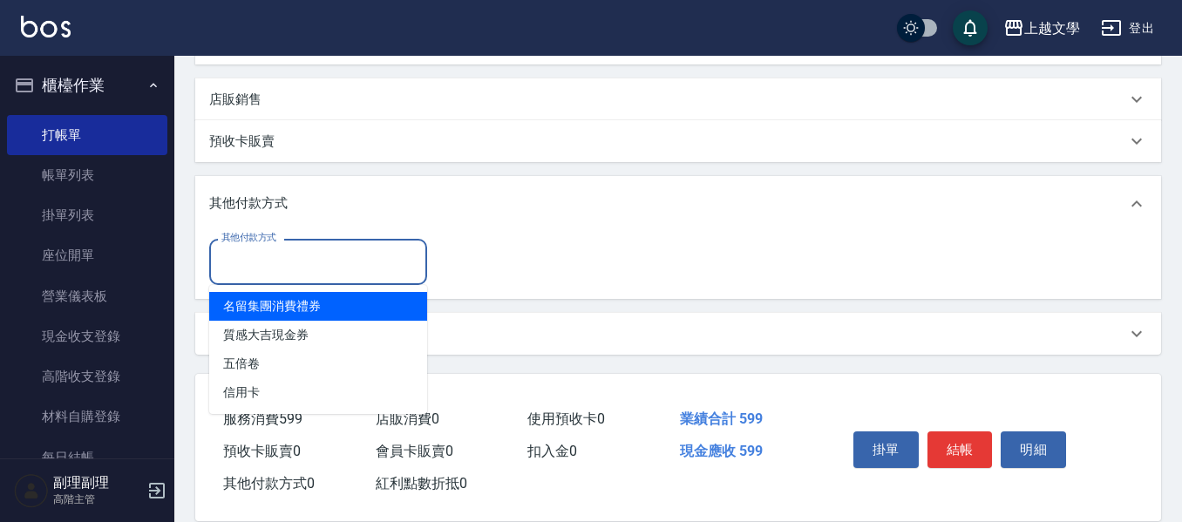
click at [283, 255] on input "其他付款方式" at bounding box center [318, 262] width 202 height 31
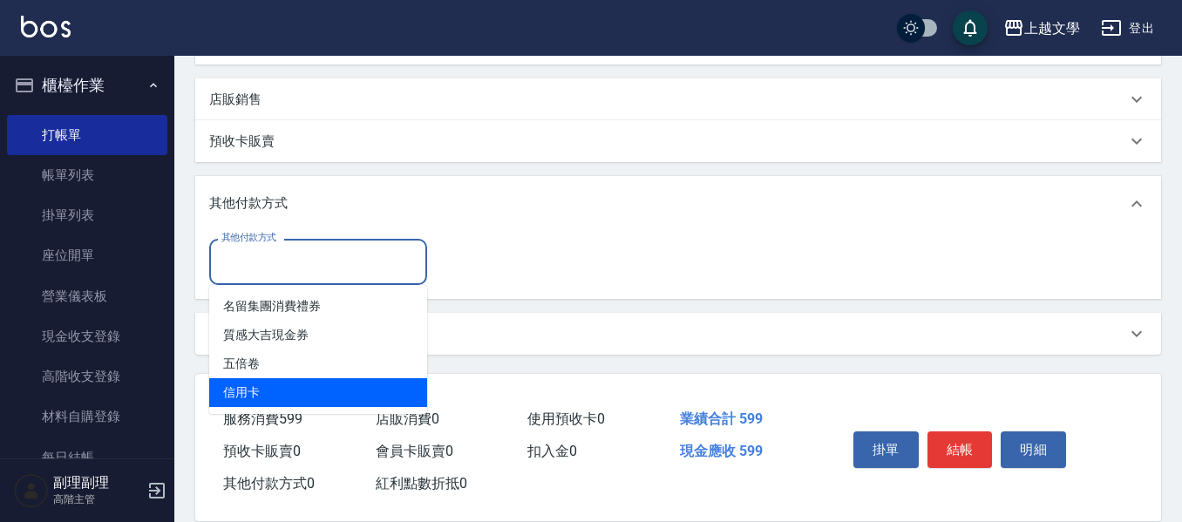
click at [289, 391] on span "信用卡" at bounding box center [318, 392] width 218 height 29
type input "信用卡"
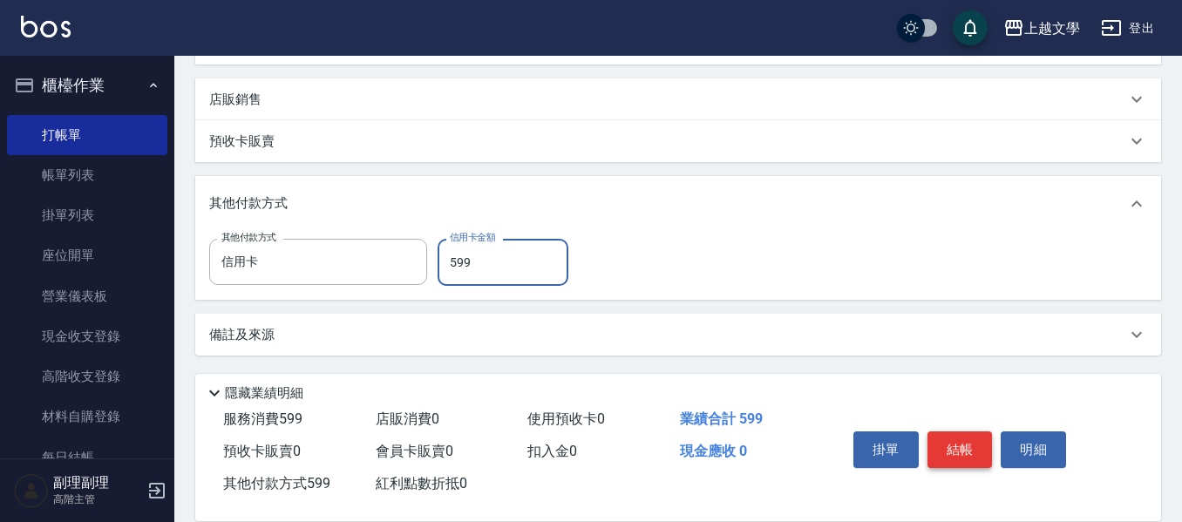
type input "599"
click at [960, 445] on button "結帳" at bounding box center [960, 450] width 65 height 37
type input "[DATE] 17:44"
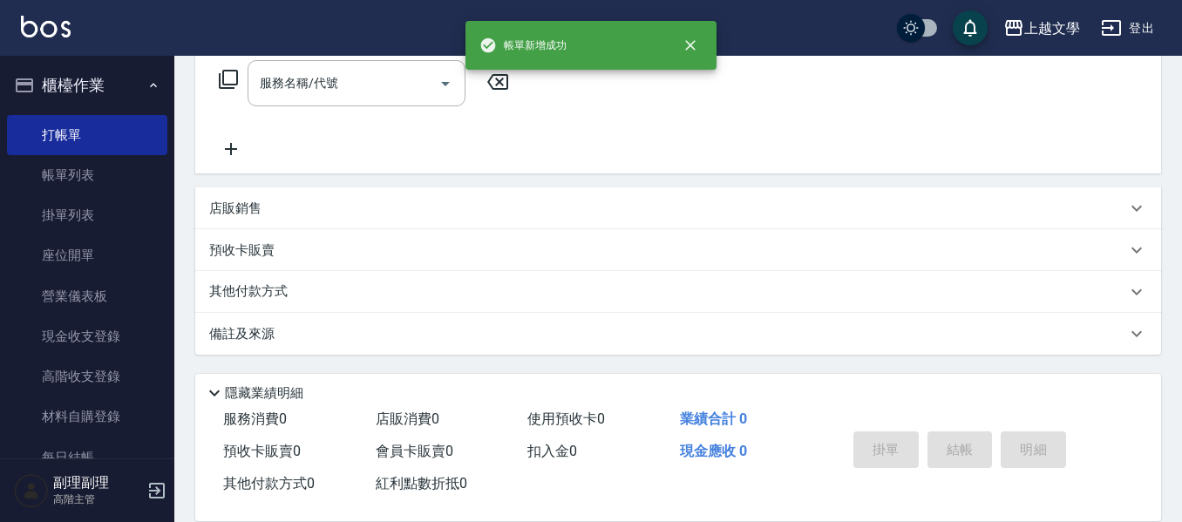
scroll to position [0, 0]
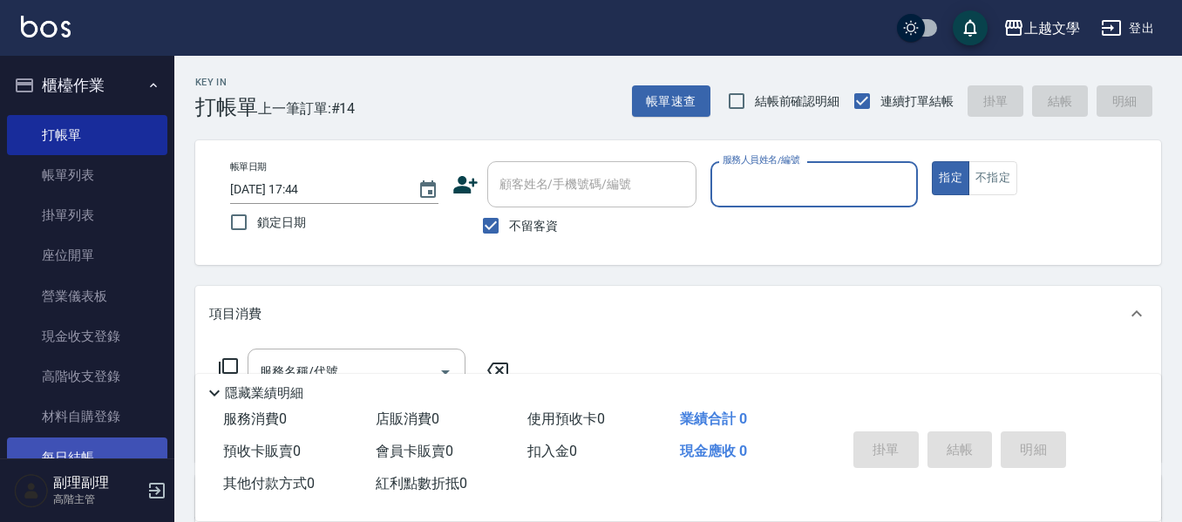
click at [73, 456] on link "每日結帳" at bounding box center [87, 458] width 160 height 40
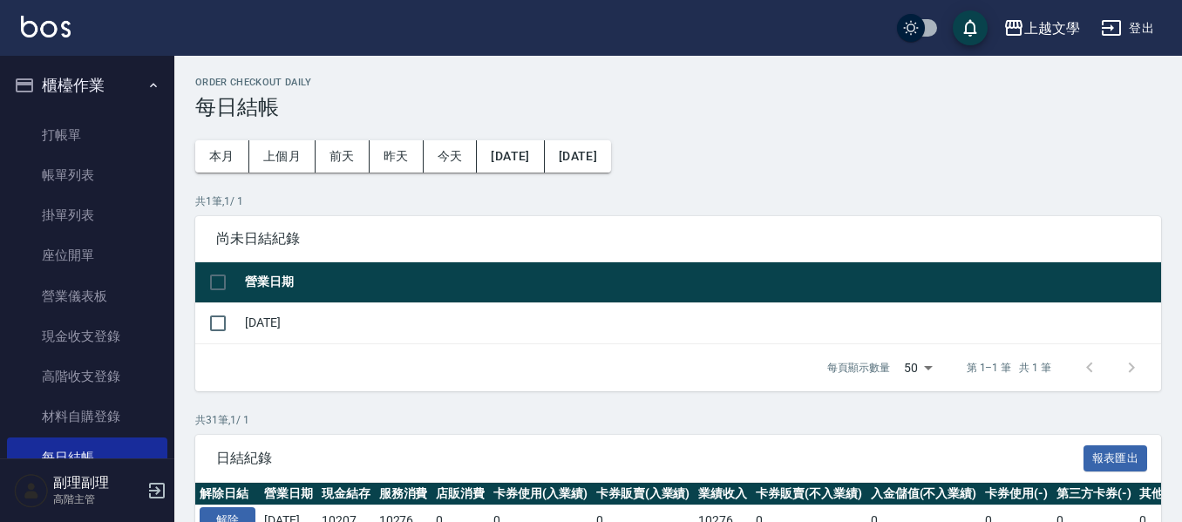
drag, startPoint x: 223, startPoint y: 325, endPoint x: 292, endPoint y: 360, distance: 77.2
click at [224, 325] on input "checkbox" at bounding box center [218, 323] width 37 height 37
checkbox input "true"
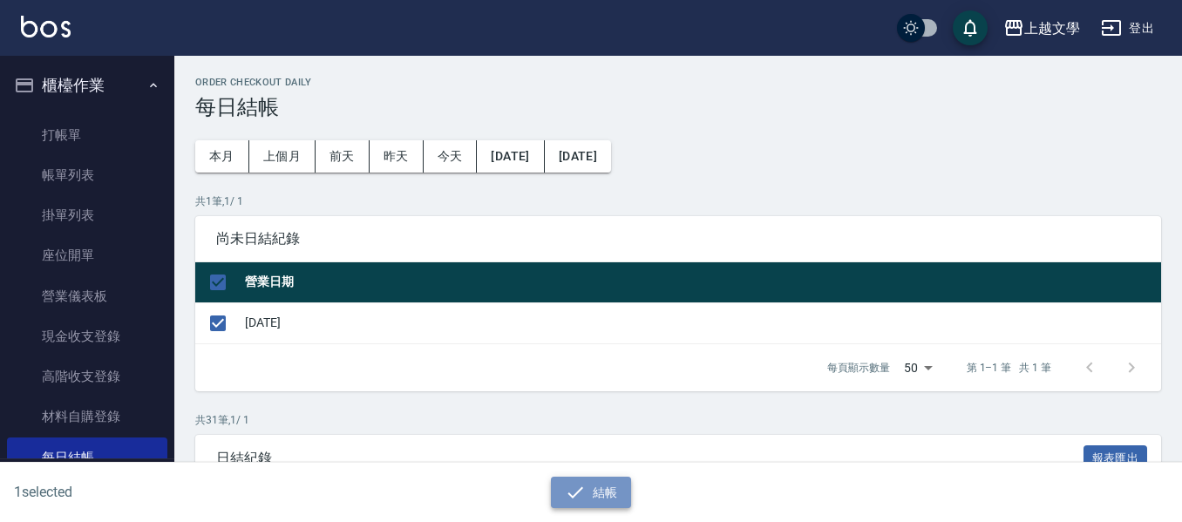
click at [609, 501] on button "結帳" at bounding box center [591, 493] width 81 height 32
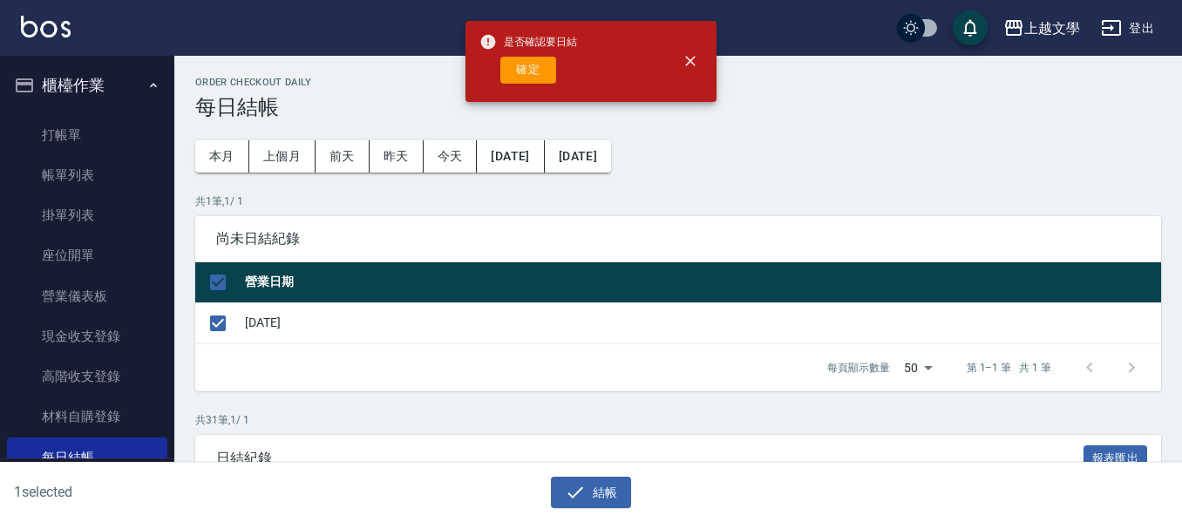
click at [526, 71] on button "確定" at bounding box center [528, 70] width 56 height 27
checkbox input "false"
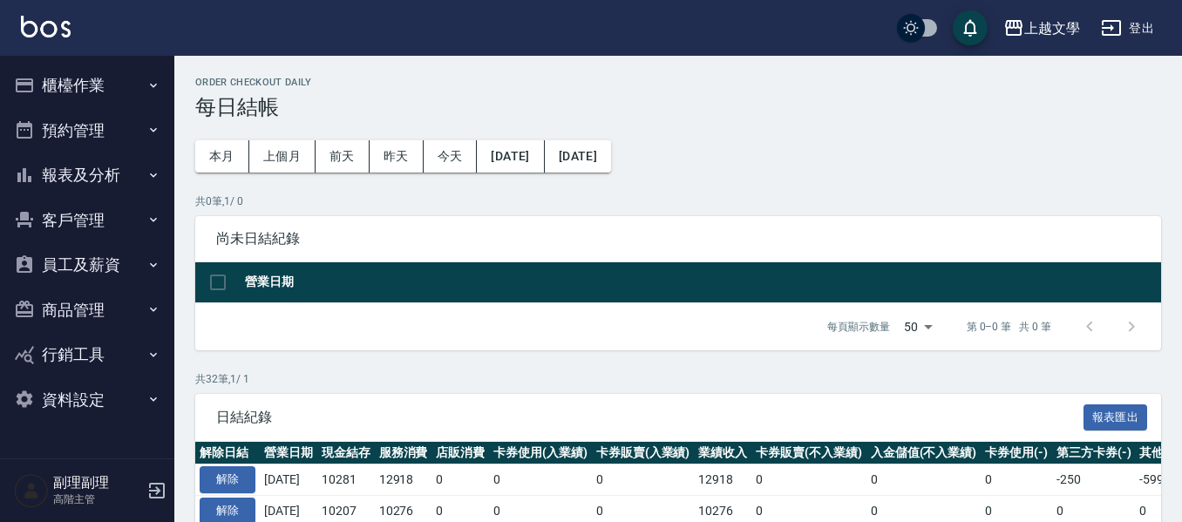
click at [92, 184] on button "報表及分析" at bounding box center [87, 175] width 160 height 45
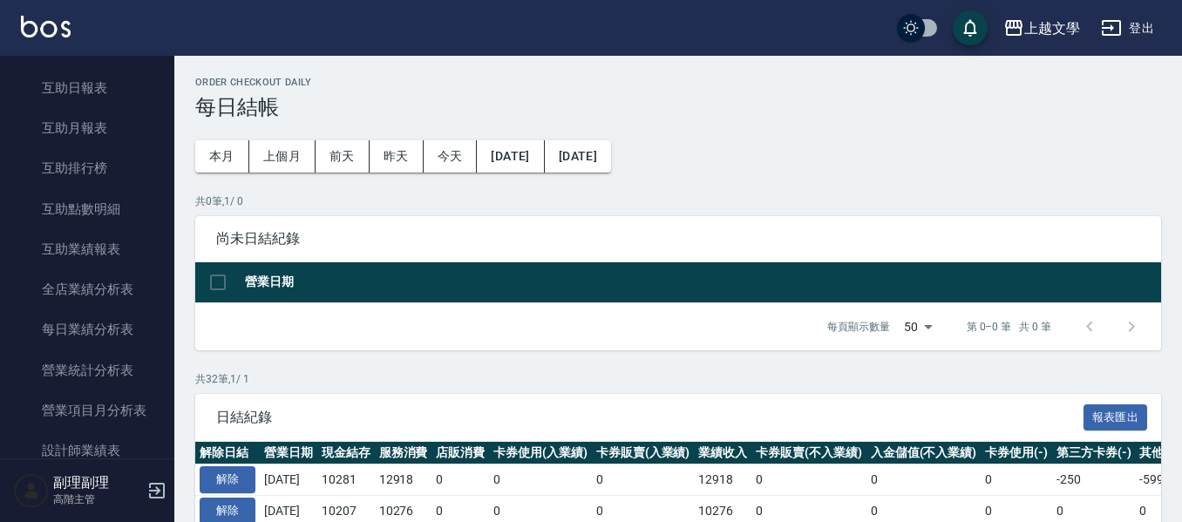
scroll to position [436, 0]
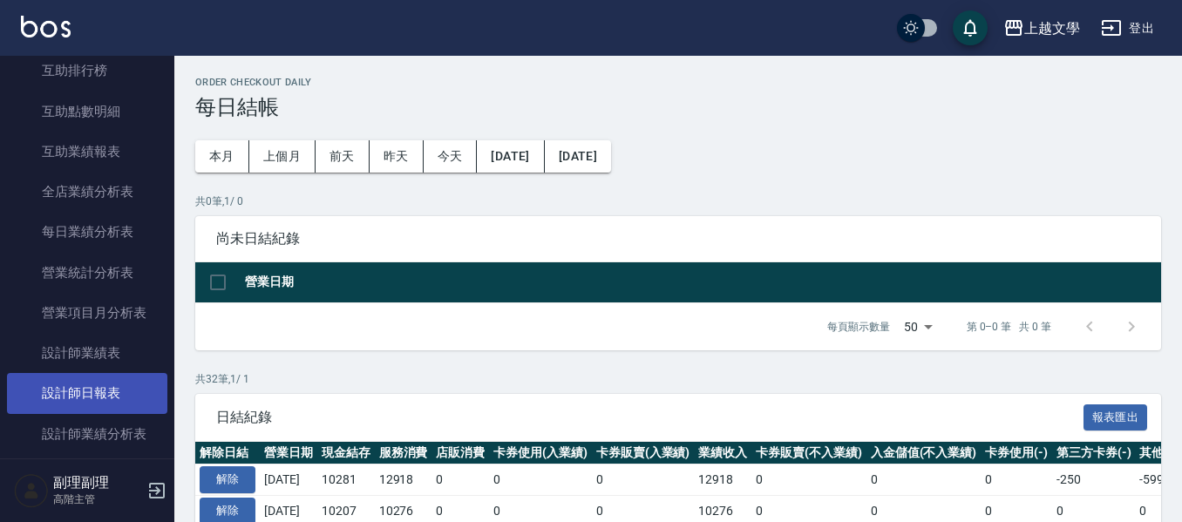
click at [107, 399] on link "設計師日報表" at bounding box center [87, 393] width 160 height 40
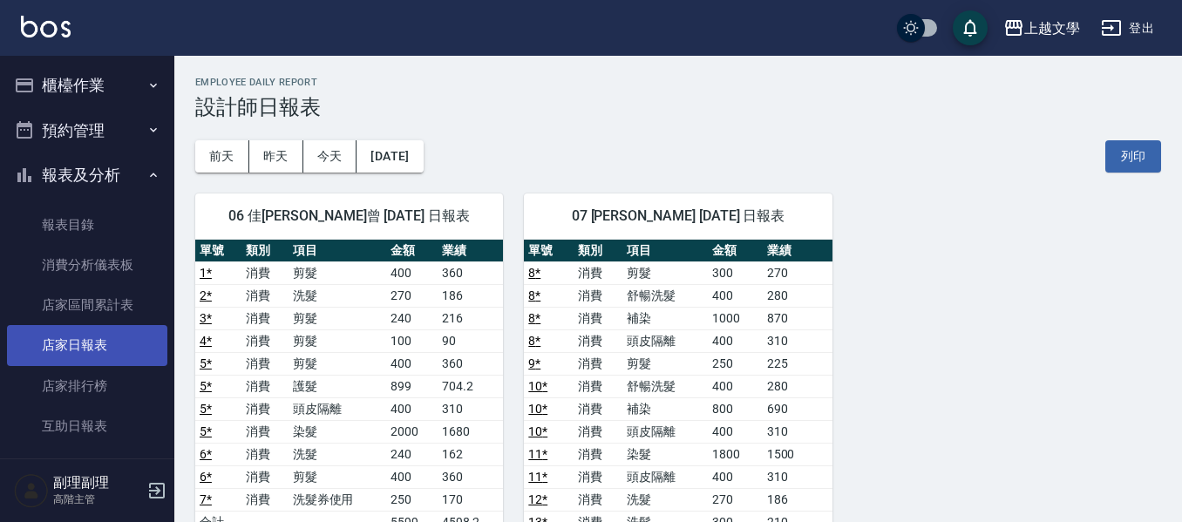
click at [61, 328] on link "店家日報表" at bounding box center [87, 345] width 160 height 40
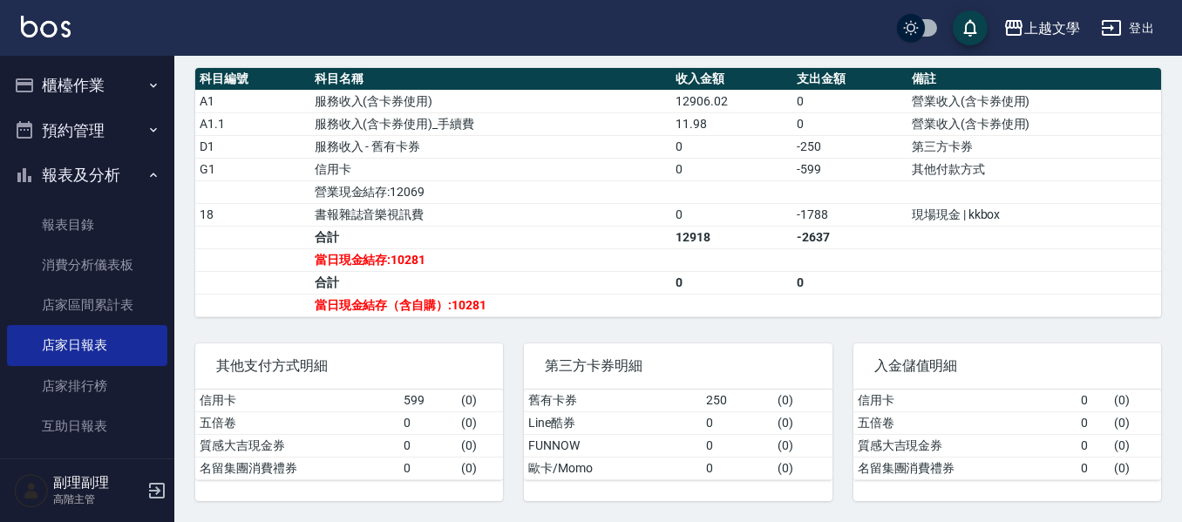
scroll to position [553, 0]
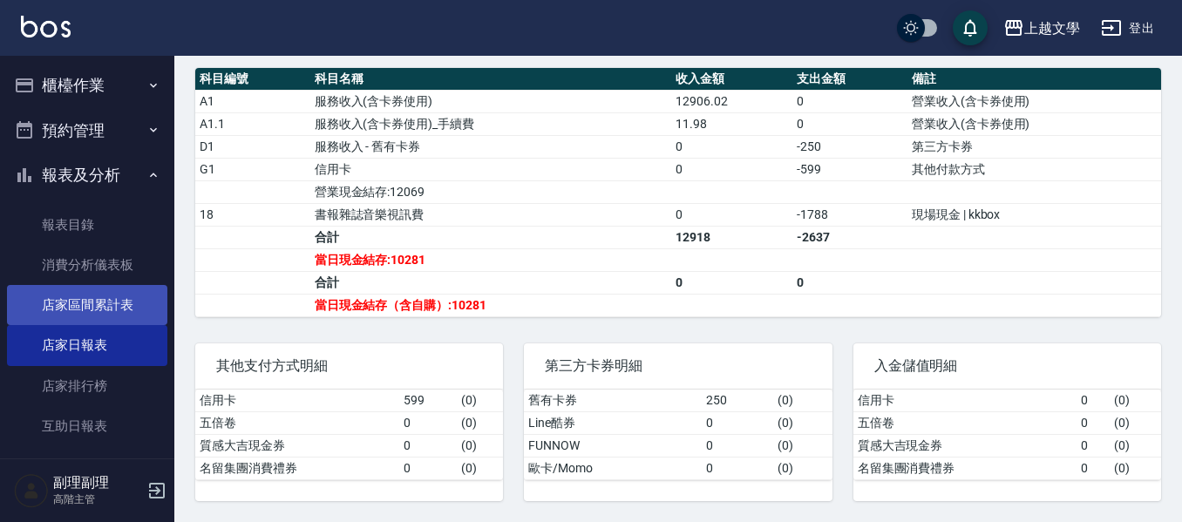
drag, startPoint x: 48, startPoint y: 311, endPoint x: 69, endPoint y: 311, distance: 20.9
click at [48, 311] on link "店家區間累計表" at bounding box center [87, 305] width 160 height 40
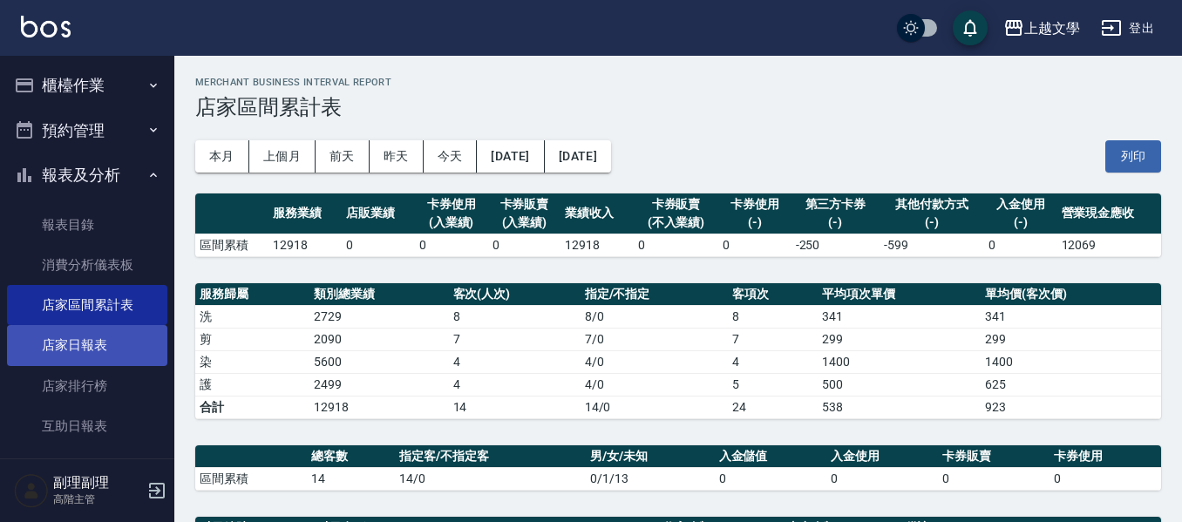
click at [127, 348] on link "店家日報表" at bounding box center [87, 345] width 160 height 40
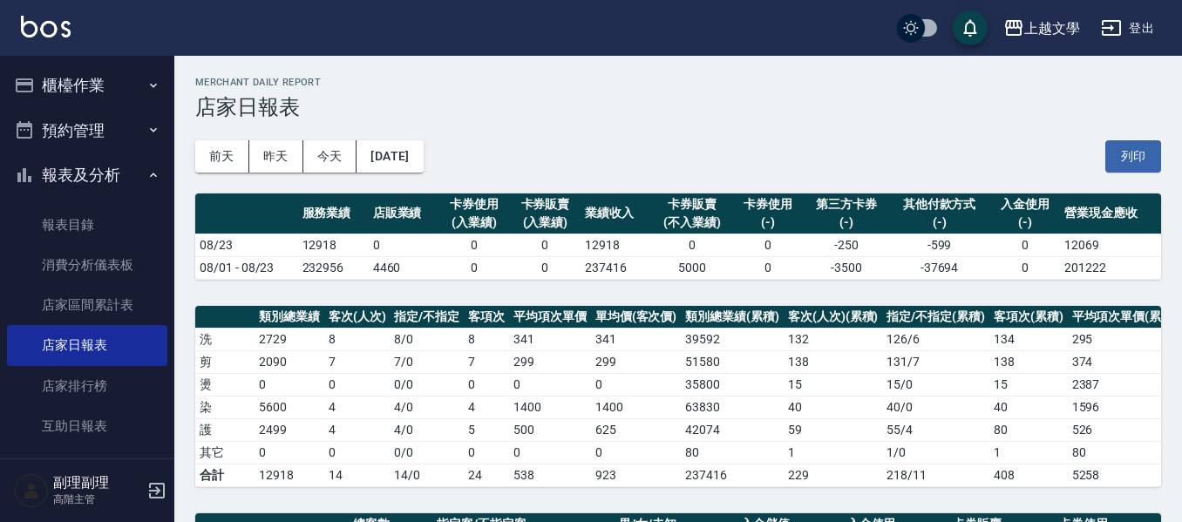
scroll to position [523, 0]
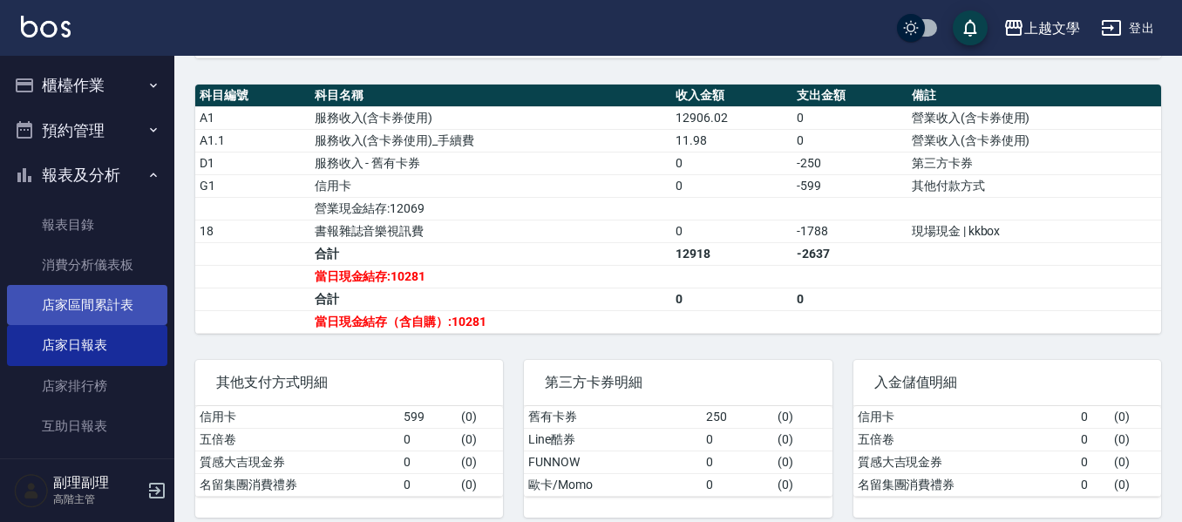
click at [102, 312] on link "店家區間累計表" at bounding box center [87, 305] width 160 height 40
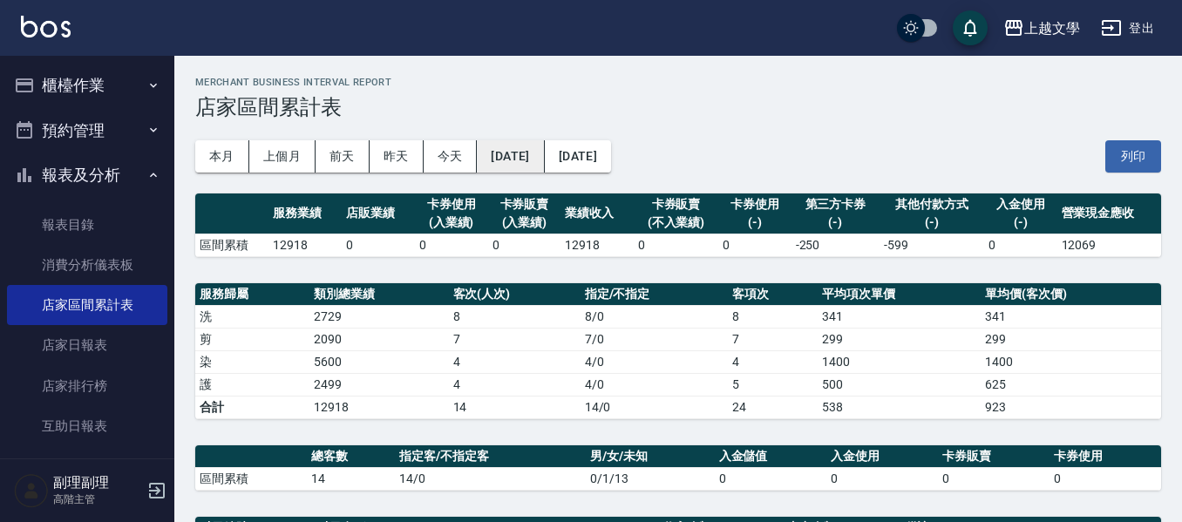
click at [520, 163] on button "[DATE]" at bounding box center [510, 156] width 67 height 32
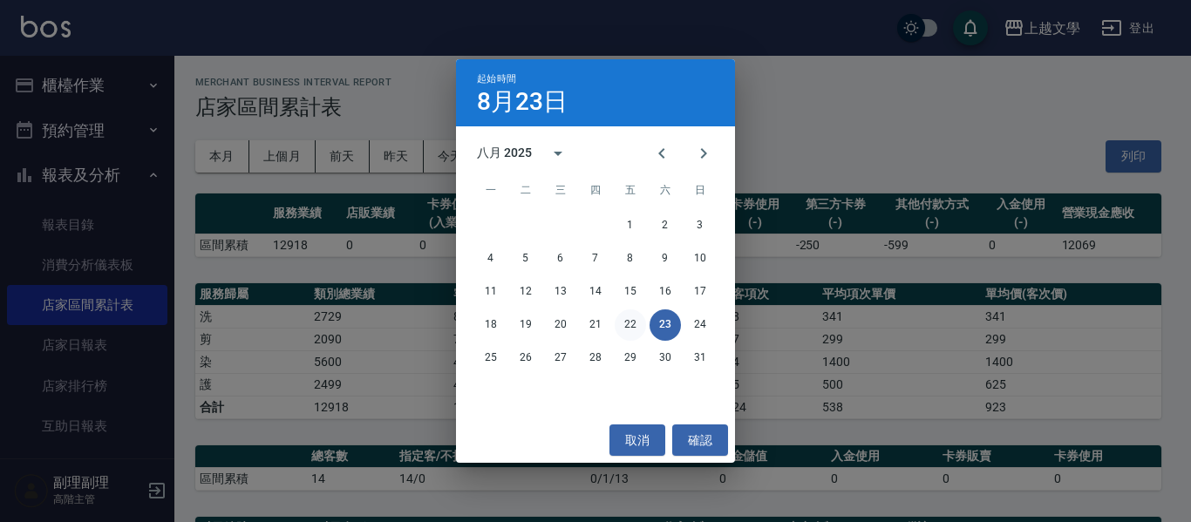
click at [636, 330] on button "22" at bounding box center [630, 325] width 31 height 31
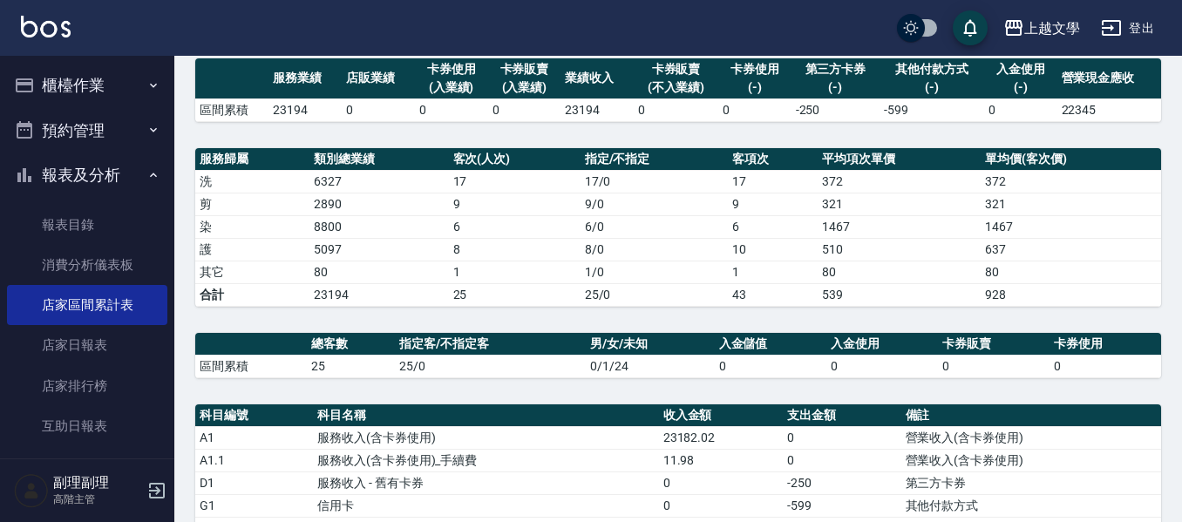
scroll to position [291, 0]
